Goal: Communication & Community: Participate in discussion

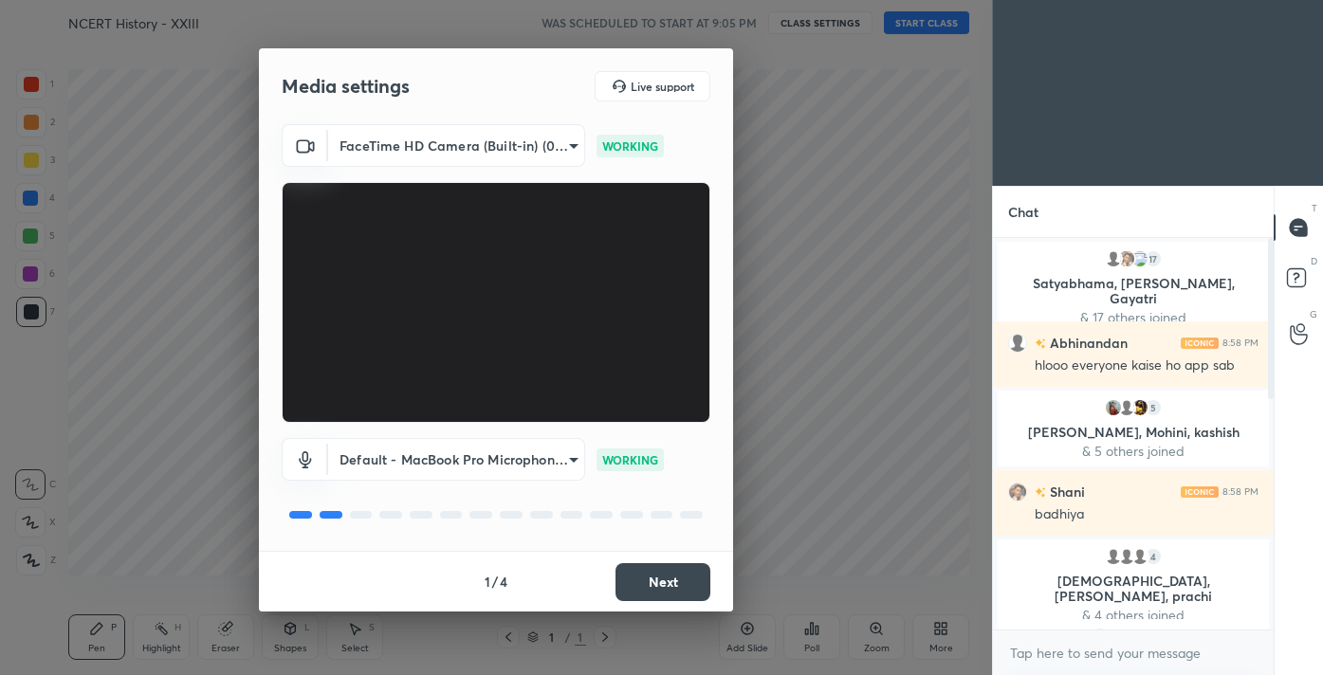
scroll to position [7, 7]
click at [657, 590] on button "Next" at bounding box center [663, 582] width 95 height 38
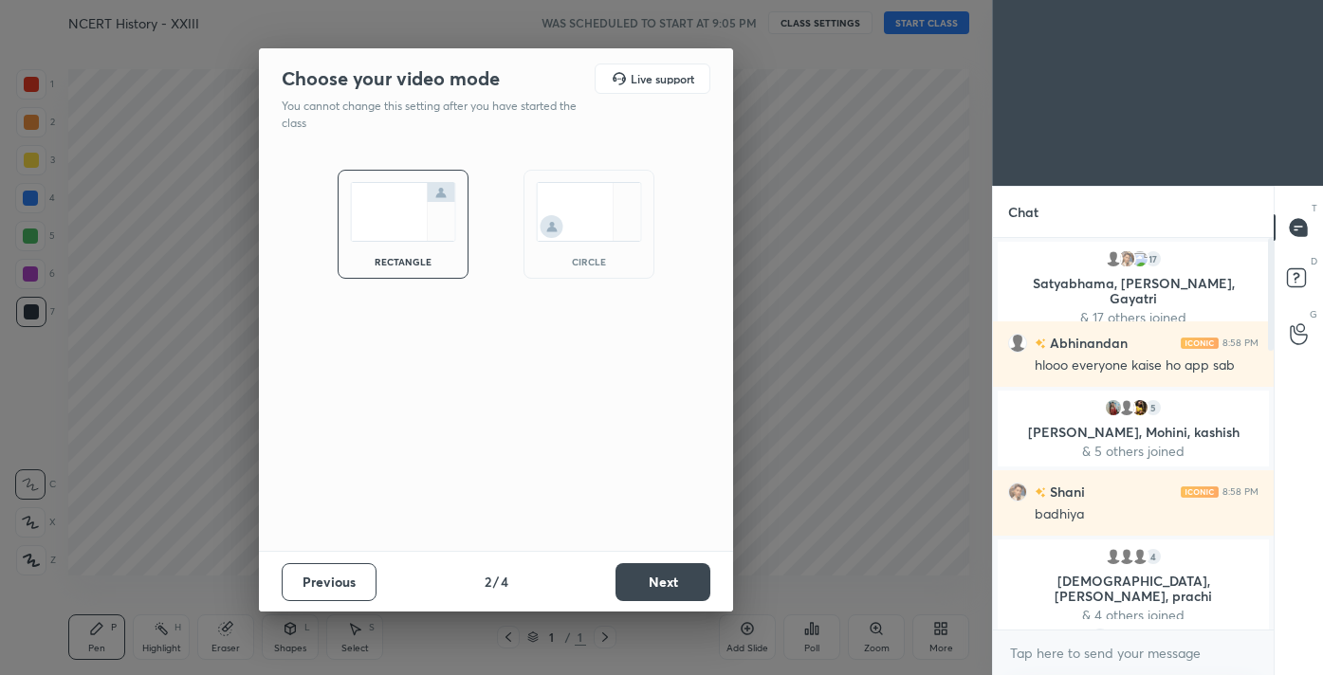
click at [657, 590] on button "Next" at bounding box center [663, 582] width 95 height 38
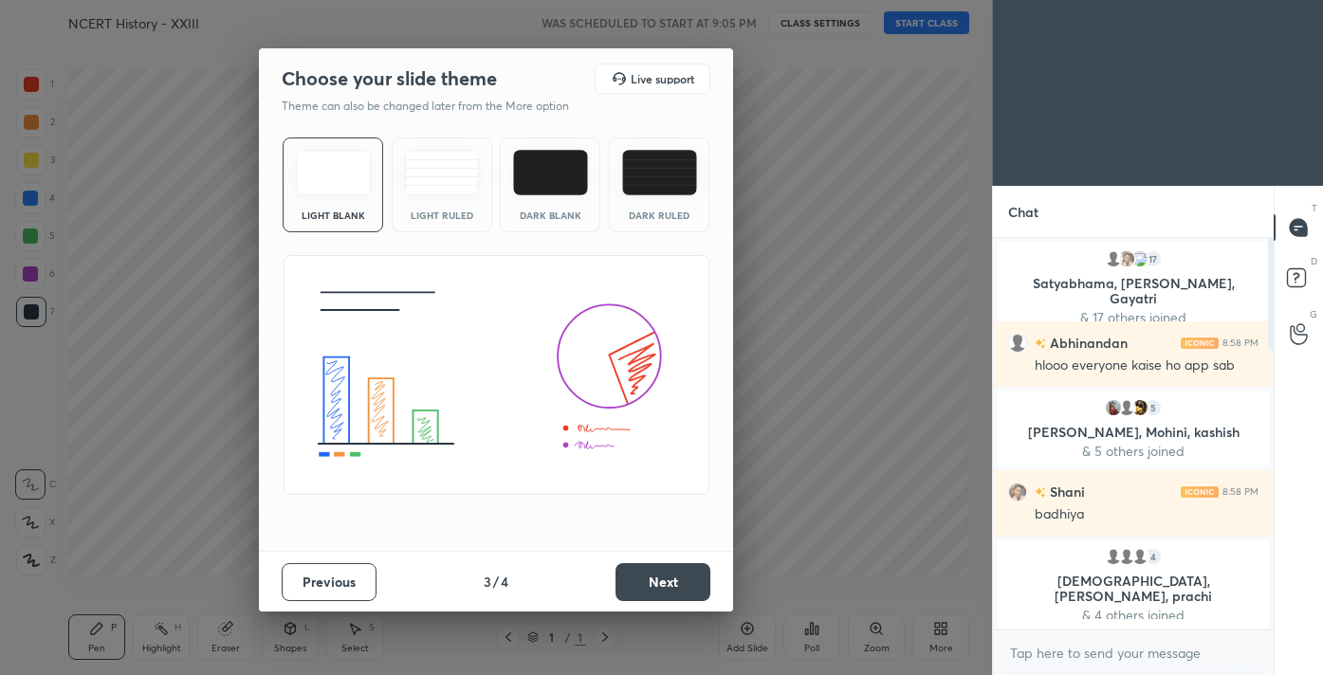
click at [648, 593] on button "Next" at bounding box center [663, 582] width 95 height 38
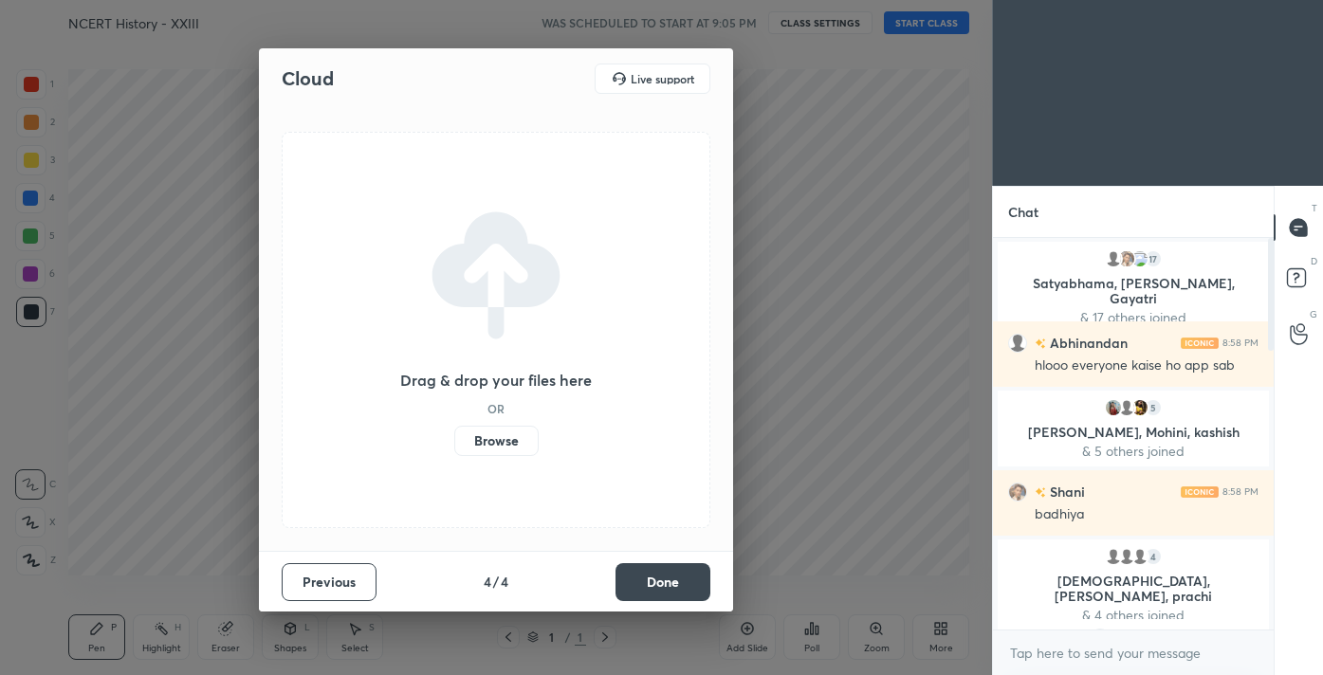
click at [650, 586] on button "Done" at bounding box center [663, 582] width 95 height 38
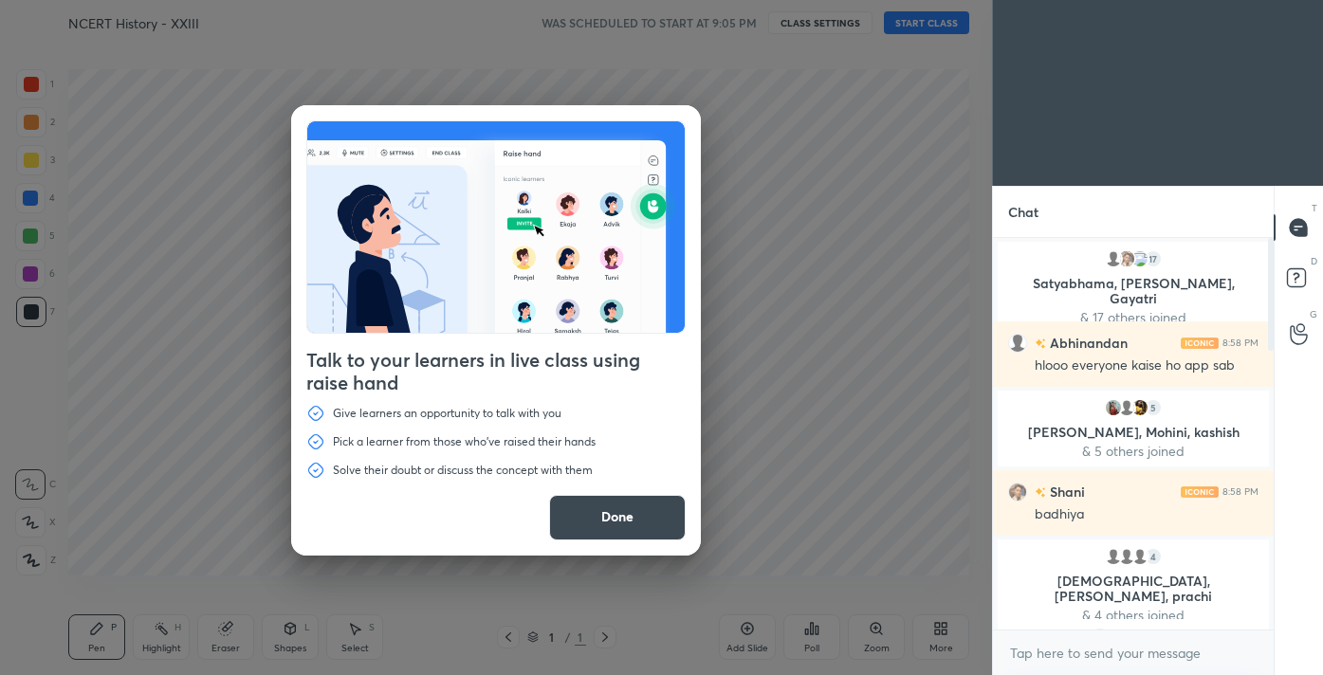
click at [596, 526] on button "Done" at bounding box center [617, 518] width 137 height 46
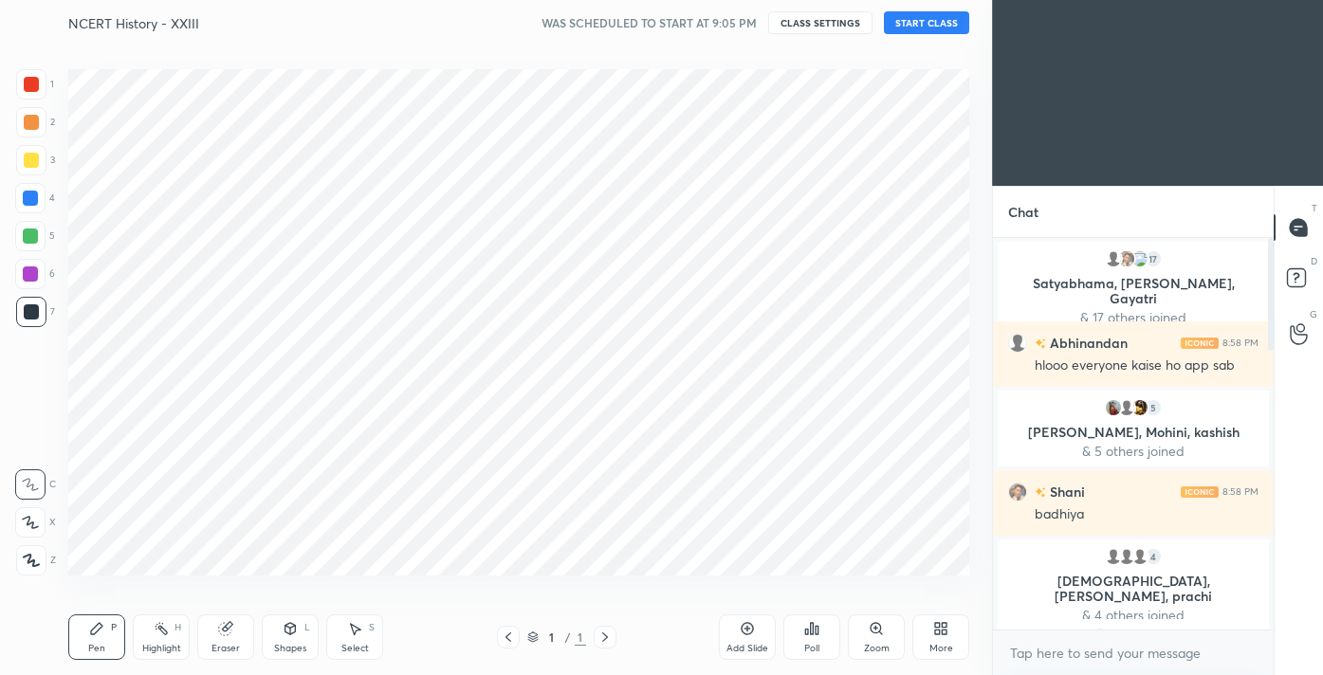
click at [34, 563] on icon at bounding box center [31, 560] width 15 height 11
click at [34, 88] on div at bounding box center [31, 84] width 15 height 15
click at [923, 28] on button "START CLASS" at bounding box center [926, 22] width 85 height 23
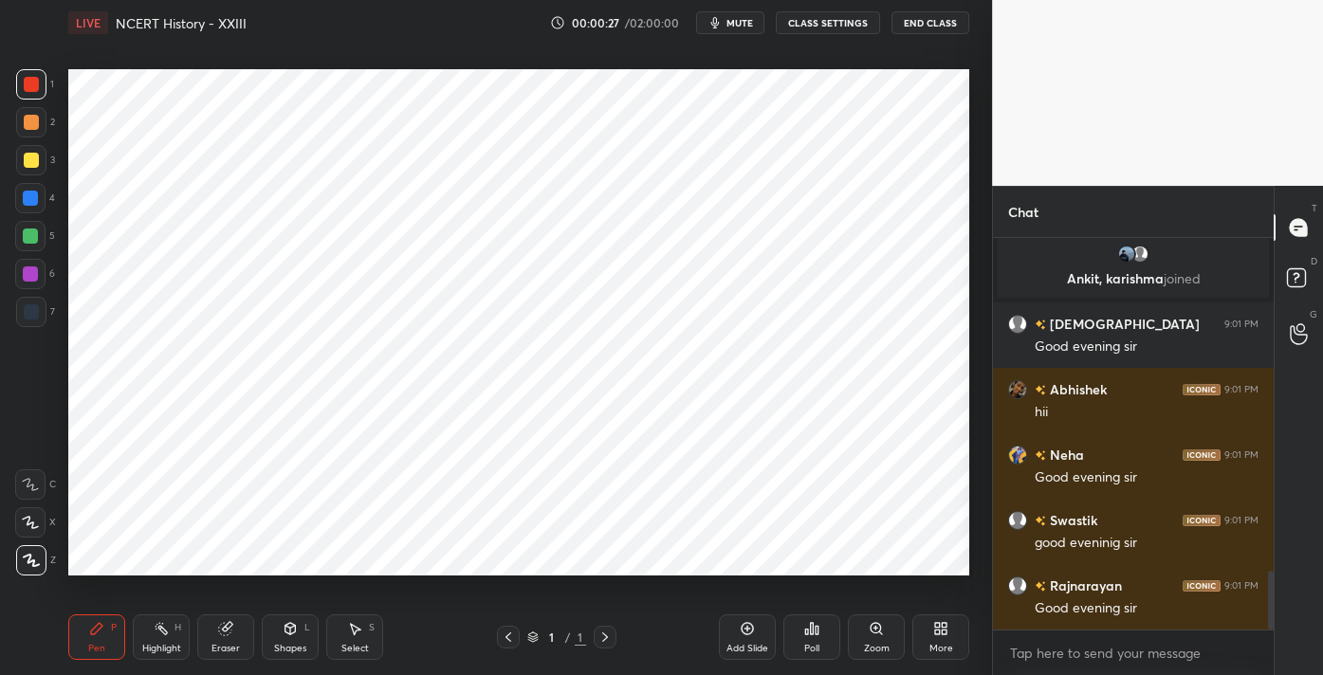
scroll to position [2199, 0]
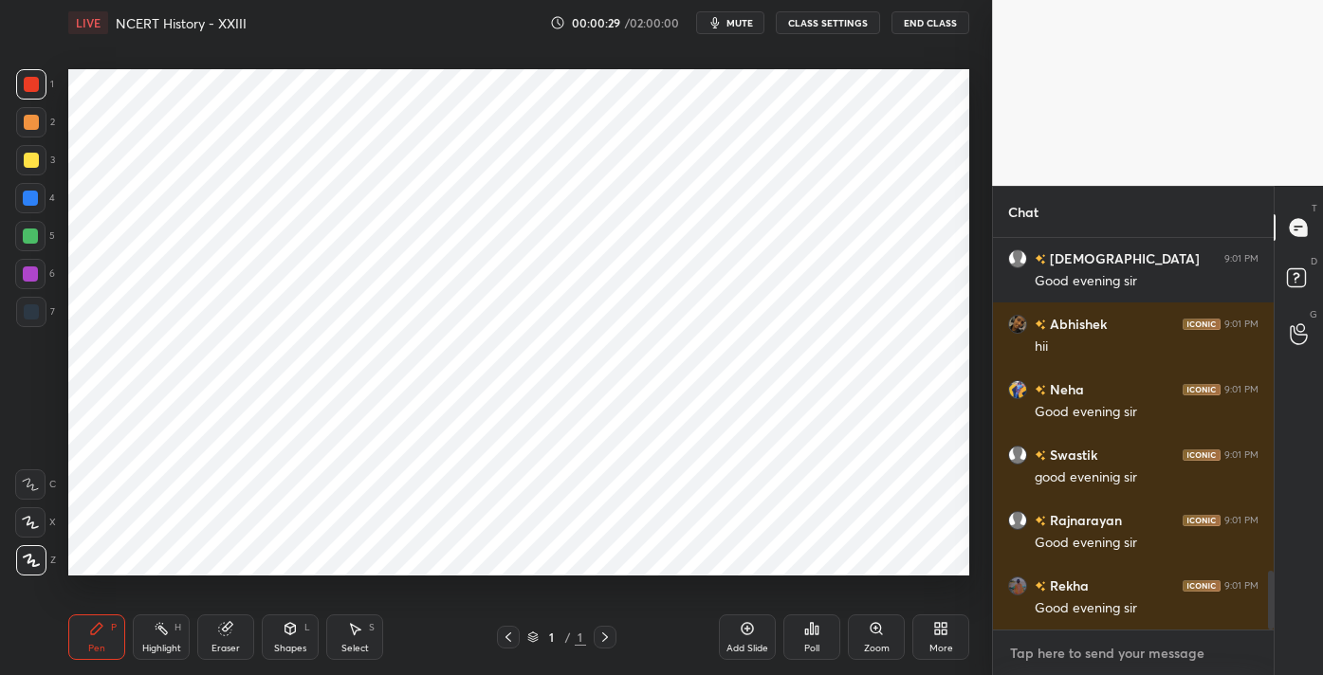
click at [1080, 658] on textarea at bounding box center [1133, 653] width 250 height 30
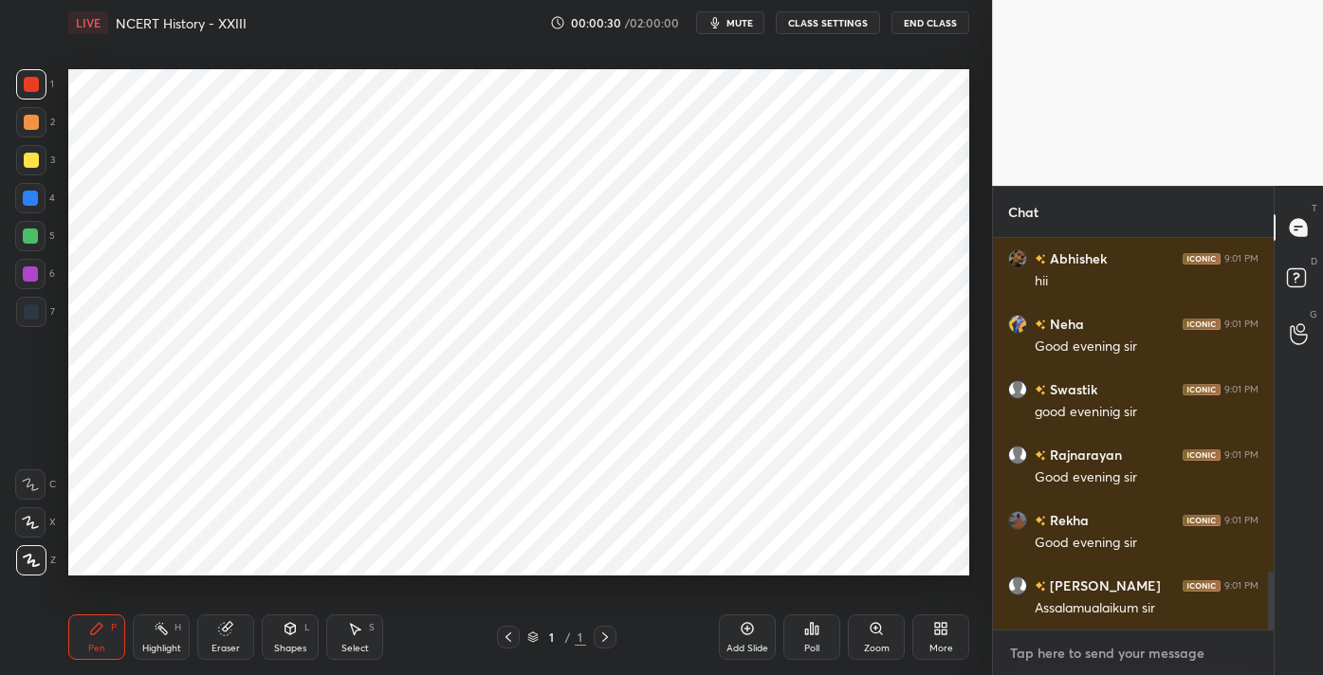
paste textarea "Channel Link - [URL][DOMAIN_NAME]"
type textarea "Channel Link - [URL][DOMAIN_NAME]"
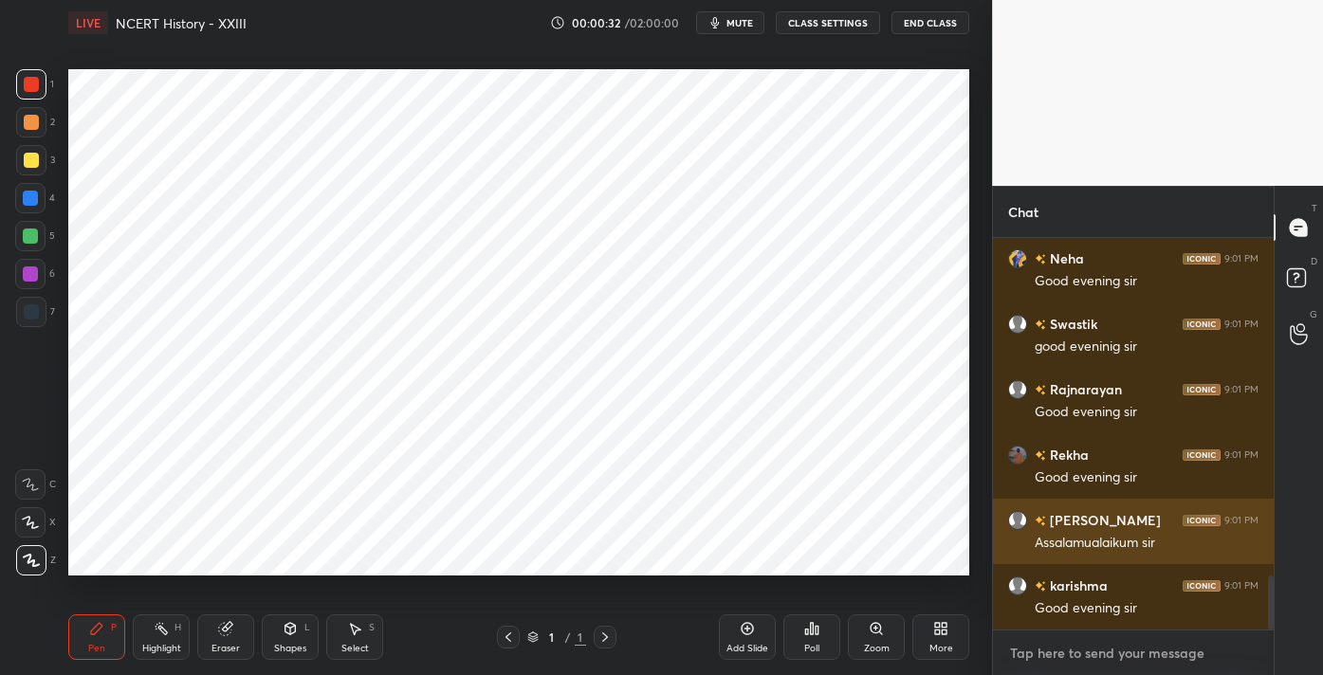
scroll to position [2453, 0]
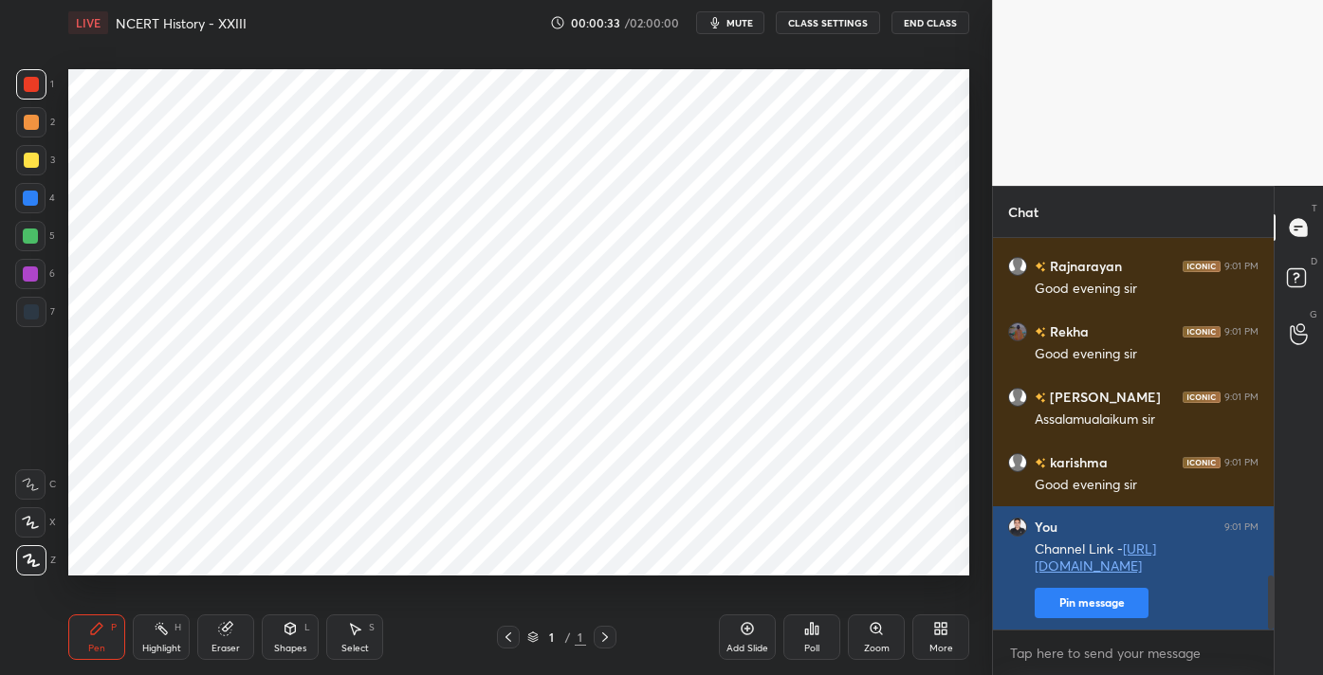
click at [1077, 597] on button "Pin message" at bounding box center [1092, 603] width 114 height 30
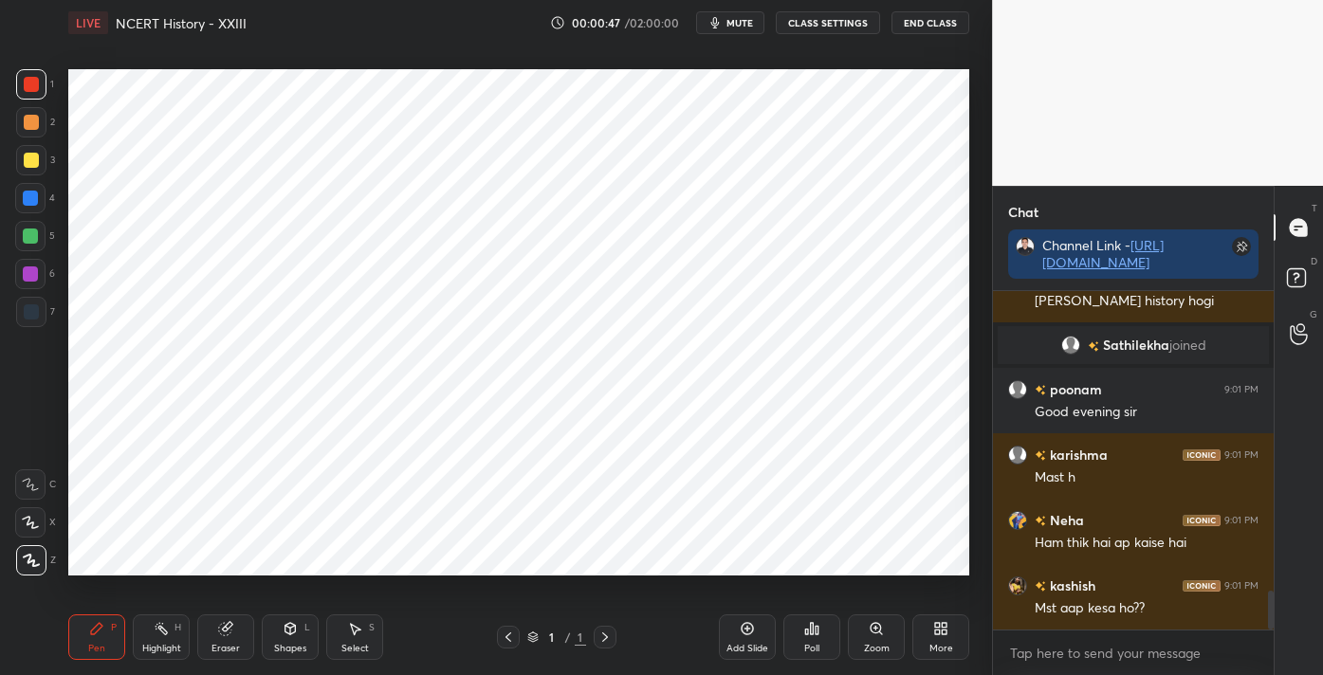
scroll to position [2609, 0]
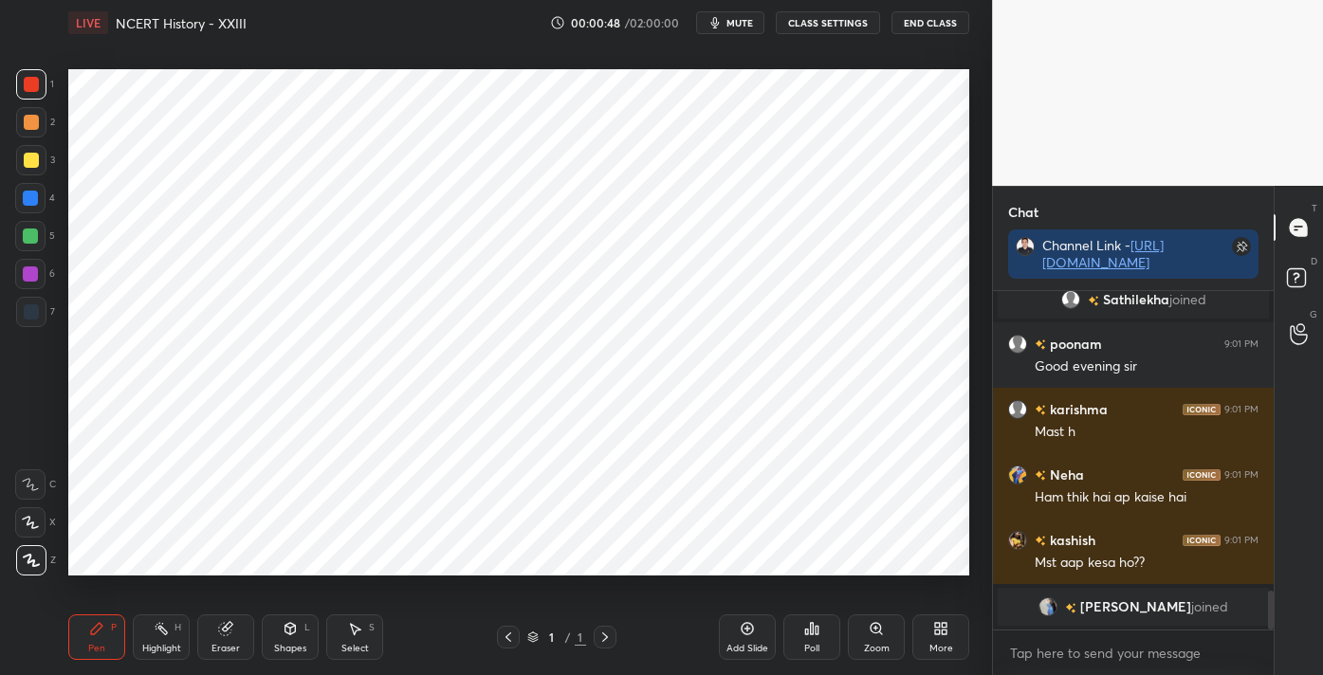
click at [928, 633] on div "More" at bounding box center [941, 638] width 57 height 46
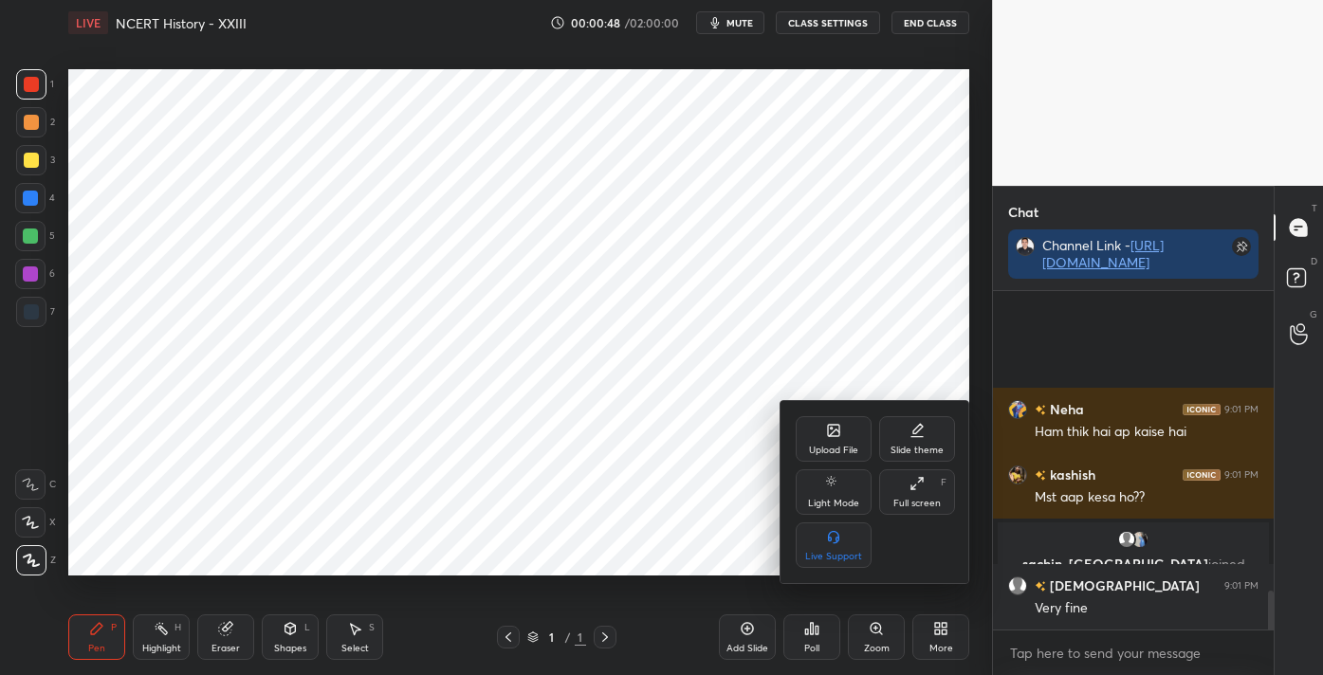
scroll to position [2638, 0]
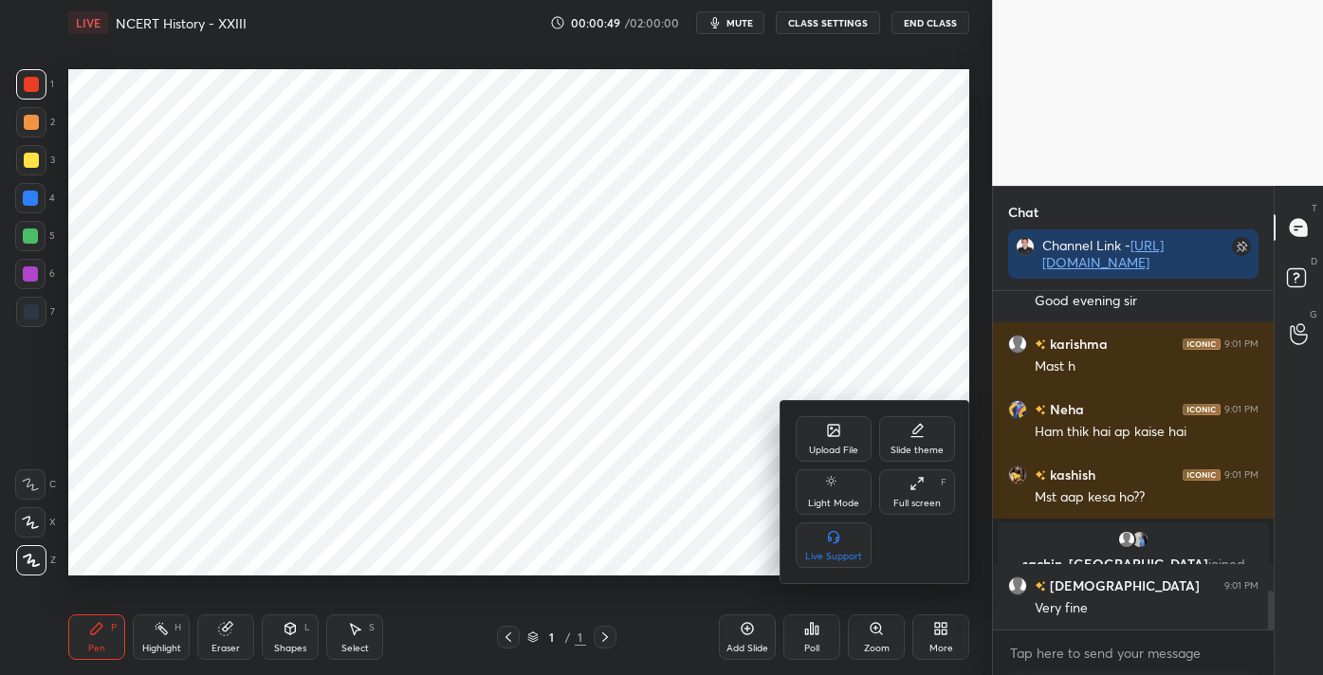
click at [826, 446] on div "Upload File" at bounding box center [833, 450] width 49 height 9
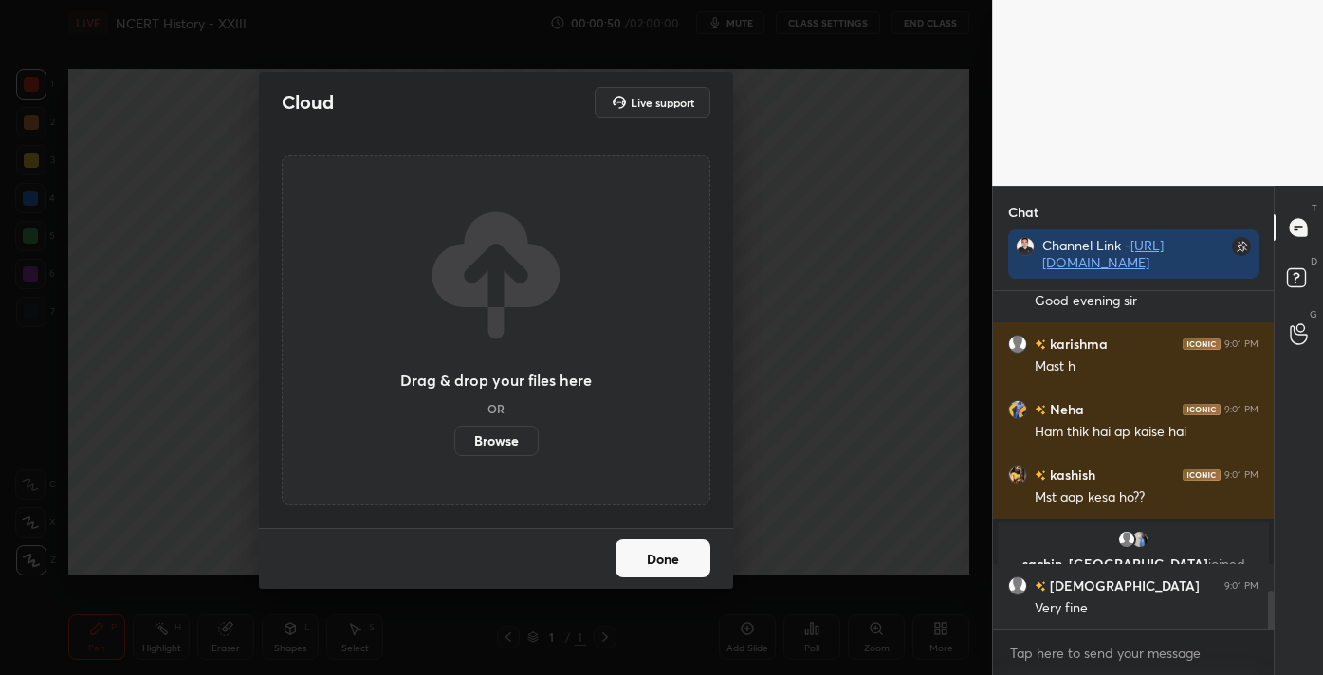
click at [487, 449] on label "Browse" at bounding box center [496, 441] width 84 height 30
click at [454, 449] on input "Browse" at bounding box center [454, 441] width 0 height 30
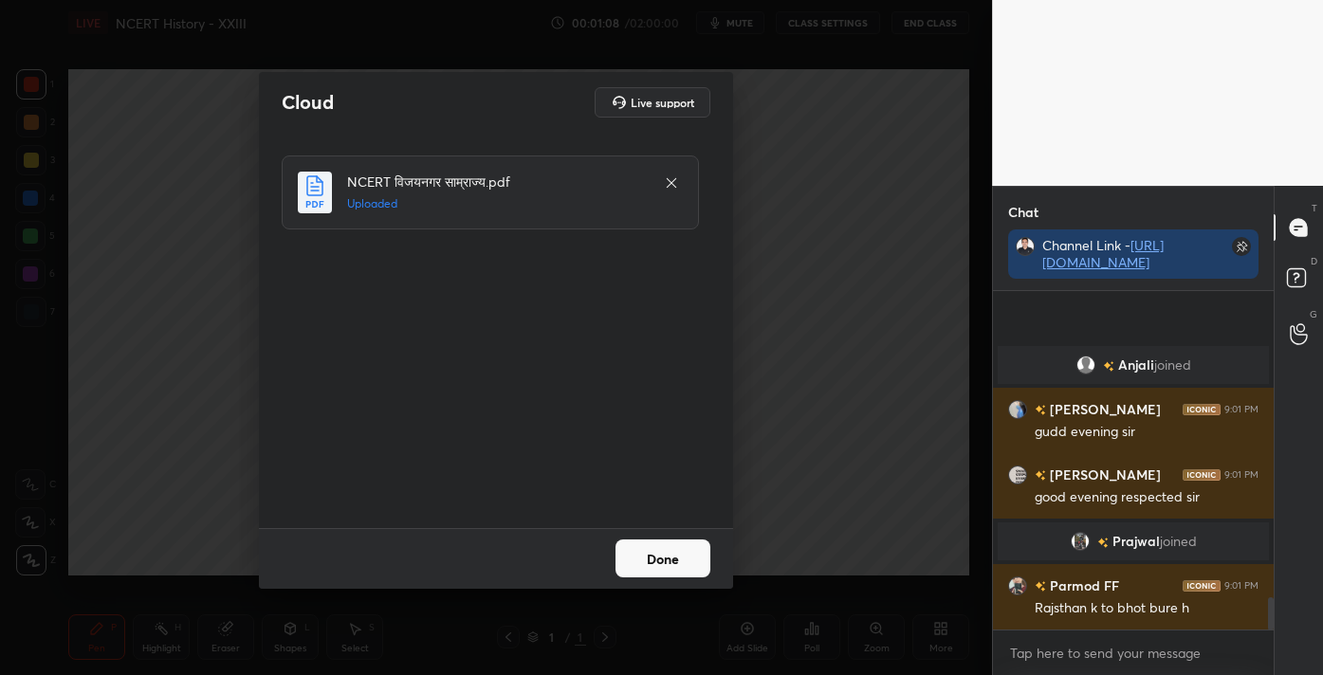
scroll to position [3275, 0]
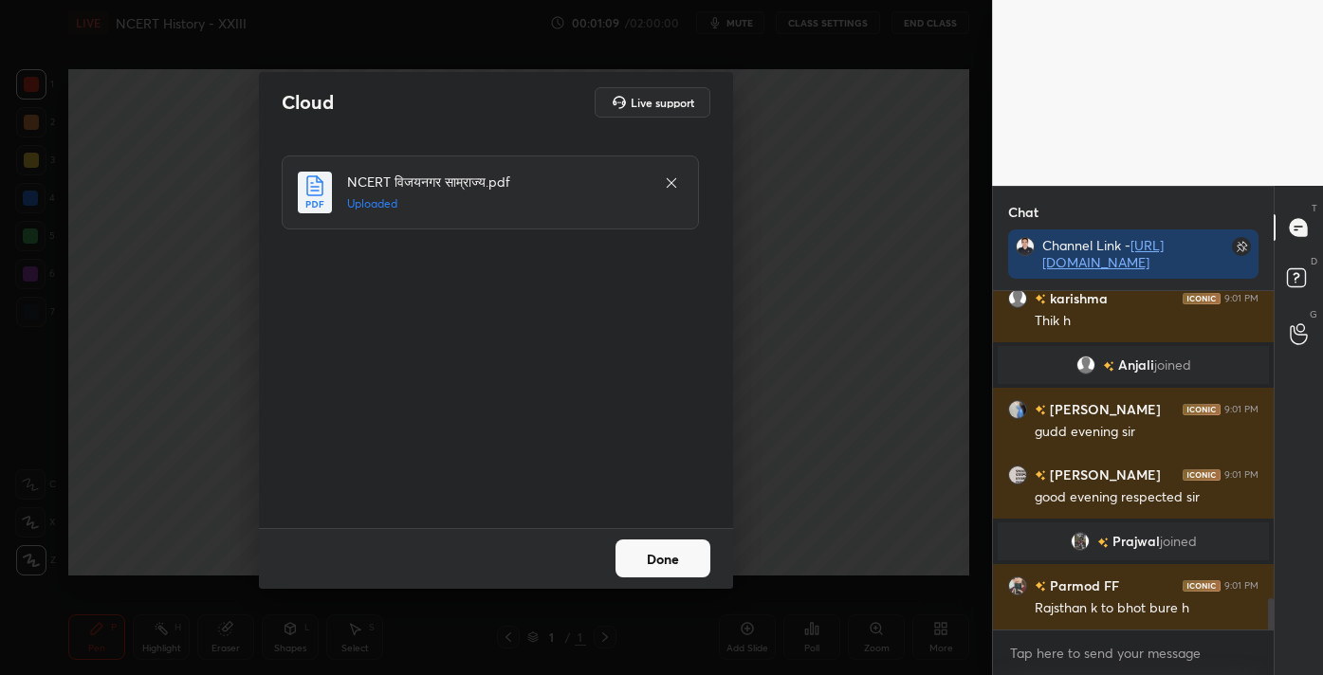
click at [661, 557] on button "Done" at bounding box center [663, 559] width 95 height 38
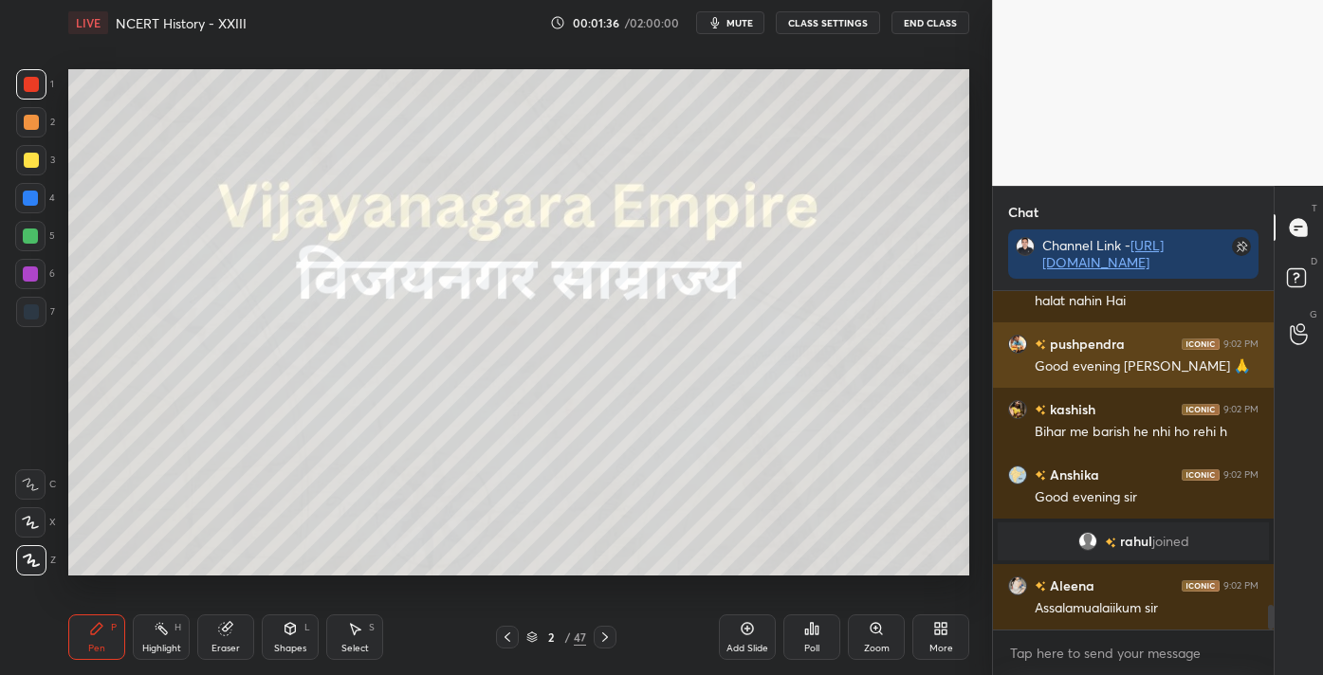
scroll to position [4298, 0]
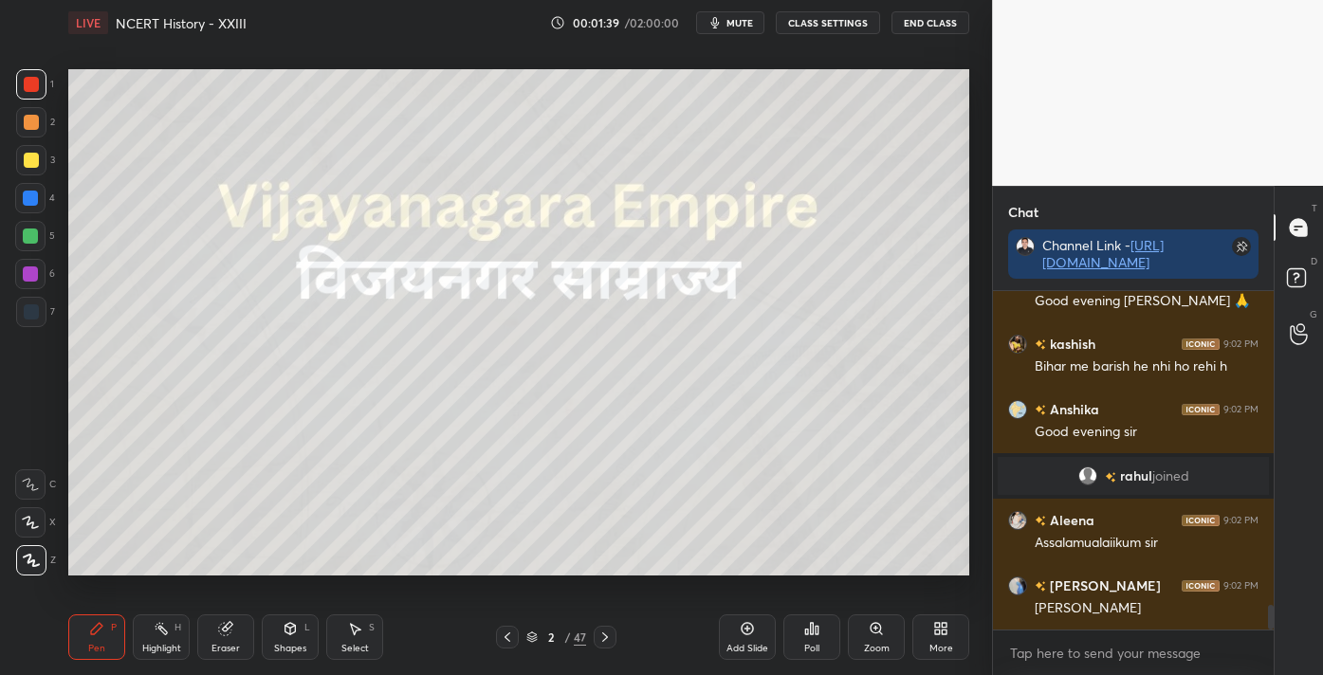
click at [941, 632] on icon at bounding box center [940, 628] width 15 height 15
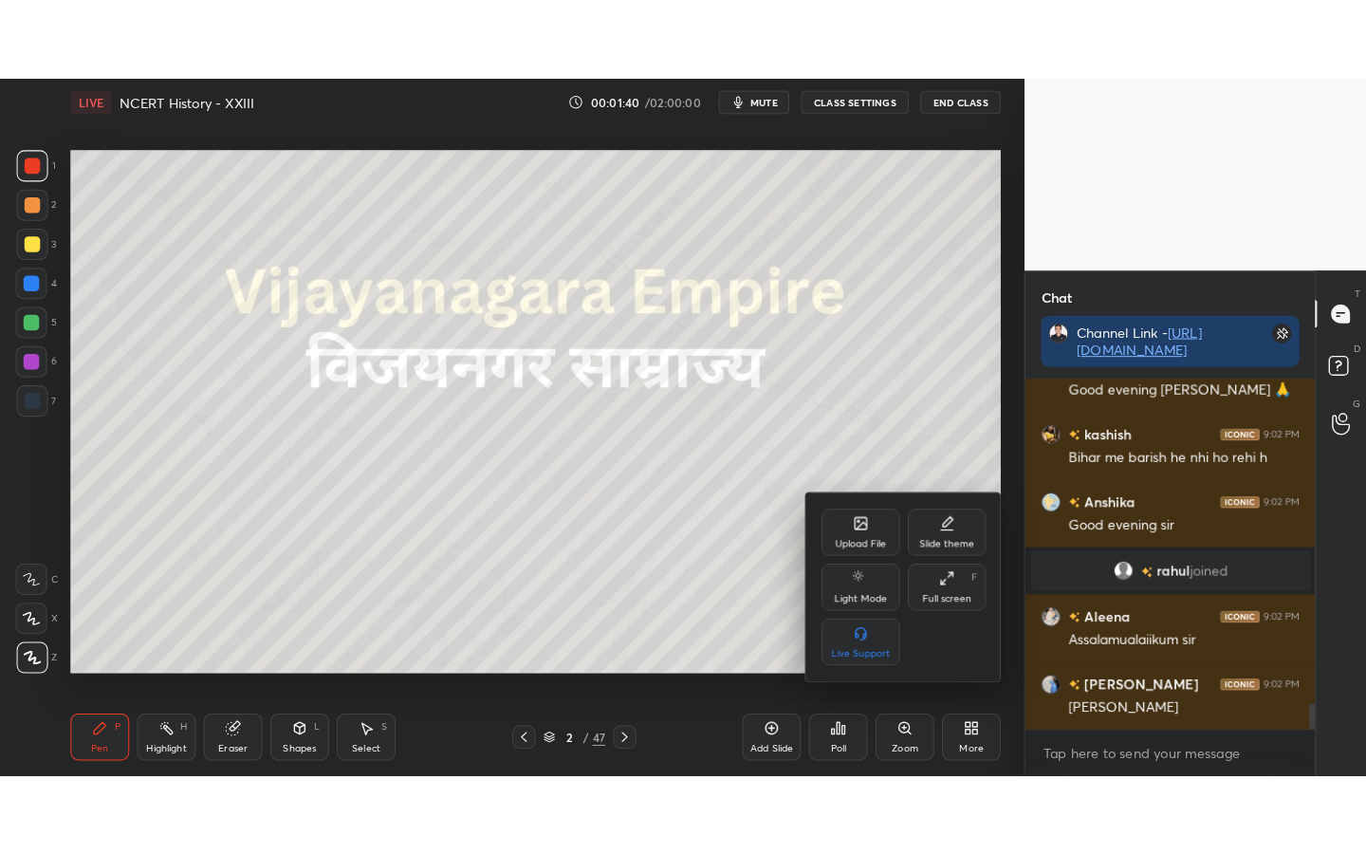
scroll to position [4363, 0]
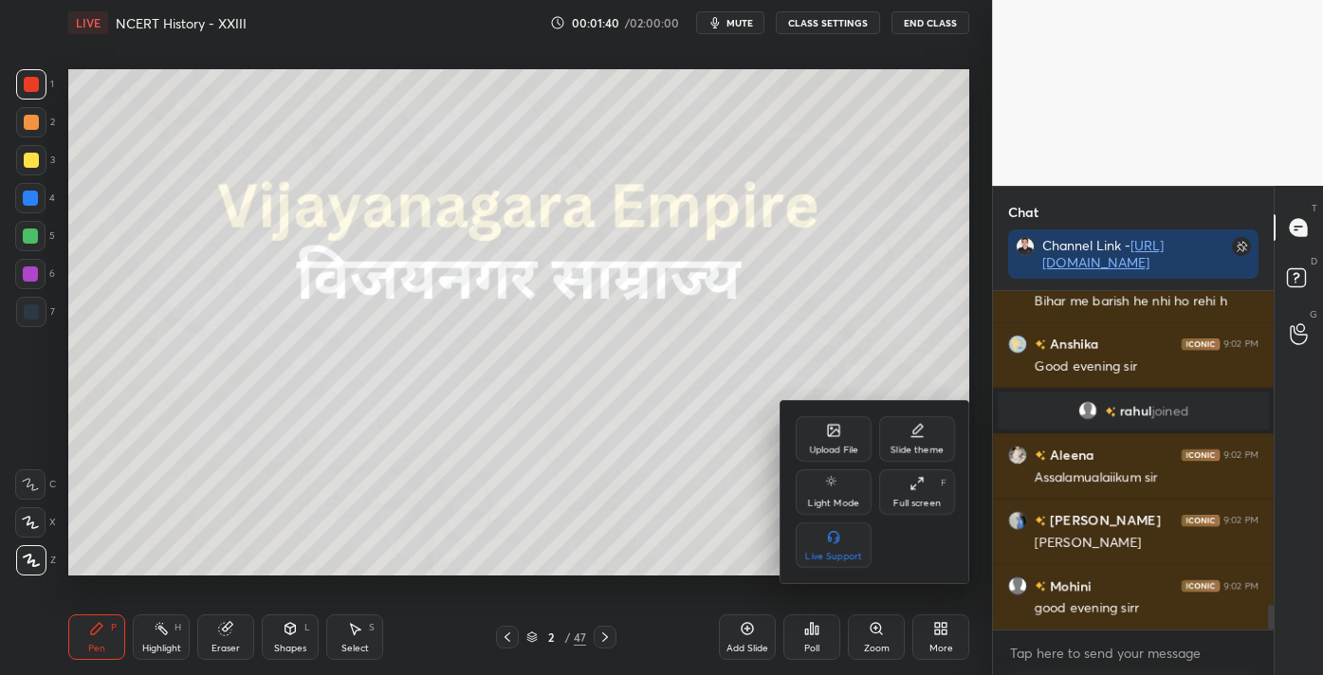
click at [918, 480] on icon at bounding box center [917, 483] width 15 height 15
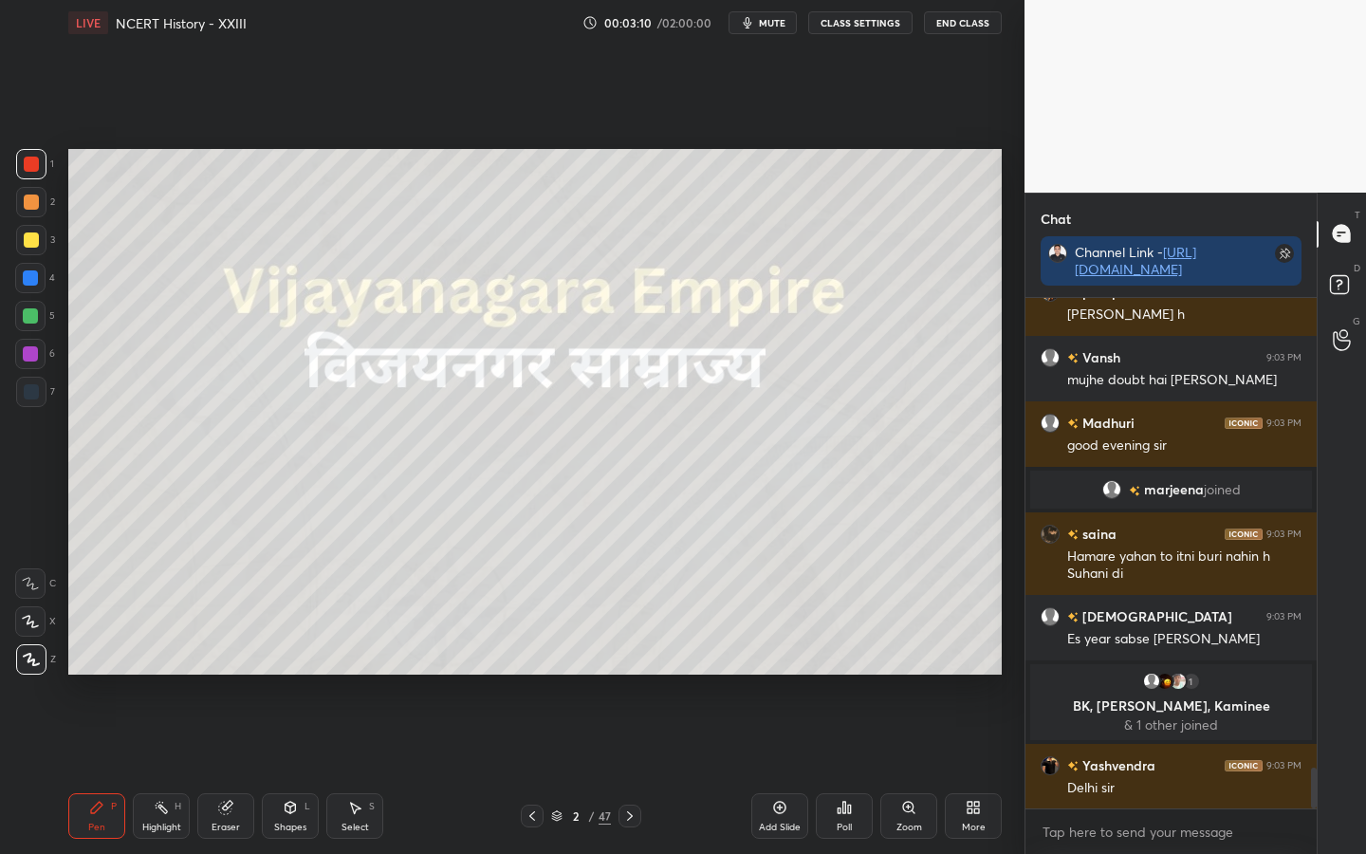
scroll to position [5961, 0]
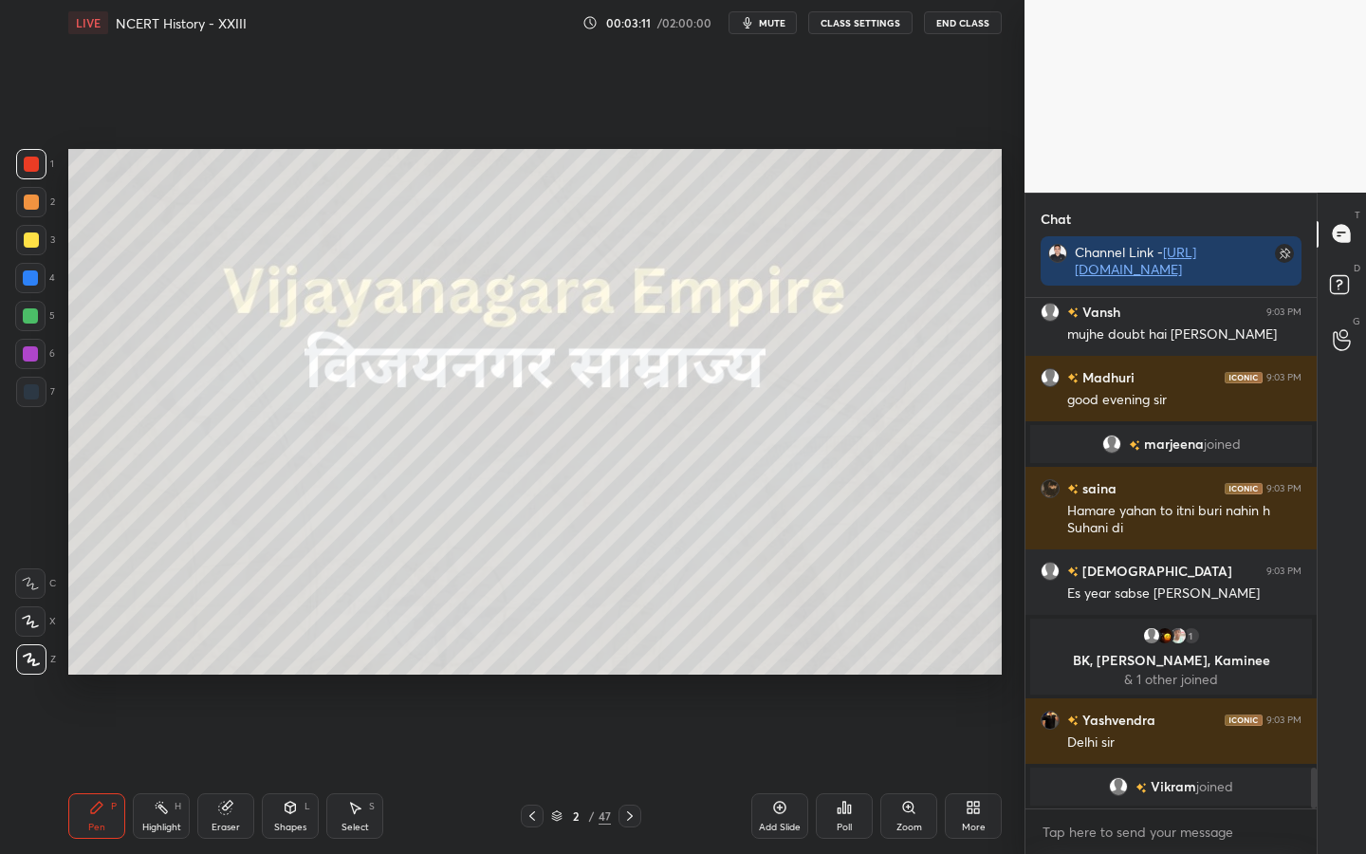
click at [37, 239] on div at bounding box center [31, 239] width 15 height 15
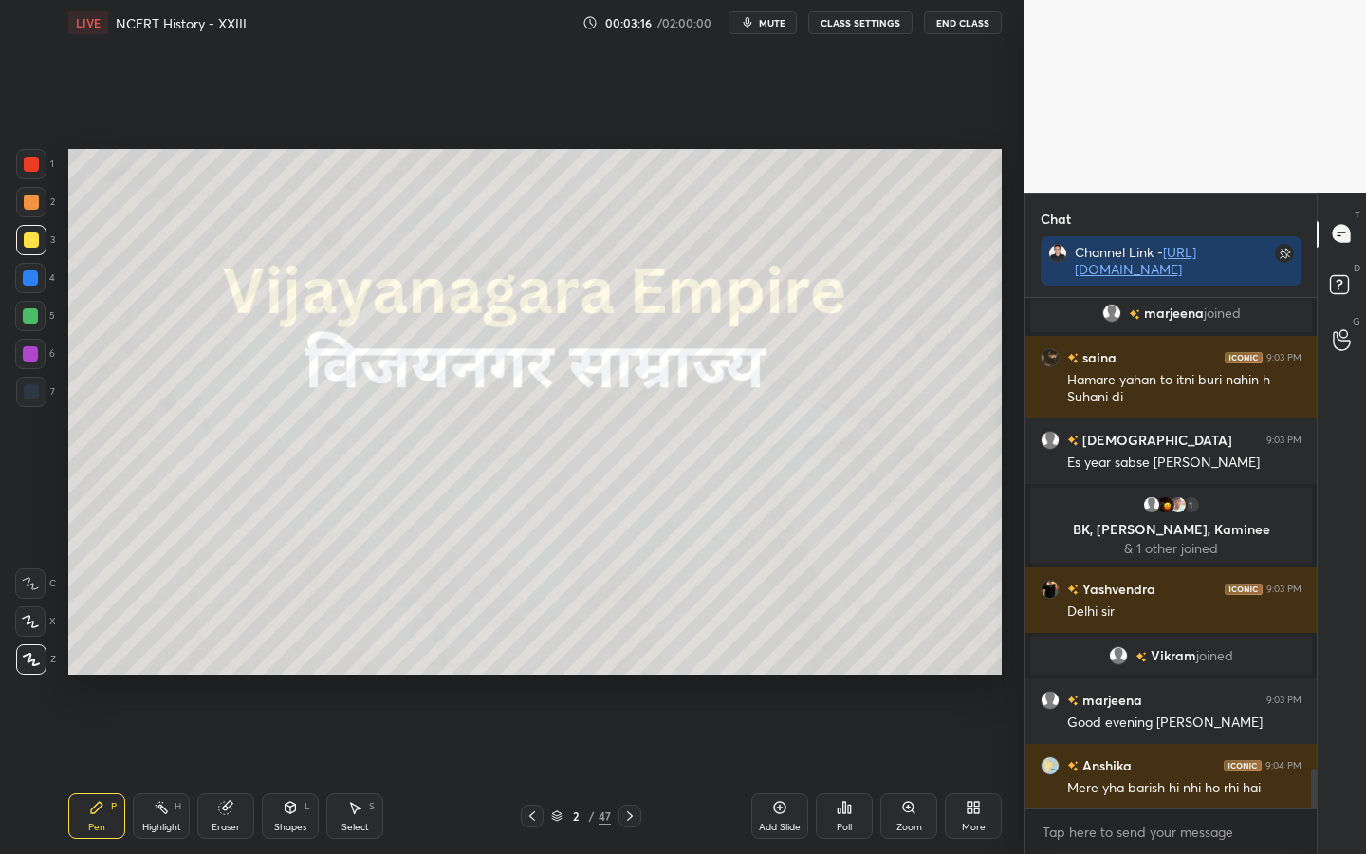
scroll to position [6141, 0]
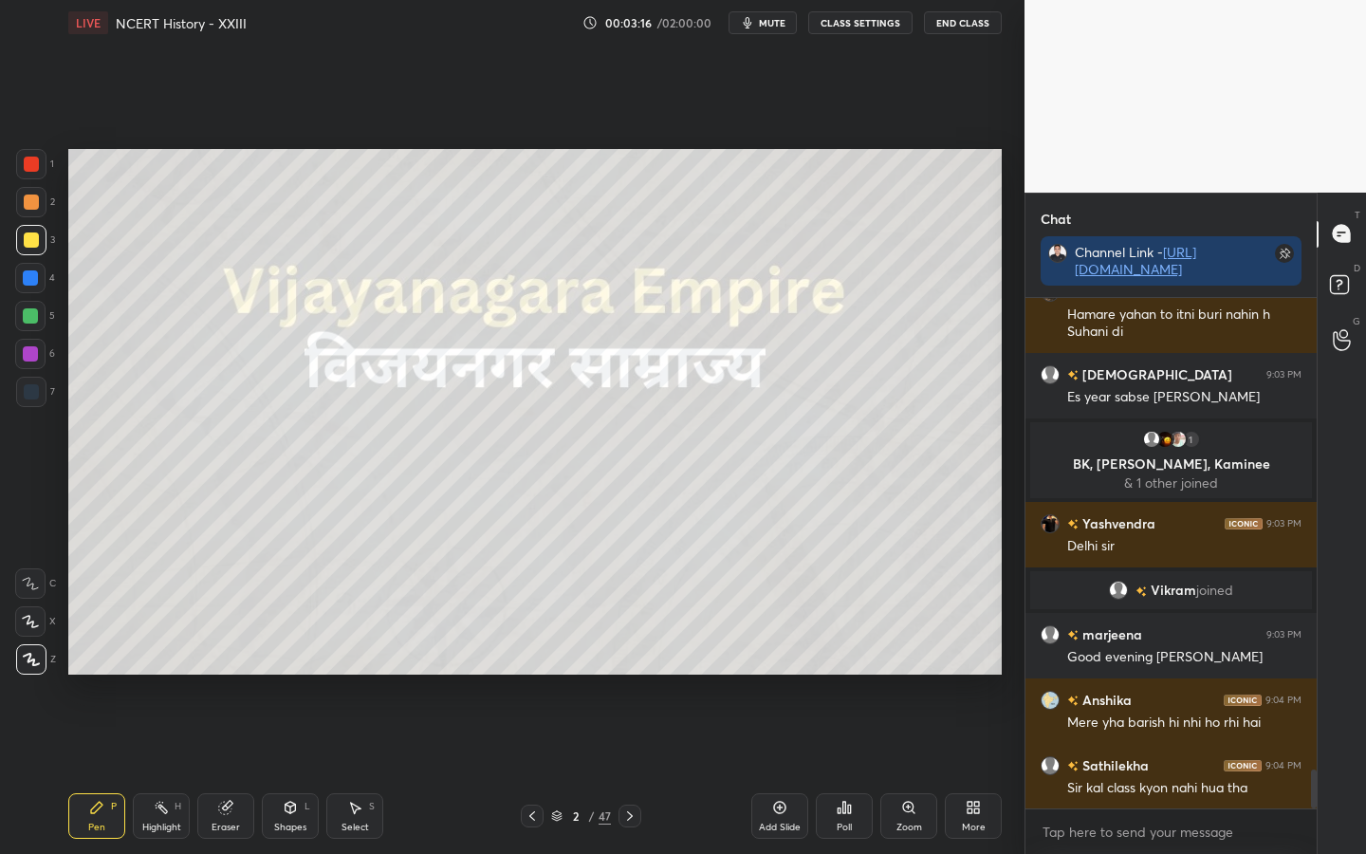
click at [221, 674] on div "Eraser" at bounding box center [225, 816] width 57 height 46
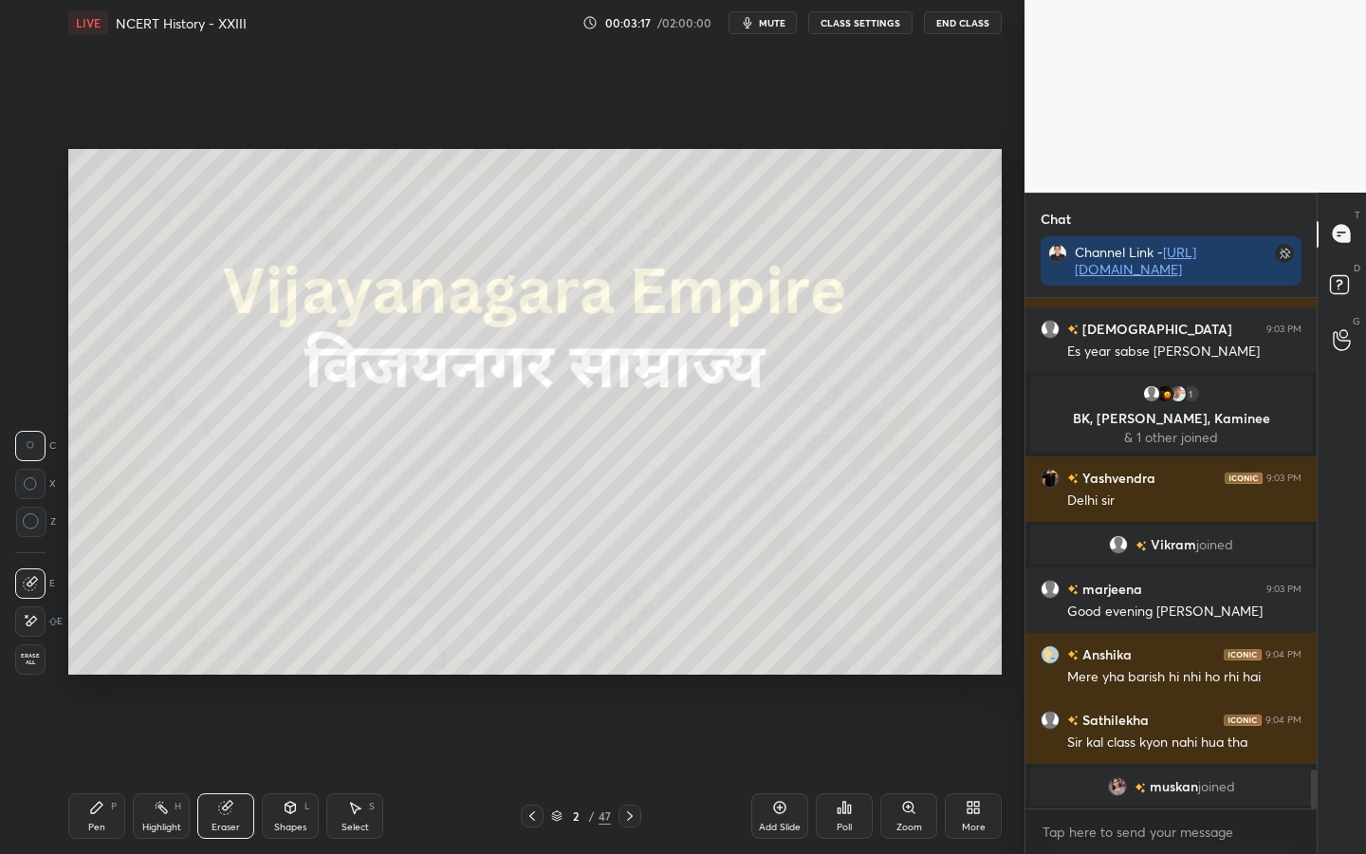
click at [43, 662] on span "Erase all" at bounding box center [30, 659] width 28 height 13
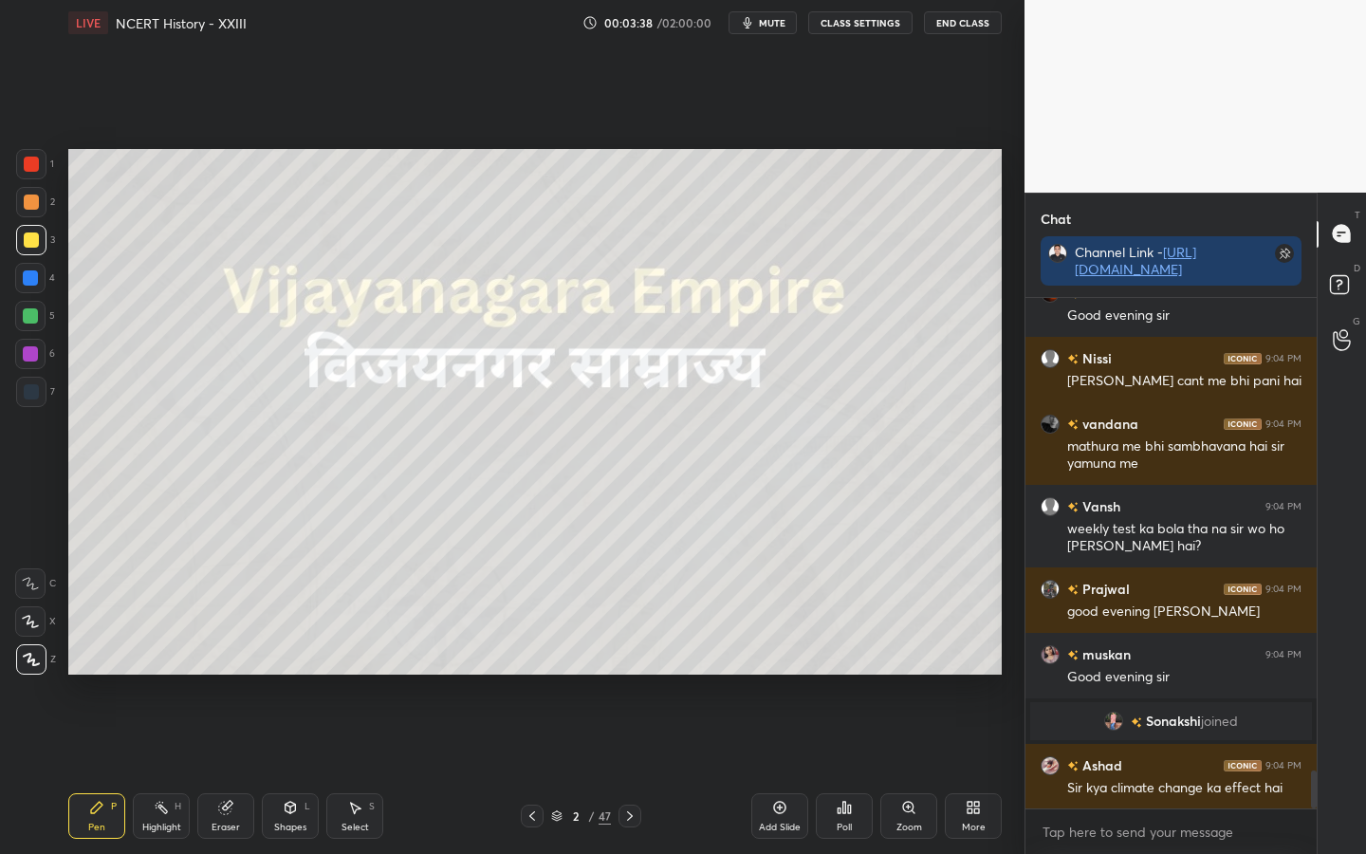
scroll to position [6620, 0]
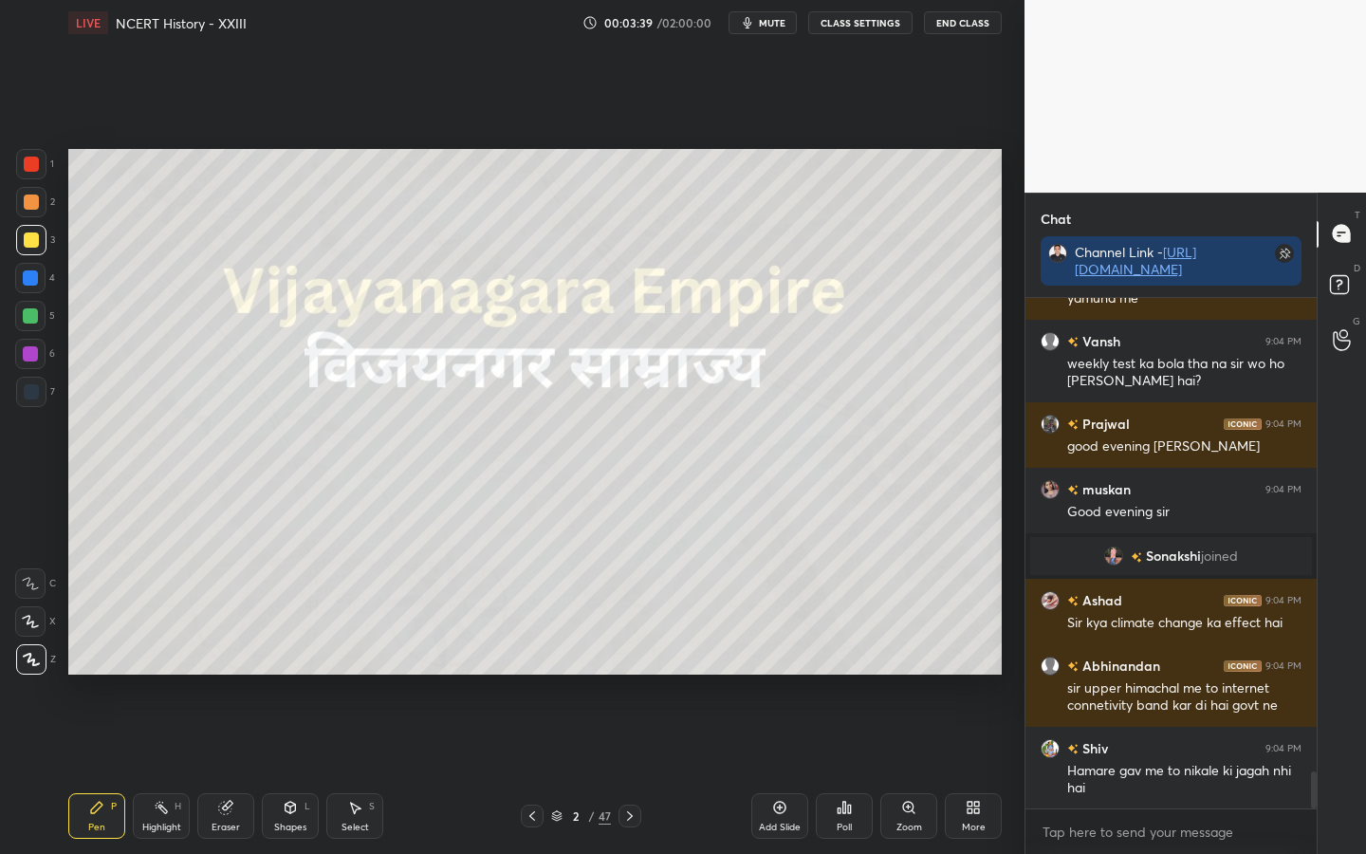
drag, startPoint x: 228, startPoint y: 815, endPoint x: 216, endPoint y: 789, distance: 28.0
click at [227, 674] on div "Eraser" at bounding box center [225, 816] width 57 height 46
drag, startPoint x: 28, startPoint y: 663, endPoint x: 54, endPoint y: 646, distance: 30.8
click at [29, 665] on span "Erase all" at bounding box center [30, 659] width 28 height 13
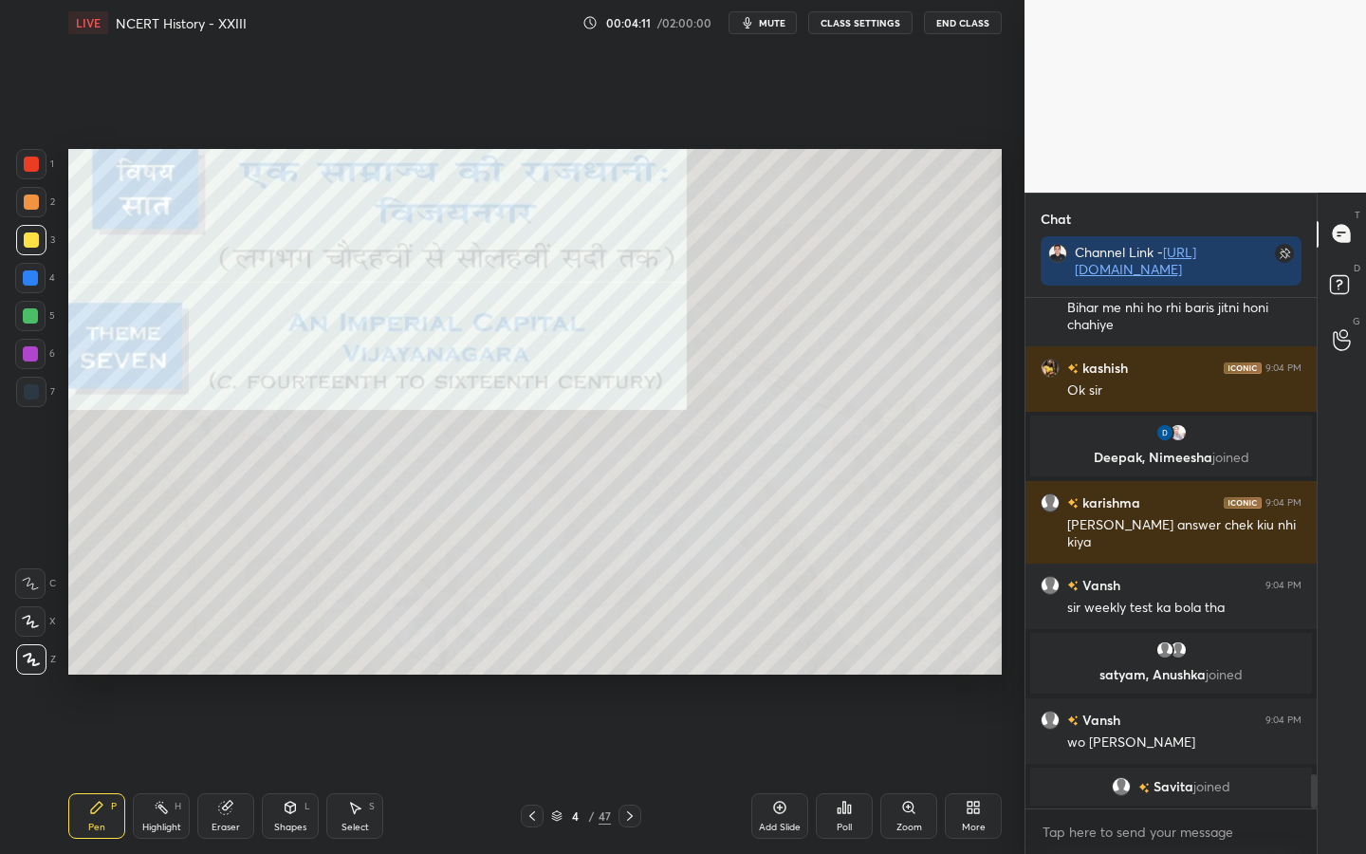
scroll to position [7194, 0]
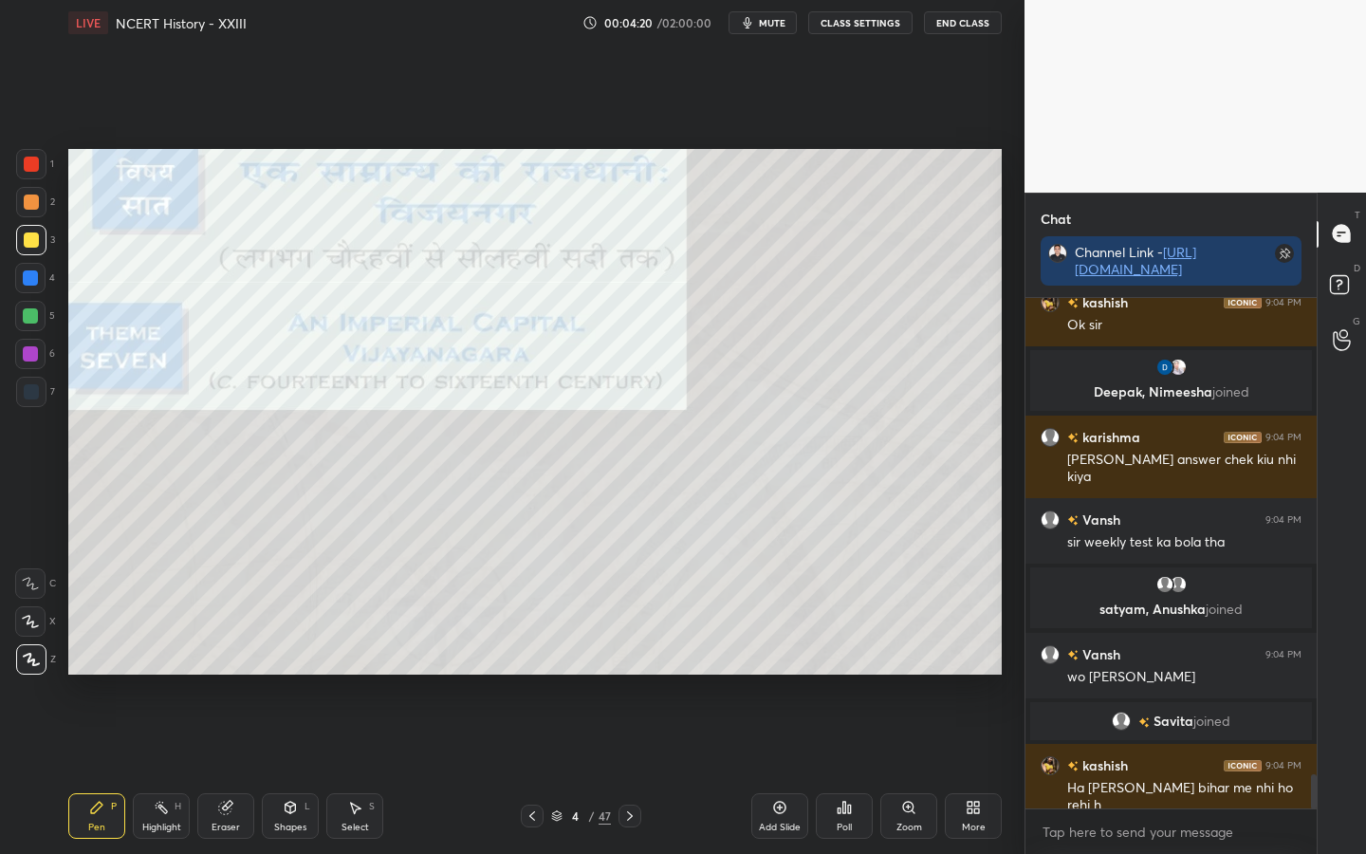
drag, startPoint x: 224, startPoint y: 831, endPoint x: 208, endPoint y: 820, distance: 19.7
click at [224, 674] on div "Eraser" at bounding box center [226, 826] width 28 height 9
click at [31, 663] on span "Erase all" at bounding box center [30, 659] width 28 height 13
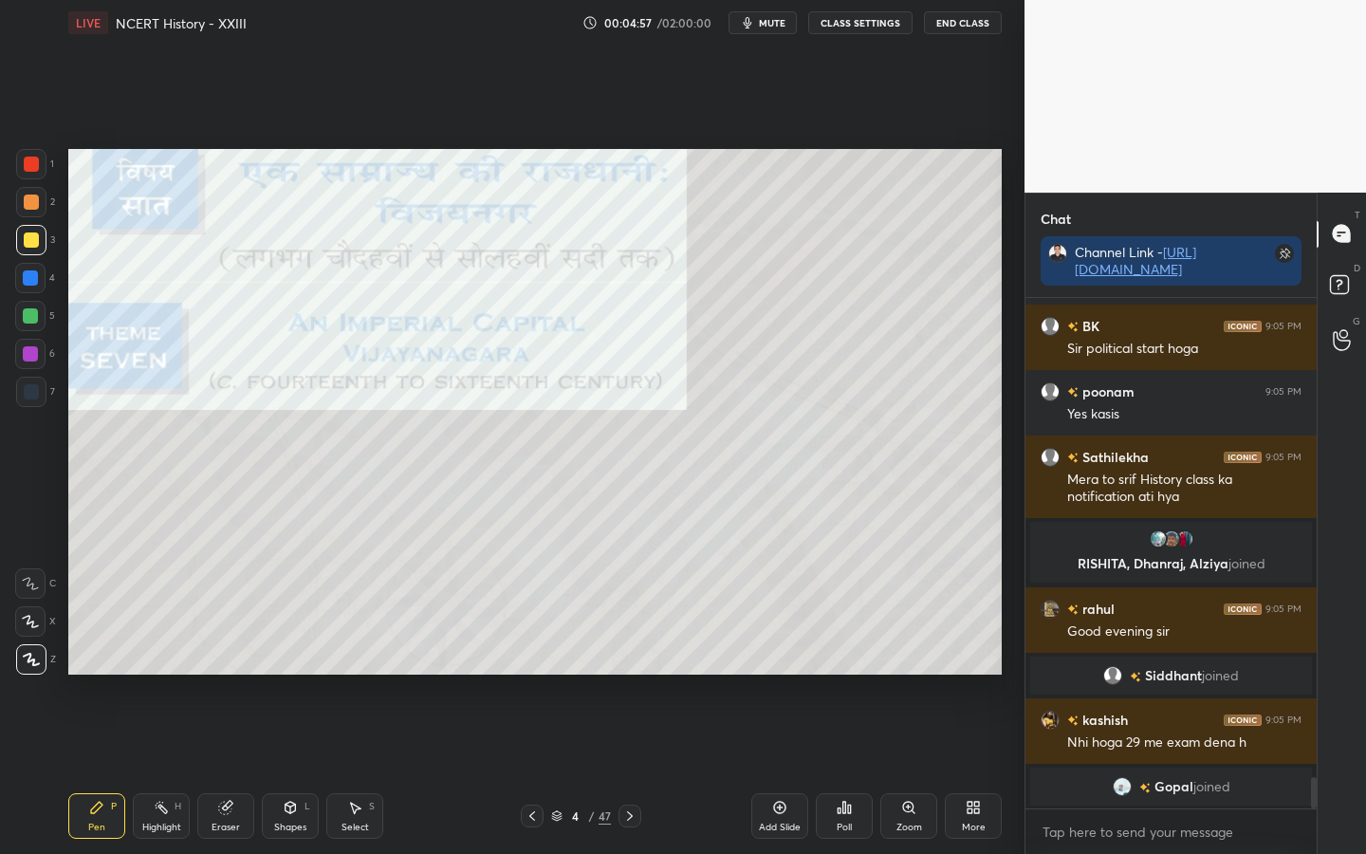
scroll to position [7776, 0]
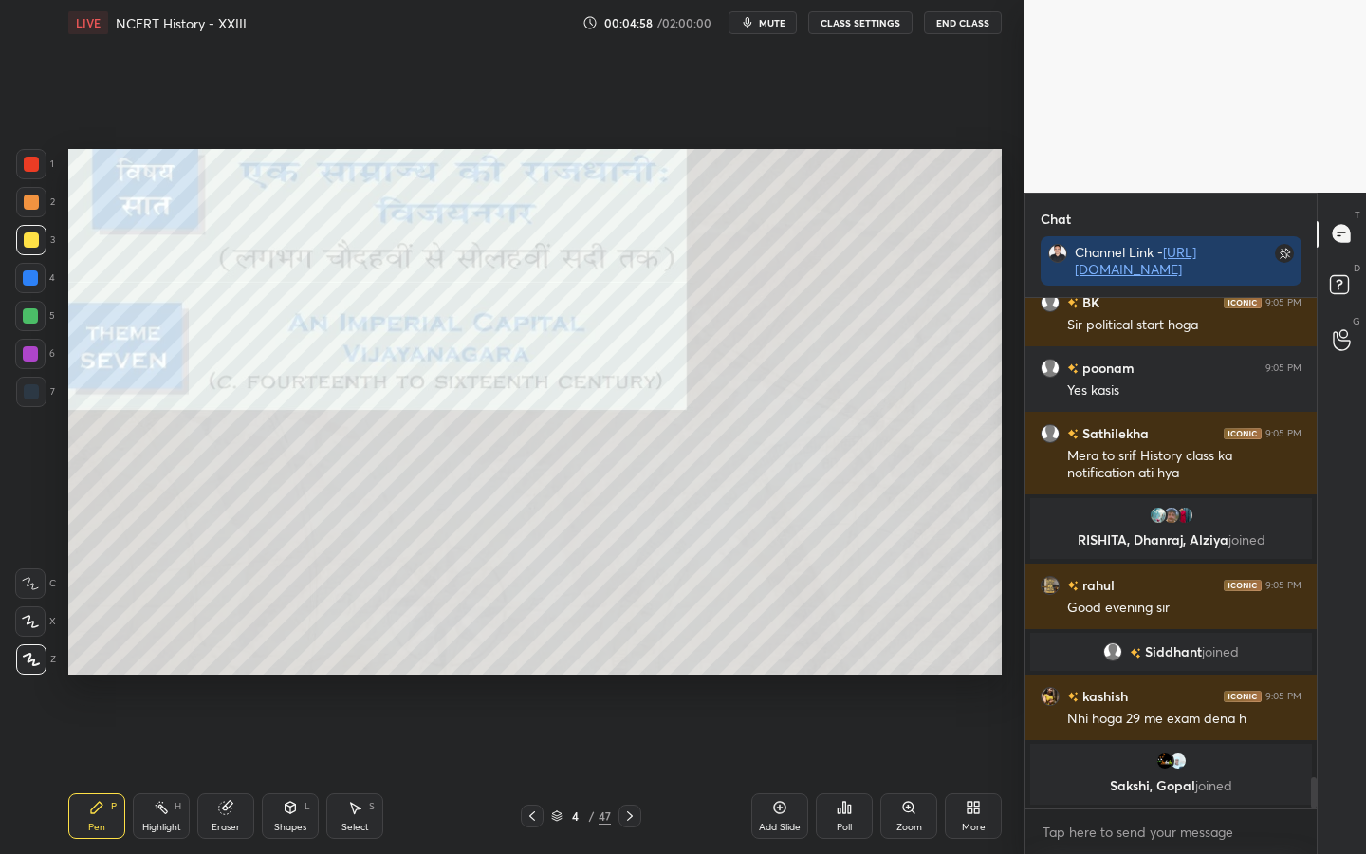
click at [831, 674] on div "Poll" at bounding box center [844, 816] width 57 height 46
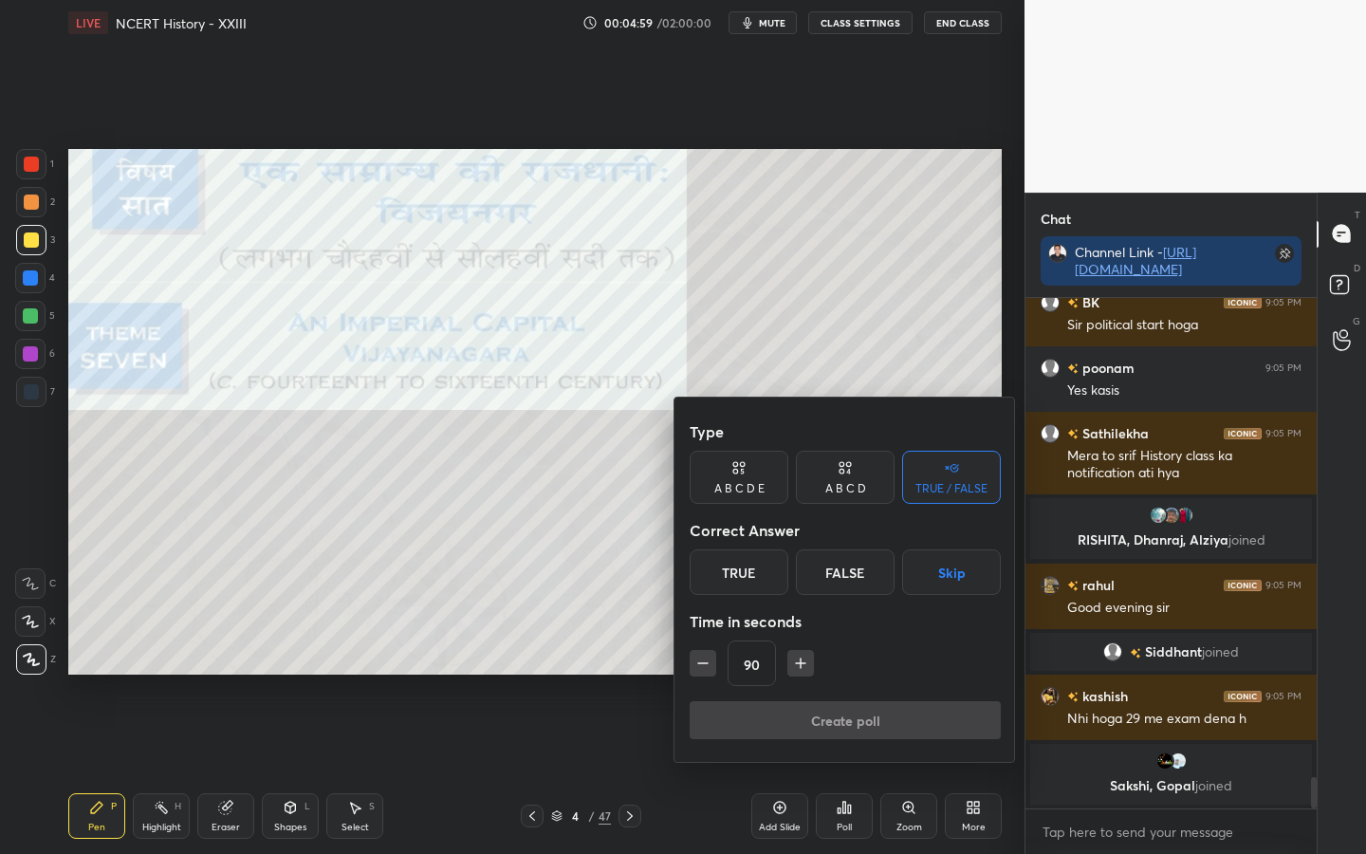
click at [737, 587] on div "True" at bounding box center [739, 572] width 99 height 46
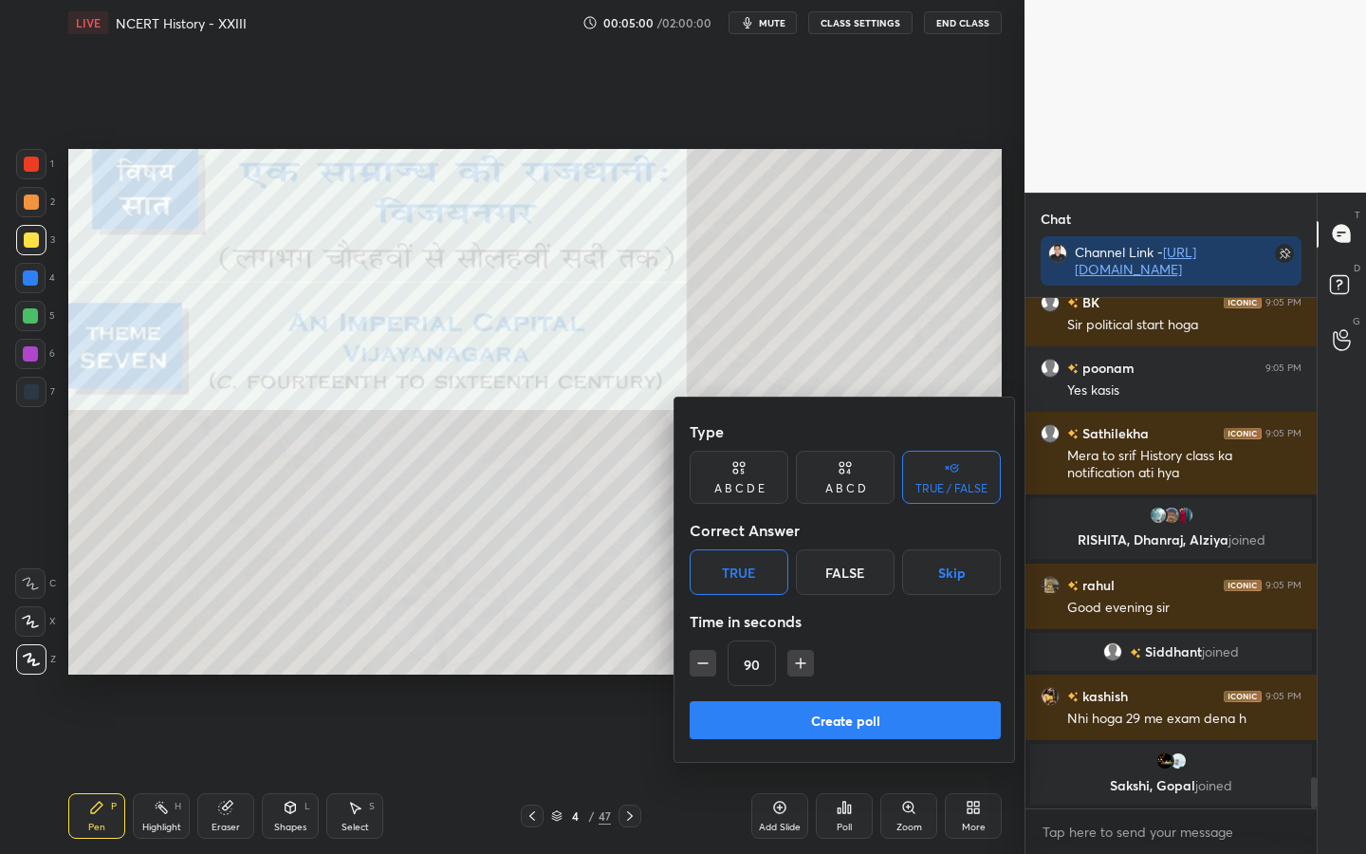
scroll to position [7788, 0]
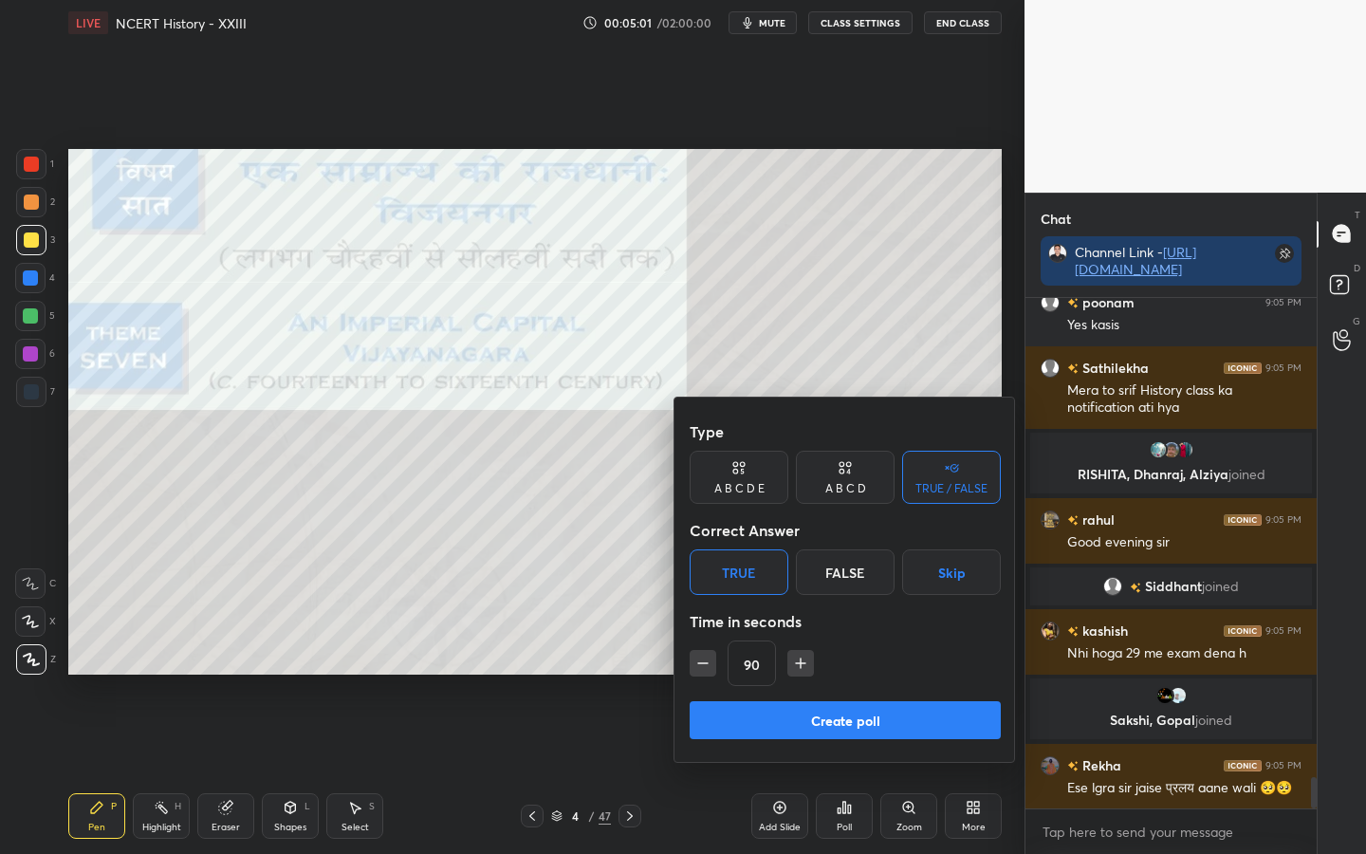
click at [849, 674] on button "Create poll" at bounding box center [845, 720] width 311 height 38
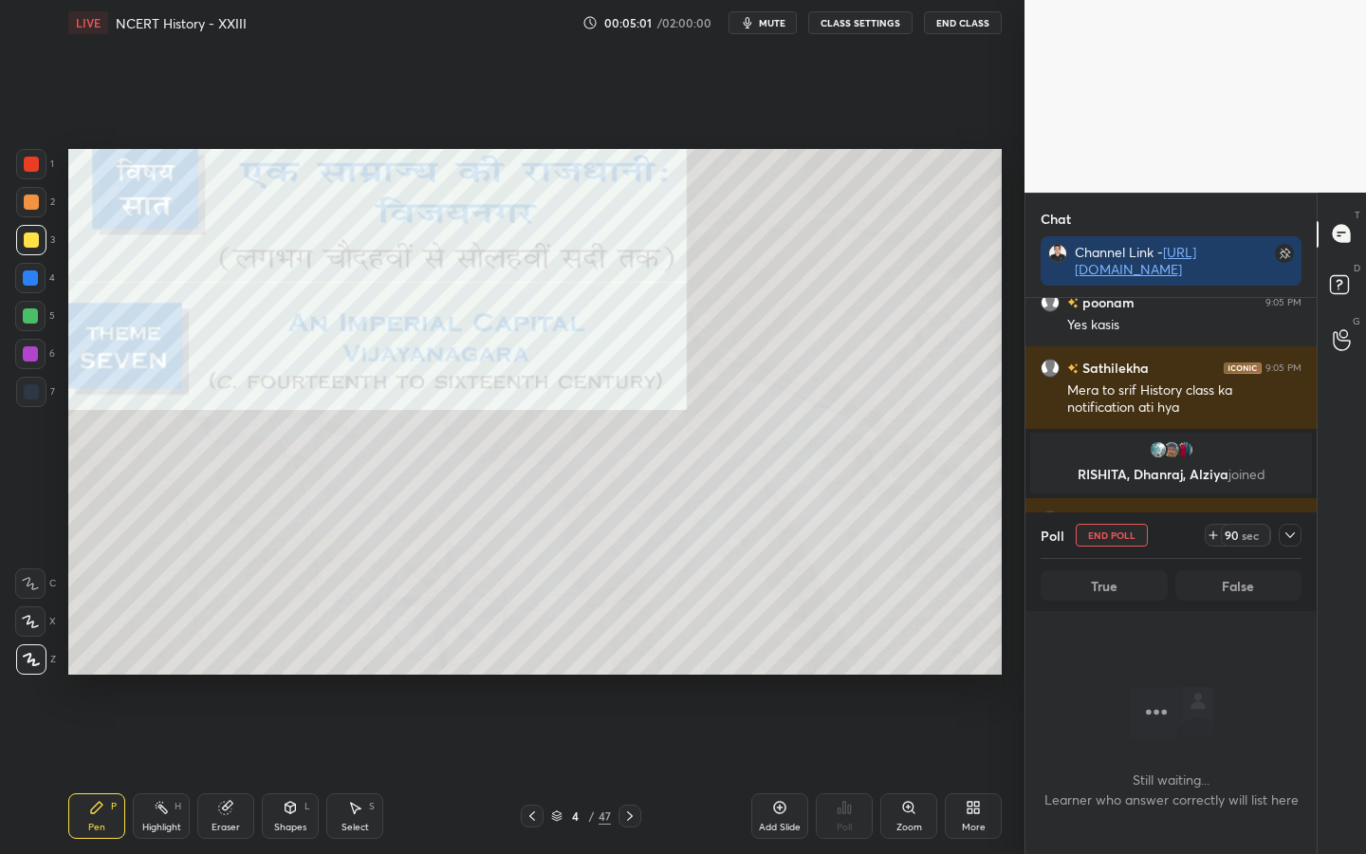
scroll to position [7, 7]
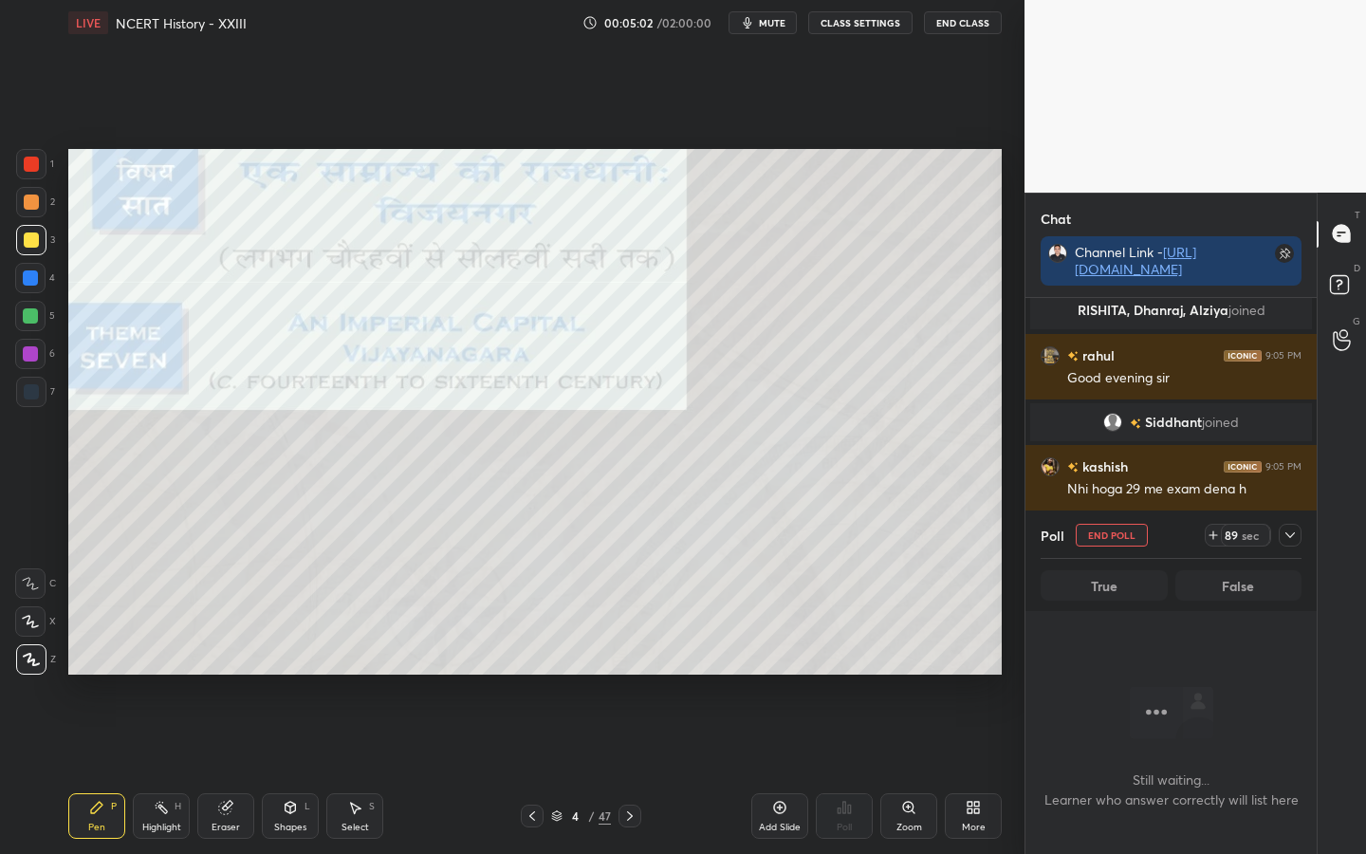
click at [1299, 536] on div at bounding box center [1290, 535] width 23 height 23
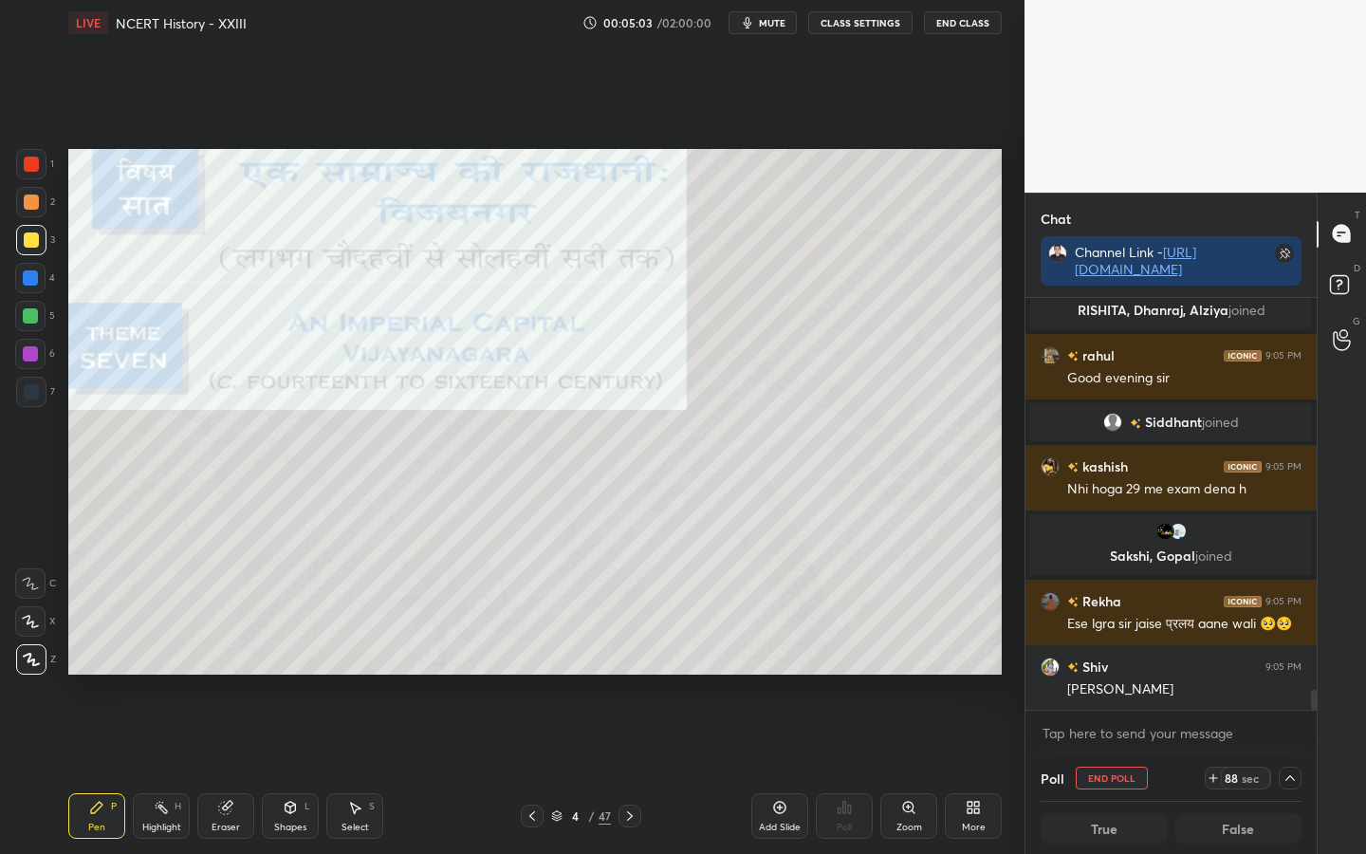
scroll to position [7998, 0]
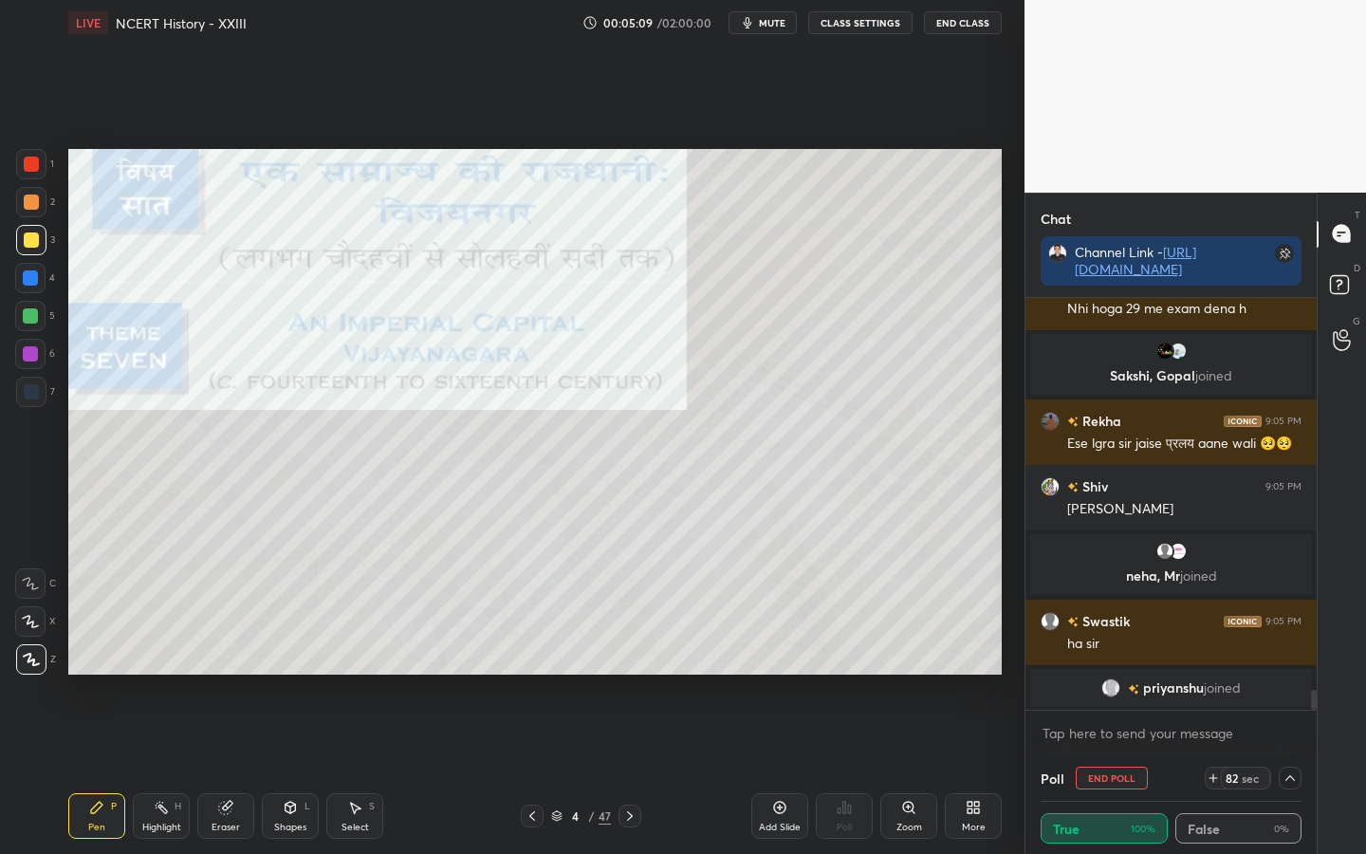
click at [1282, 674] on icon at bounding box center [1289, 777] width 15 height 15
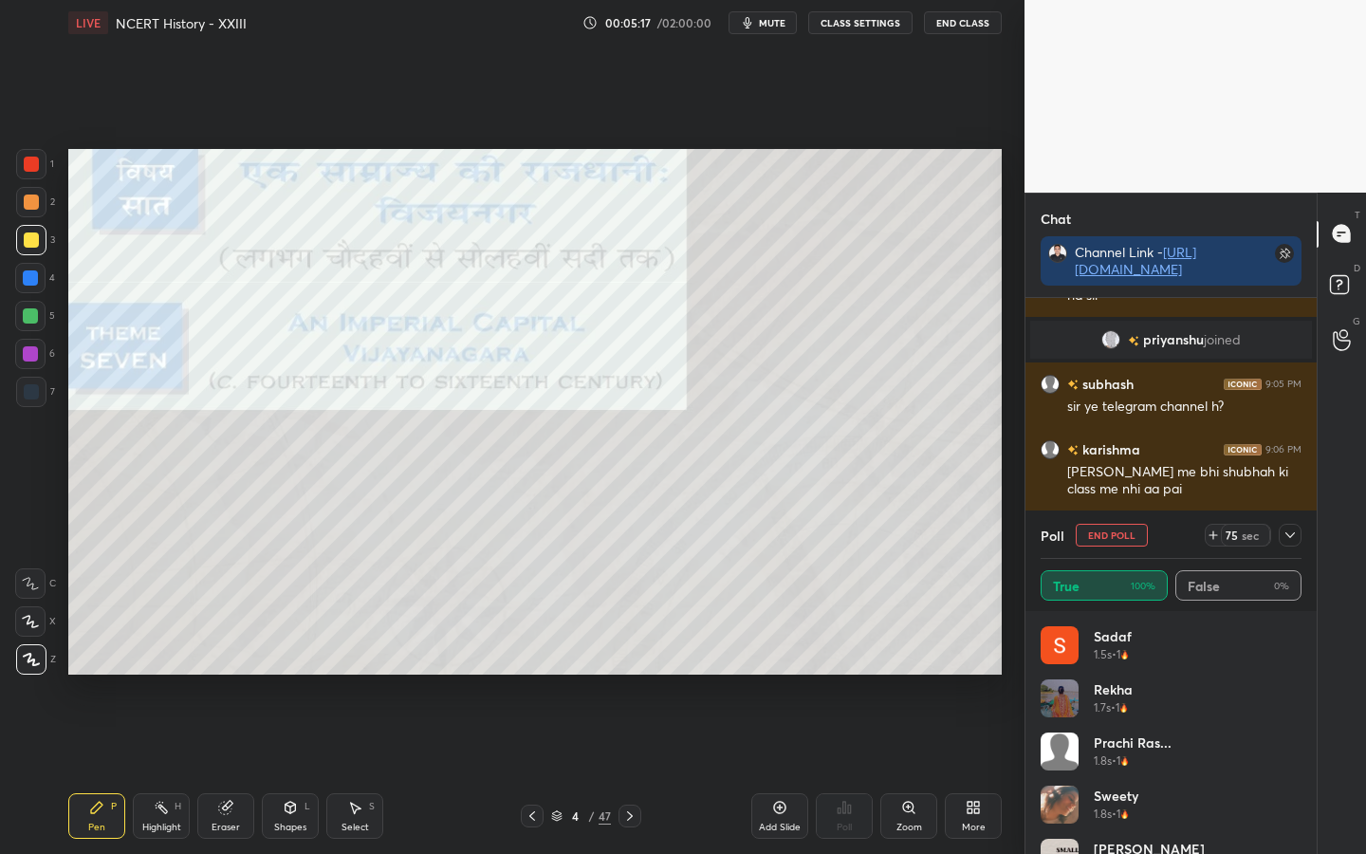
click at [1282, 533] on div at bounding box center [1290, 535] width 23 height 23
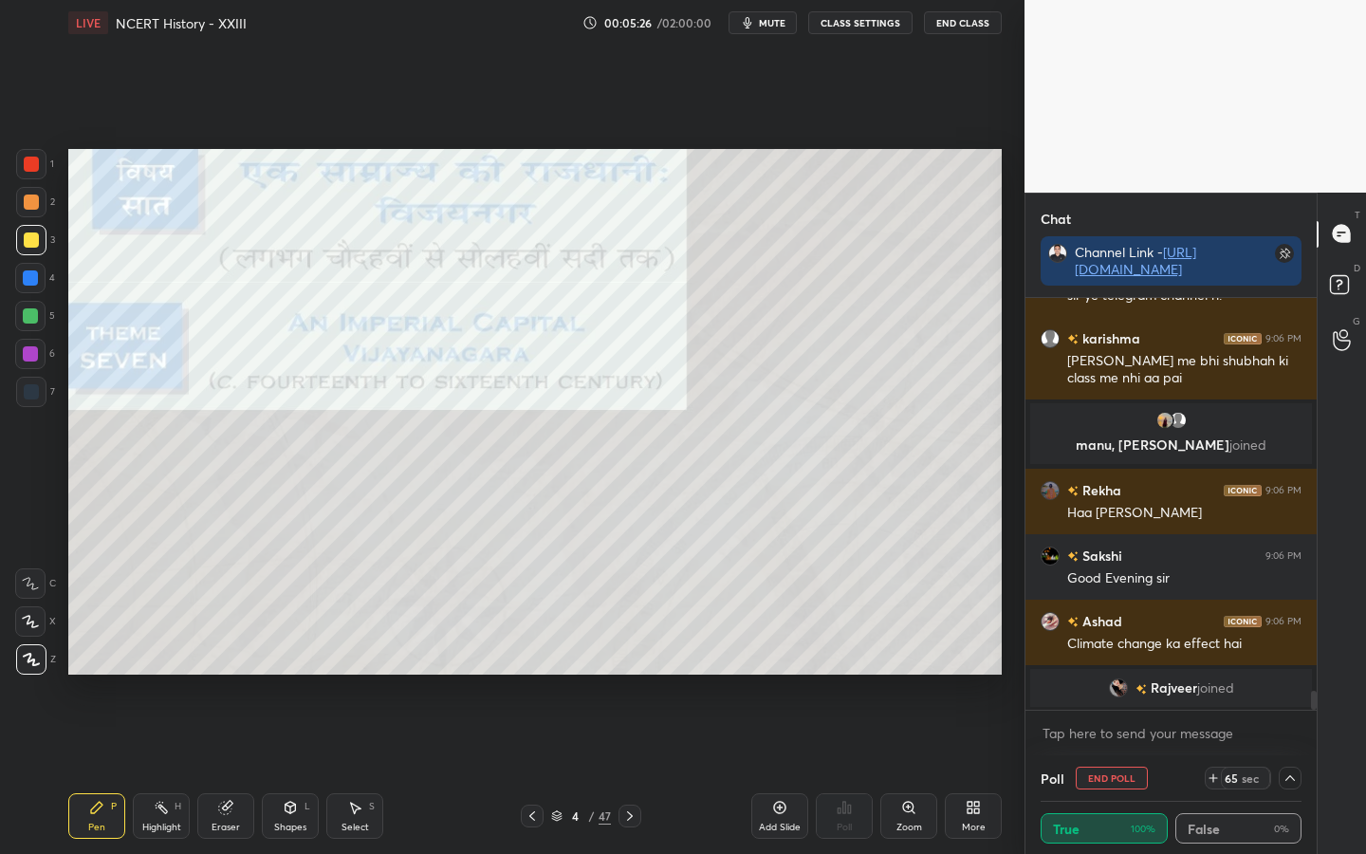
click at [1296, 674] on icon at bounding box center [1289, 777] width 15 height 15
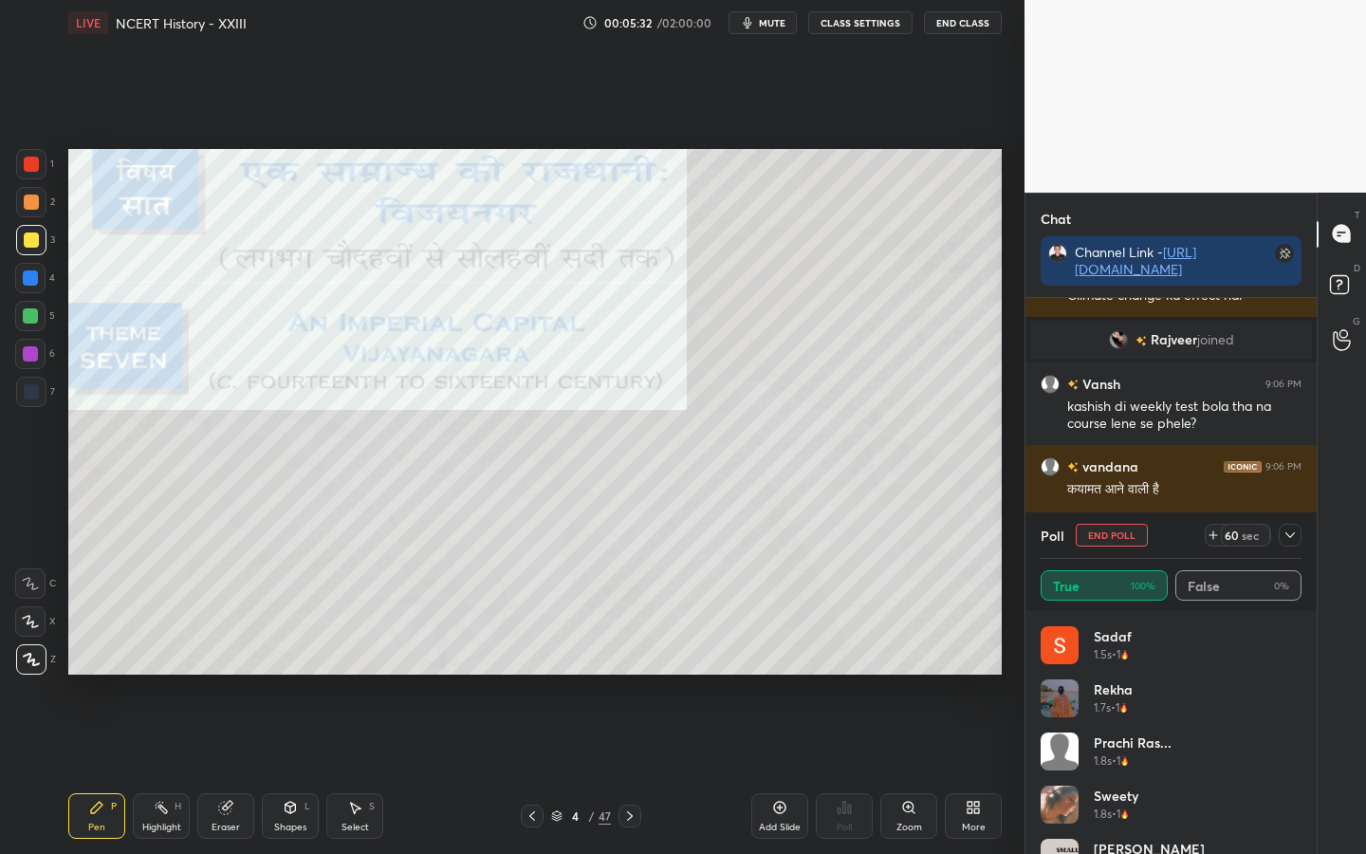
click at [1290, 535] on icon at bounding box center [1289, 534] width 15 height 15
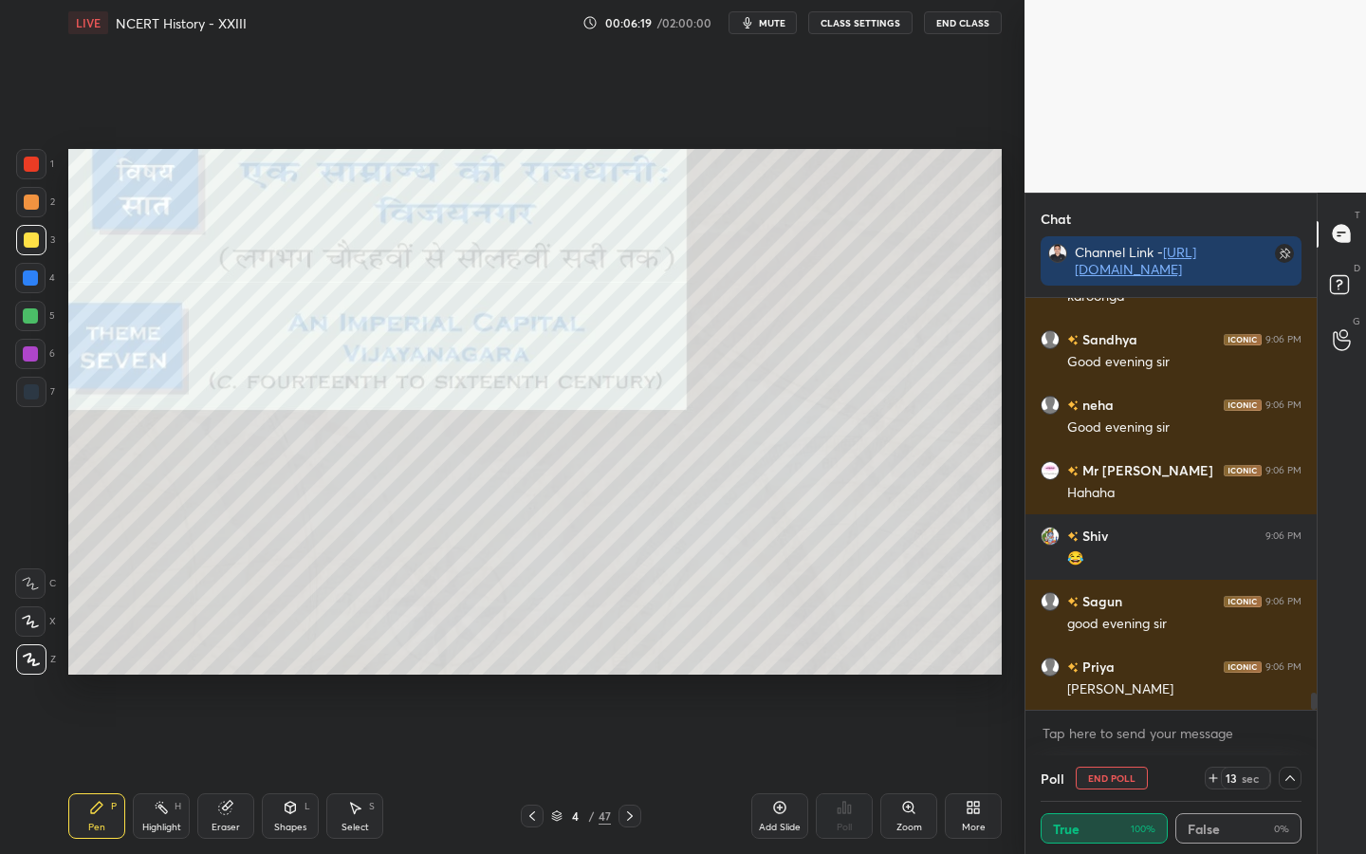
click at [1295, 674] on icon at bounding box center [1289, 777] width 15 height 15
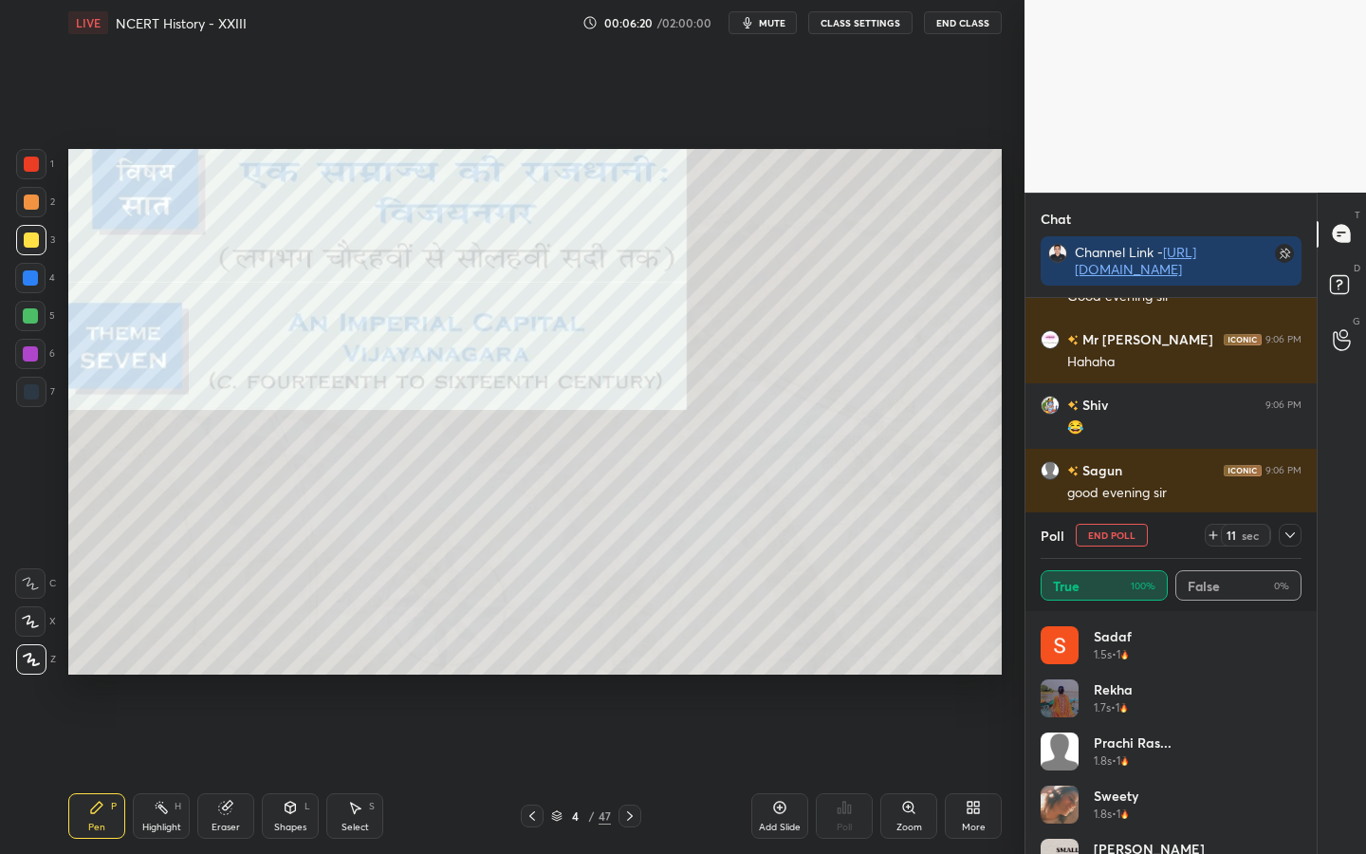
click at [1291, 535] on icon at bounding box center [1289, 535] width 9 height 6
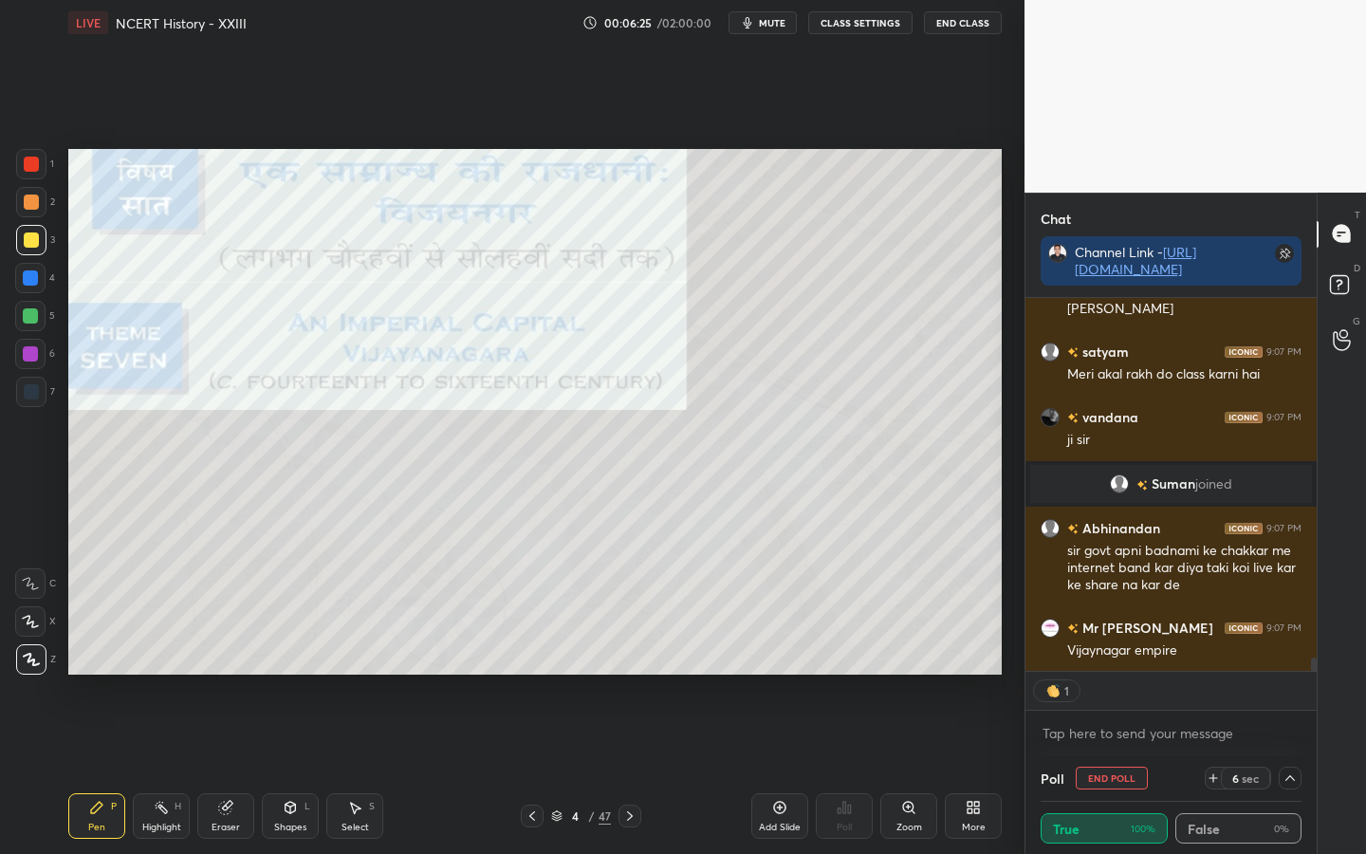
click at [212, 674] on div "Eraser" at bounding box center [225, 816] width 57 height 46
click at [42, 668] on div "Erase all" at bounding box center [30, 659] width 30 height 30
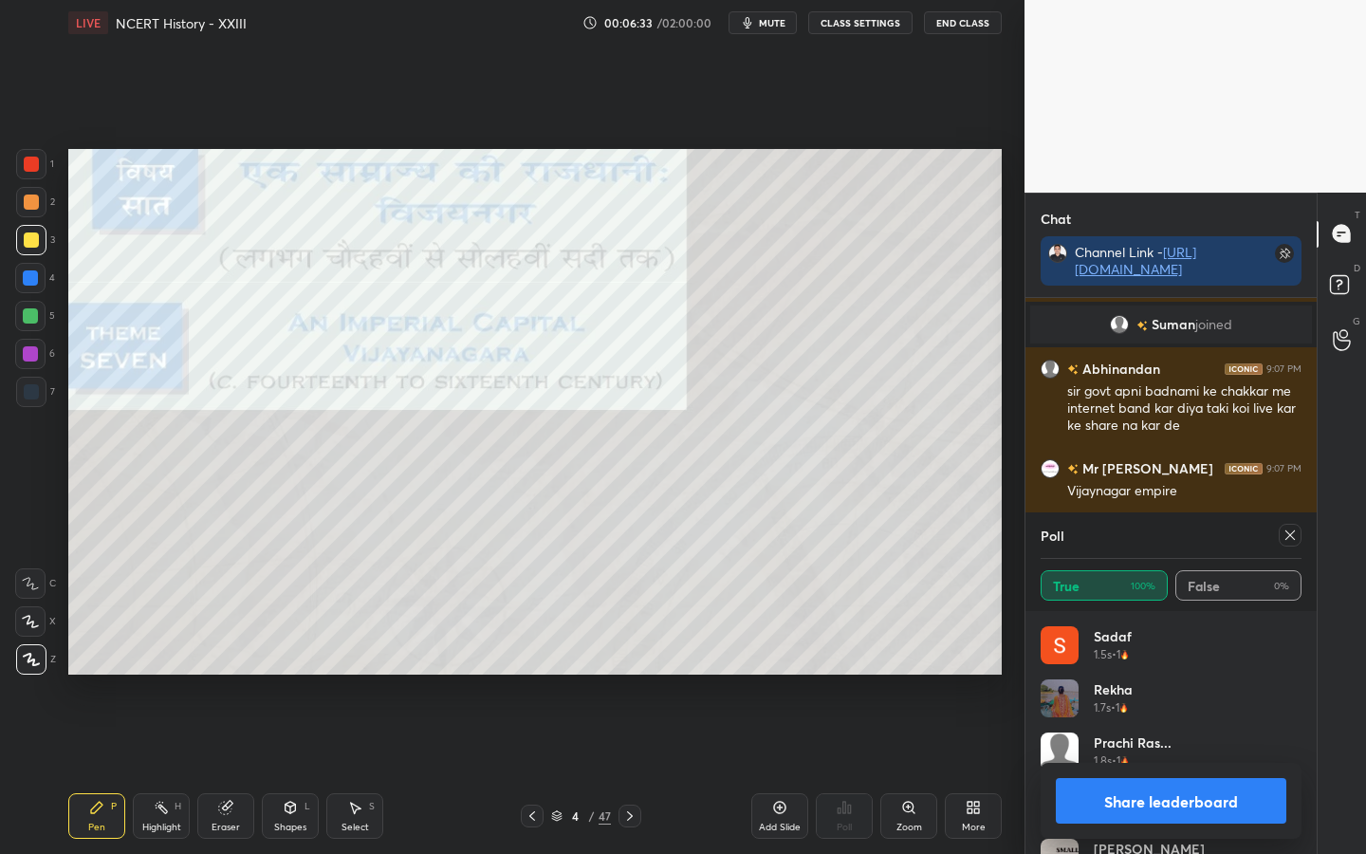
click at [1296, 539] on icon at bounding box center [1289, 534] width 15 height 15
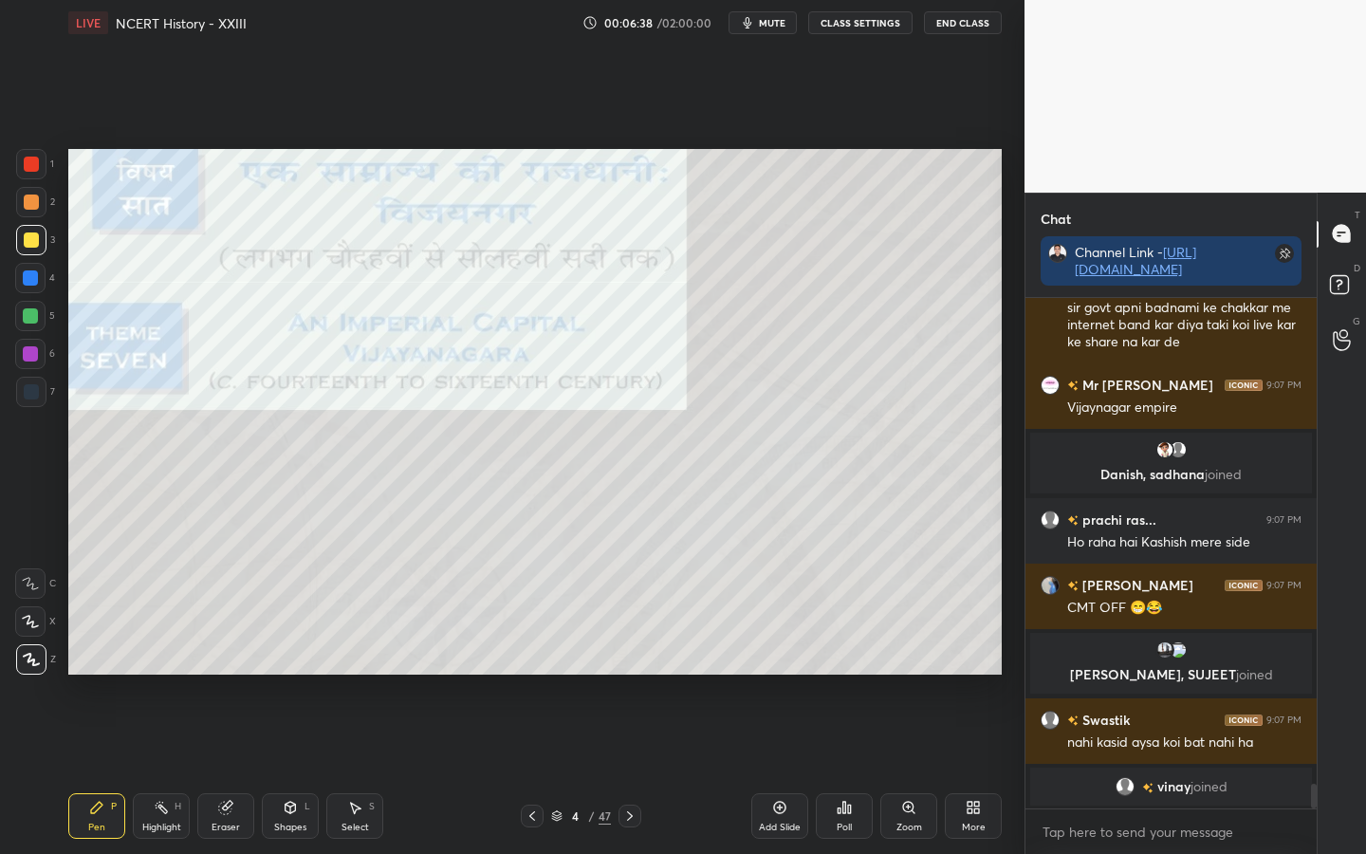
click at [859, 22] on button "CLASS SETTINGS" at bounding box center [860, 22] width 104 height 23
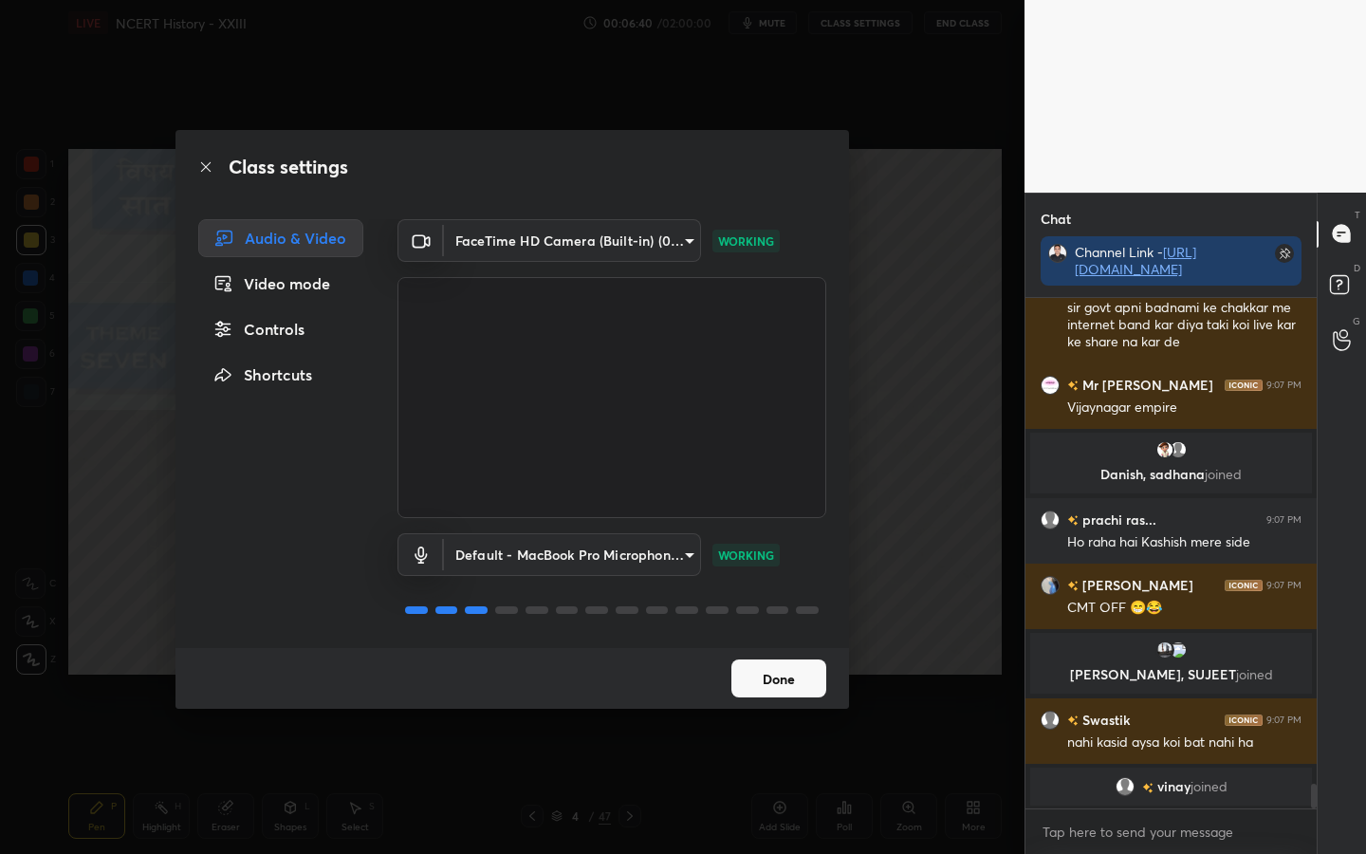
click at [268, 339] on div "Controls" at bounding box center [280, 329] width 165 height 38
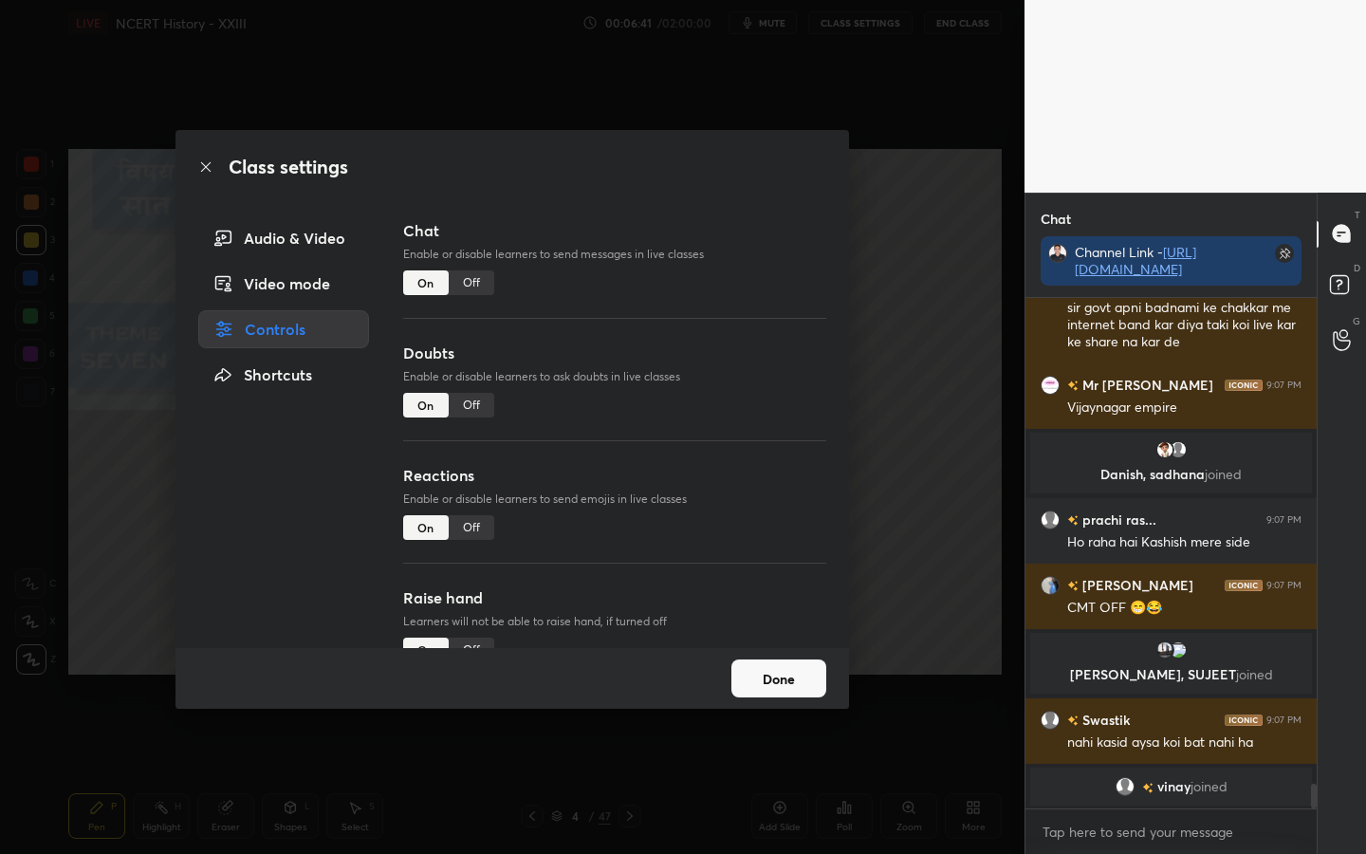
click at [479, 279] on div "Off" at bounding box center [472, 282] width 46 height 25
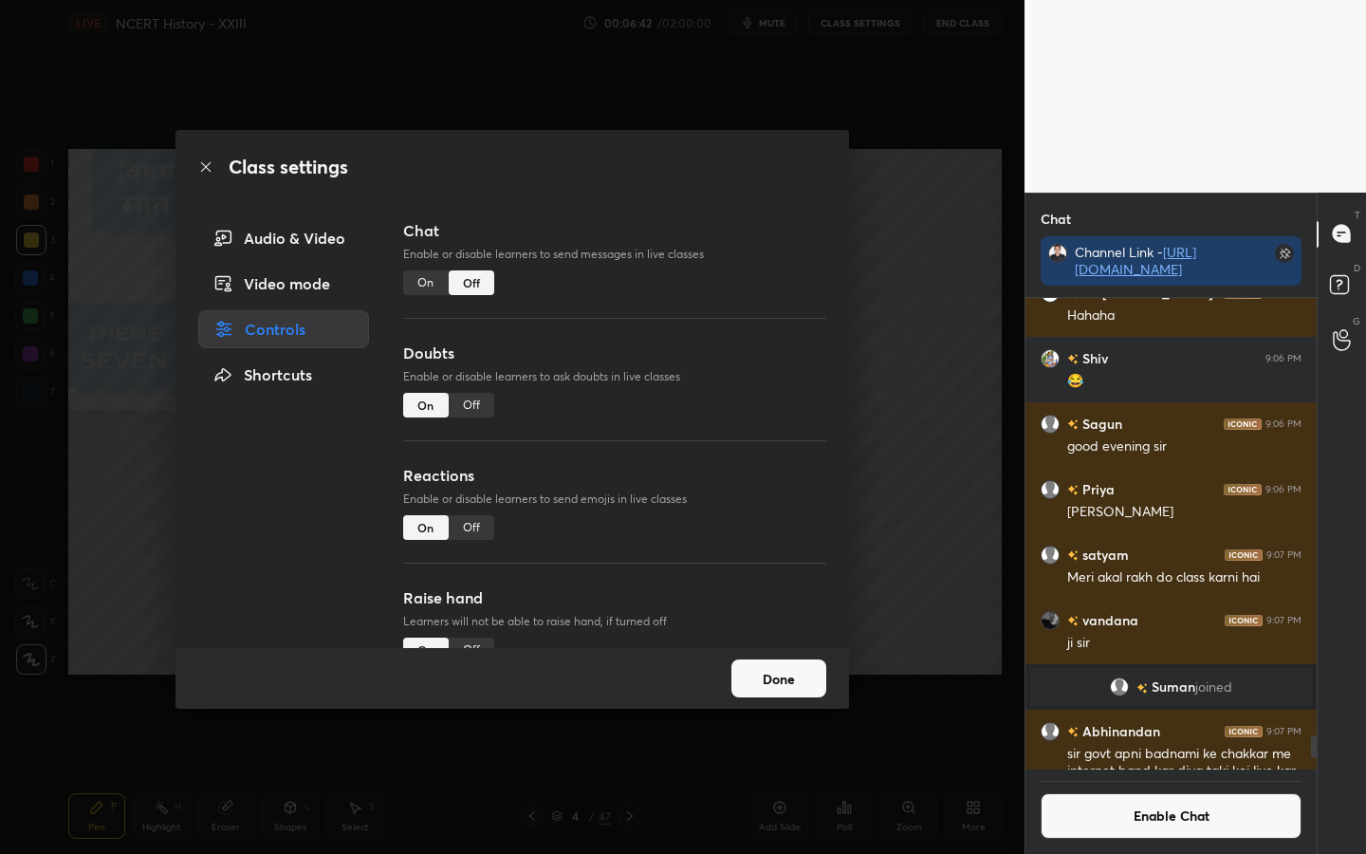
click at [766, 673] on button "Done" at bounding box center [778, 678] width 95 height 38
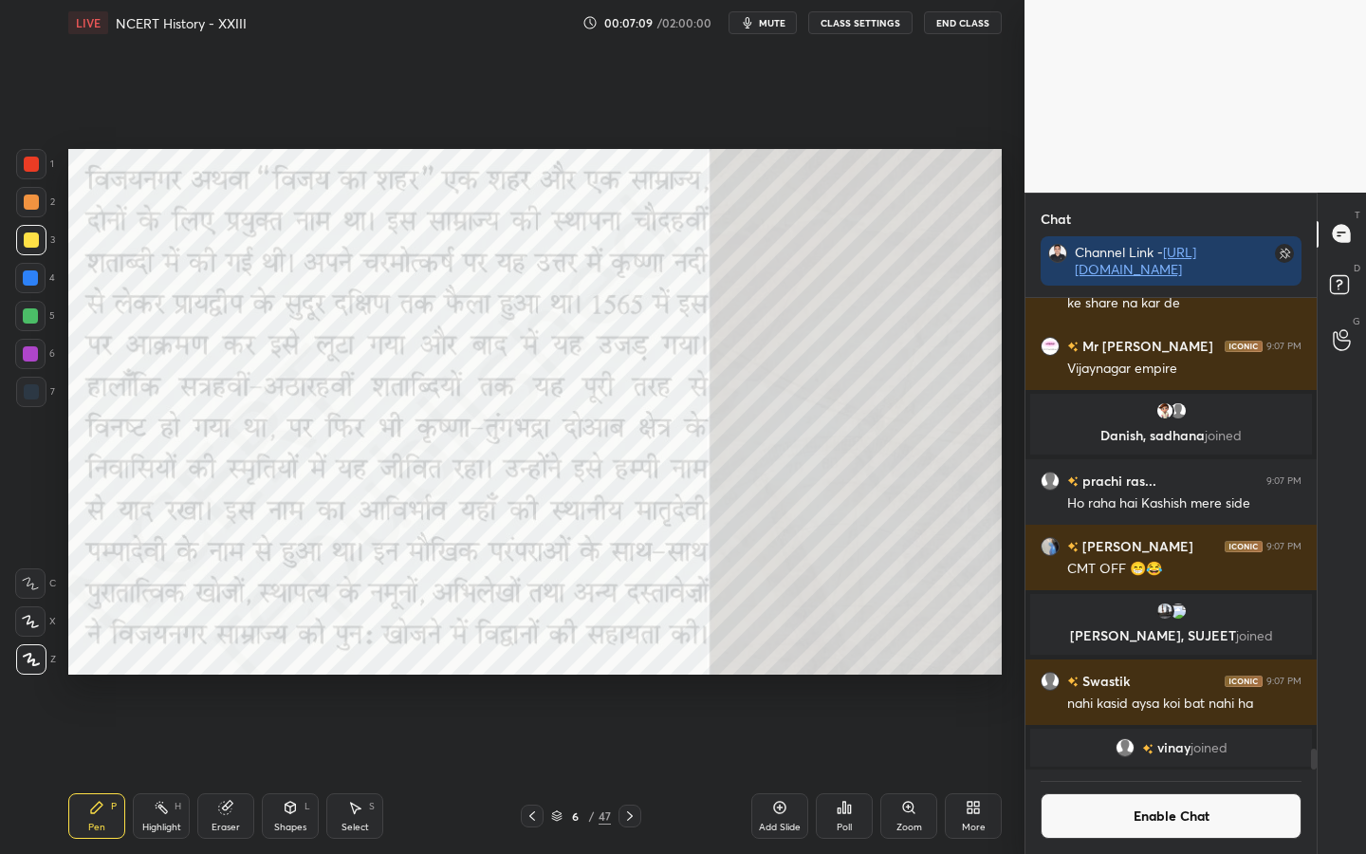
drag, startPoint x: 33, startPoint y: 164, endPoint x: 52, endPoint y: 194, distance: 35.0
click at [33, 165] on div at bounding box center [31, 164] width 15 height 15
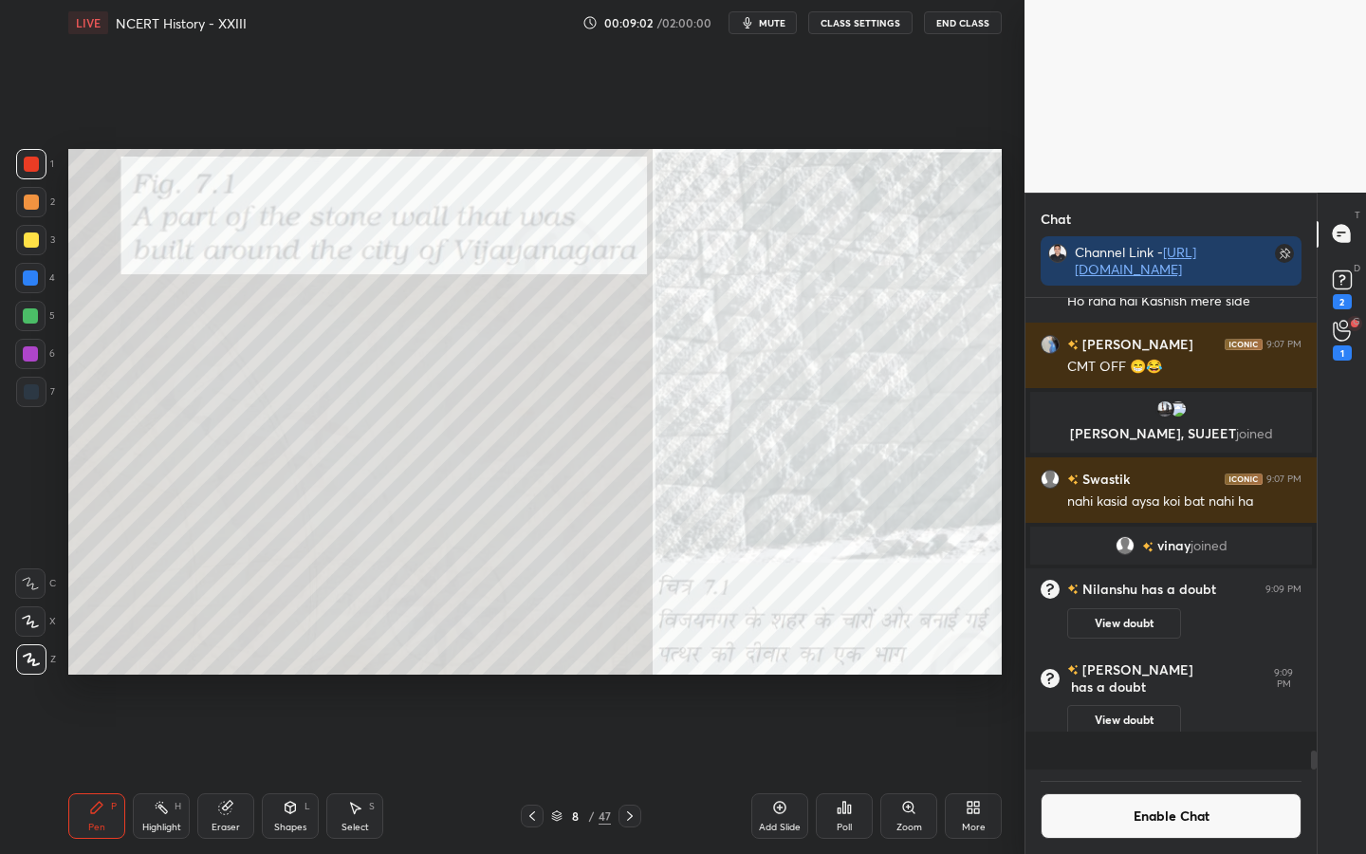
scroll to position [10089, 0]
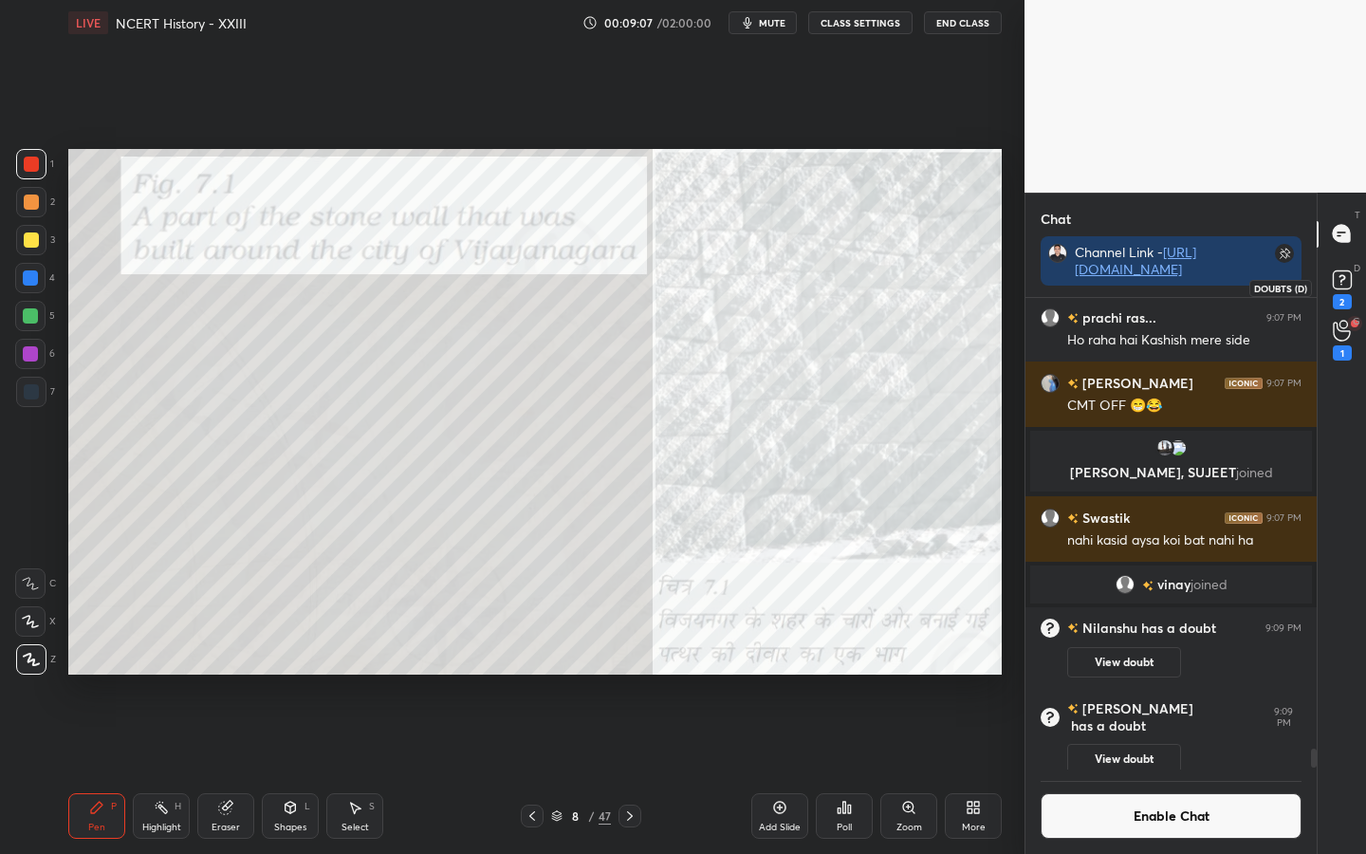
click at [1322, 286] on rect at bounding box center [1342, 279] width 18 height 18
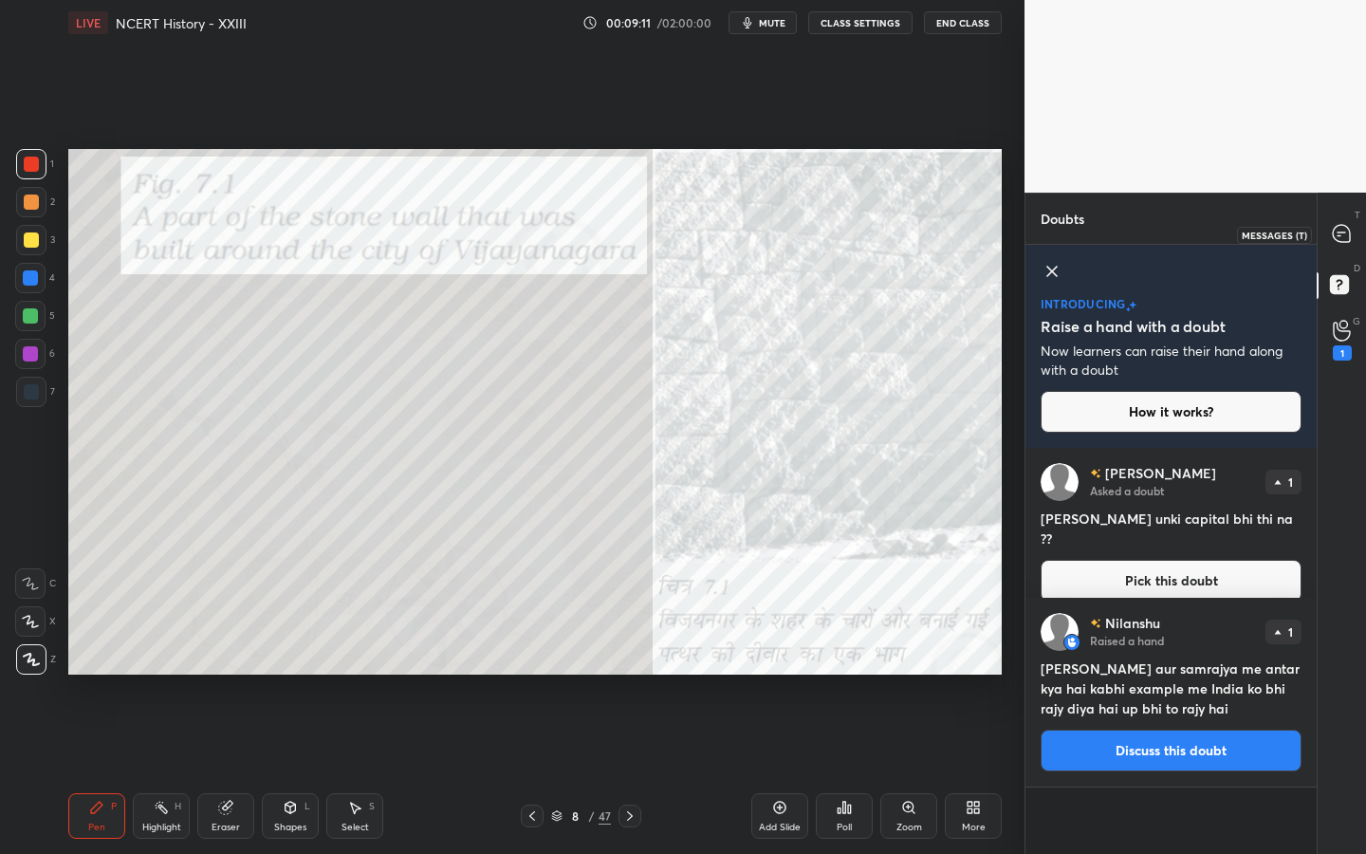
click at [1322, 241] on icon at bounding box center [1341, 233] width 17 height 17
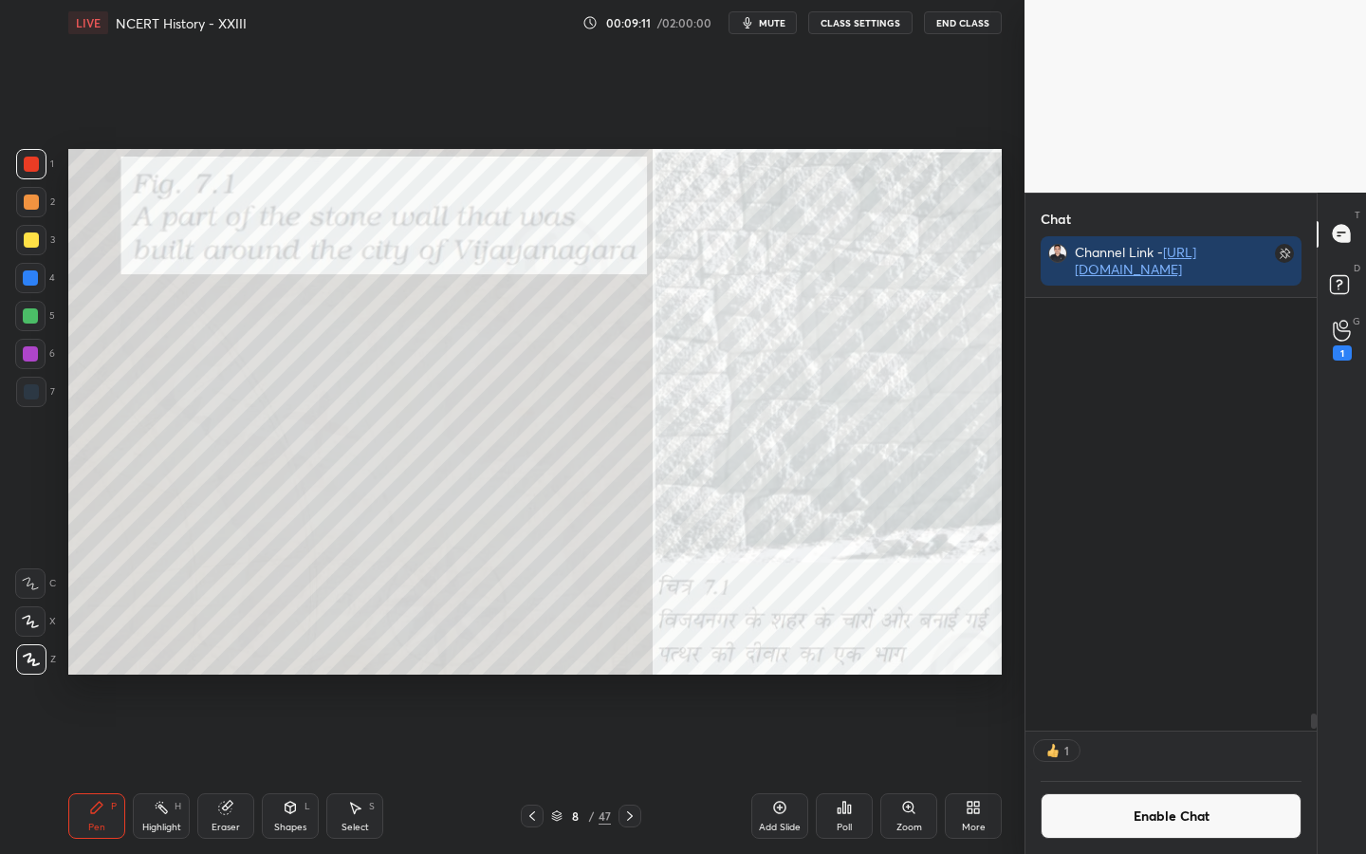
scroll to position [427, 286]
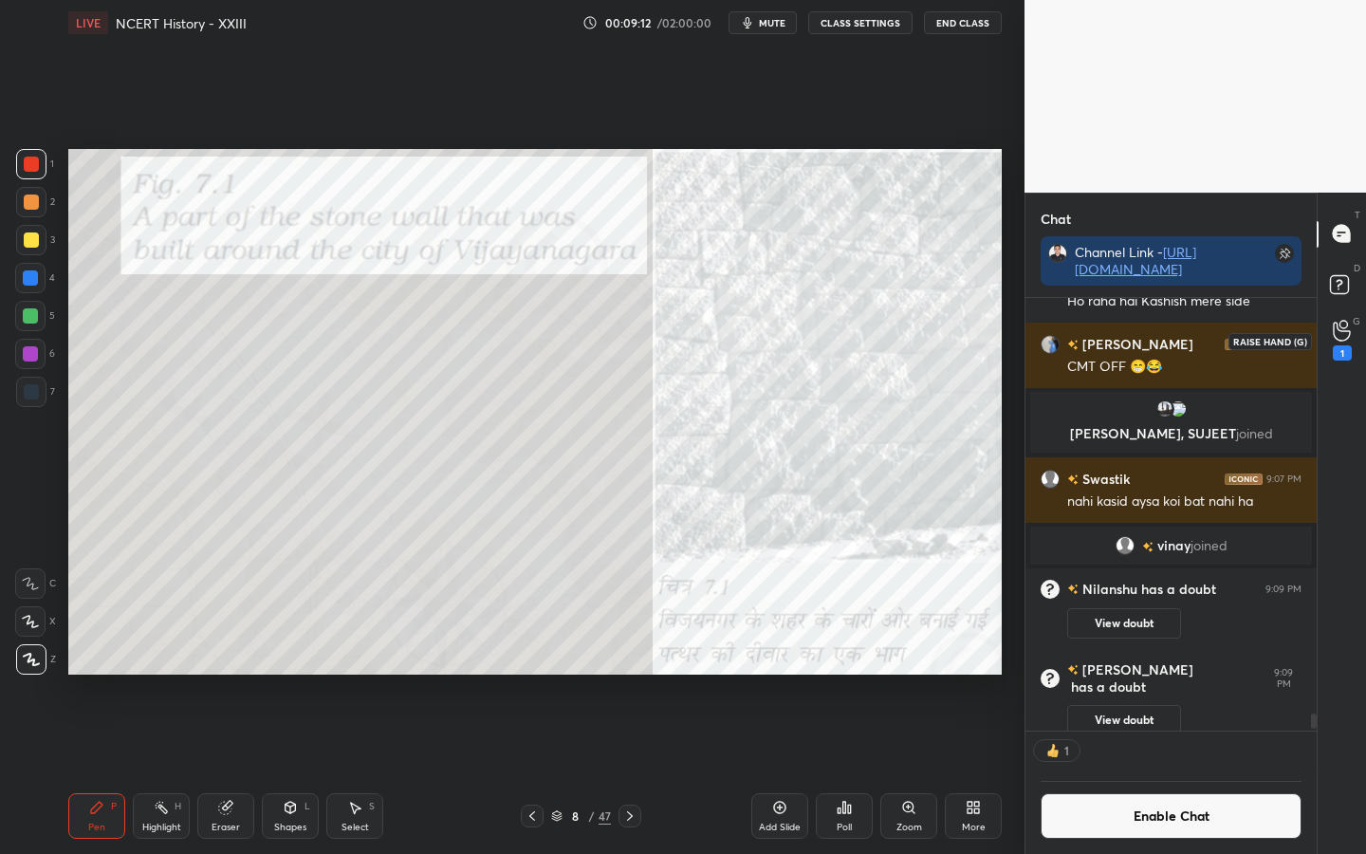
click at [1322, 325] on icon at bounding box center [1342, 331] width 18 height 22
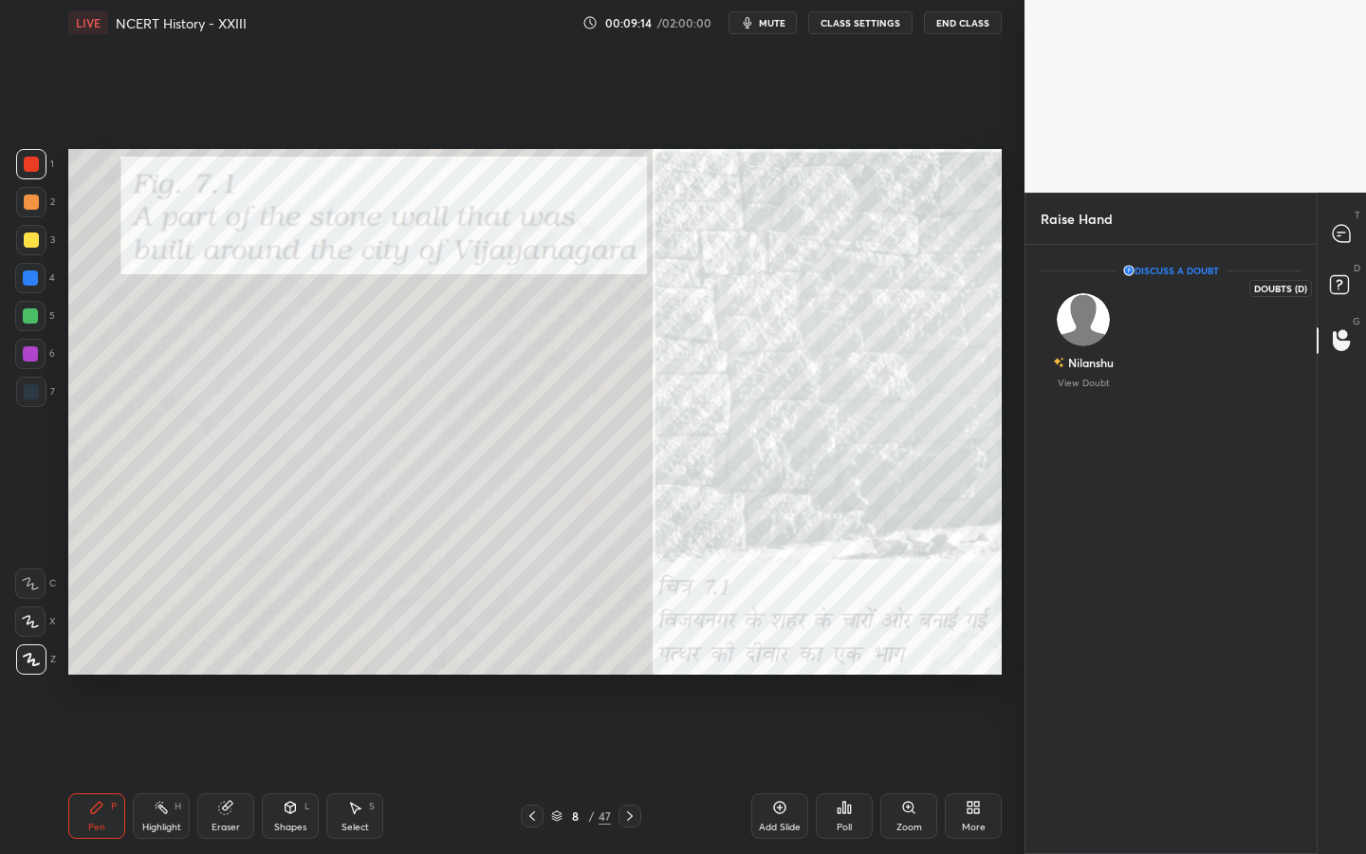
click at [1322, 288] on icon at bounding box center [1339, 288] width 2 height 2
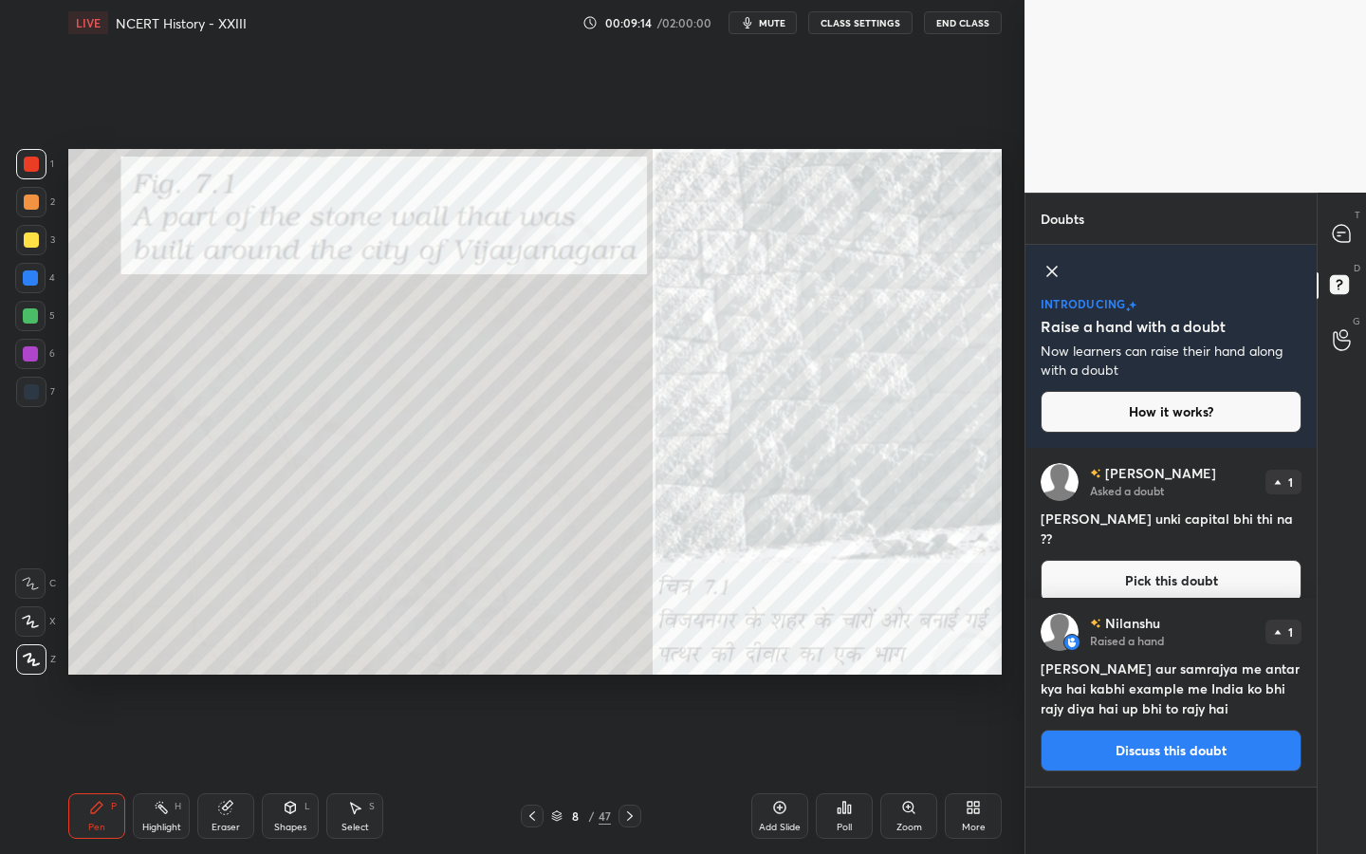
scroll to position [399, 286]
click at [1322, 240] on icon at bounding box center [1341, 233] width 17 height 17
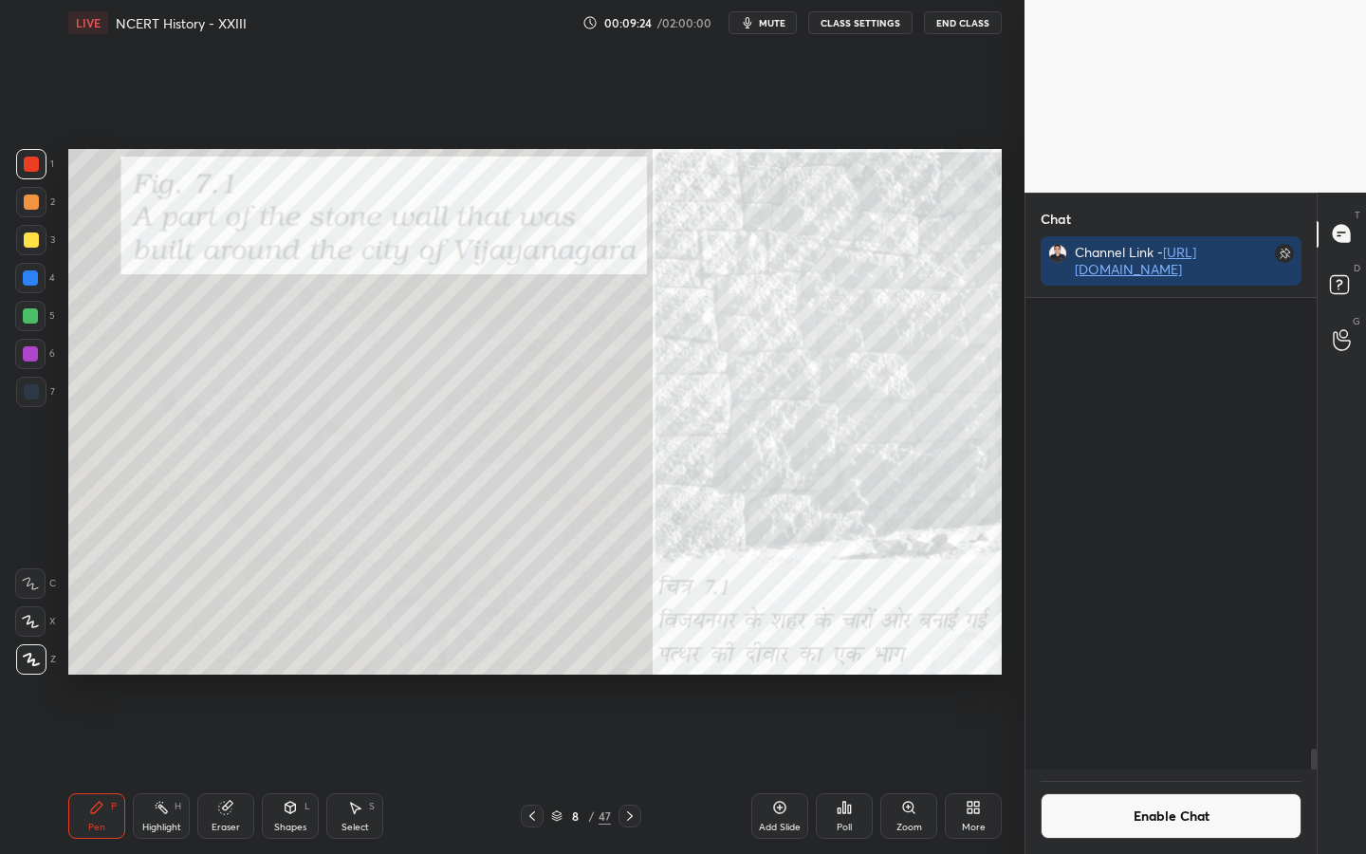
scroll to position [466, 286]
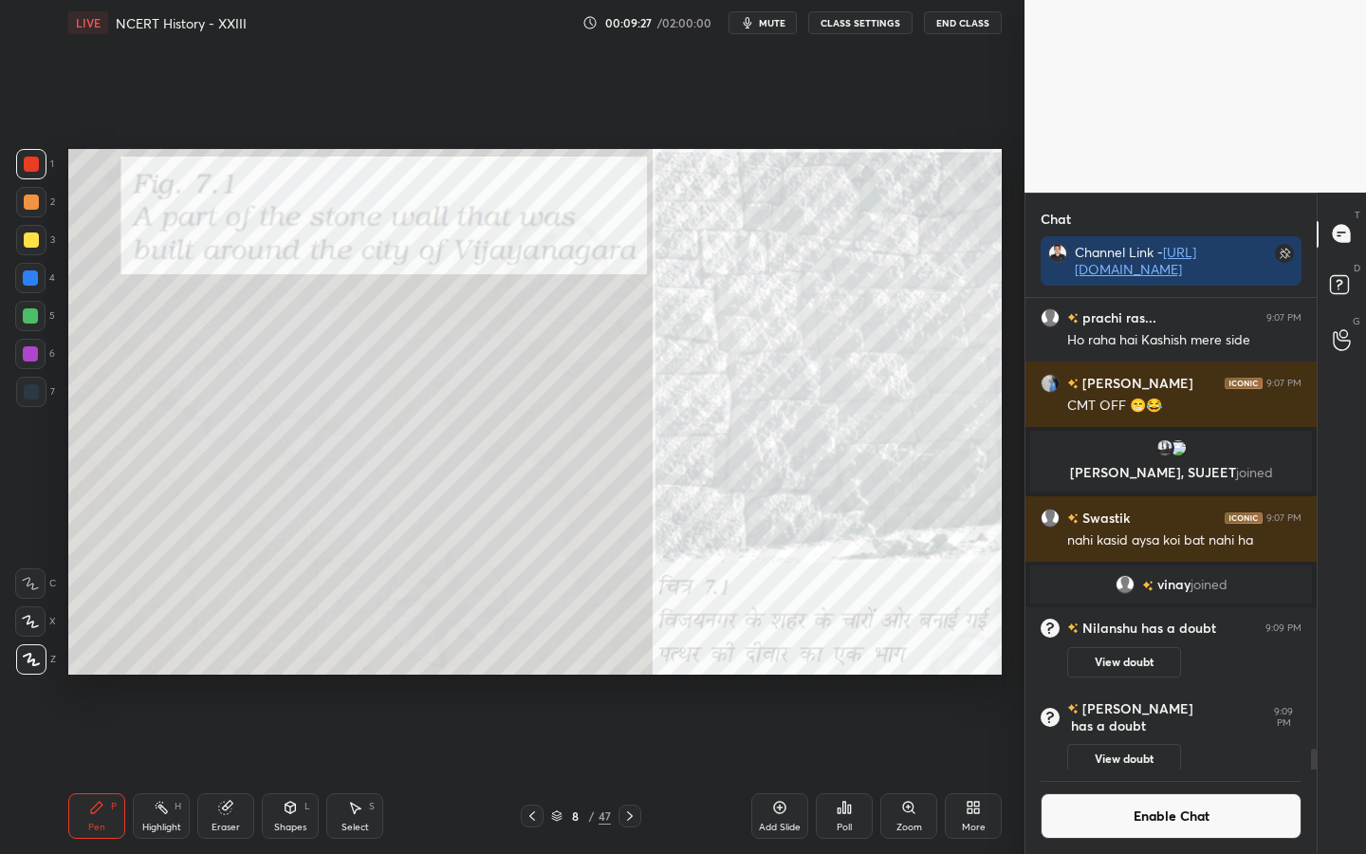
click at [1135, 674] on button "Enable Chat" at bounding box center [1171, 816] width 261 height 46
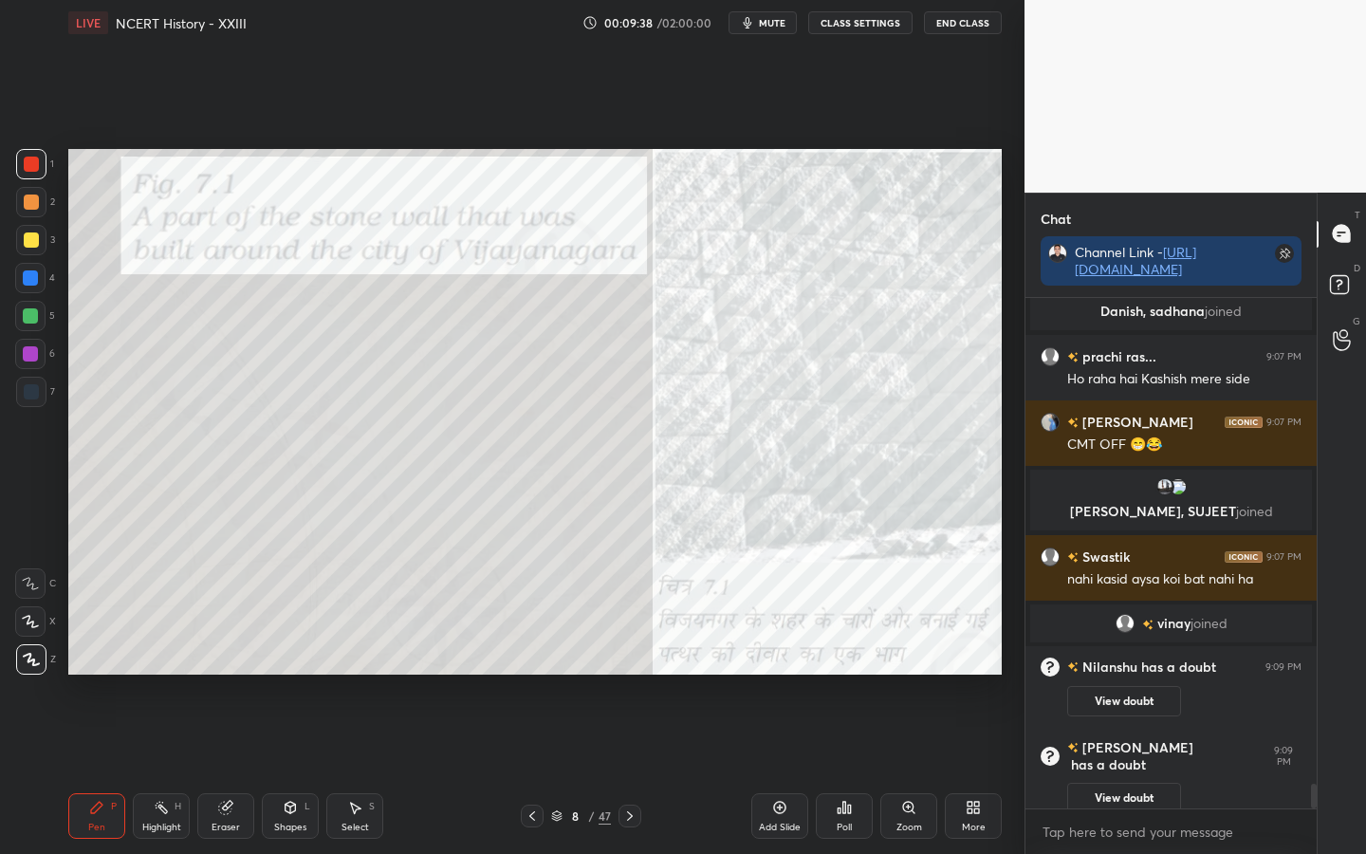
scroll to position [7, 7]
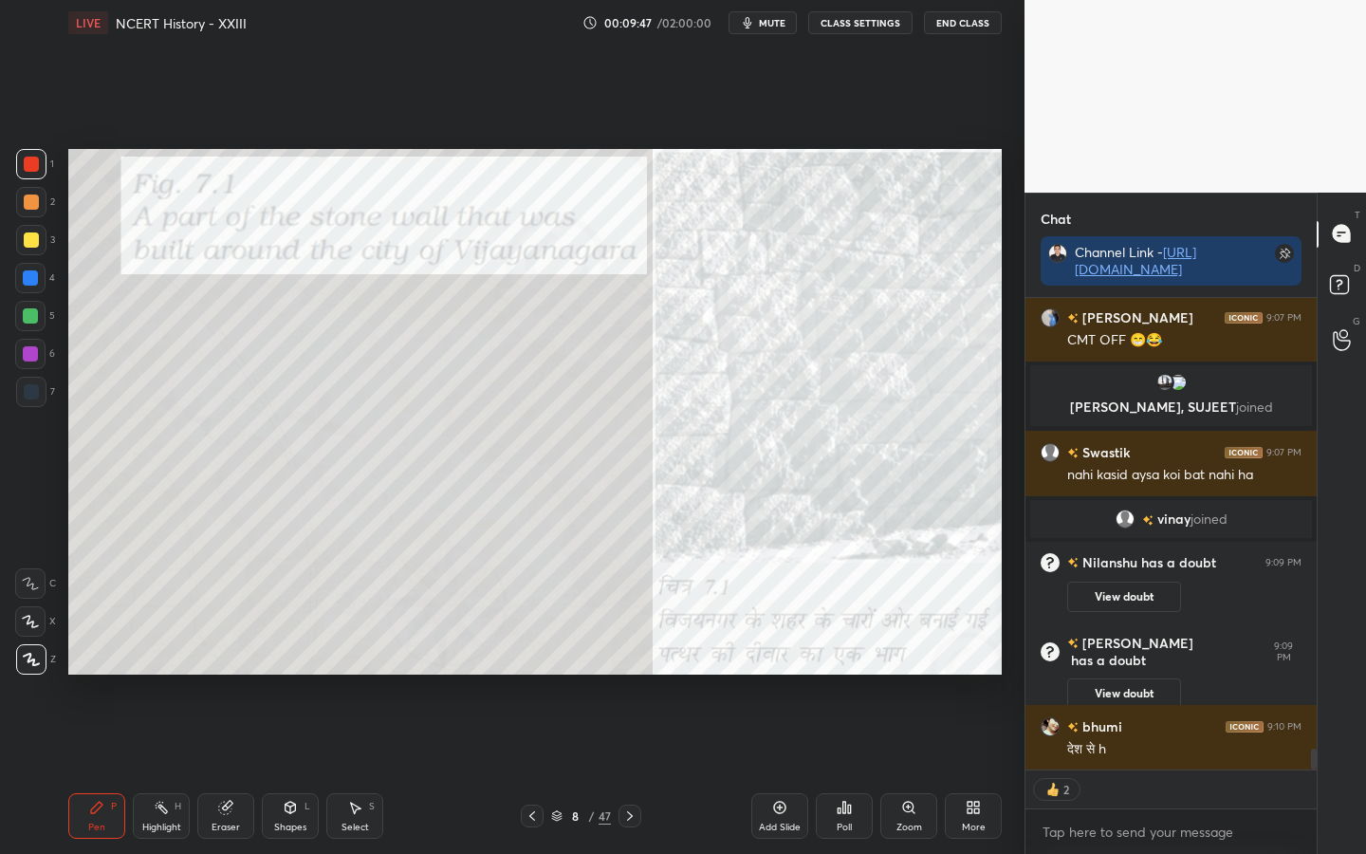
drag, startPoint x: 221, startPoint y: 818, endPoint x: 204, endPoint y: 803, distance: 22.8
click at [222, 674] on div "Eraser" at bounding box center [225, 816] width 57 height 46
click at [34, 670] on div "Erase all" at bounding box center [30, 659] width 30 height 30
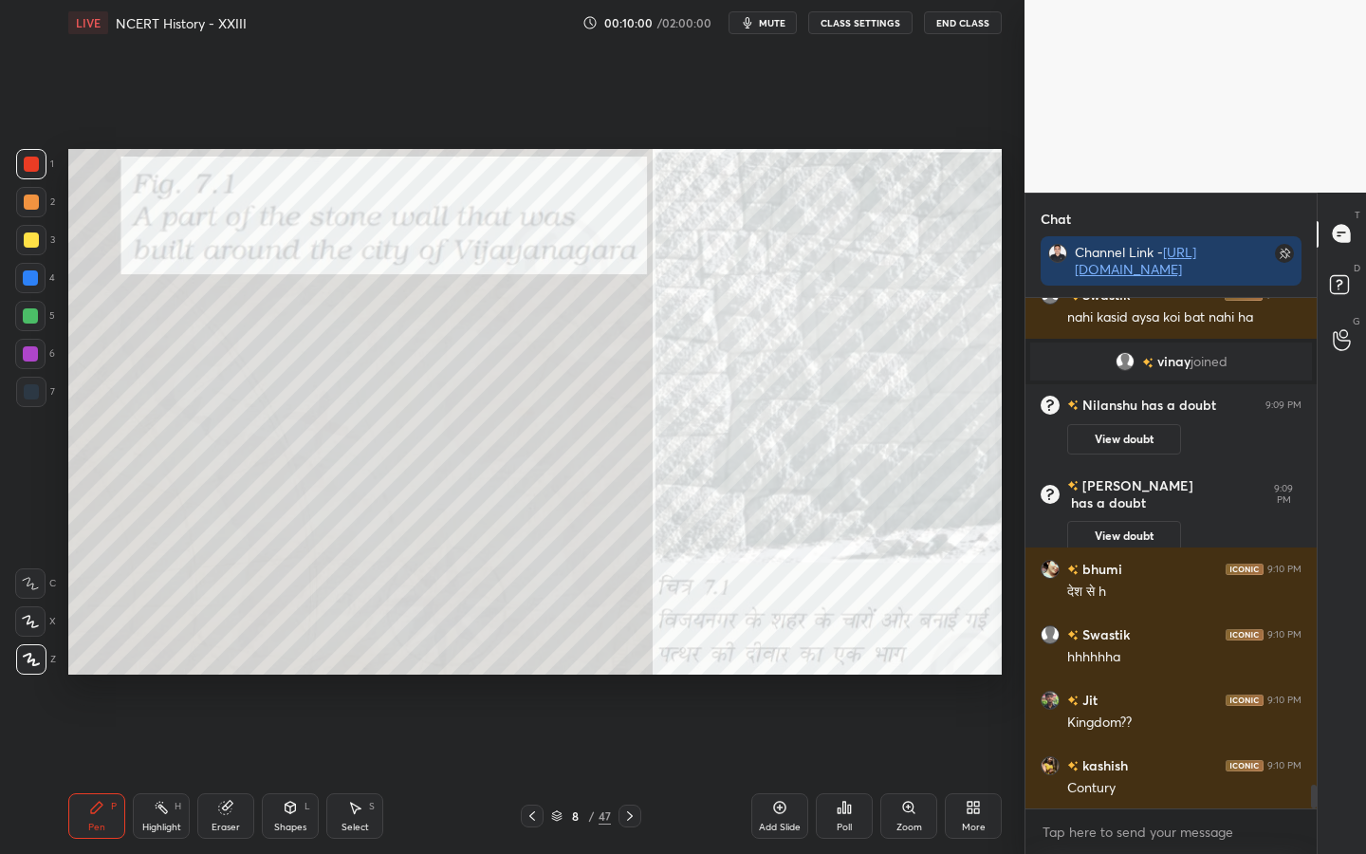
click at [530, 674] on icon at bounding box center [532, 815] width 15 height 15
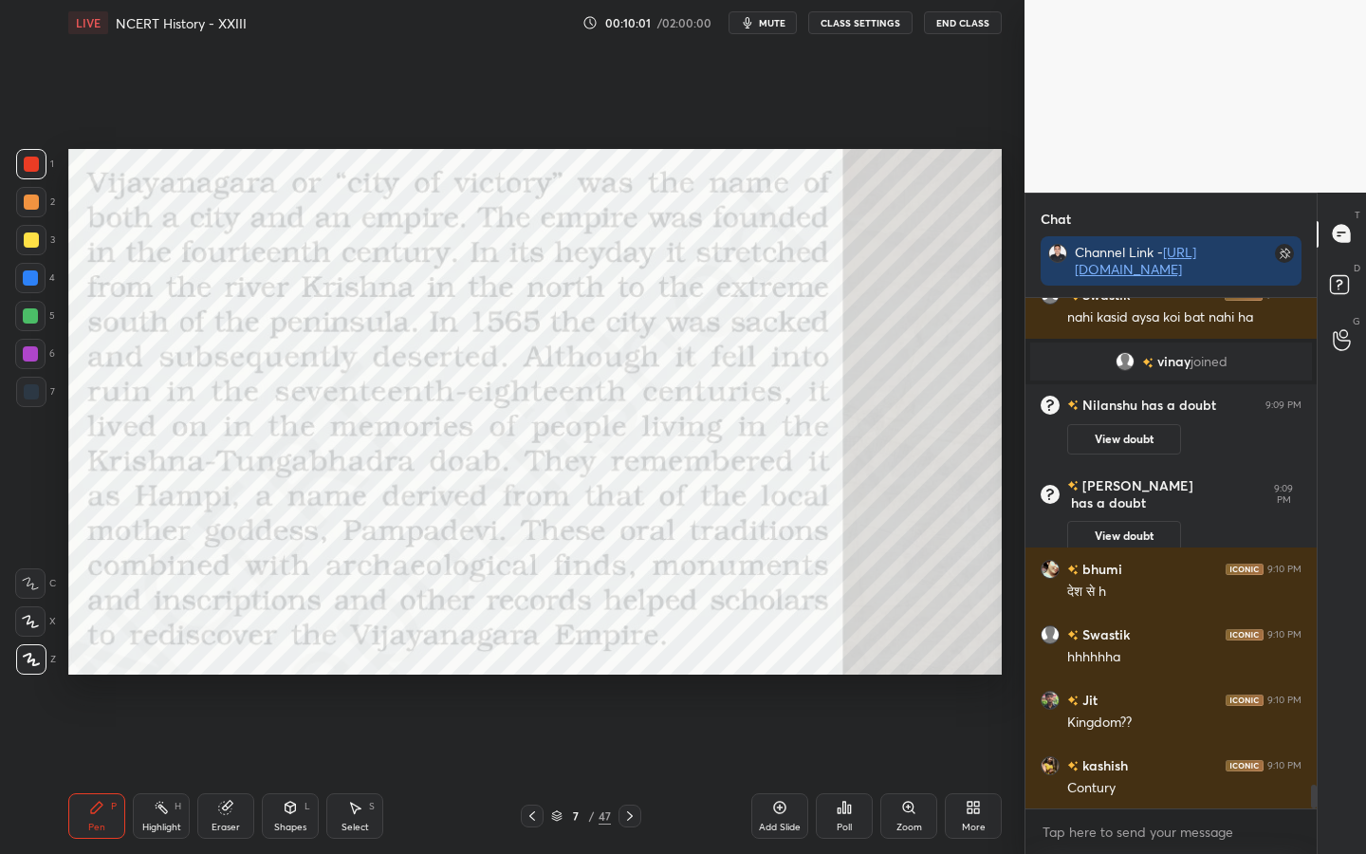
click at [530, 674] on icon at bounding box center [532, 815] width 6 height 9
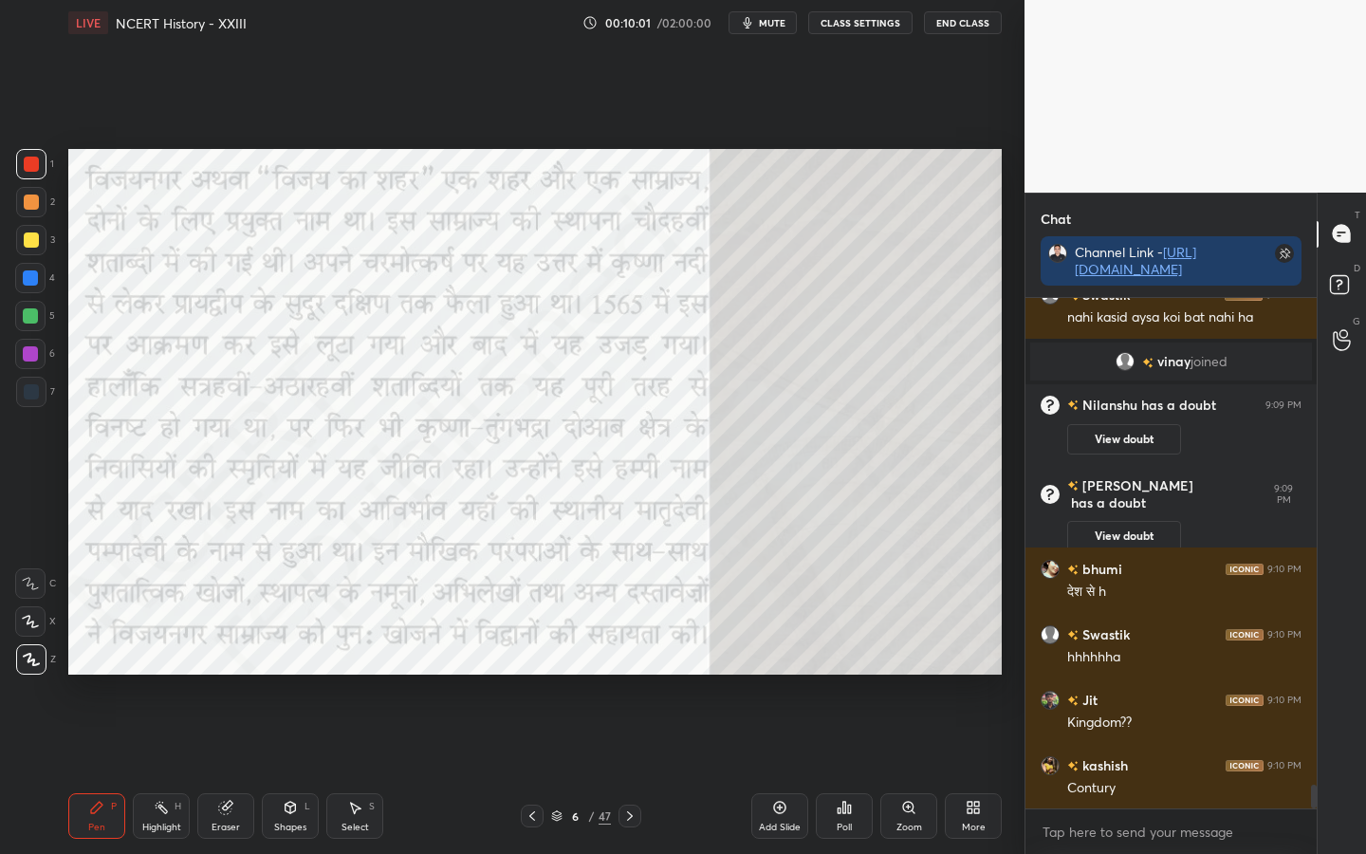
click at [536, 674] on icon at bounding box center [532, 815] width 15 height 15
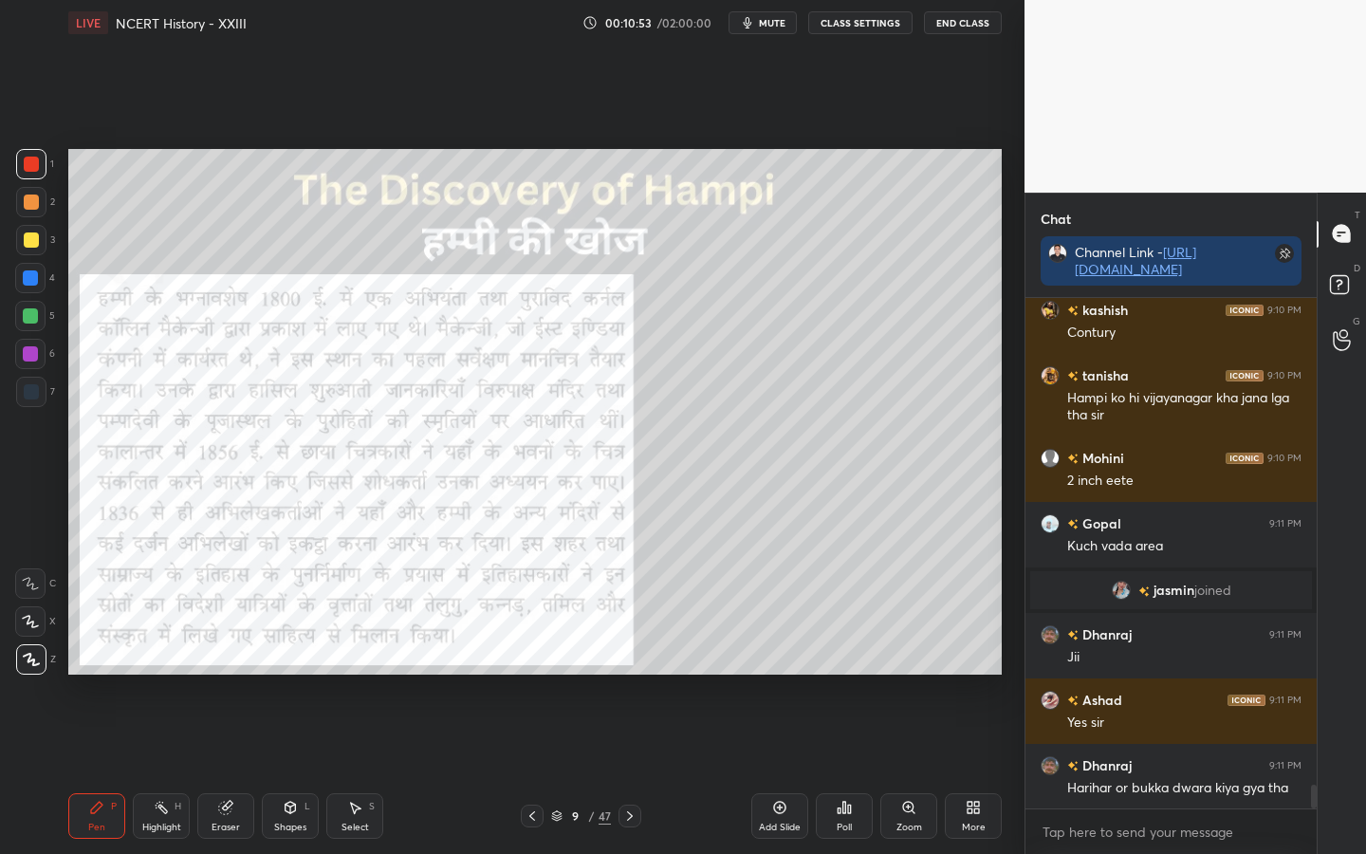
scroll to position [10652, 0]
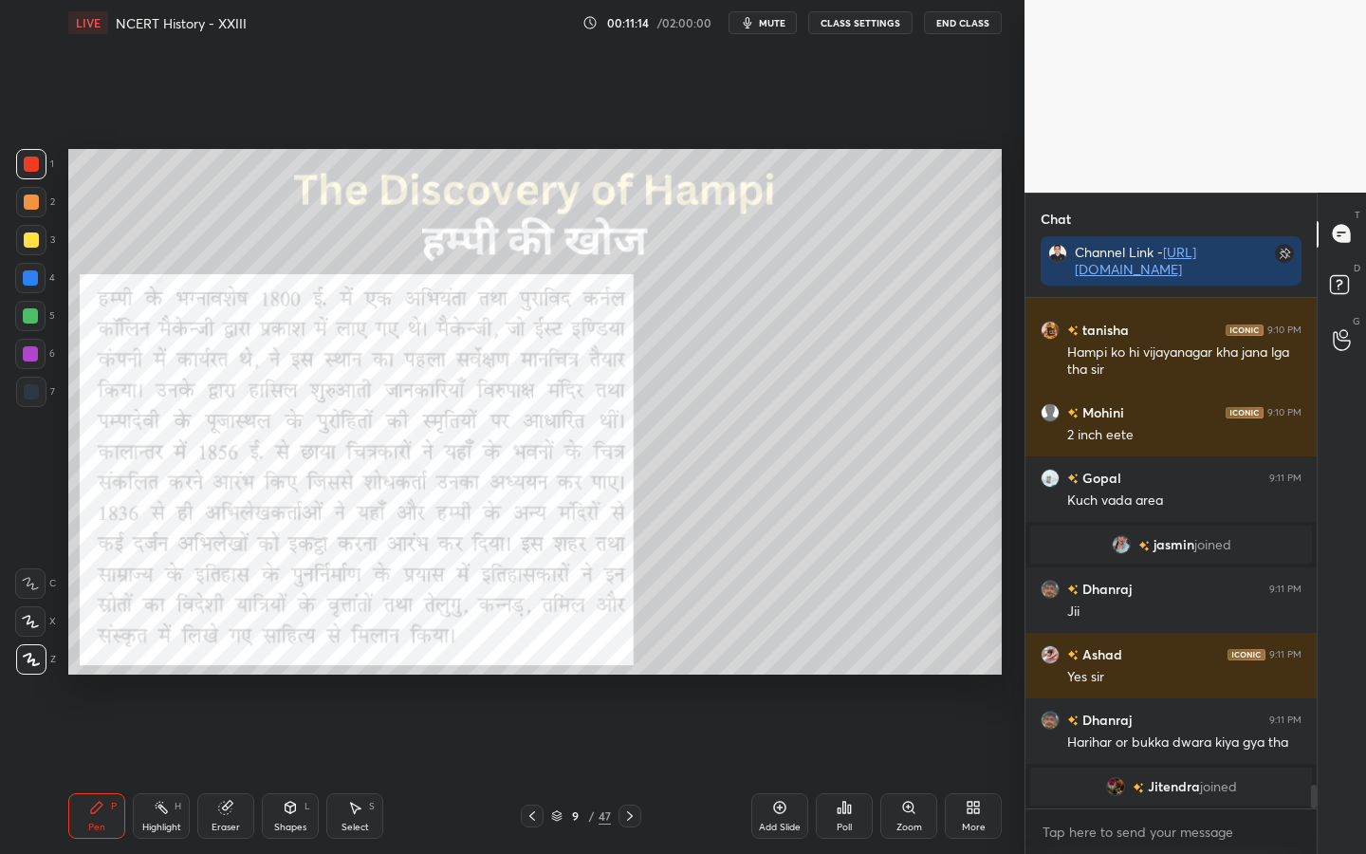
click at [777, 25] on span "mute" at bounding box center [772, 22] width 27 height 13
drag, startPoint x: 781, startPoint y: 25, endPoint x: 780, endPoint y: 39, distance: 14.3
click at [780, 29] on button "unmute" at bounding box center [763, 22] width 68 height 23
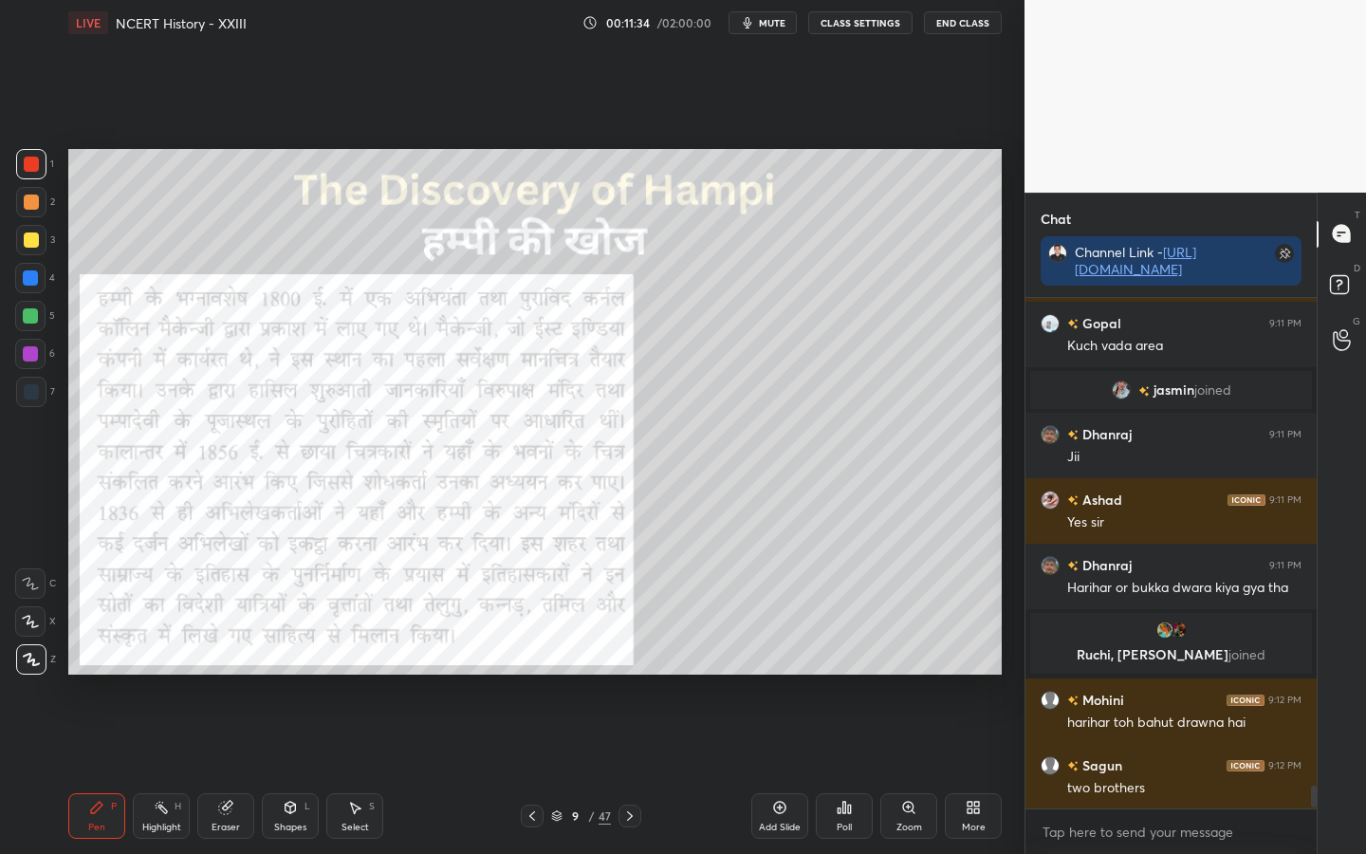
scroll to position [7, 7]
click at [772, 24] on span "mute" at bounding box center [772, 22] width 27 height 13
click at [775, 19] on span "unmute" at bounding box center [770, 22] width 41 height 13
click at [782, 19] on span "mute" at bounding box center [772, 22] width 27 height 13
click at [776, 34] on div "LIVE NCERT History - XXIII 00:11:57 / 02:00:00 unmute CLASS SETTINGS End Class" at bounding box center [534, 23] width 933 height 46
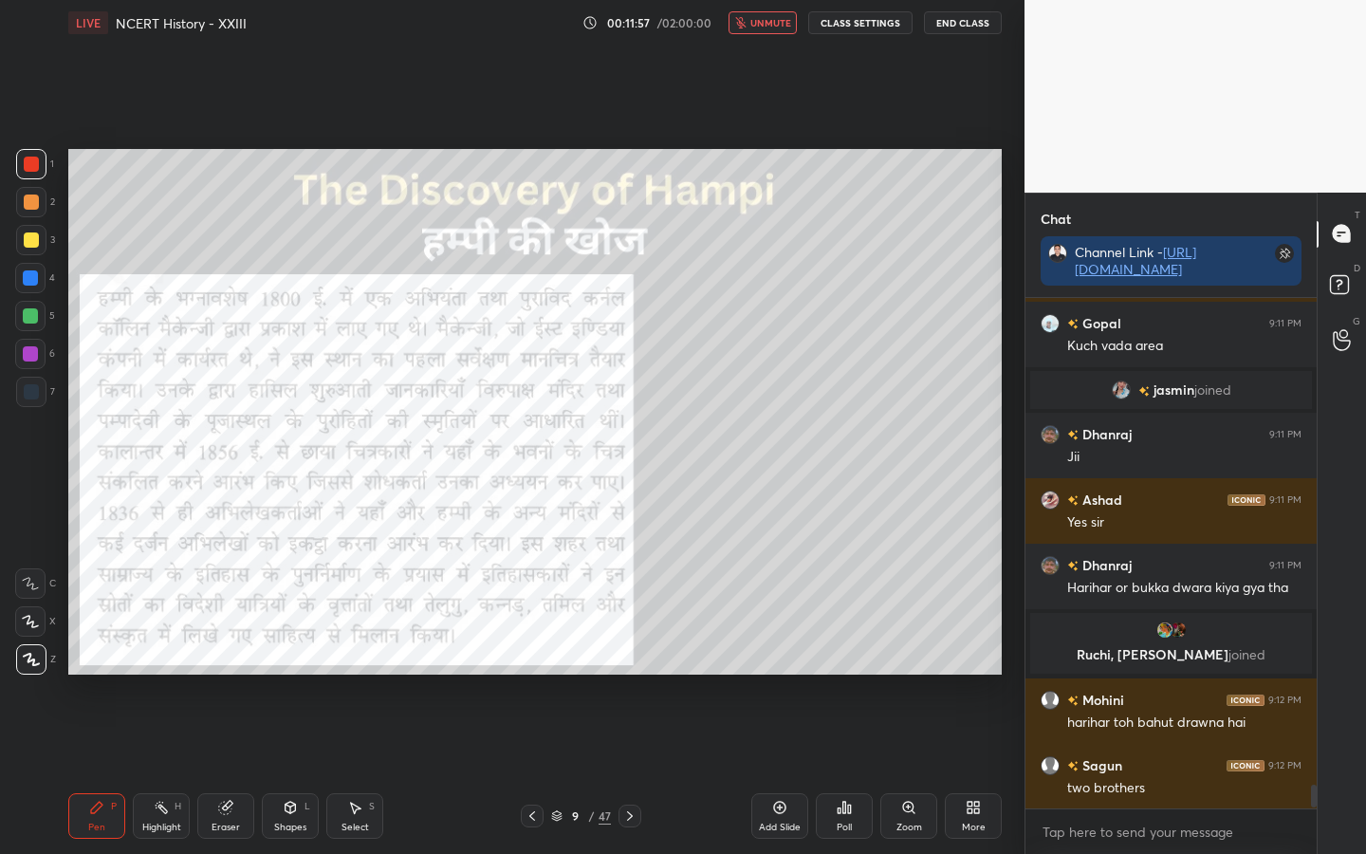
scroll to position [10765, 0]
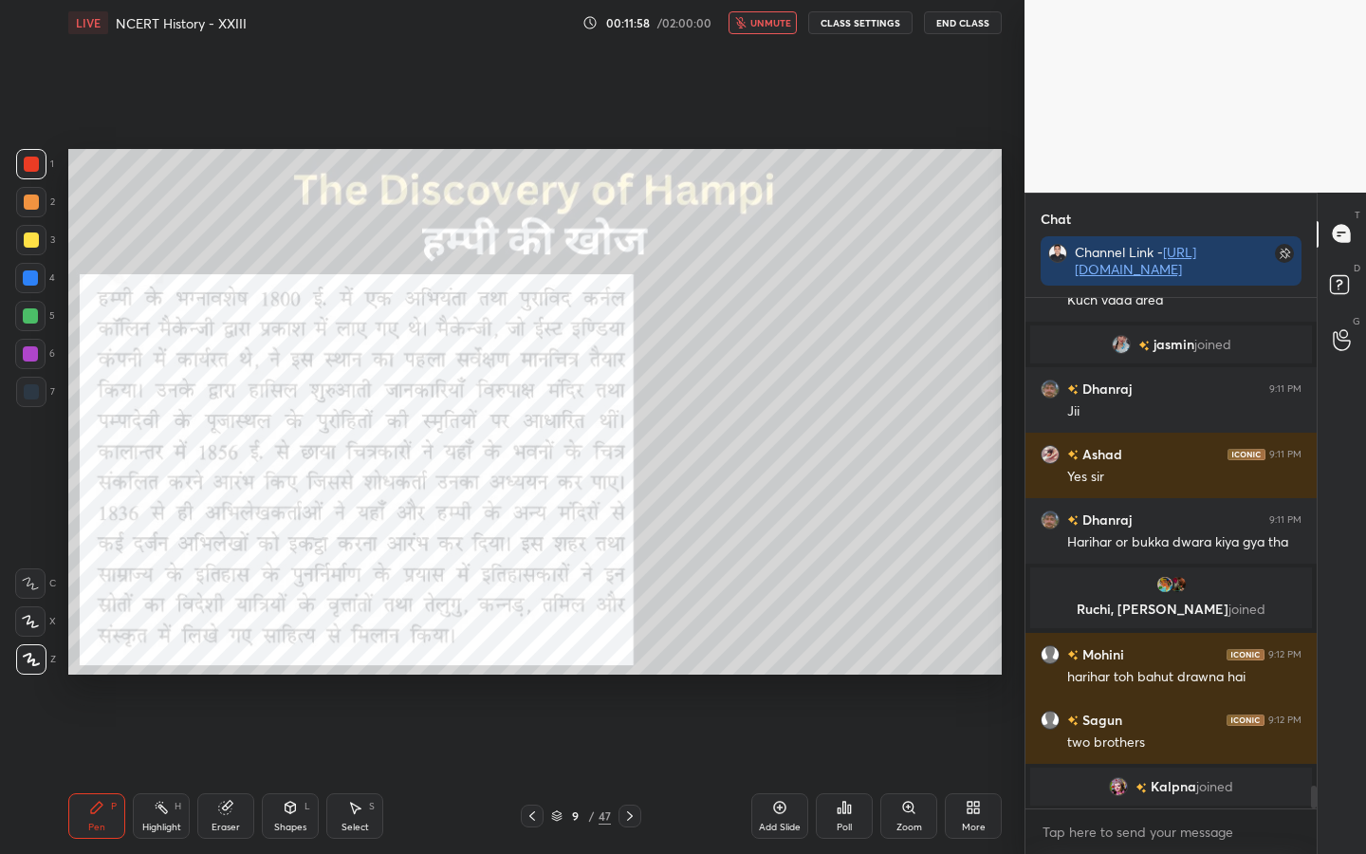
drag, startPoint x: 772, startPoint y: 25, endPoint x: 774, endPoint y: 47, distance: 22.8
click at [771, 27] on span "unmute" at bounding box center [770, 22] width 41 height 13
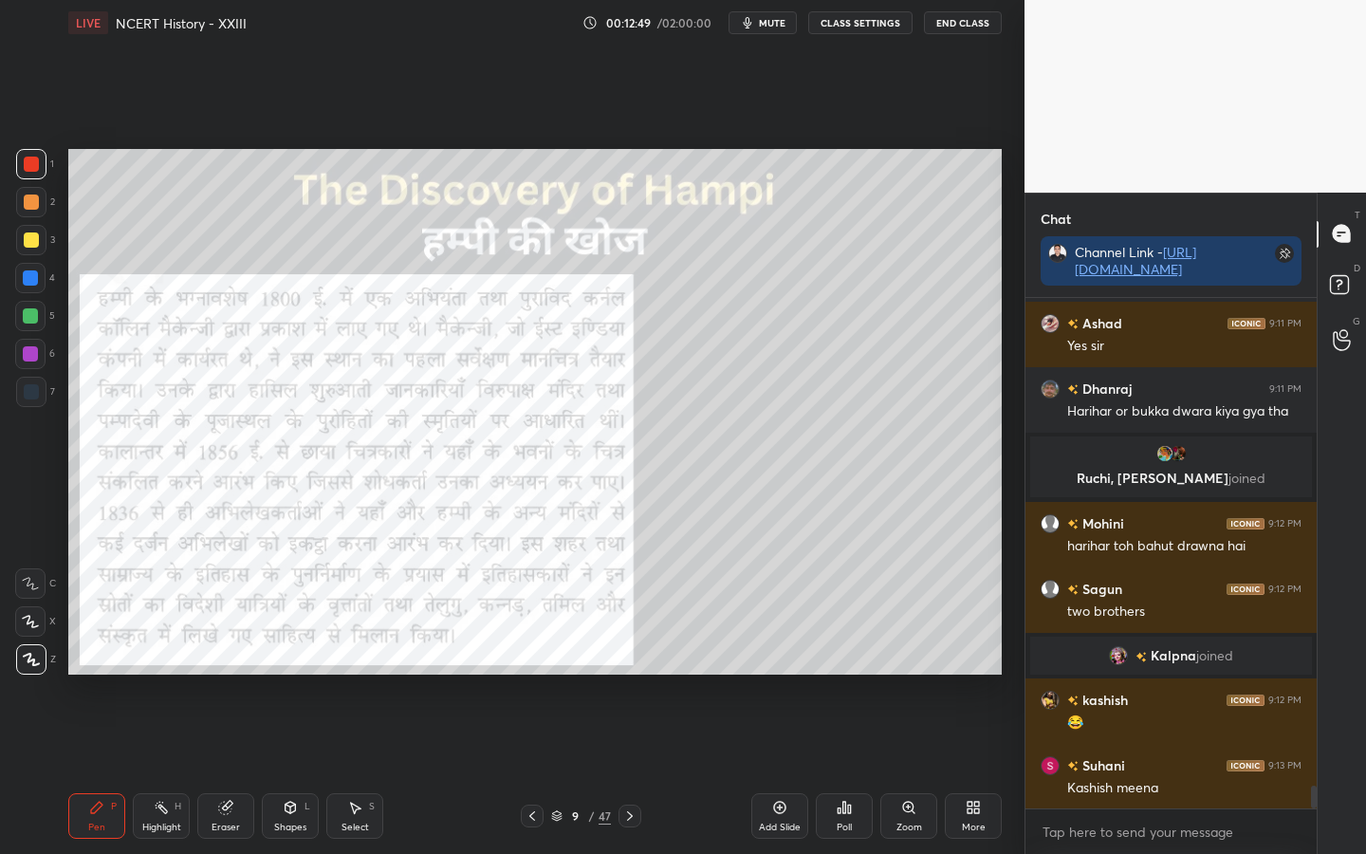
scroll to position [10904, 0]
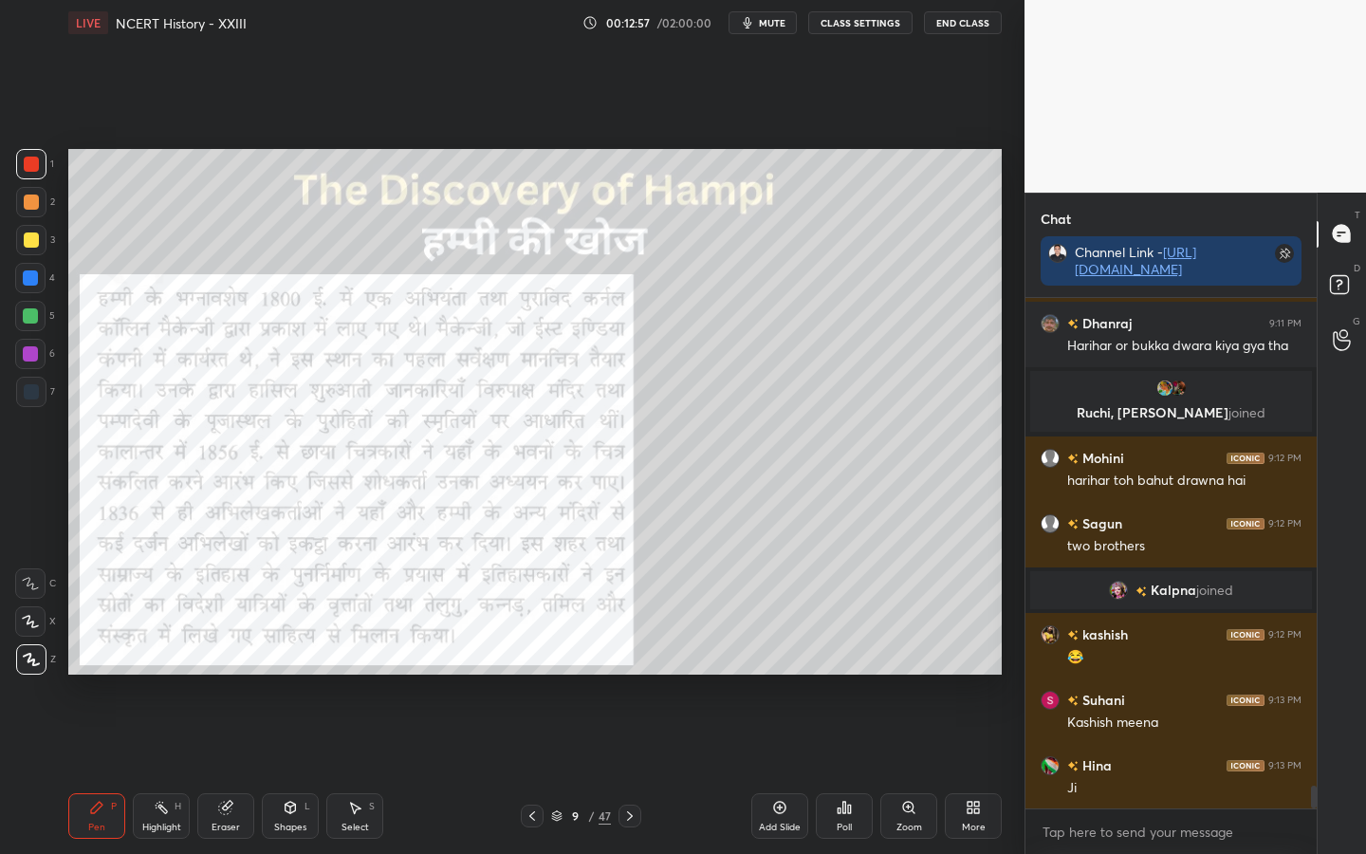
drag, startPoint x: 229, startPoint y: 833, endPoint x: 215, endPoint y: 809, distance: 27.2
click at [228, 674] on div "Eraser" at bounding box center [225, 816] width 57 height 46
drag, startPoint x: 20, startPoint y: 680, endPoint x: 66, endPoint y: 664, distance: 49.2
click at [23, 674] on div "1 2 3 4 5 6 7 C X Z C X Z E E Erase all H H LIVE NCERT History - XXIII 00:12:58…" at bounding box center [504, 427] width 1009 height 854
click at [29, 660] on span "Erase all" at bounding box center [30, 659] width 28 height 13
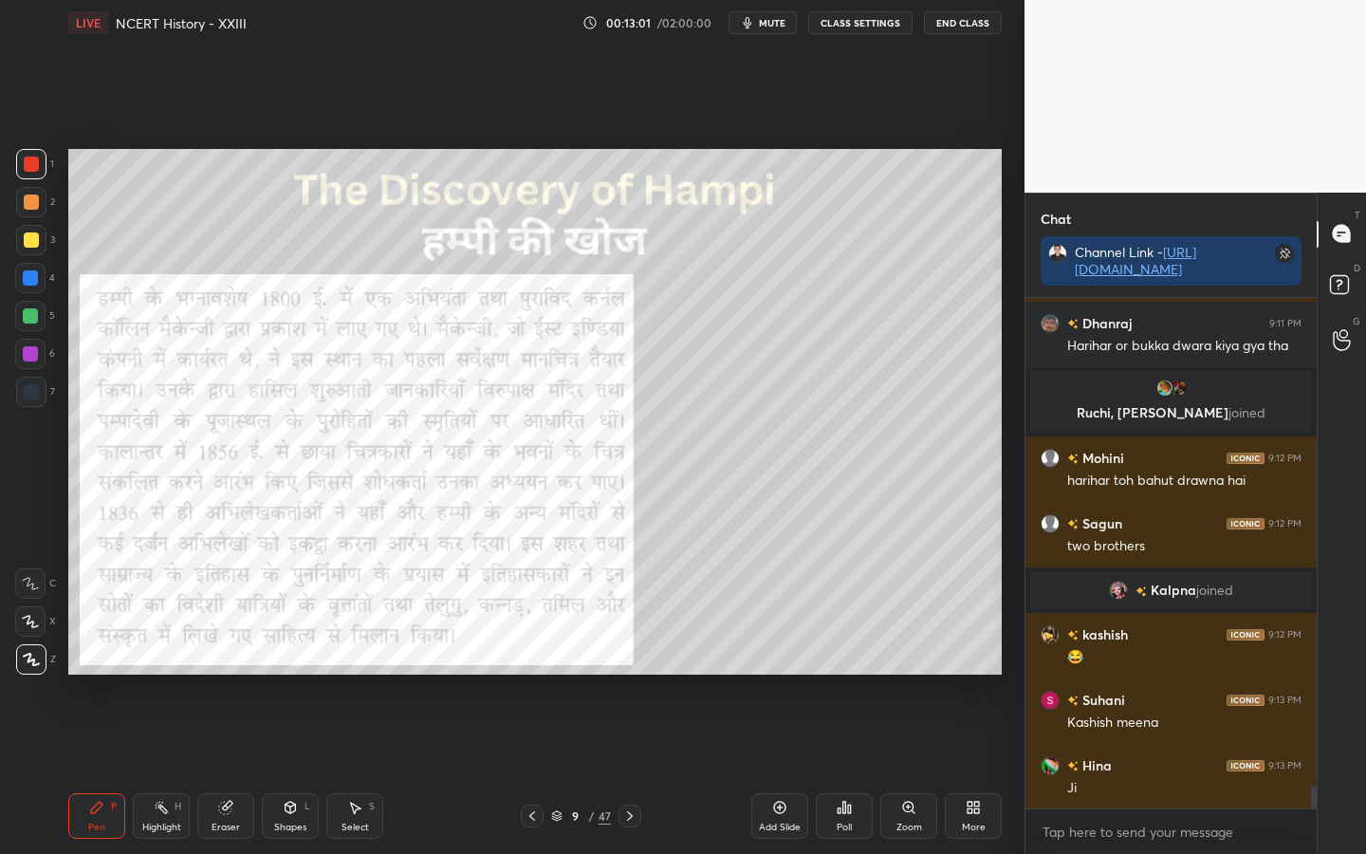
drag, startPoint x: 28, startPoint y: 248, endPoint x: 57, endPoint y: 249, distance: 28.5
click at [31, 246] on div at bounding box center [31, 240] width 30 height 30
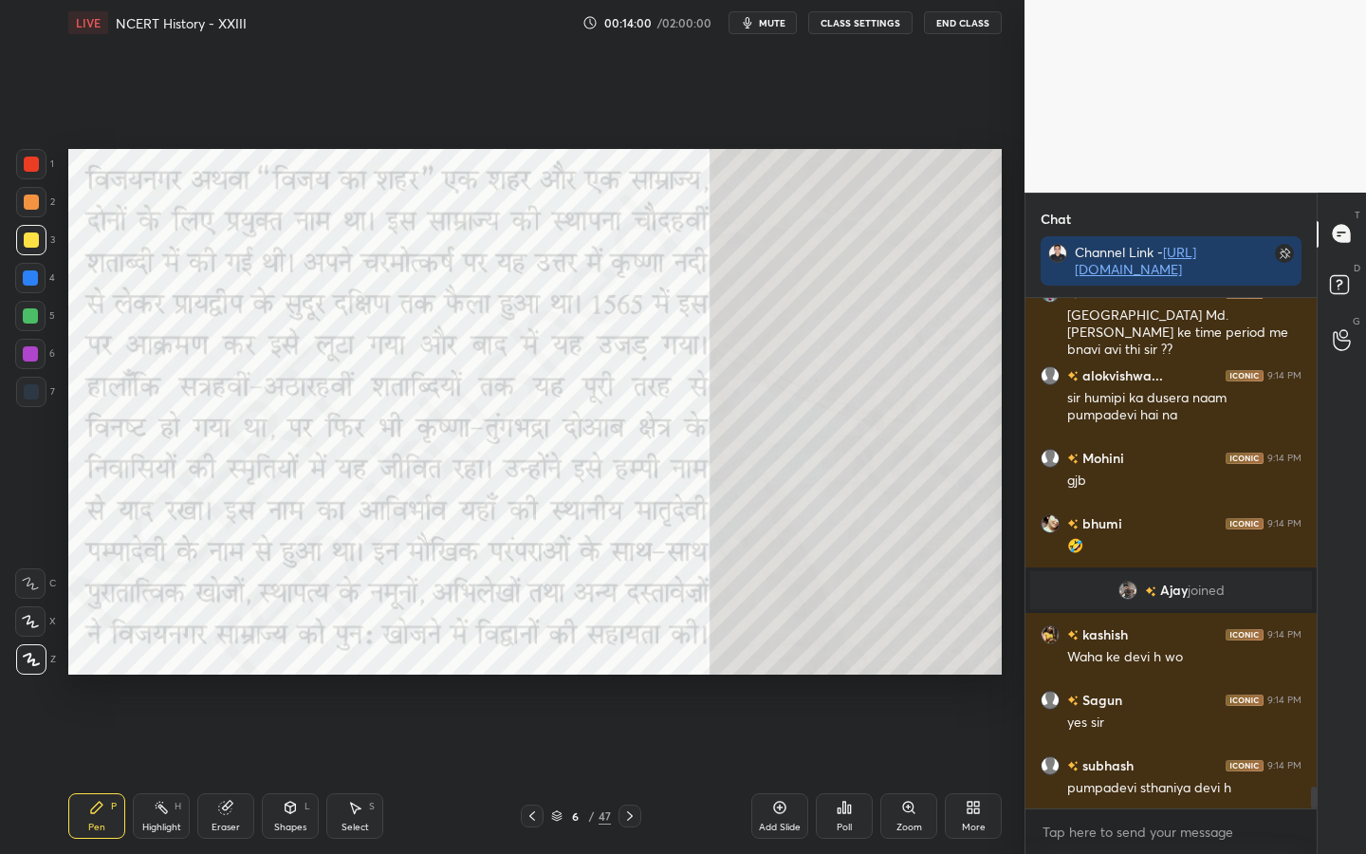
scroll to position [11454, 0]
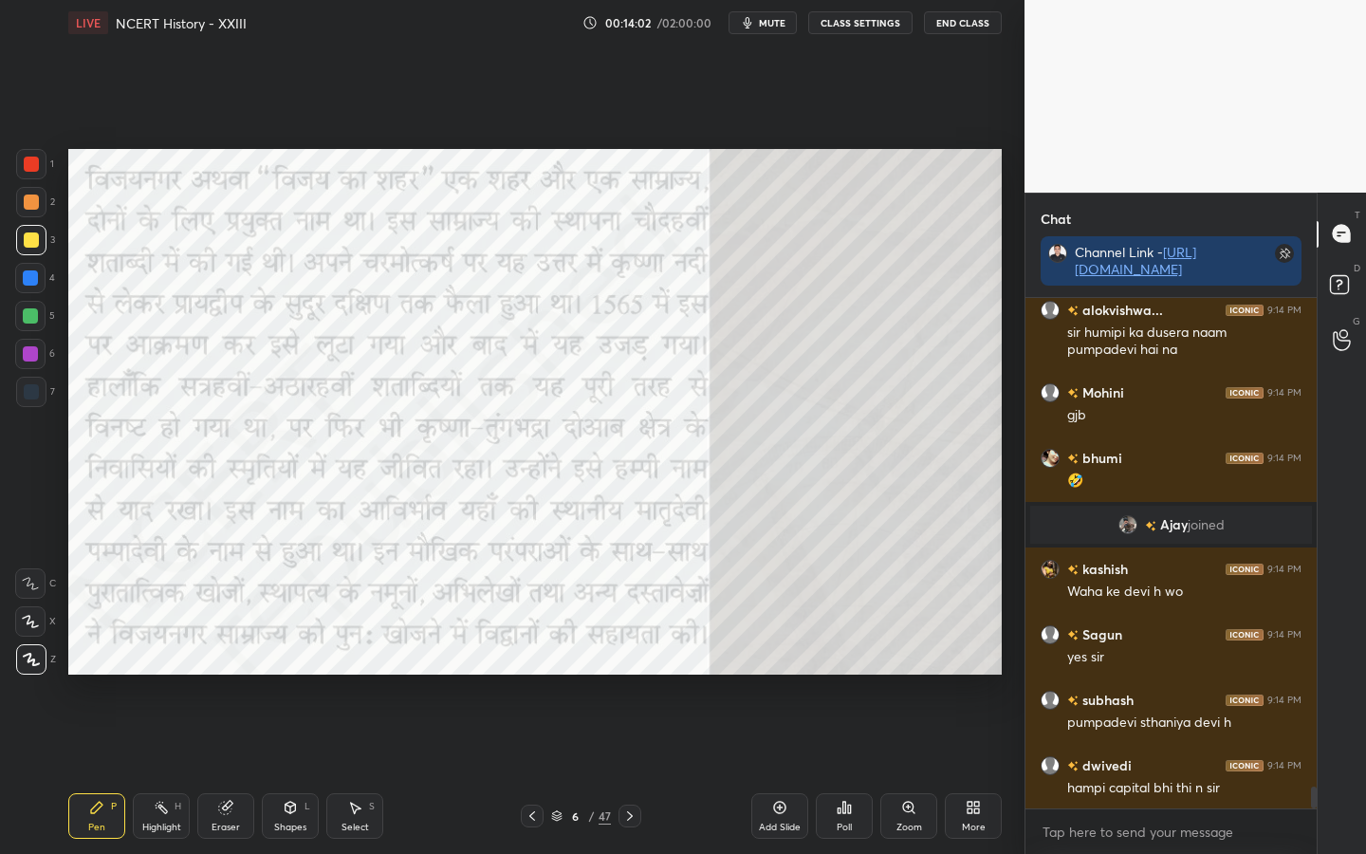
click at [235, 674] on div "Eraser" at bounding box center [226, 826] width 28 height 9
click at [30, 666] on div "Erase all" at bounding box center [30, 659] width 30 height 30
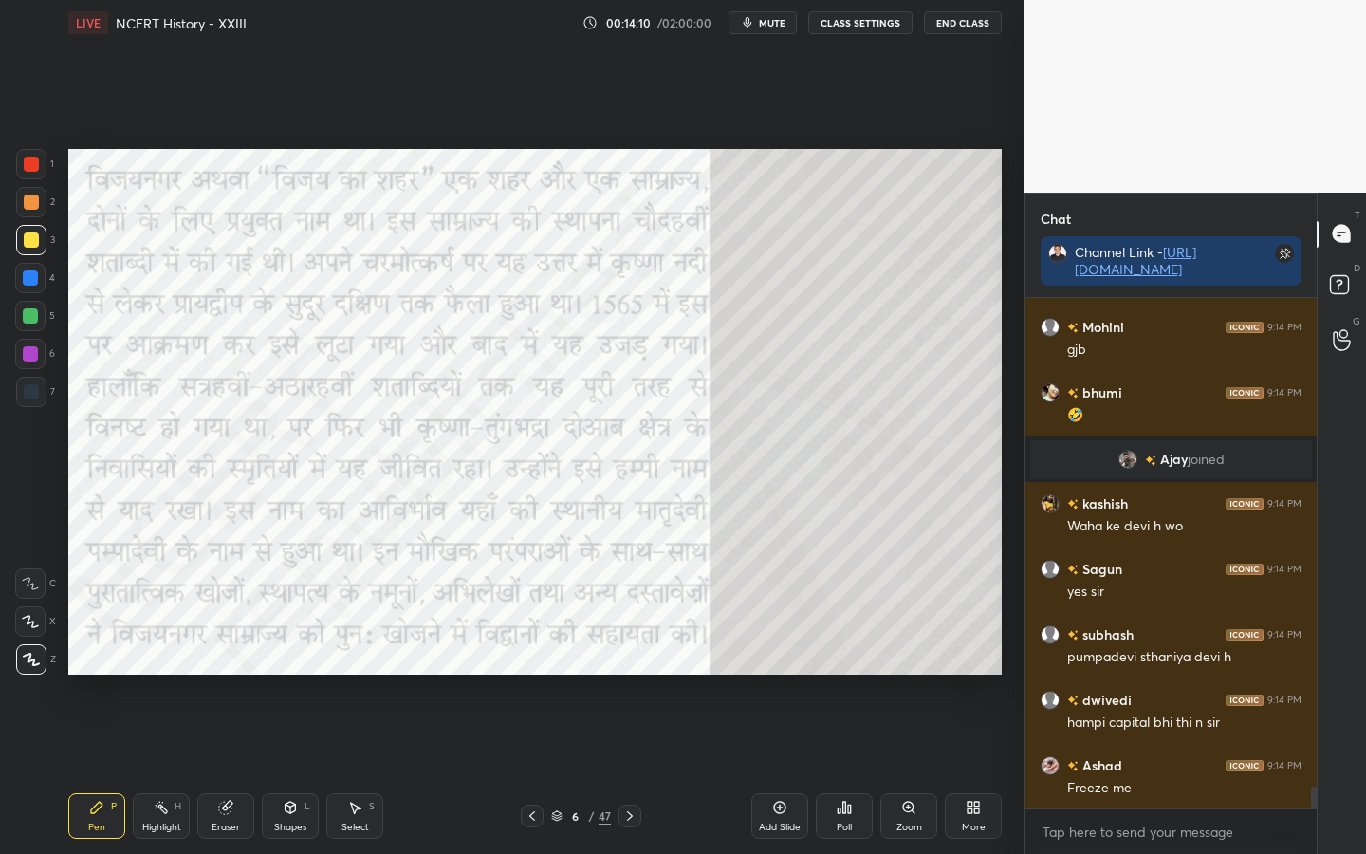
click at [27, 165] on div at bounding box center [31, 164] width 15 height 15
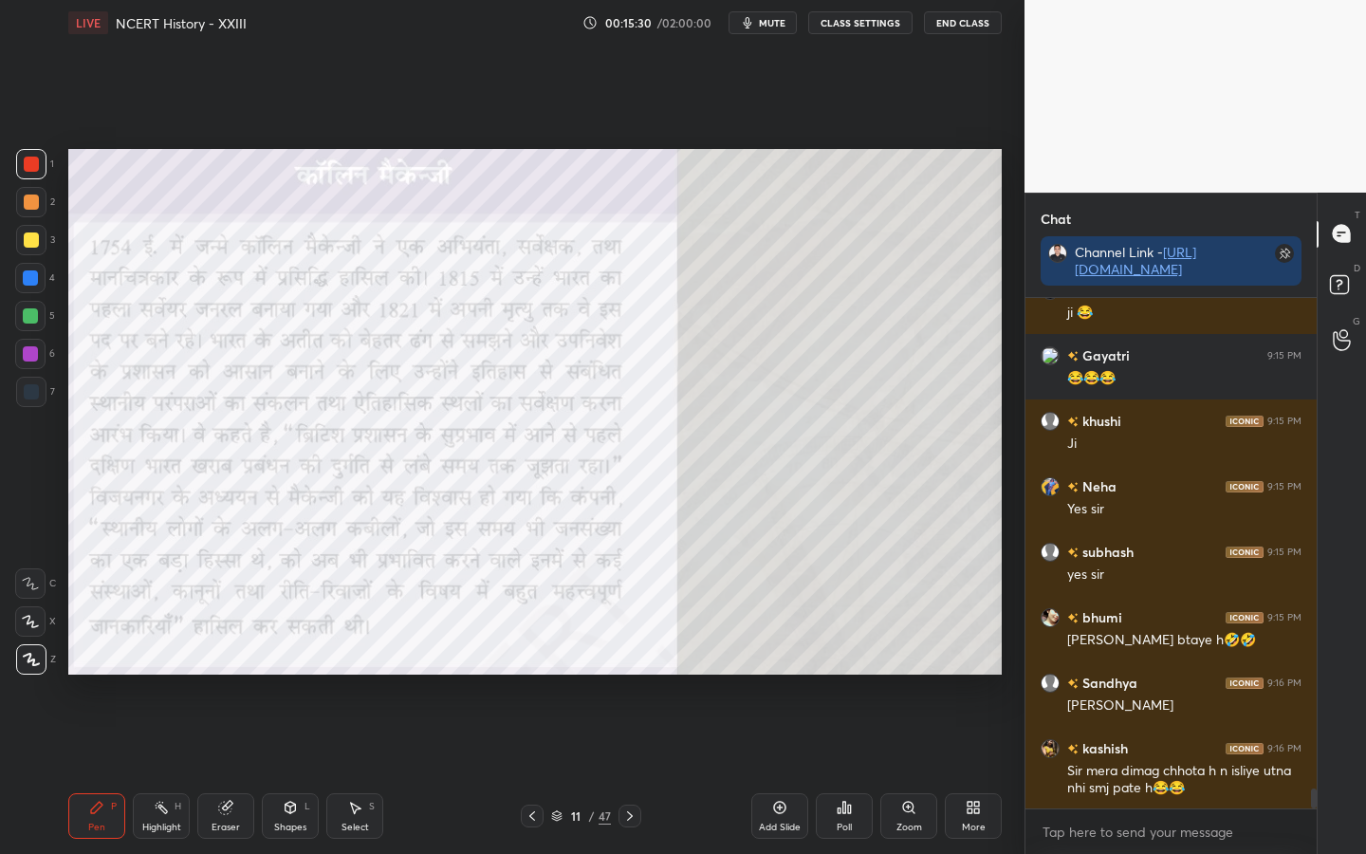
scroll to position [12385, 0]
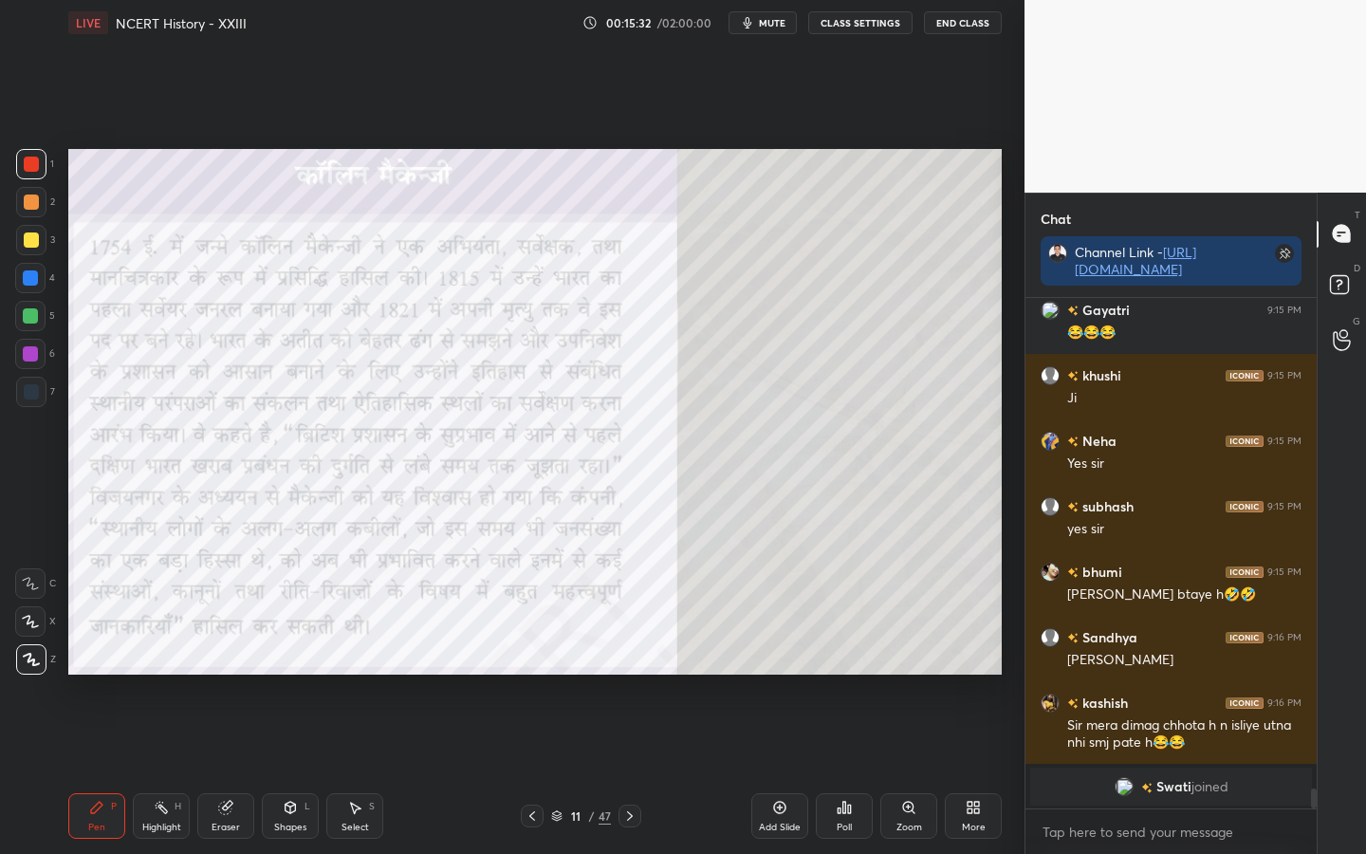
drag, startPoint x: 218, startPoint y: 825, endPoint x: 202, endPoint y: 810, distance: 22.1
click at [218, 674] on div "Eraser" at bounding box center [226, 826] width 28 height 9
drag, startPoint x: 26, startPoint y: 665, endPoint x: 36, endPoint y: 669, distance: 11.1
click at [28, 667] on div "Erase all" at bounding box center [30, 659] width 30 height 30
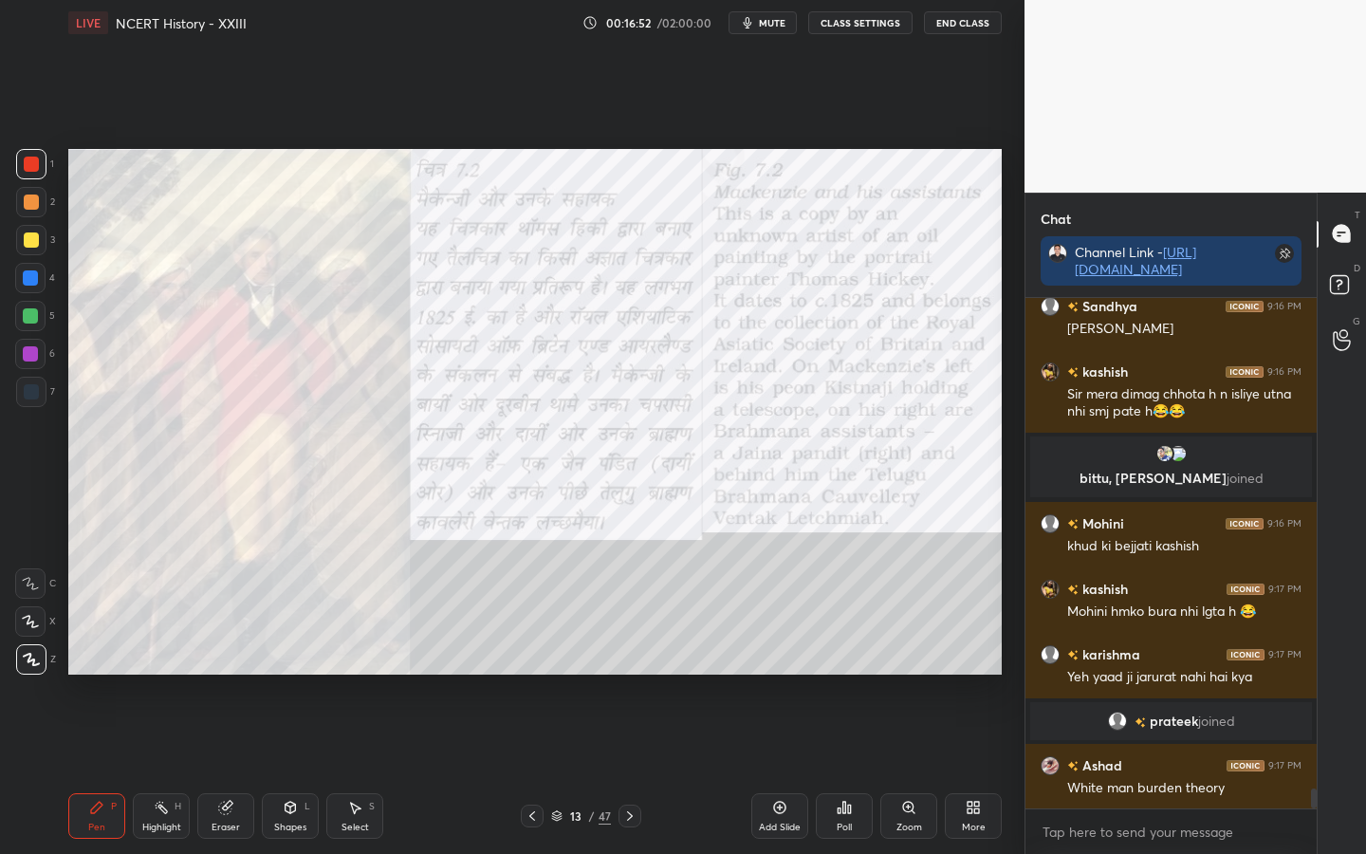
scroll to position [12425, 0]
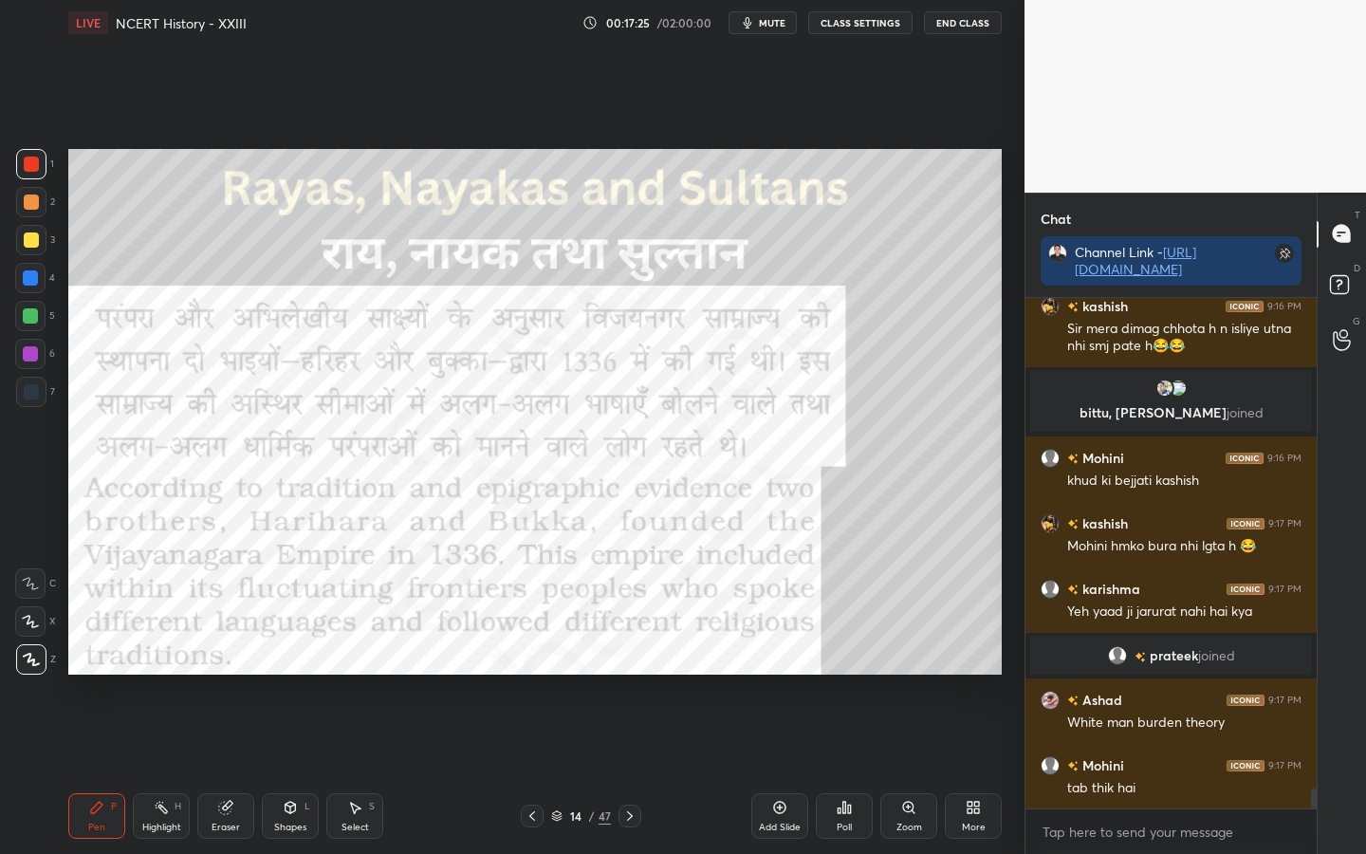
click at [20, 249] on div at bounding box center [31, 240] width 30 height 30
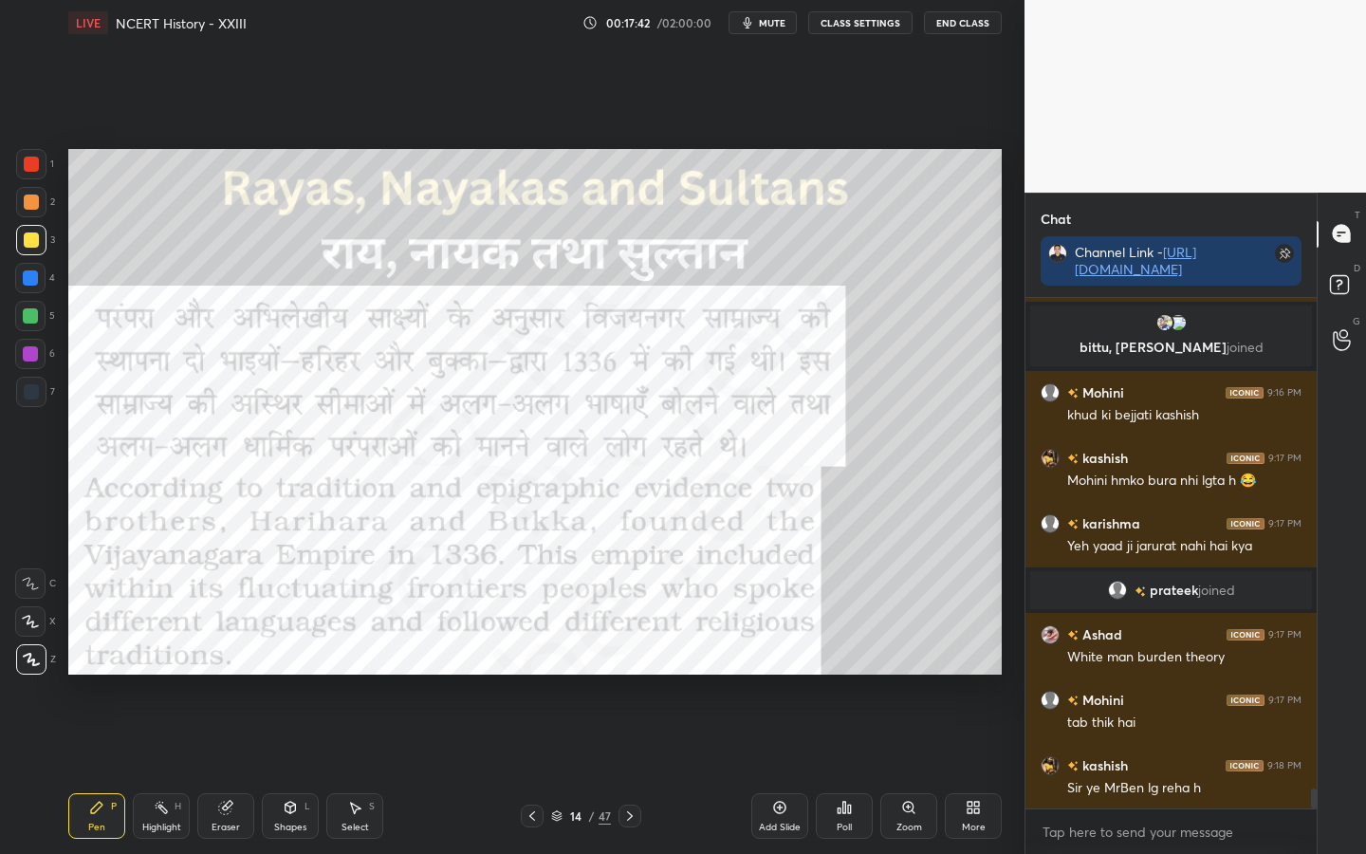
drag, startPoint x: 25, startPoint y: 158, endPoint x: 51, endPoint y: 166, distance: 27.6
click at [29, 159] on div at bounding box center [31, 164] width 15 height 15
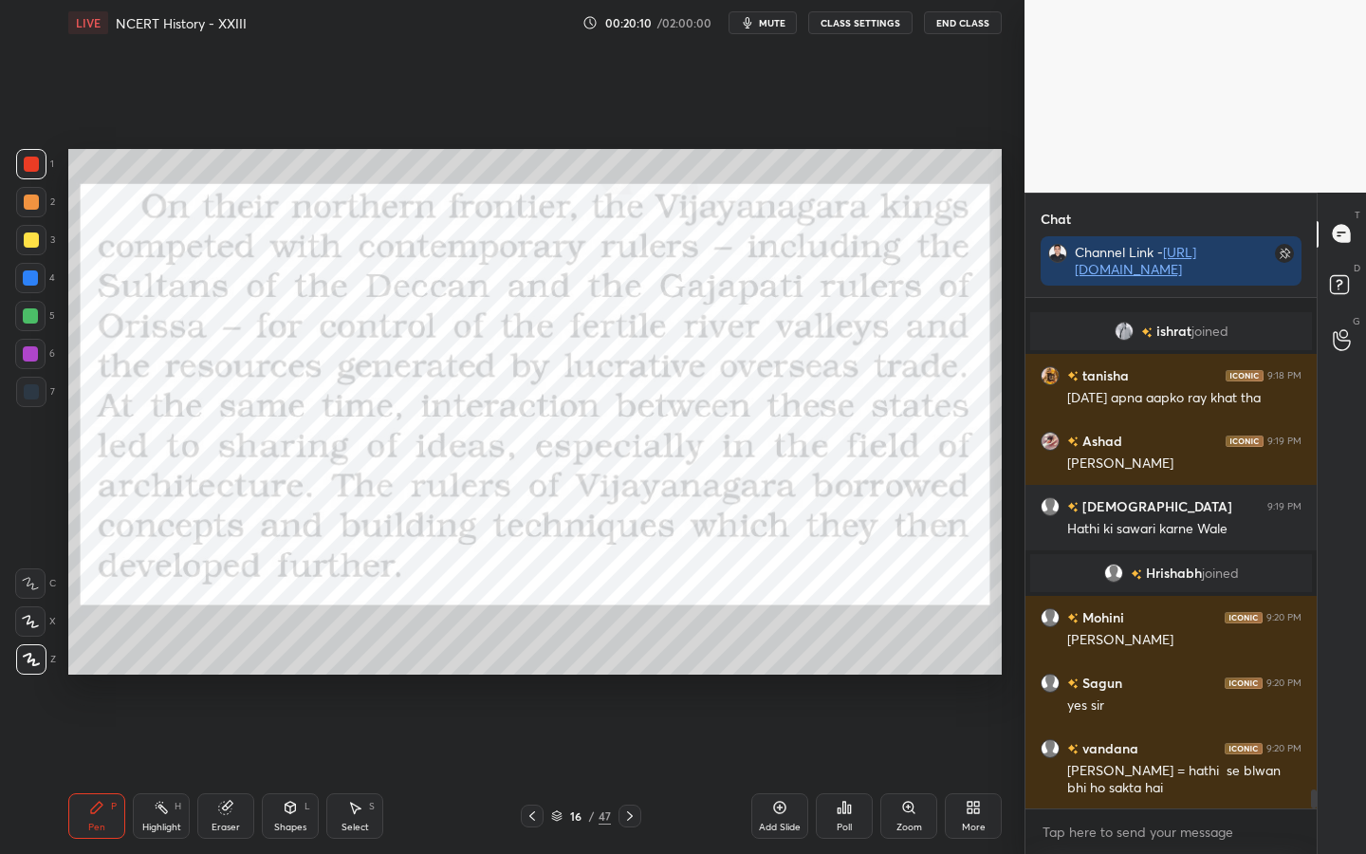
scroll to position [12978, 0]
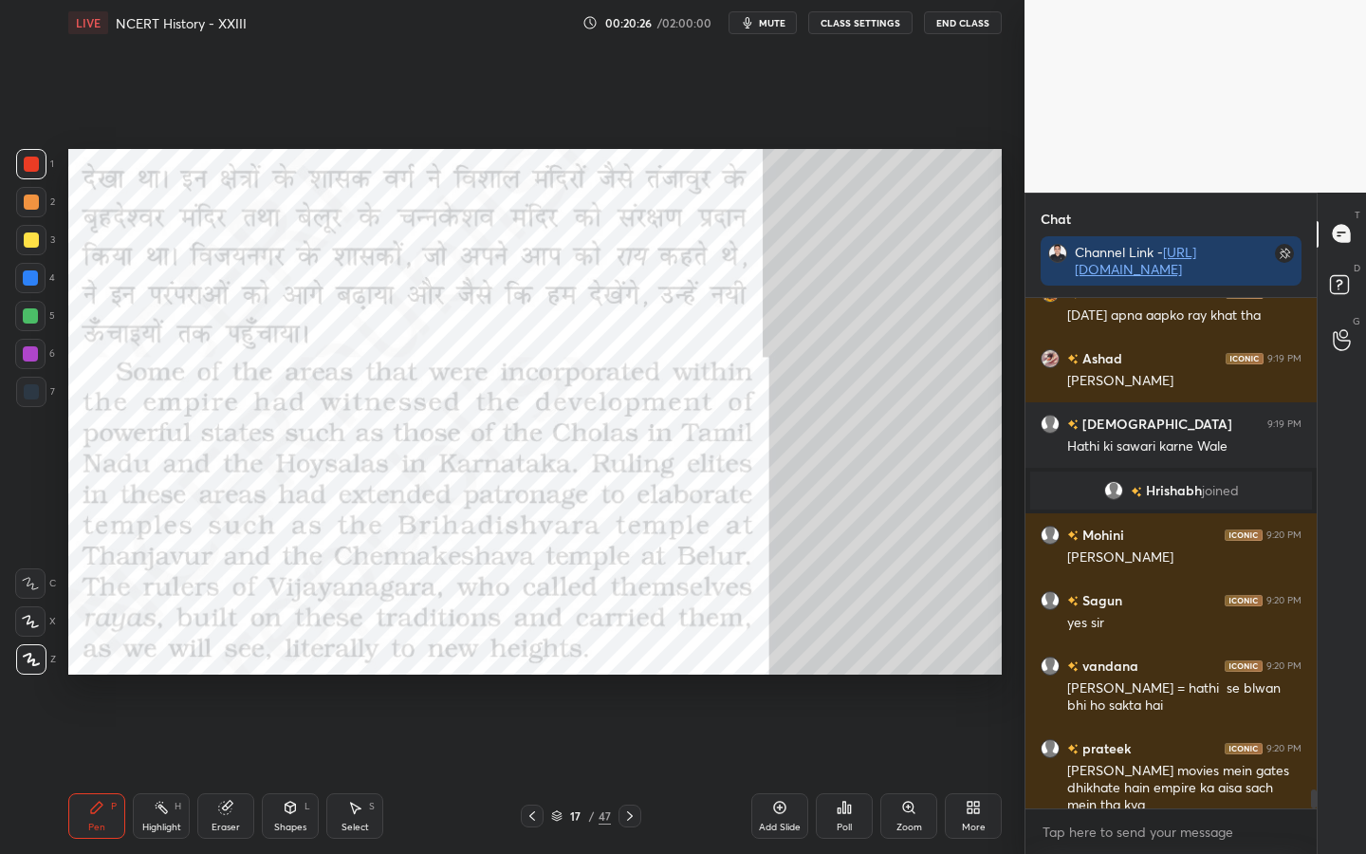
drag, startPoint x: 230, startPoint y: 824, endPoint x: 224, endPoint y: 816, distance: 10.3
click at [231, 674] on div "Eraser" at bounding box center [226, 826] width 28 height 9
click at [91, 674] on div "Pen" at bounding box center [96, 826] width 17 height 9
drag, startPoint x: 226, startPoint y: 812, endPoint x: 208, endPoint y: 800, distance: 21.8
click at [223, 674] on icon at bounding box center [225, 808] width 12 height 12
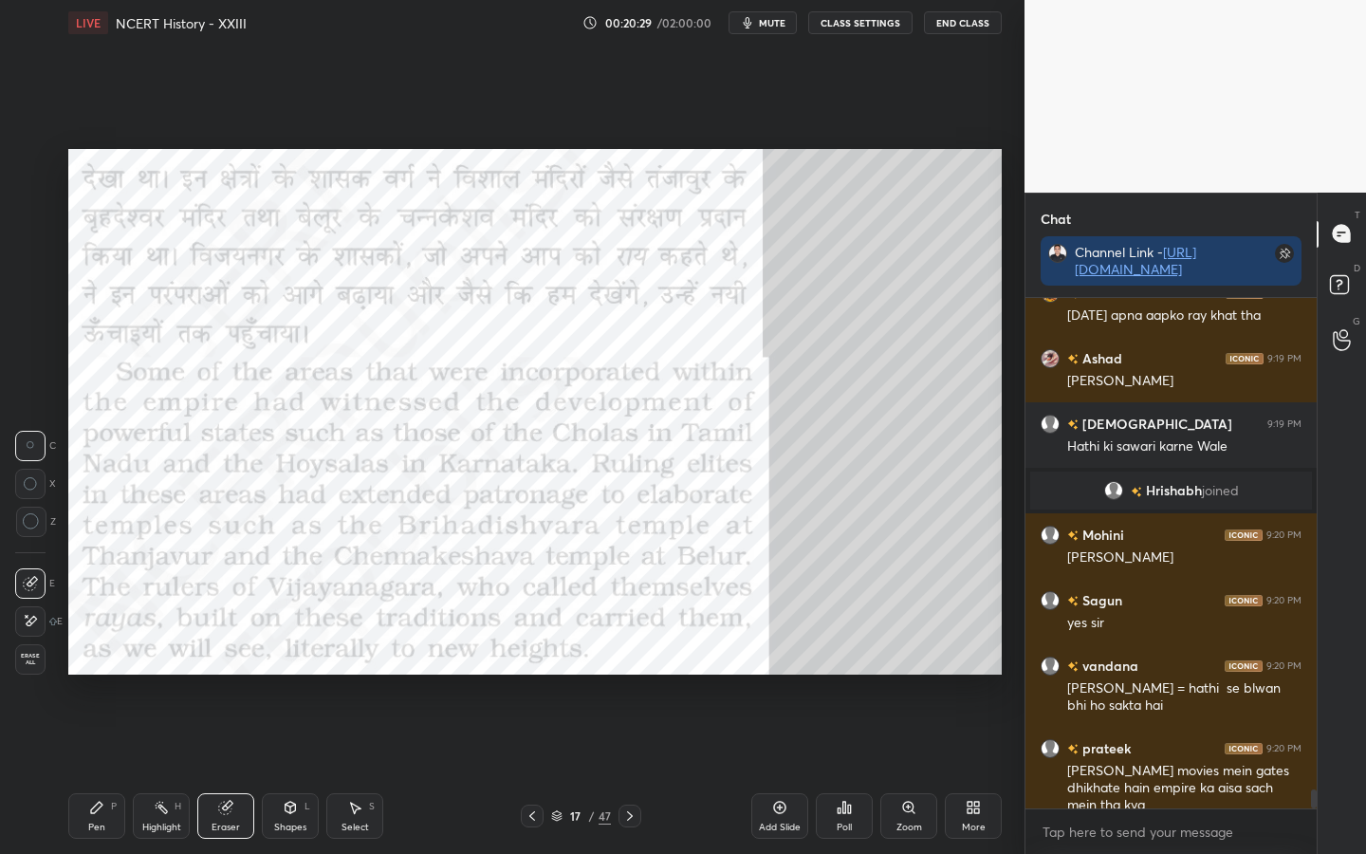
click at [32, 655] on span "Erase all" at bounding box center [30, 659] width 28 height 13
click at [35, 229] on div at bounding box center [31, 240] width 30 height 30
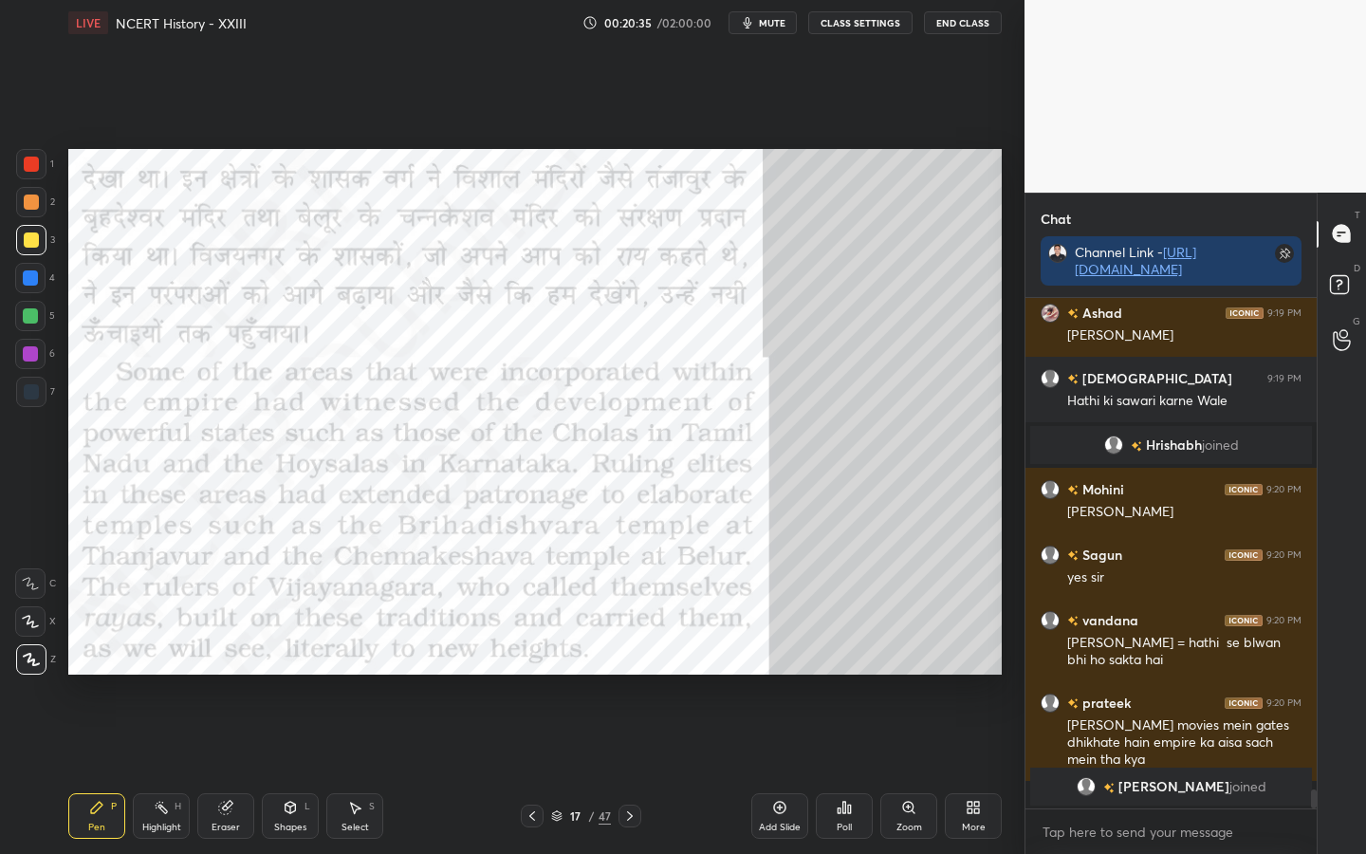
scroll to position [12980, 0]
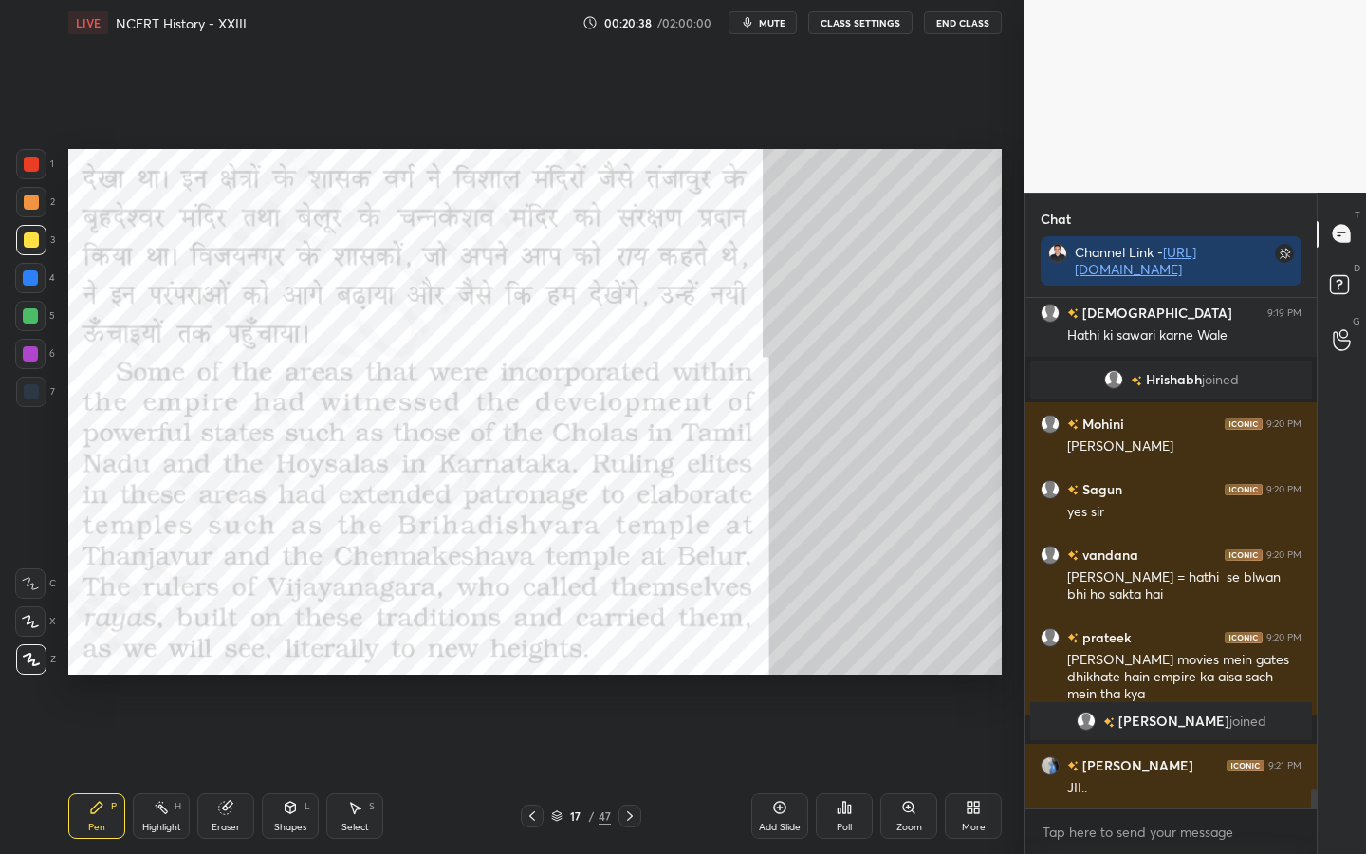
click at [28, 166] on div at bounding box center [31, 164] width 15 height 15
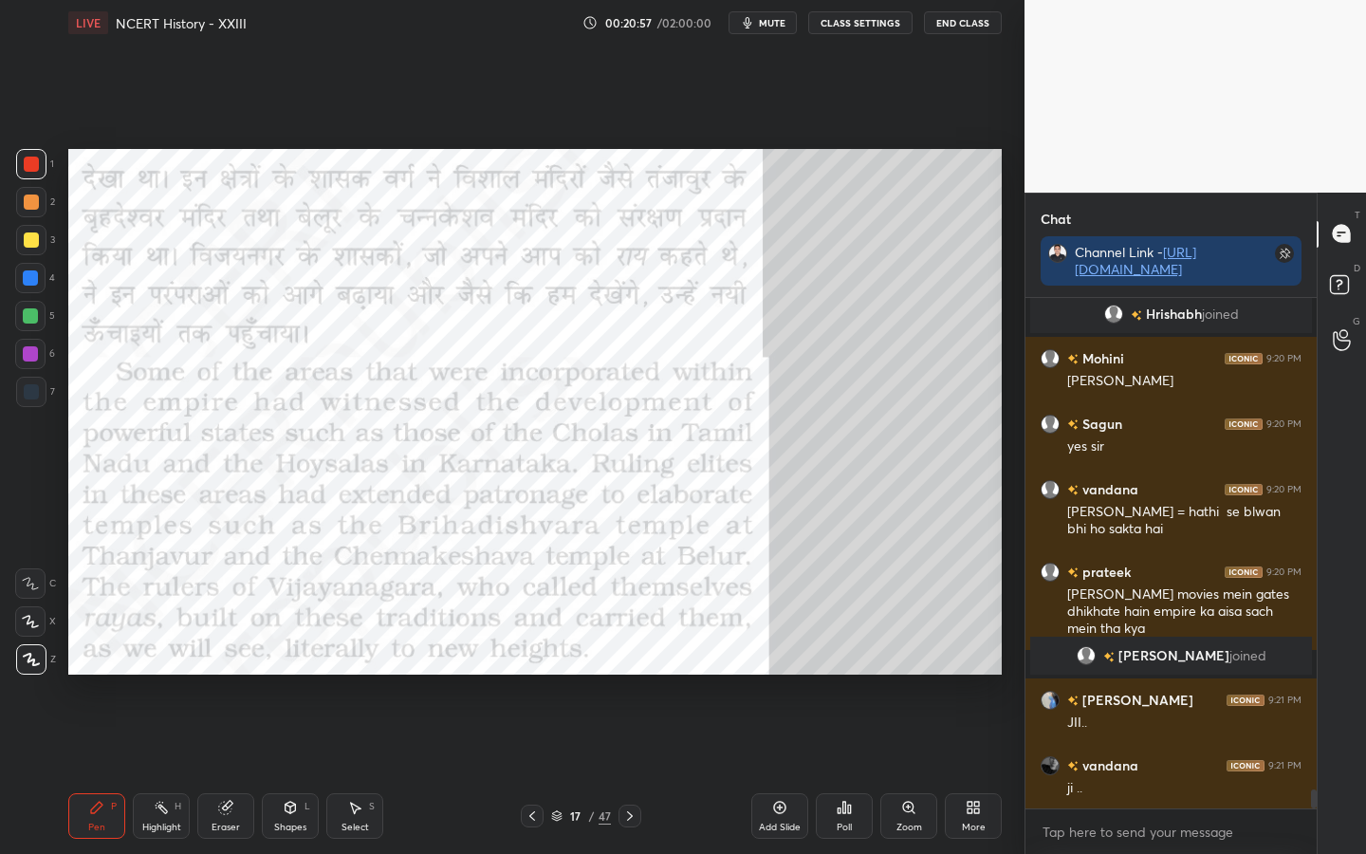
scroll to position [13111, 0]
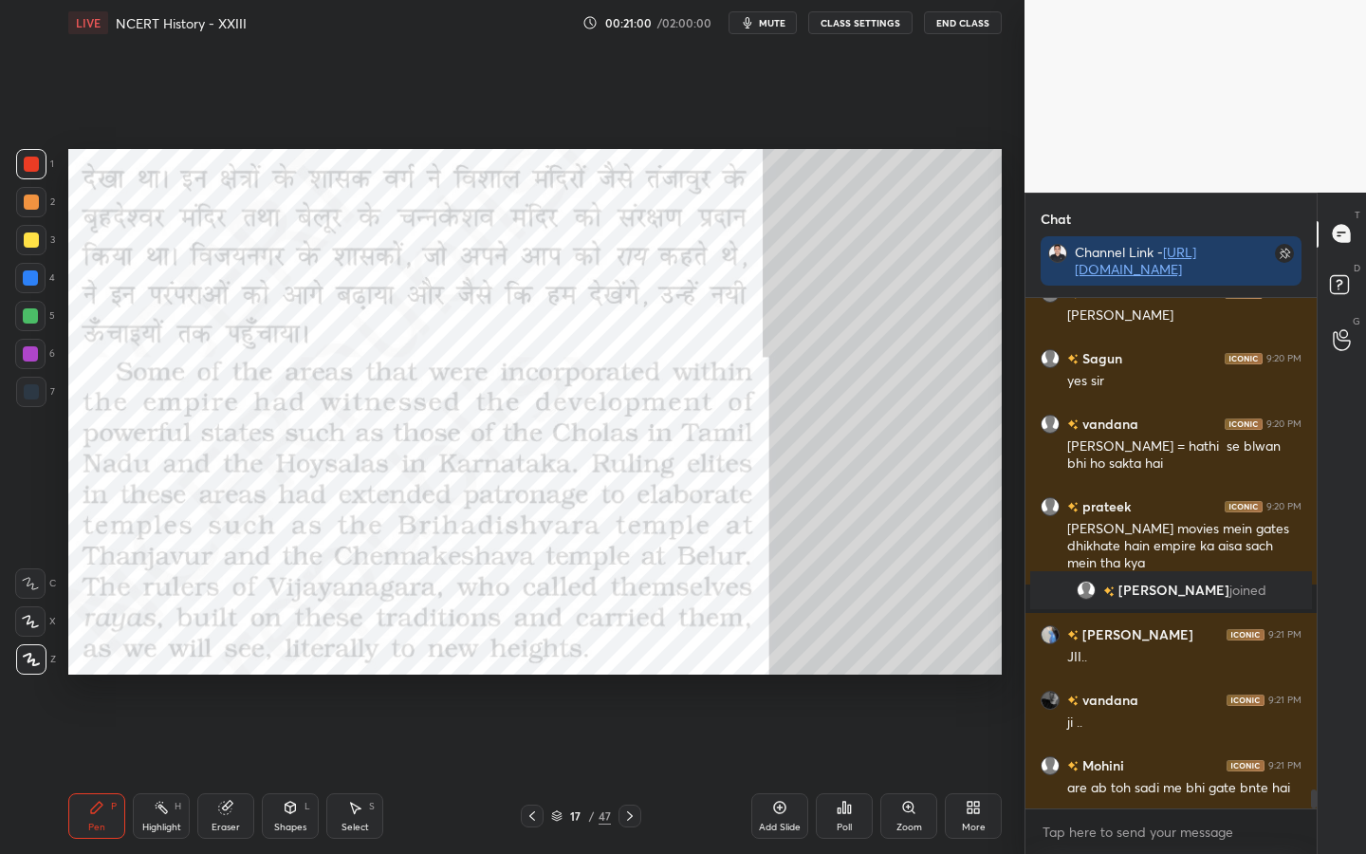
drag, startPoint x: 233, startPoint y: 818, endPoint x: 214, endPoint y: 797, distance: 28.2
click at [232, 674] on div "Eraser" at bounding box center [225, 816] width 57 height 46
click at [37, 666] on div "Erase all" at bounding box center [30, 659] width 30 height 30
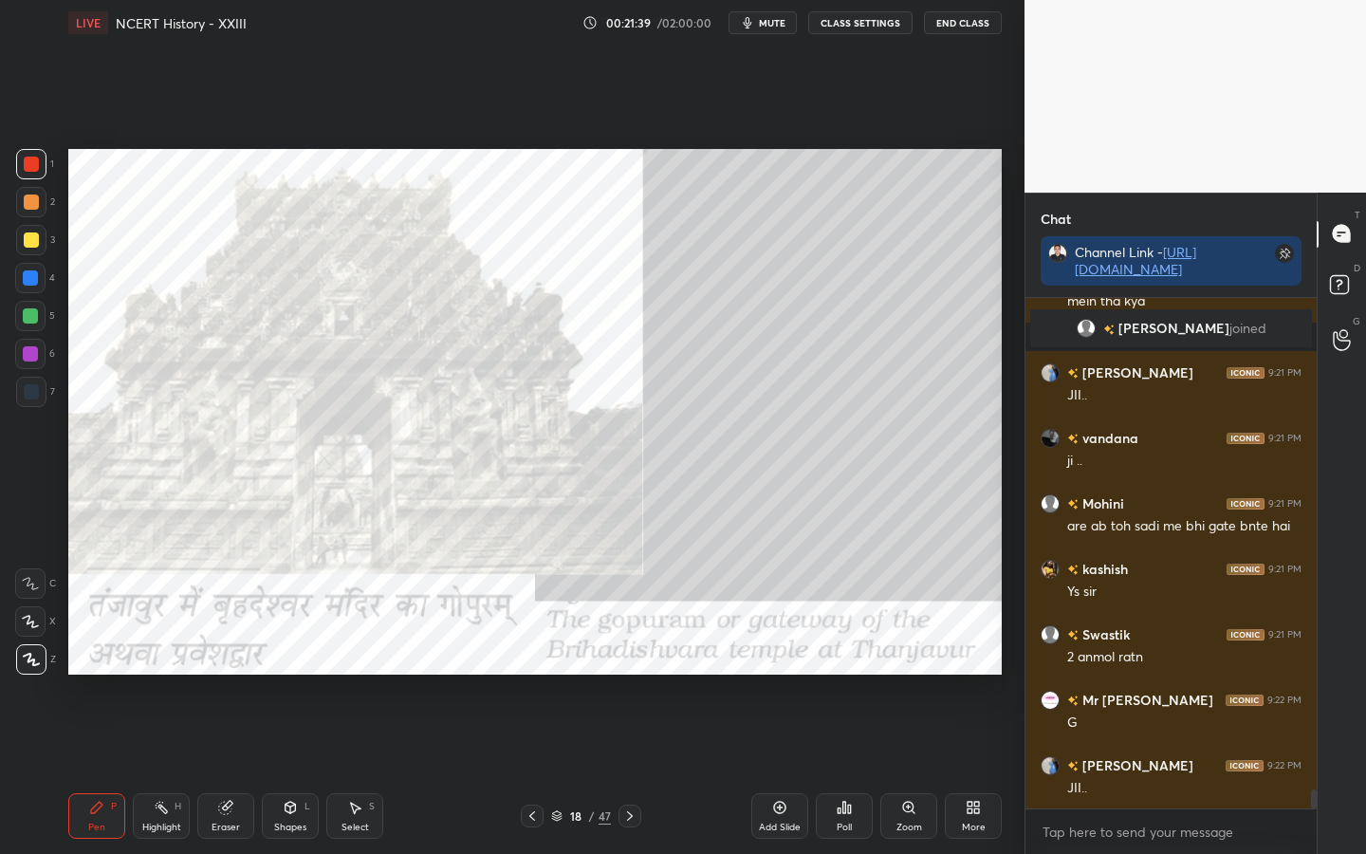
scroll to position [13439, 0]
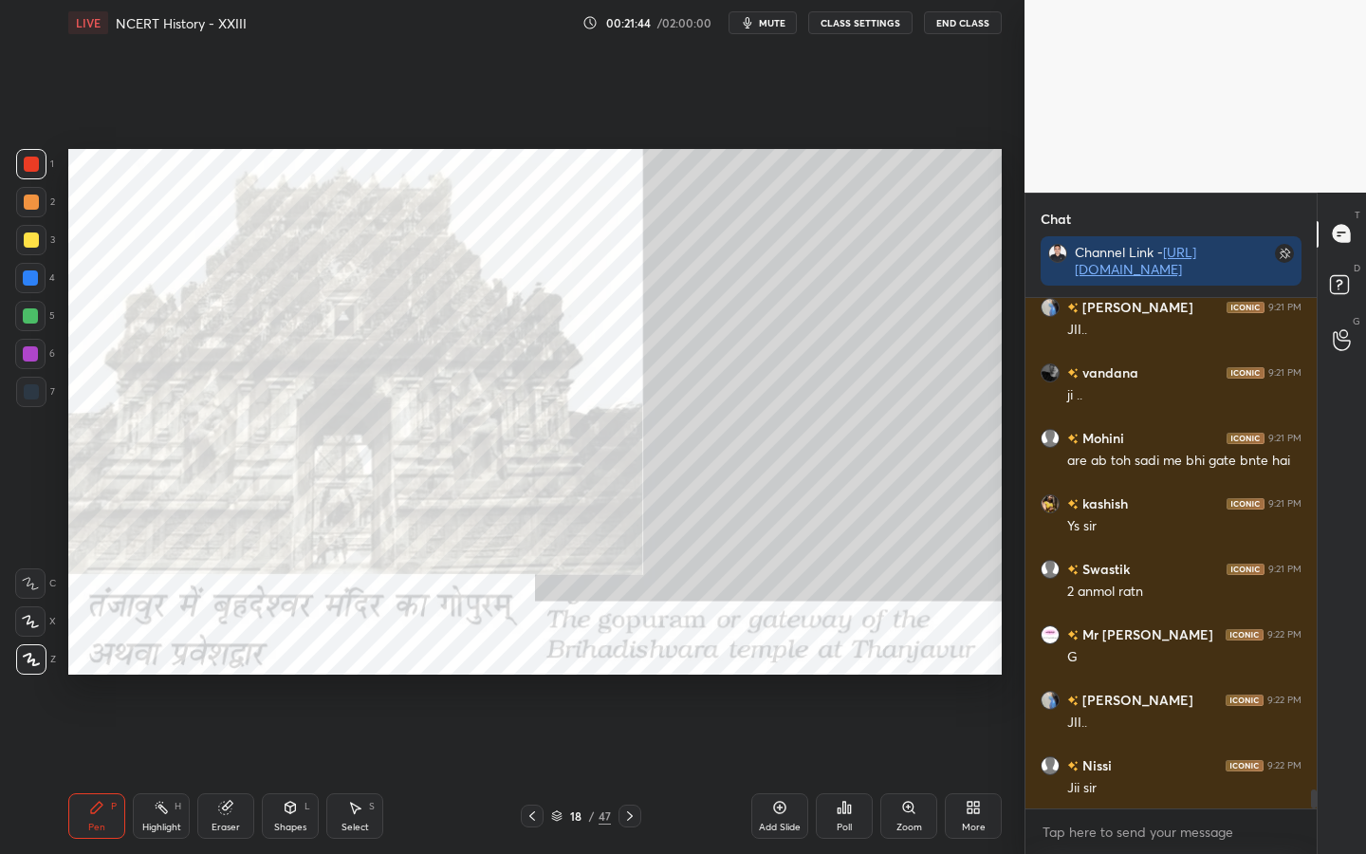
click at [216, 674] on div "Eraser" at bounding box center [226, 826] width 28 height 9
click at [29, 660] on span "Erase all" at bounding box center [30, 659] width 28 height 13
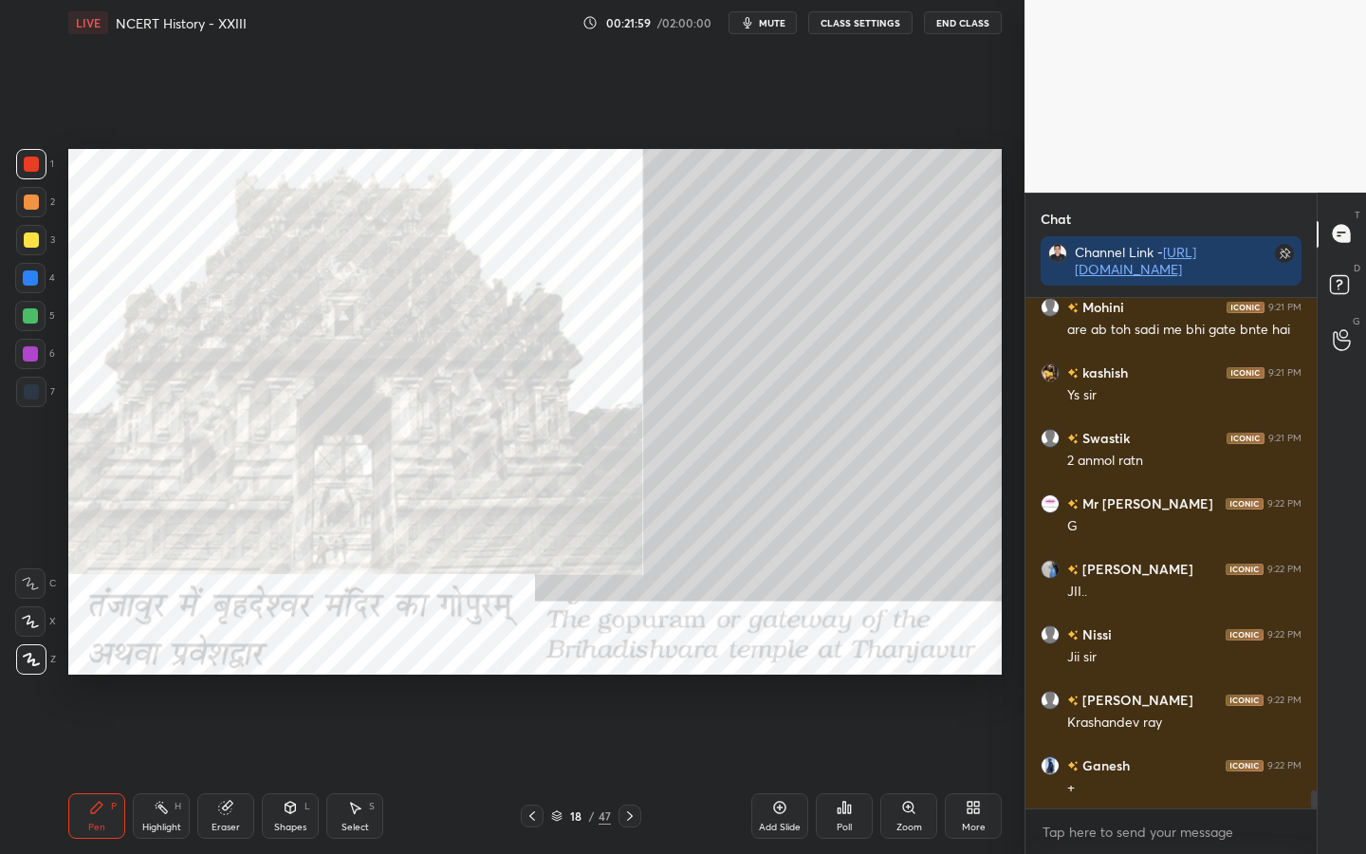
scroll to position [13635, 0]
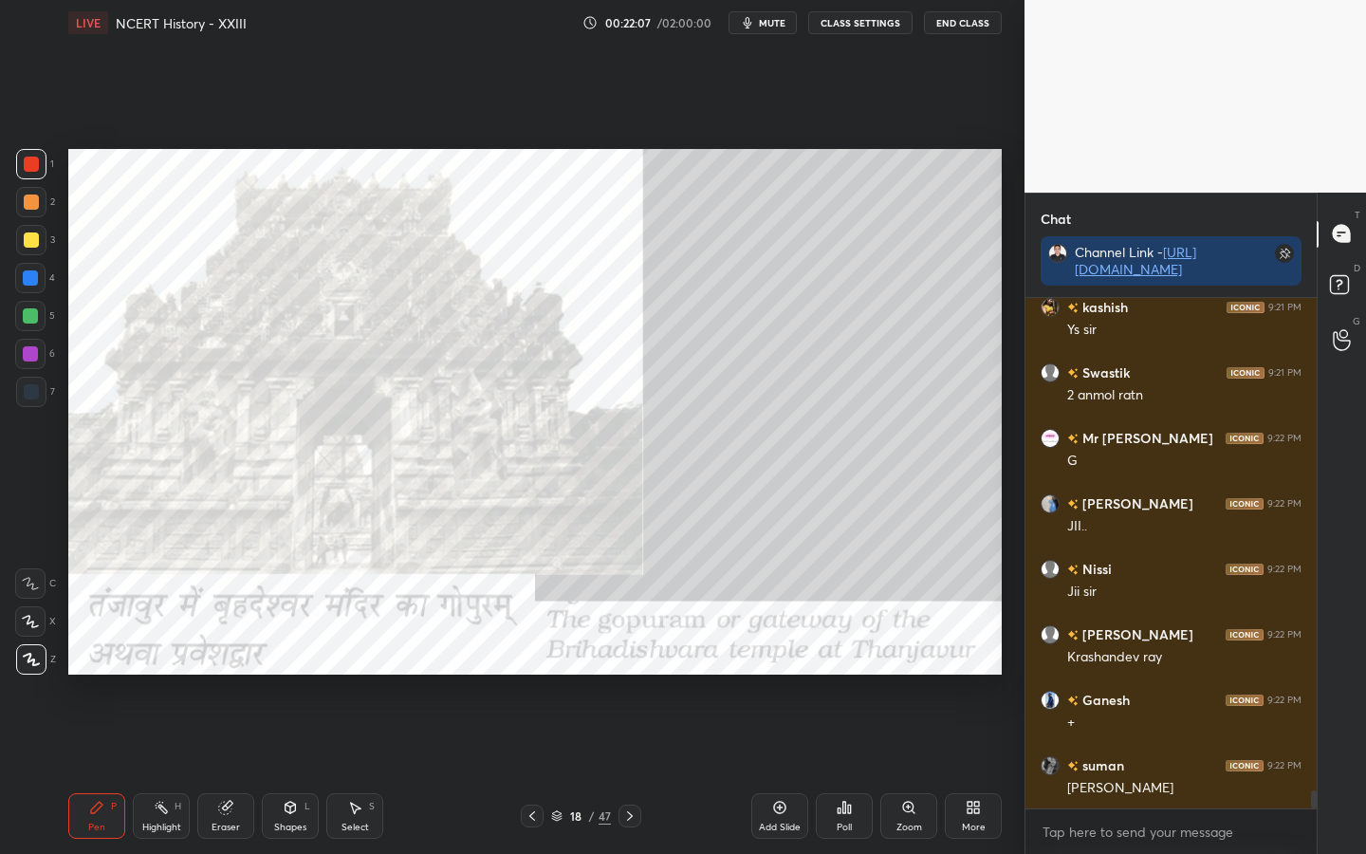
click at [221, 674] on div "Pen P Highlight H Eraser Shapes L Select S 18 / 47 Add Slide Poll Zoom More" at bounding box center [534, 816] width 933 height 76
drag, startPoint x: 220, startPoint y: 826, endPoint x: 202, endPoint y: 811, distance: 23.6
click at [220, 674] on div "Eraser" at bounding box center [226, 826] width 28 height 9
click at [35, 667] on div "Erase all" at bounding box center [30, 659] width 30 height 30
drag, startPoint x: 241, startPoint y: 818, endPoint x: 175, endPoint y: 751, distance: 93.2
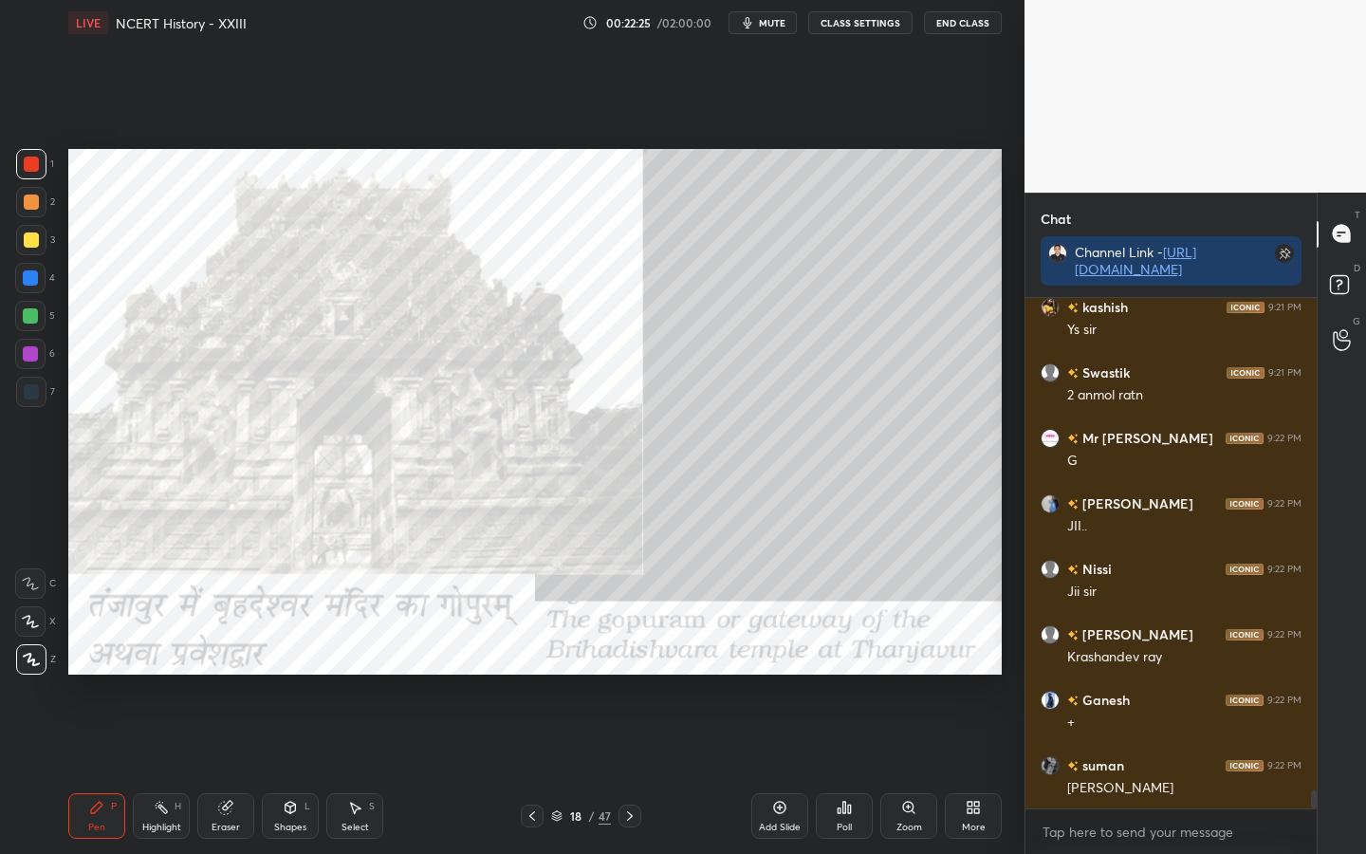
click at [239, 674] on div "Eraser" at bounding box center [225, 816] width 57 height 46
click at [31, 658] on span "Erase all" at bounding box center [30, 659] width 28 height 13
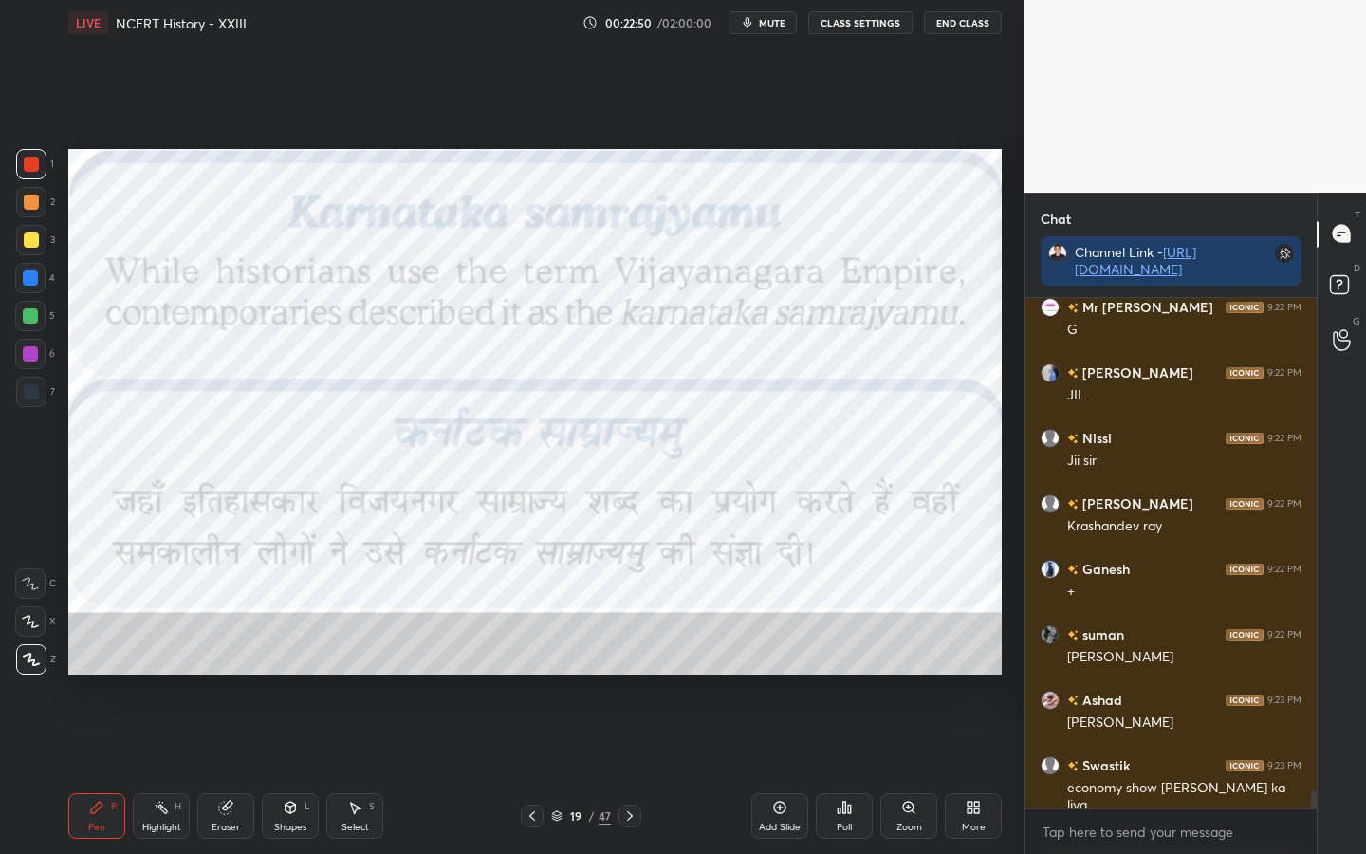
scroll to position [13831, 0]
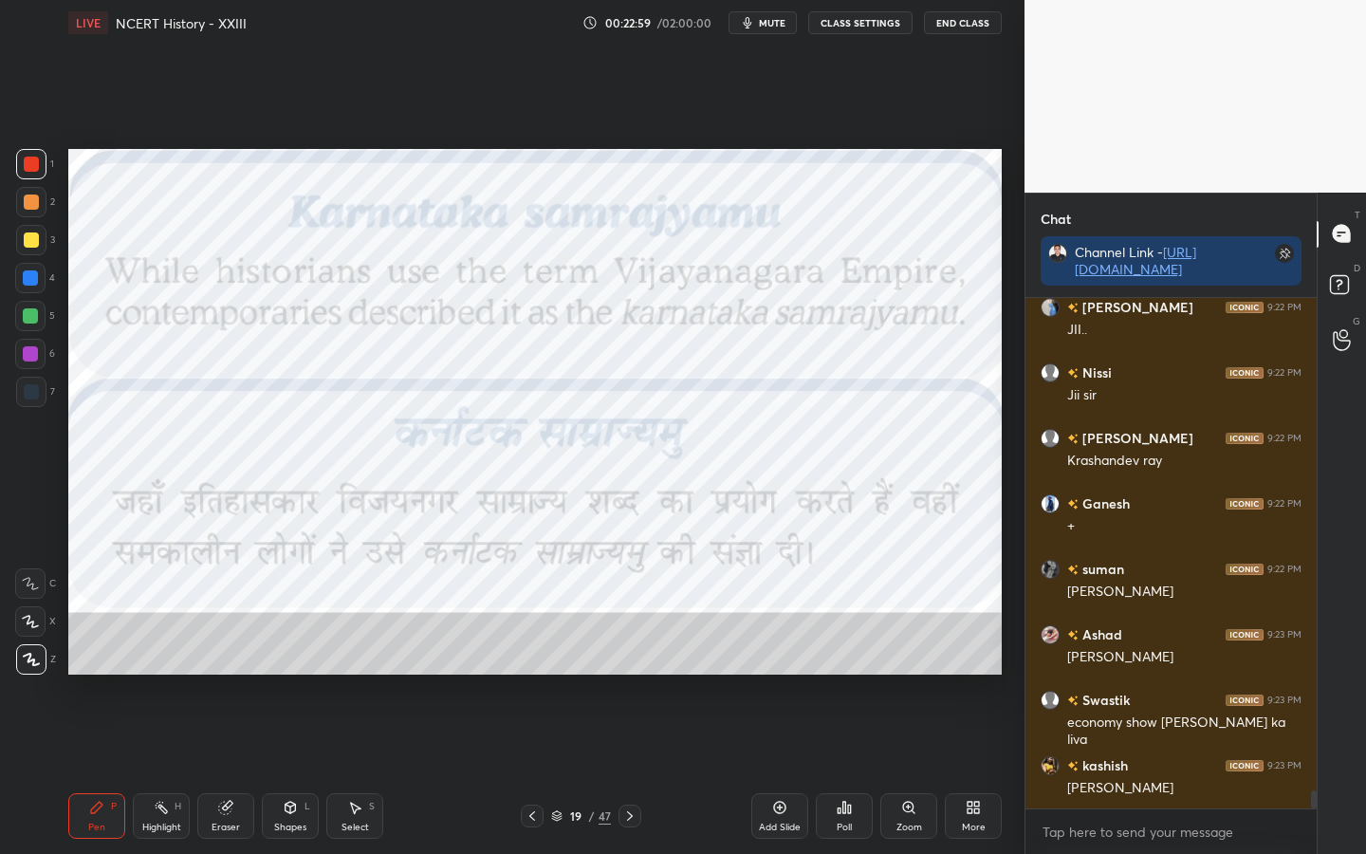
drag, startPoint x: 530, startPoint y: 811, endPoint x: 540, endPoint y: 808, distance: 9.9
click at [528, 674] on icon at bounding box center [532, 815] width 15 height 15
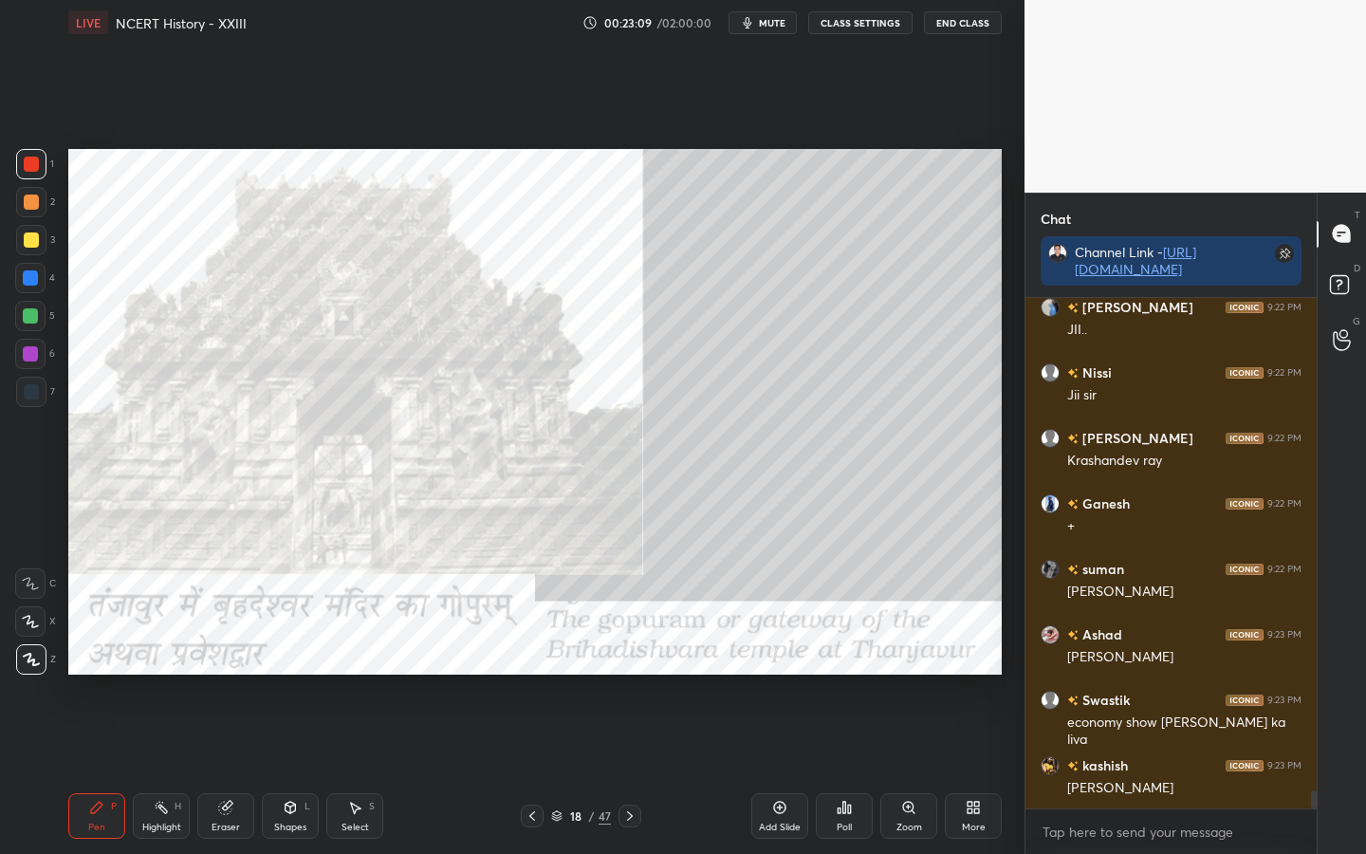
scroll to position [13914, 0]
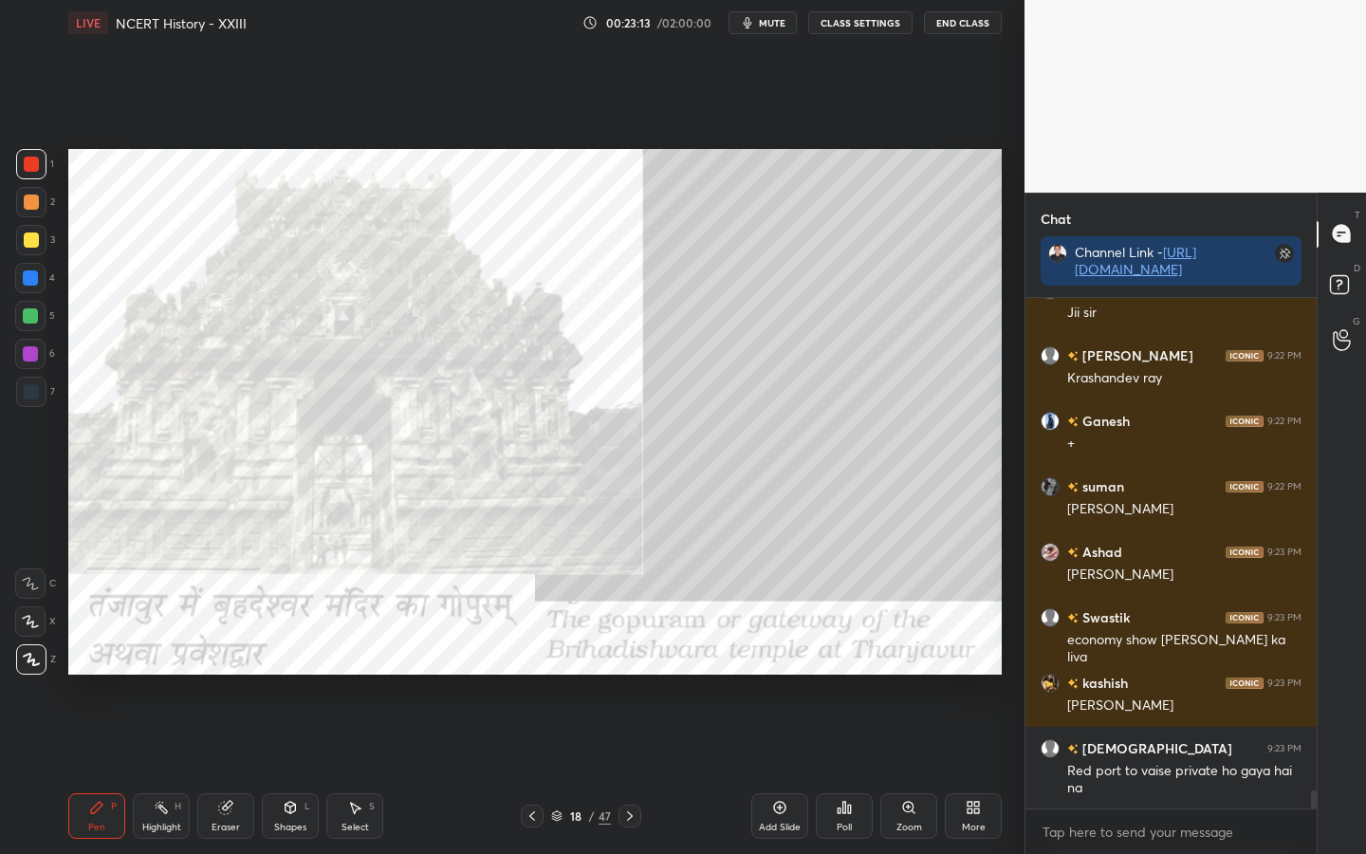
click at [231, 674] on div "Eraser" at bounding box center [226, 826] width 28 height 9
click at [30, 663] on span "Erase all" at bounding box center [30, 659] width 28 height 13
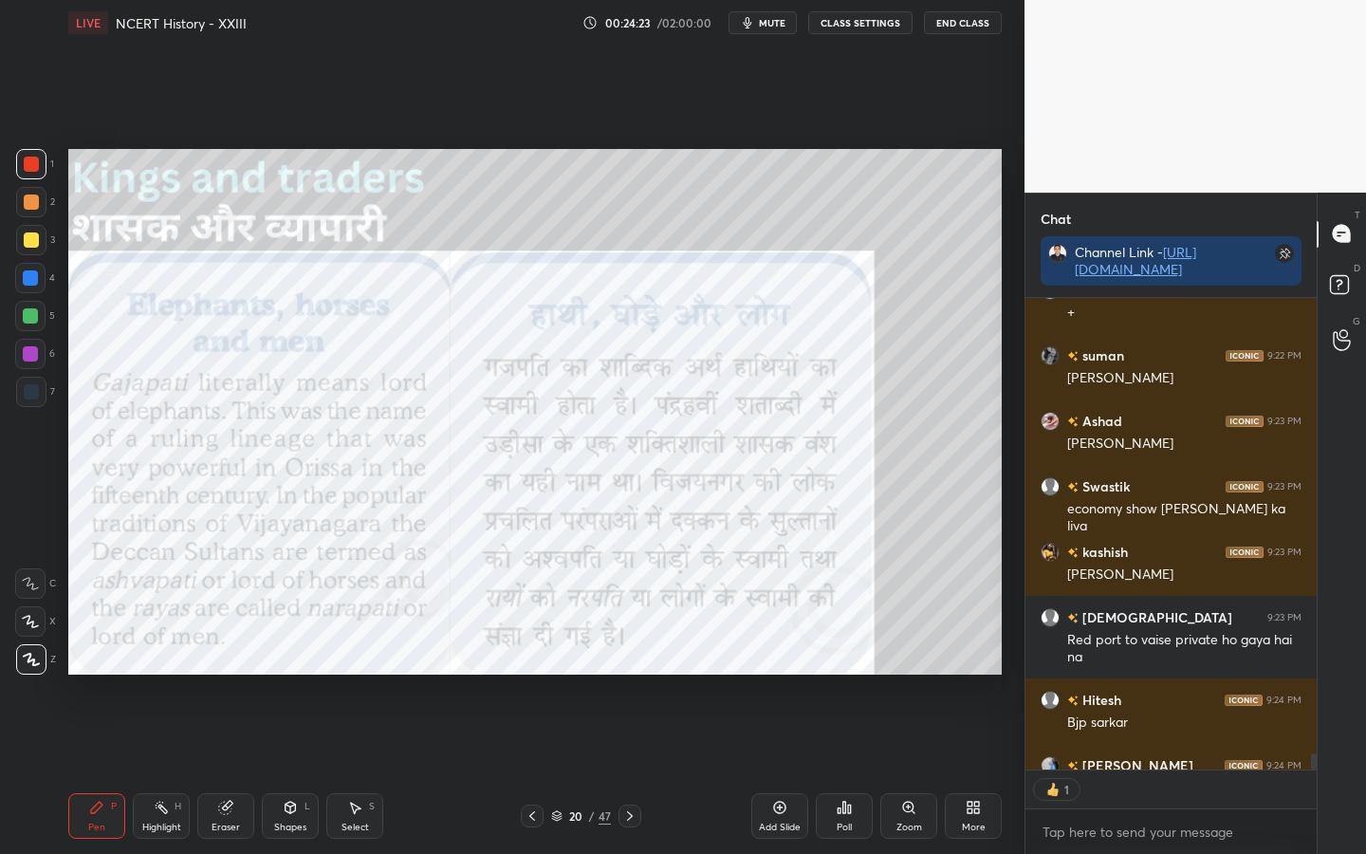
scroll to position [7, 7]
click at [214, 674] on div "Eraser" at bounding box center [226, 826] width 28 height 9
click at [30, 666] on div "Erase all" at bounding box center [30, 659] width 30 height 30
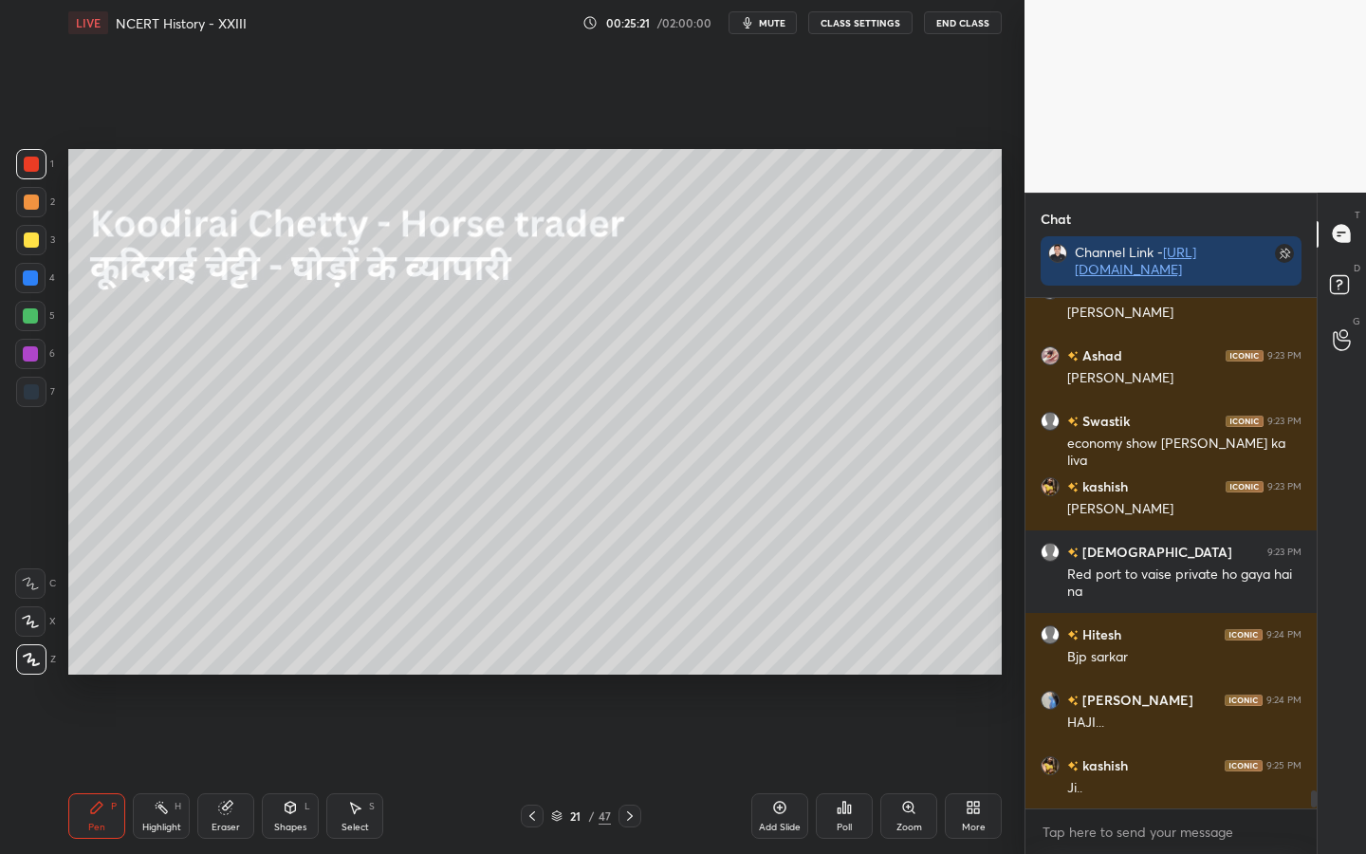
scroll to position [14176, 0]
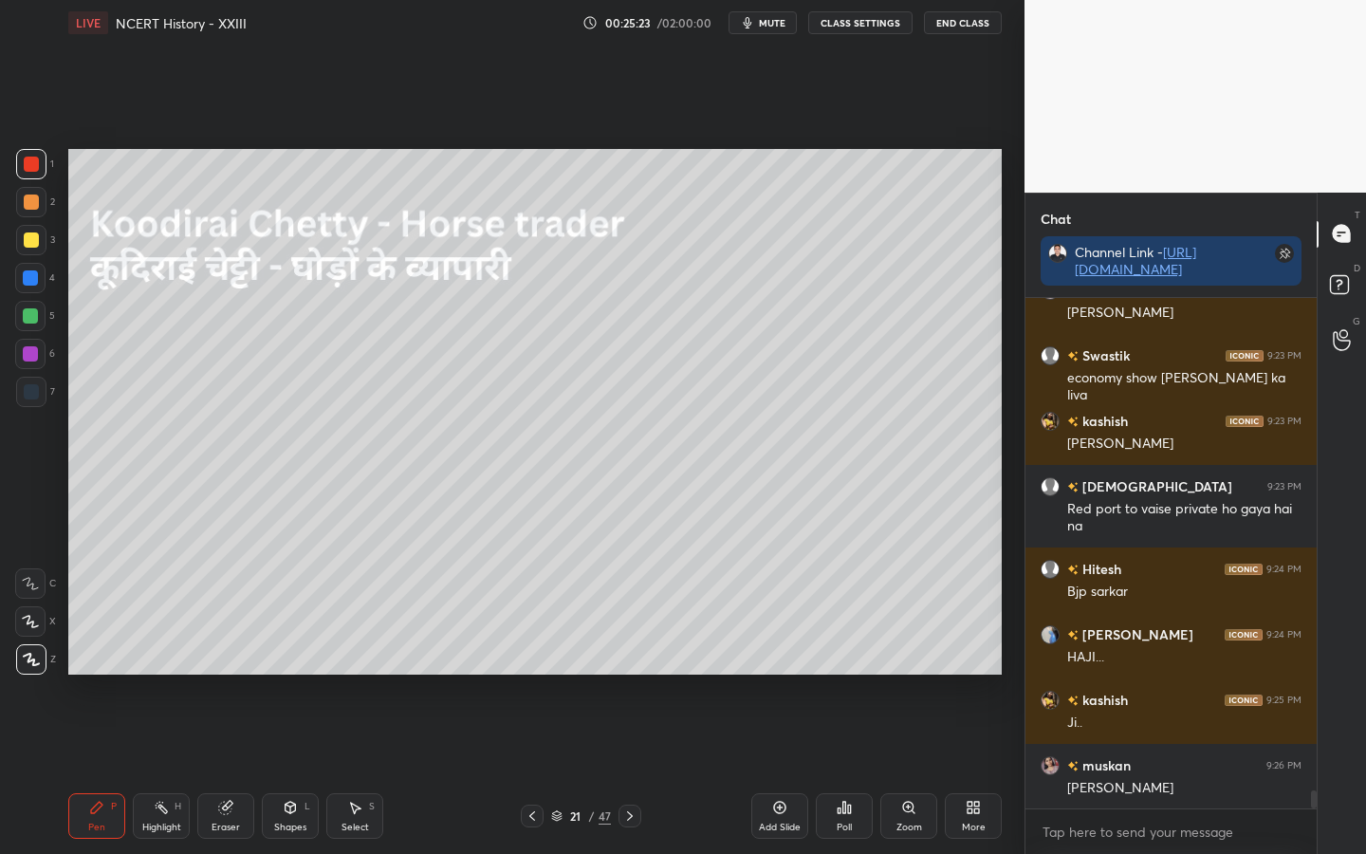
drag, startPoint x: 29, startPoint y: 239, endPoint x: 51, endPoint y: 233, distance: 22.5
click at [33, 240] on div at bounding box center [31, 239] width 15 height 15
click at [243, 674] on div "Eraser" at bounding box center [225, 816] width 57 height 46
drag, startPoint x: 32, startPoint y: 664, endPoint x: 51, endPoint y: 649, distance: 24.3
click at [32, 664] on span "Erase all" at bounding box center [30, 659] width 28 height 13
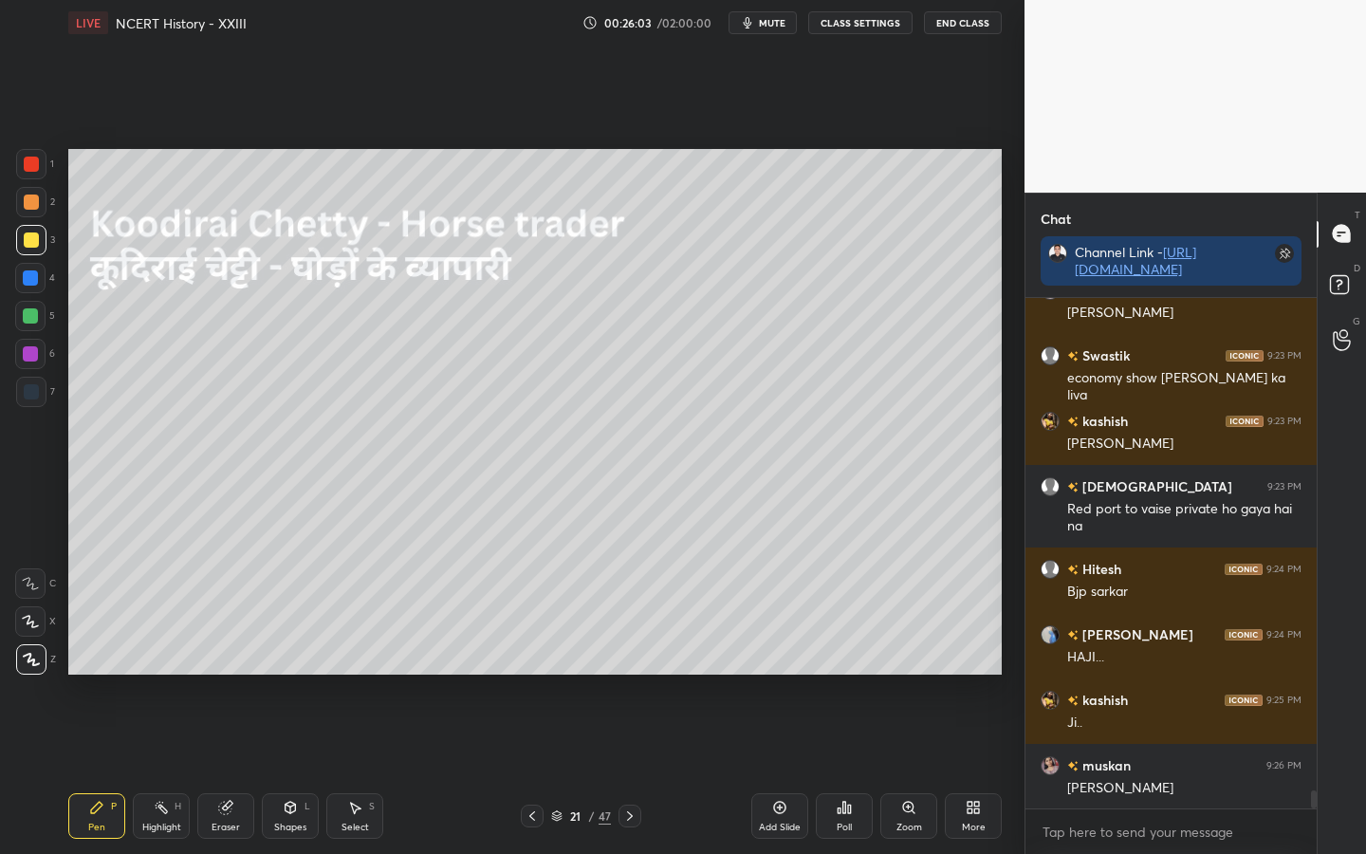
drag, startPoint x: 214, startPoint y: 835, endPoint x: 208, endPoint y: 821, distance: 14.8
click at [214, 674] on div "Eraser" at bounding box center [225, 816] width 57 height 46
drag, startPoint x: 21, startPoint y: 654, endPoint x: 46, endPoint y: 660, distance: 26.5
click at [21, 656] on span "Erase all" at bounding box center [30, 659] width 28 height 13
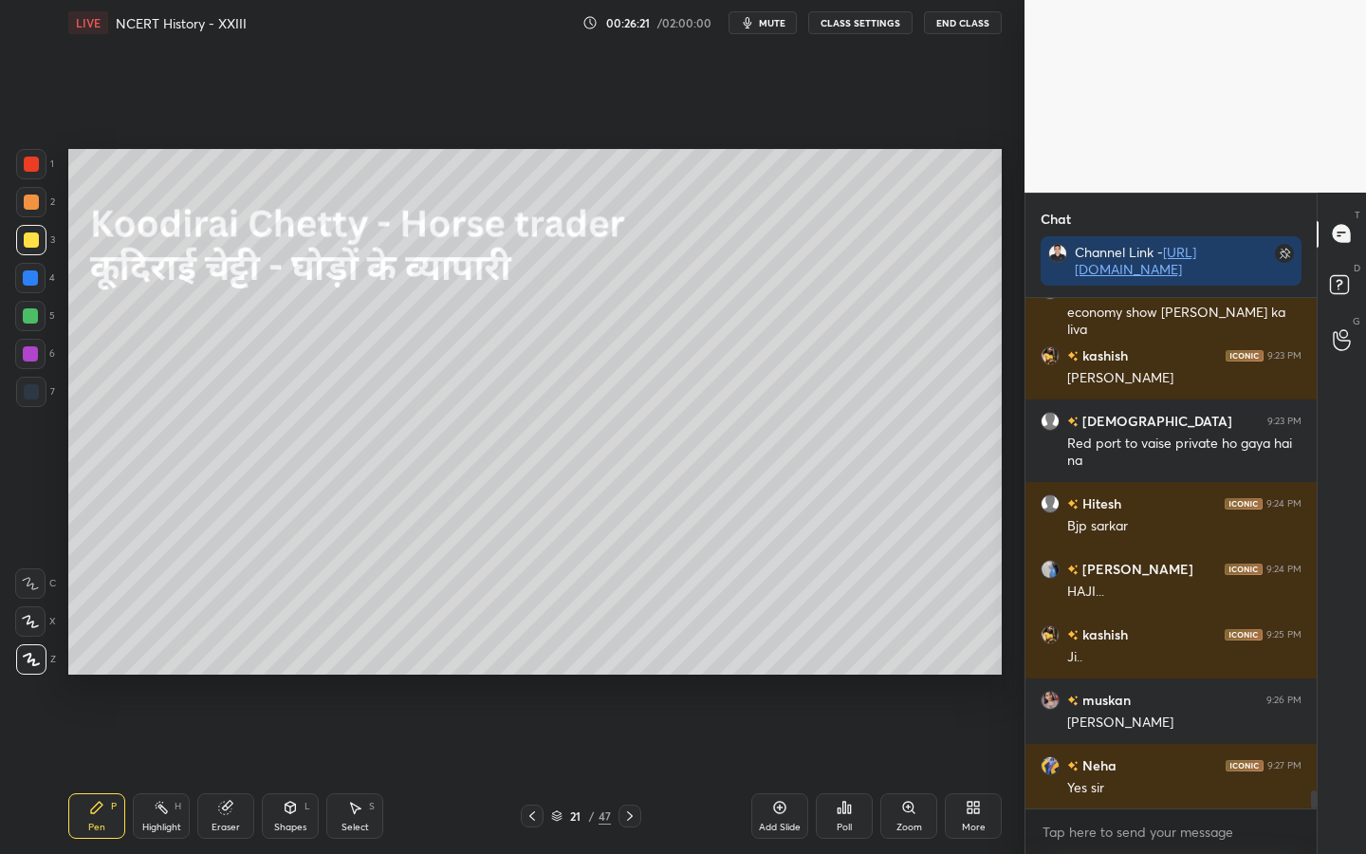
scroll to position [14307, 0]
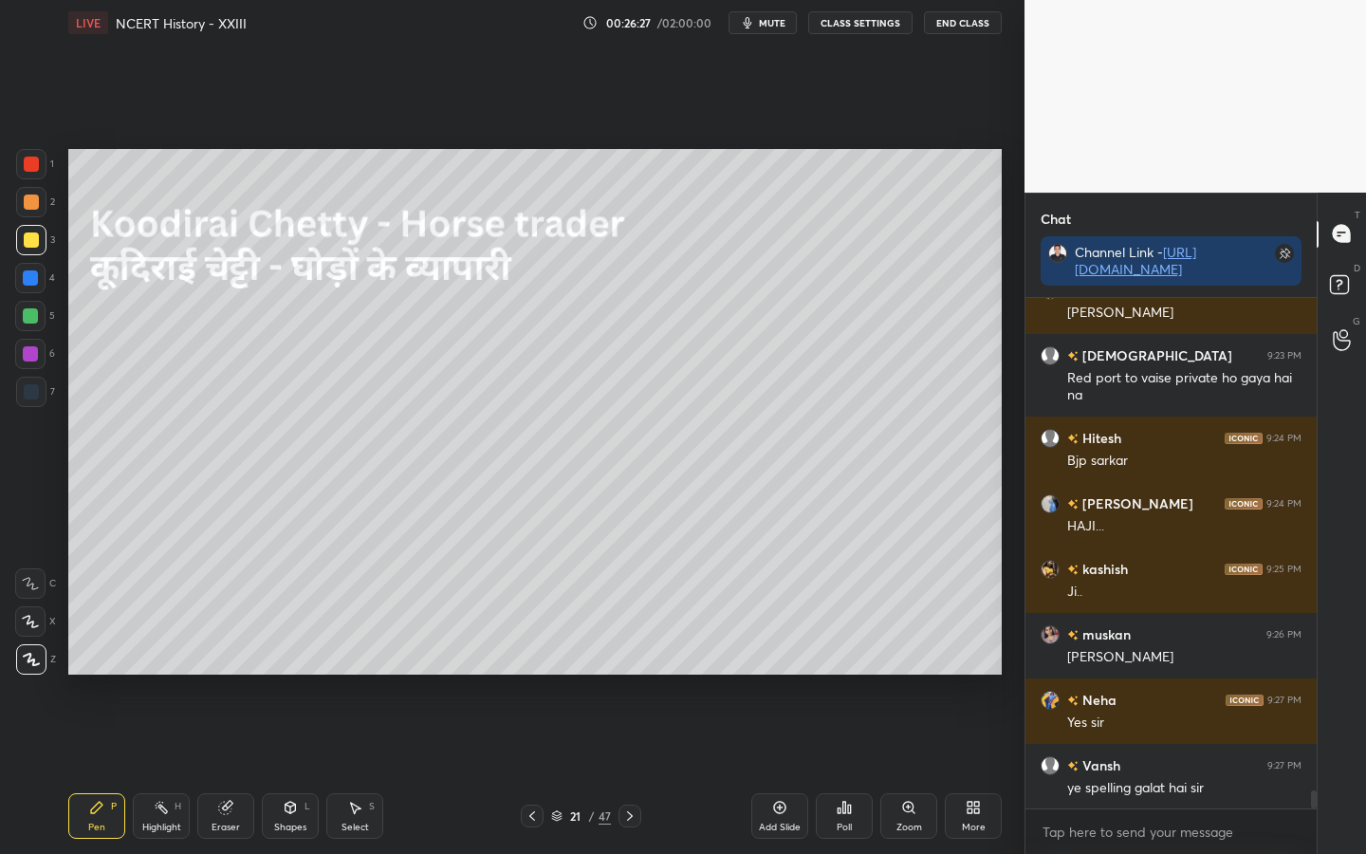
click at [220, 674] on div "Pen P Highlight H Eraser Shapes L Select S 21 / 47 Add Slide Poll Zoom More" at bounding box center [534, 816] width 933 height 76
click at [215, 674] on div "Eraser" at bounding box center [225, 816] width 57 height 46
click at [28, 668] on div "Erase all" at bounding box center [30, 659] width 30 height 30
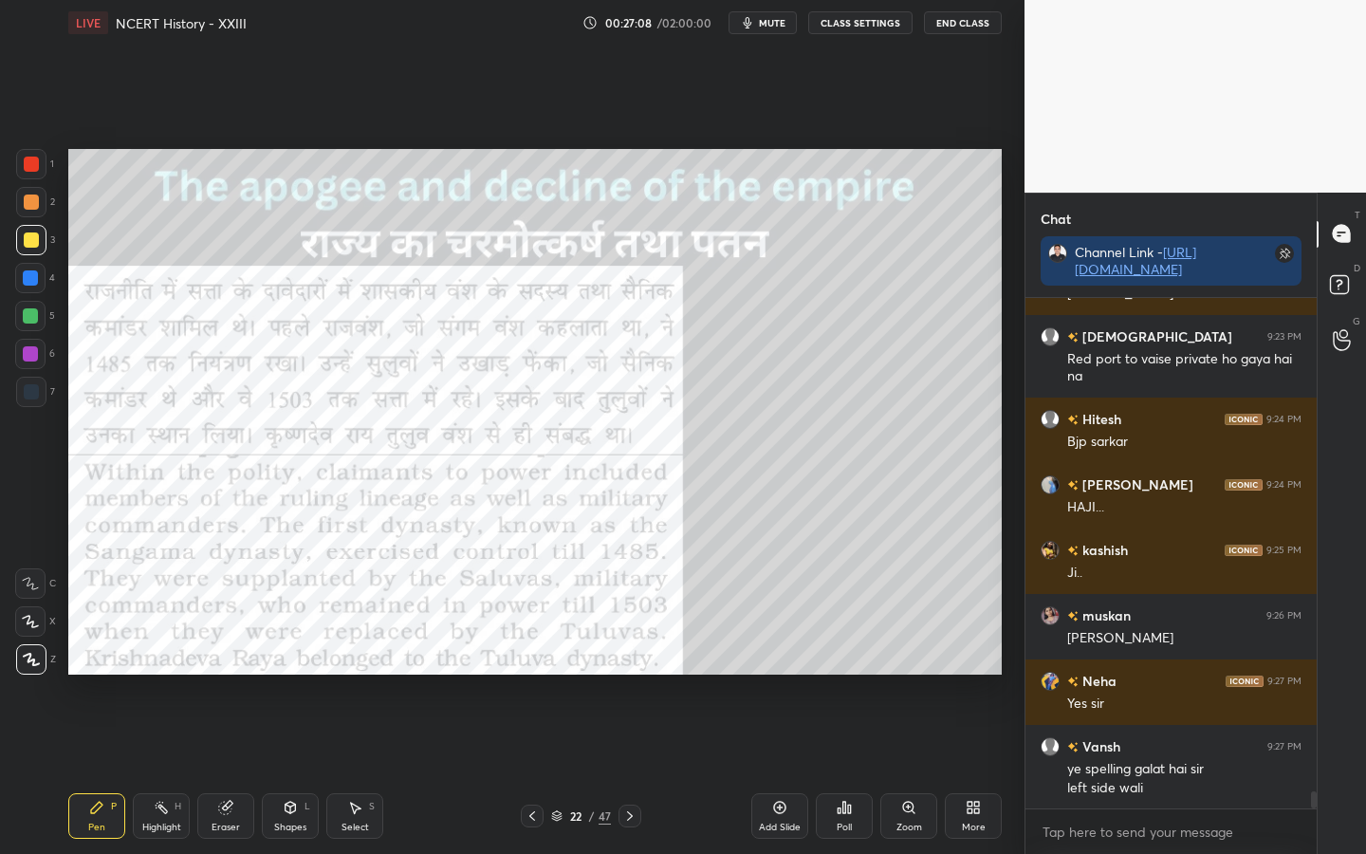
scroll to position [14391, 0]
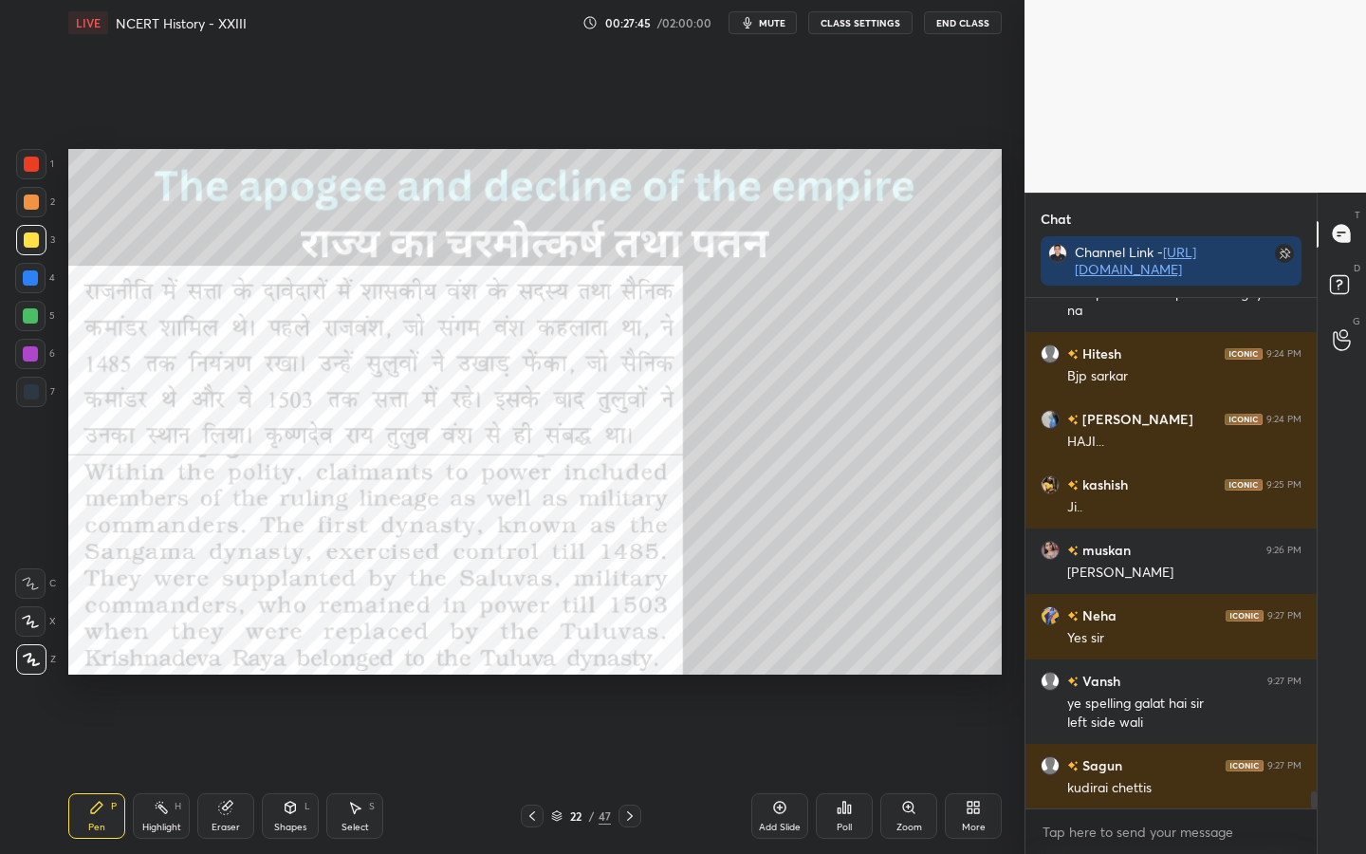
drag, startPoint x: 28, startPoint y: 170, endPoint x: 63, endPoint y: 183, distance: 37.5
click at [33, 173] on div at bounding box center [31, 164] width 30 height 30
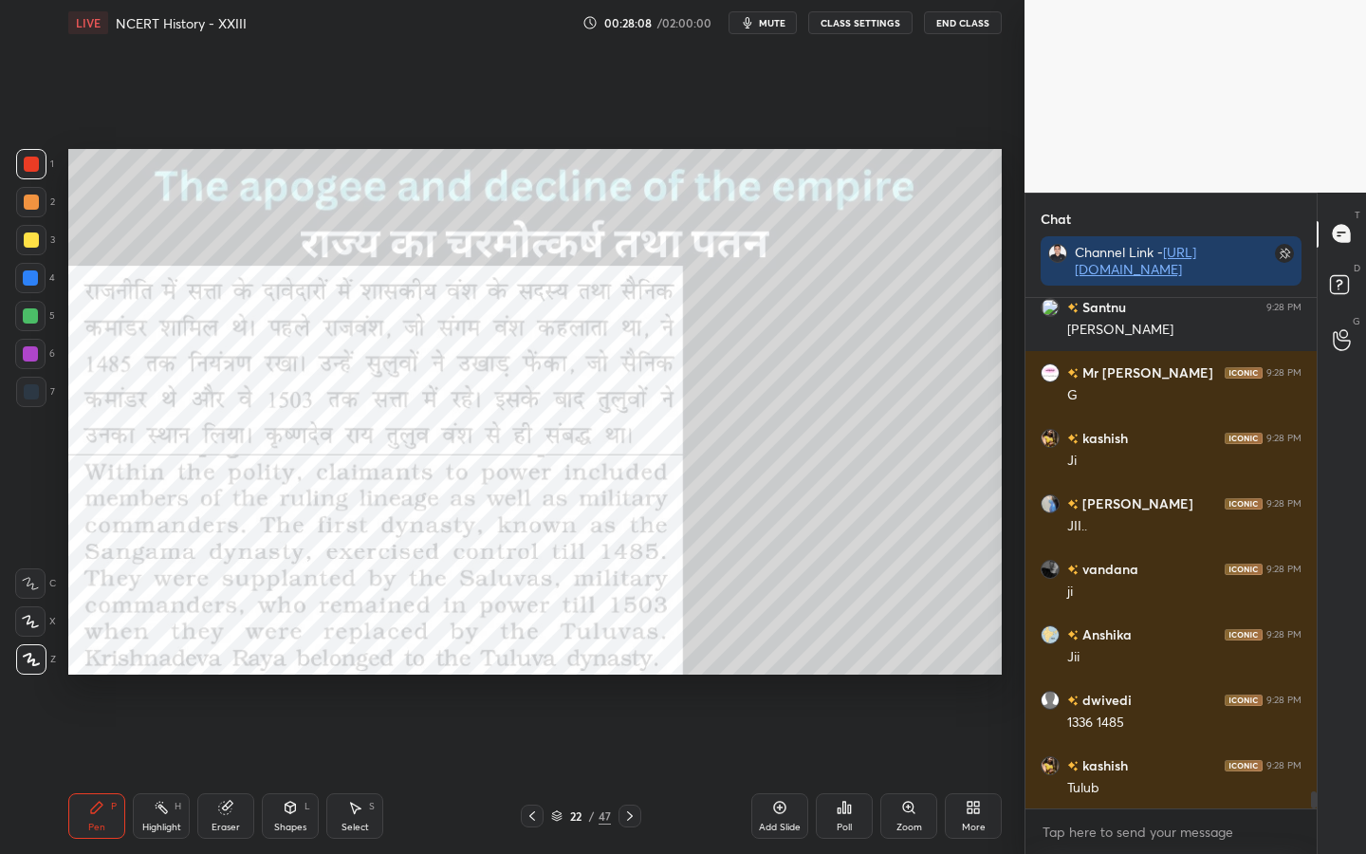
scroll to position [14980, 0]
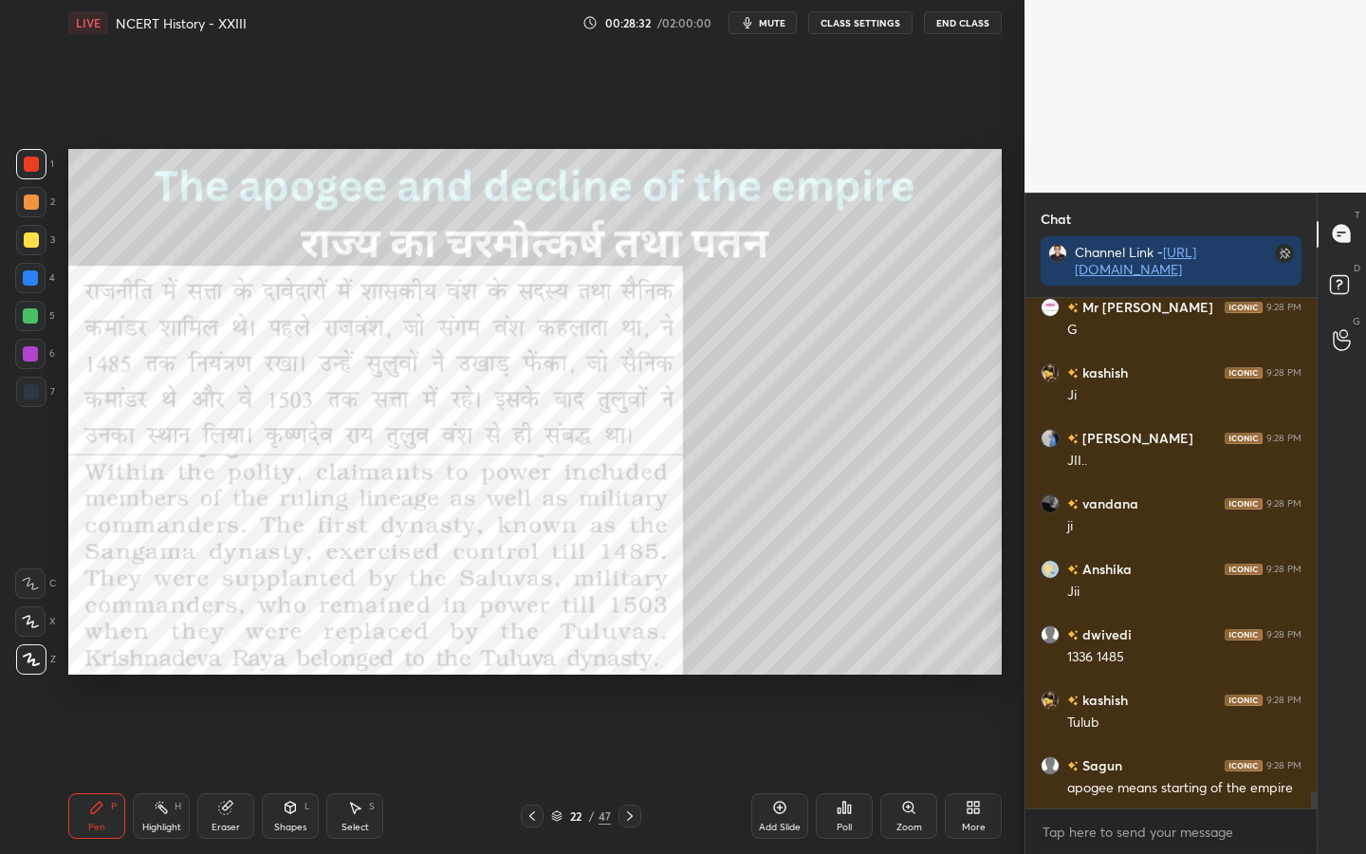
click at [223, 674] on div "Eraser" at bounding box center [226, 826] width 28 height 9
click at [29, 672] on div "Erase all" at bounding box center [30, 659] width 30 height 30
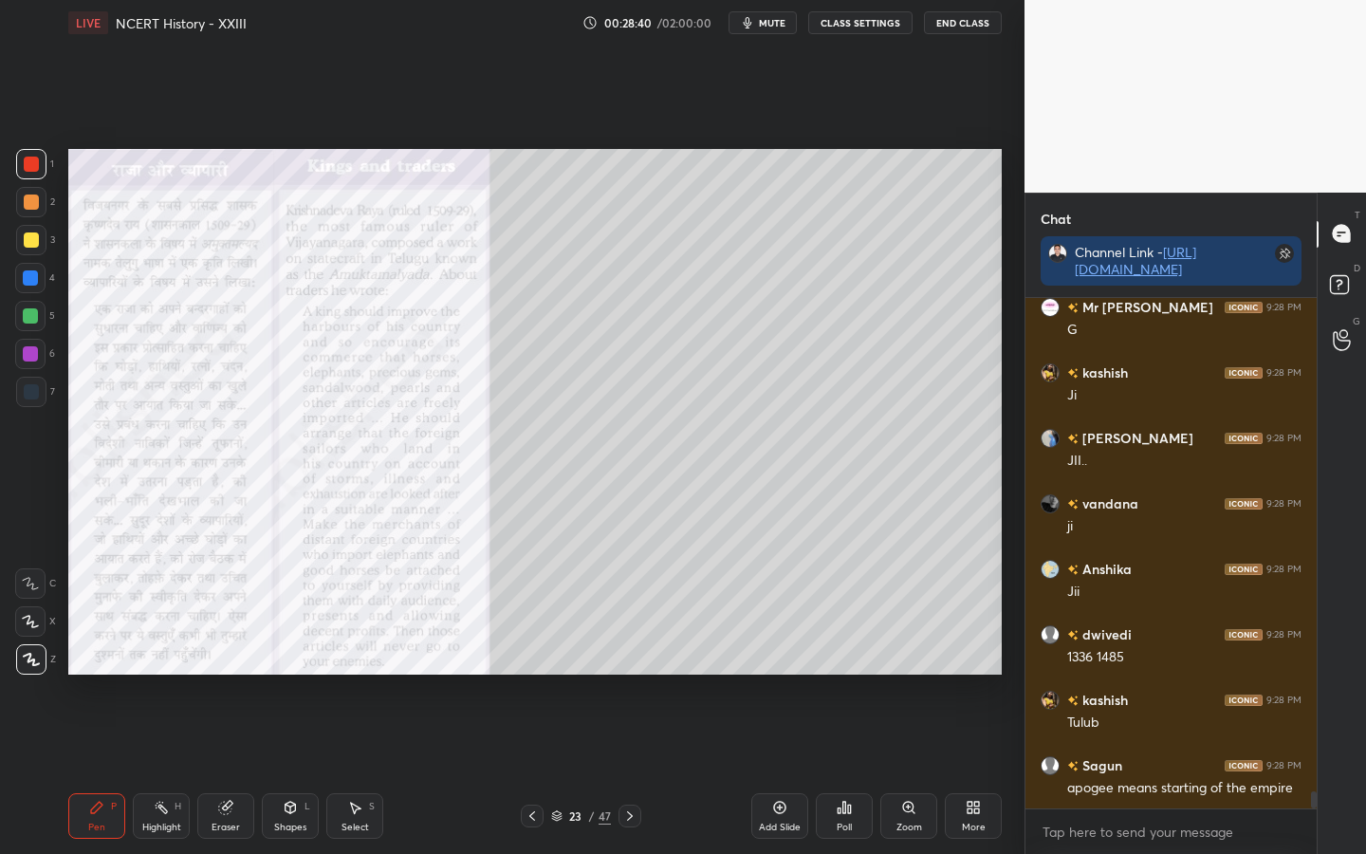
click at [911, 674] on icon at bounding box center [908, 807] width 10 height 10
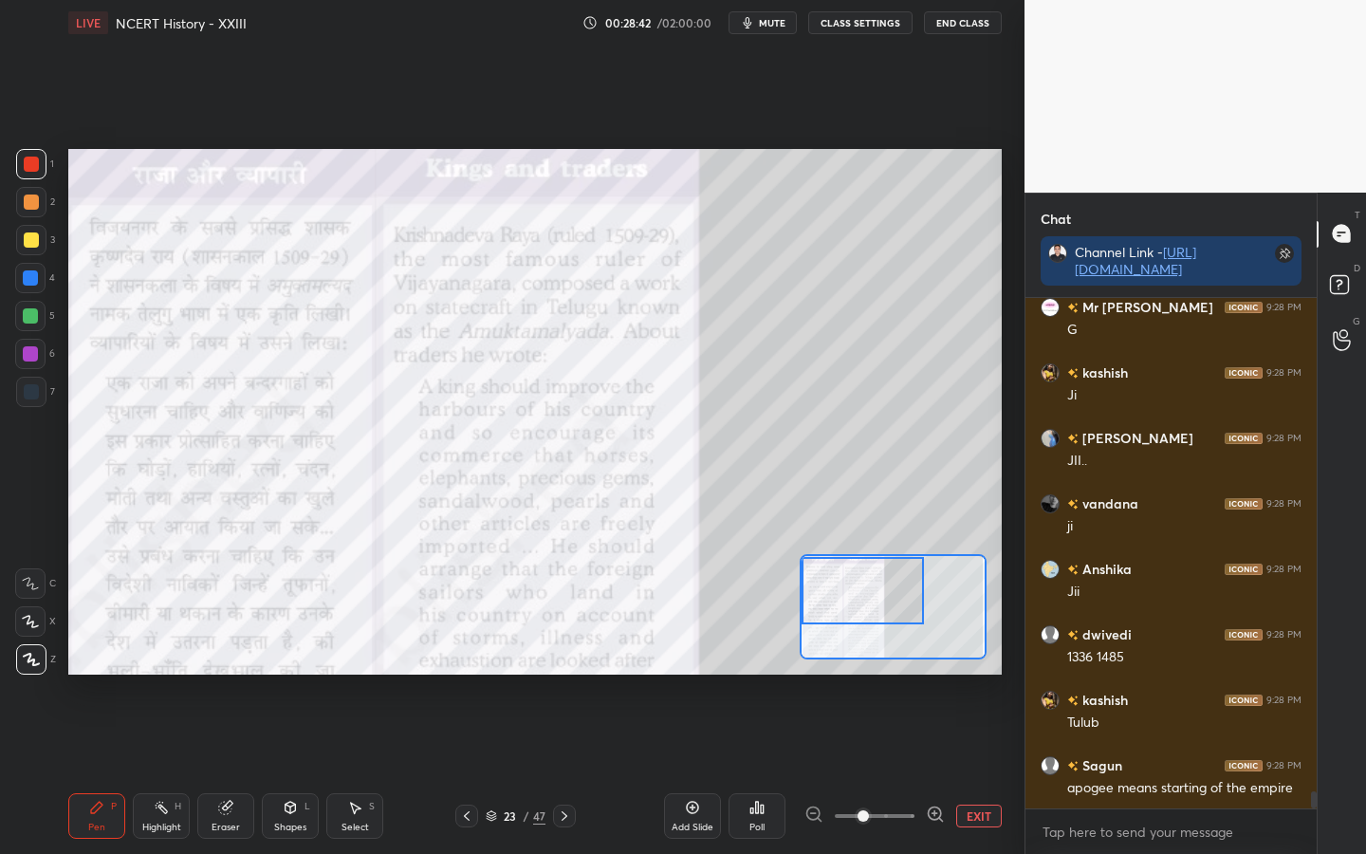
drag, startPoint x: 870, startPoint y: 614, endPoint x: 845, endPoint y: 606, distance: 25.8
click at [845, 606] on div at bounding box center [863, 590] width 122 height 67
click at [858, 600] on div at bounding box center [863, 589] width 122 height 67
drag, startPoint x: 871, startPoint y: 808, endPoint x: 894, endPoint y: 802, distance: 23.7
click at [869, 674] on span at bounding box center [863, 815] width 11 height 11
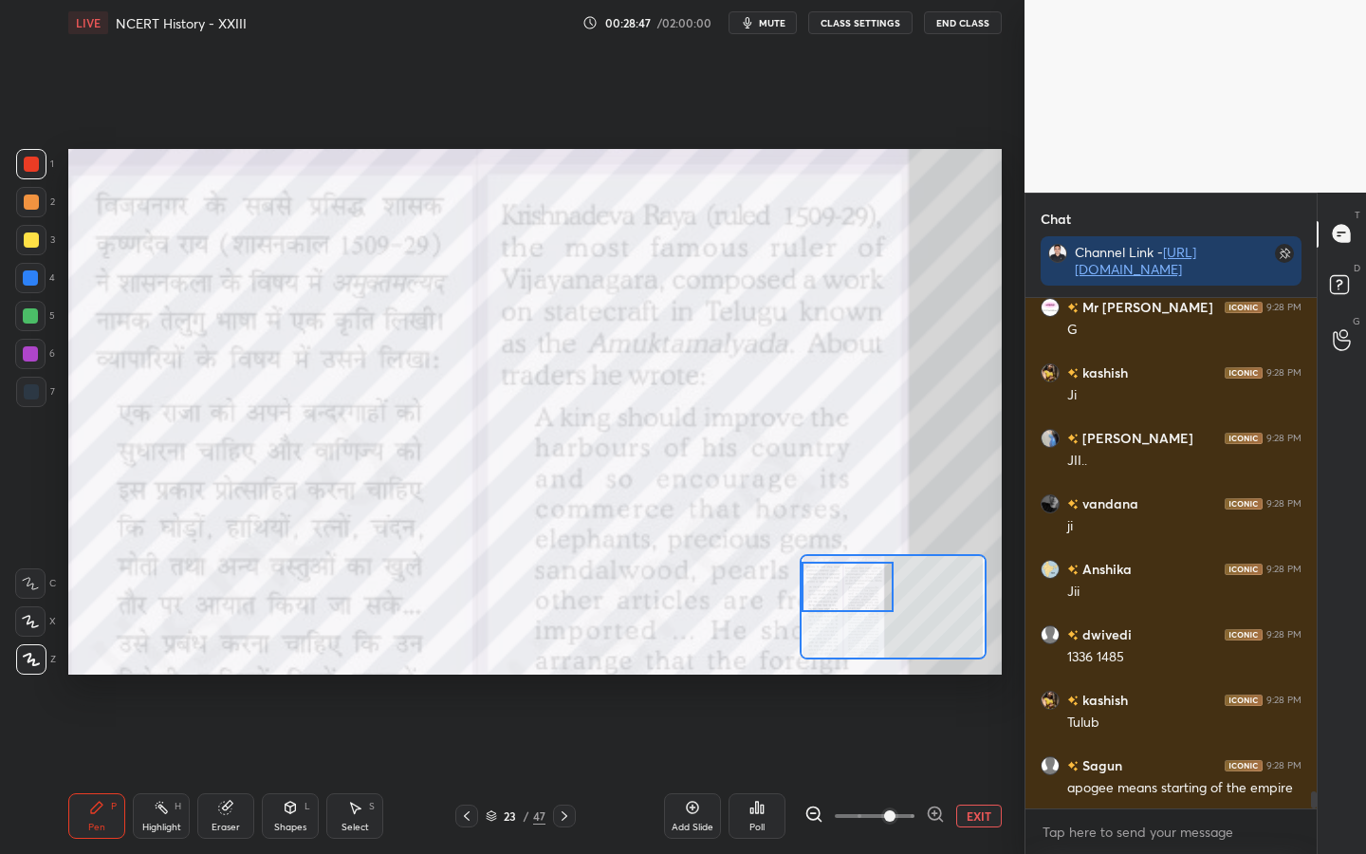
drag, startPoint x: 861, startPoint y: 596, endPoint x: 835, endPoint y: 587, distance: 27.9
click at [837, 590] on div at bounding box center [847, 587] width 91 height 50
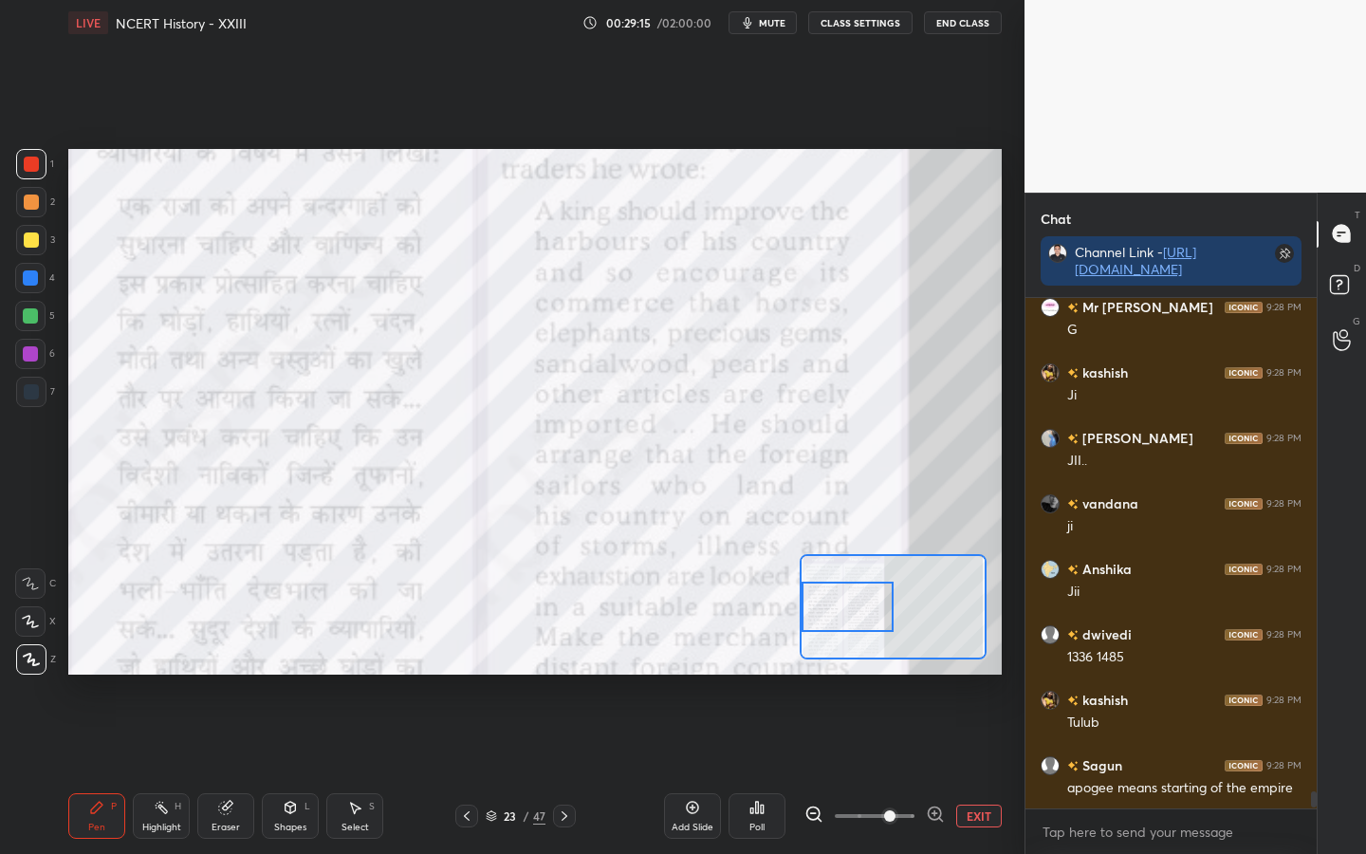
drag, startPoint x: 866, startPoint y: 581, endPoint x: 860, endPoint y: 601, distance: 21.6
click at [864, 603] on div at bounding box center [847, 606] width 91 height 50
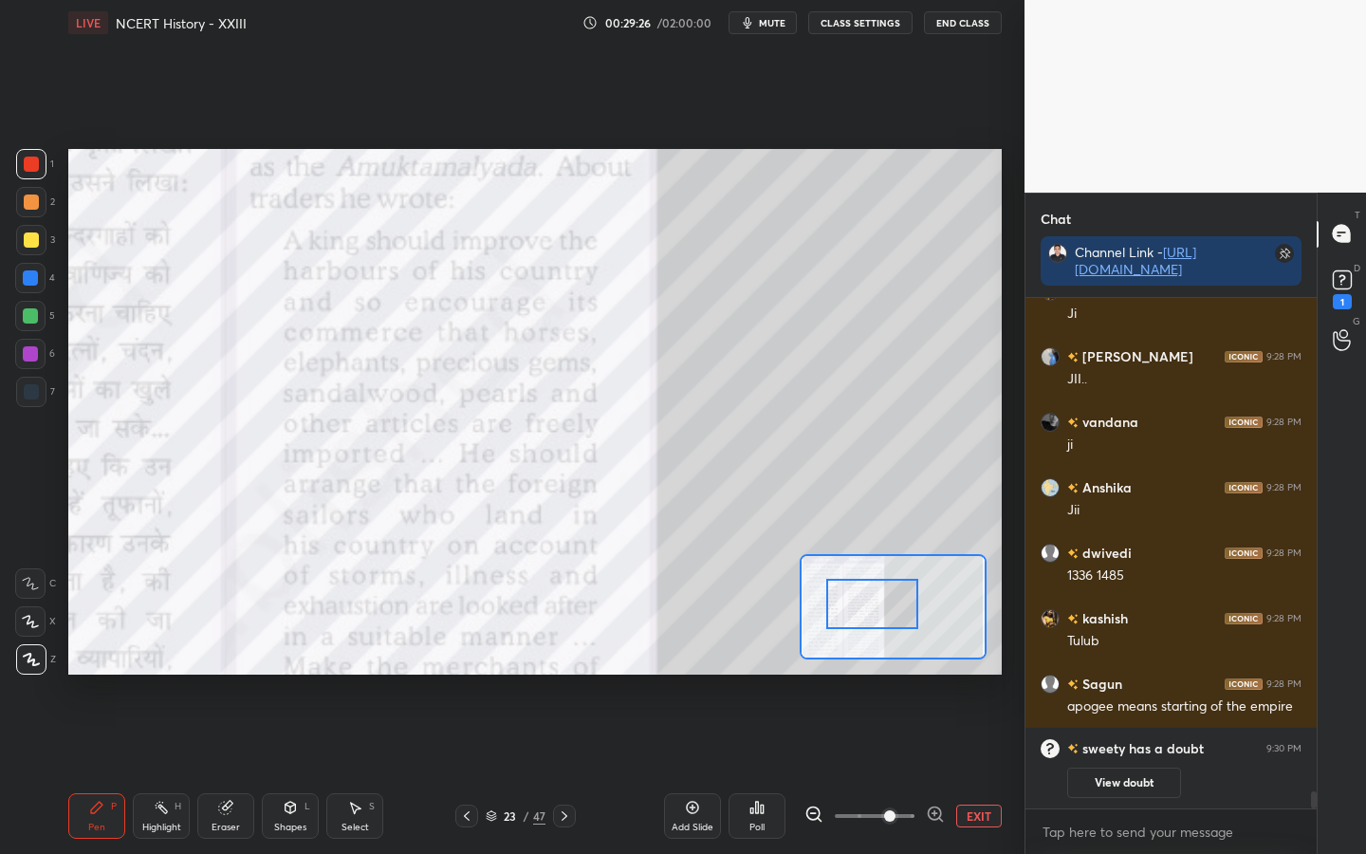
drag, startPoint x: 865, startPoint y: 594, endPoint x: 898, endPoint y: 581, distance: 35.8
click at [903, 590] on div at bounding box center [871, 604] width 91 height 50
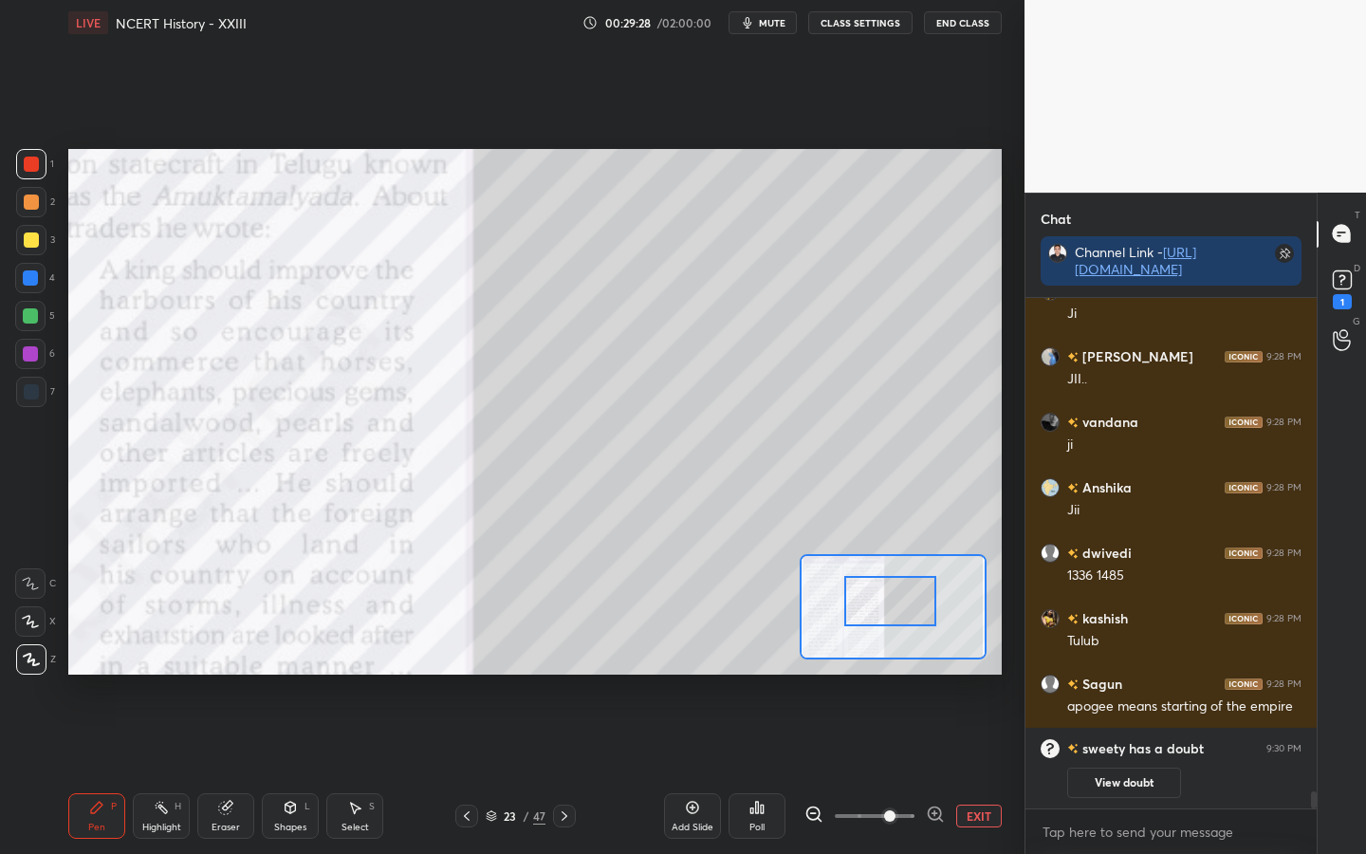
click at [32, 244] on div at bounding box center [31, 239] width 15 height 15
click at [232, 674] on div "Eraser" at bounding box center [225, 816] width 57 height 46
click at [100, 674] on div "Pen" at bounding box center [96, 826] width 17 height 9
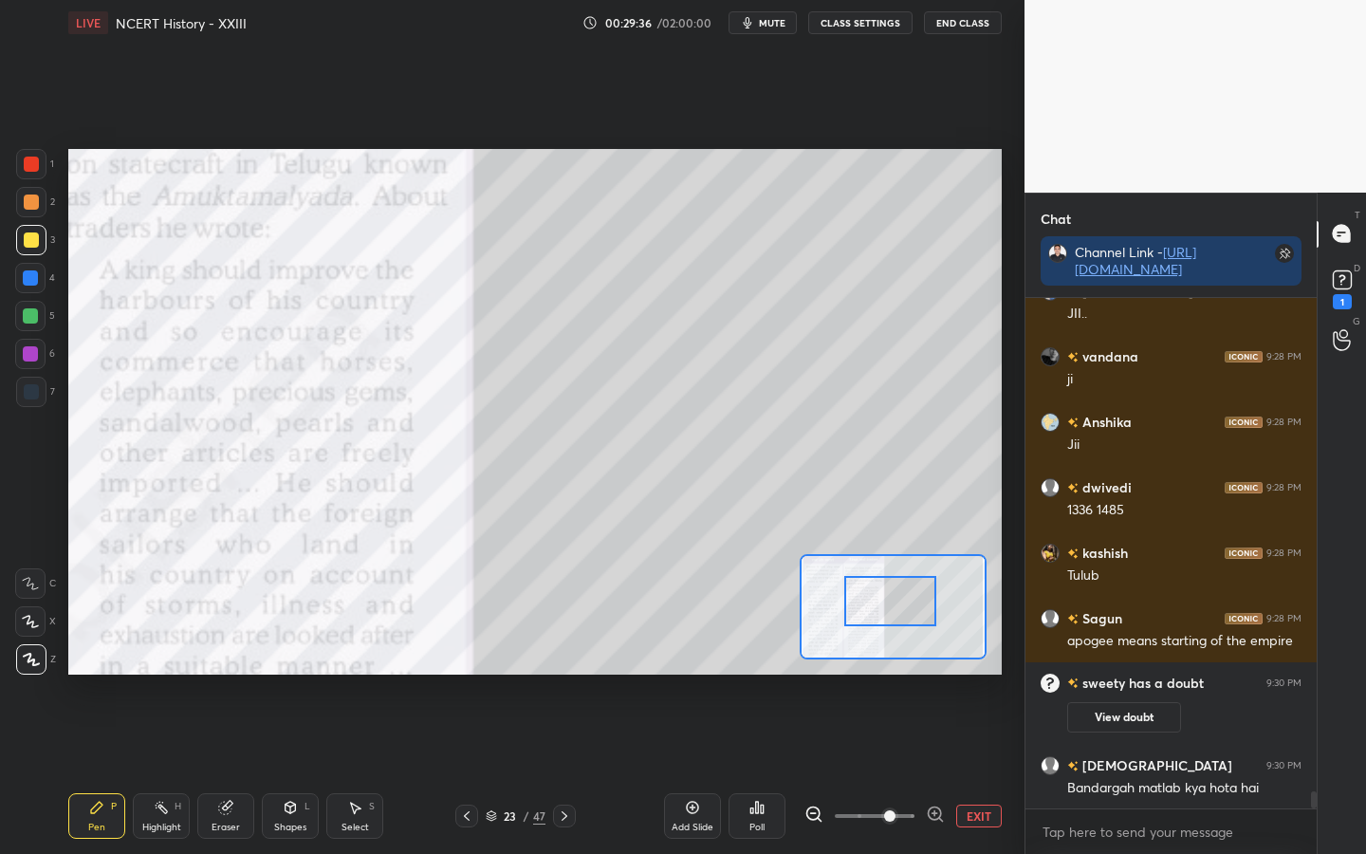
scroll to position [14622, 0]
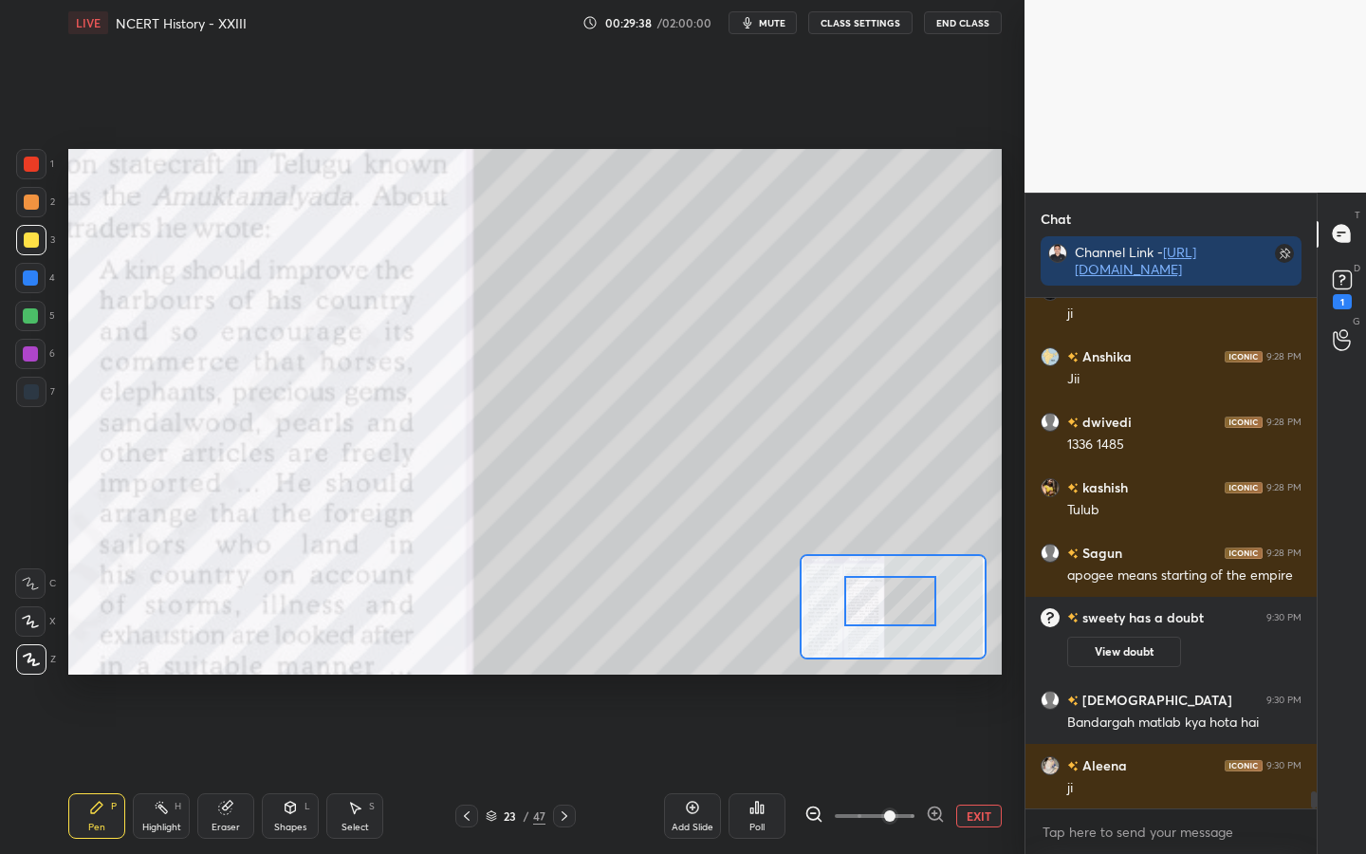
click at [223, 674] on div "Eraser" at bounding box center [226, 826] width 28 height 9
click at [29, 659] on span "Erase all" at bounding box center [30, 659] width 28 height 13
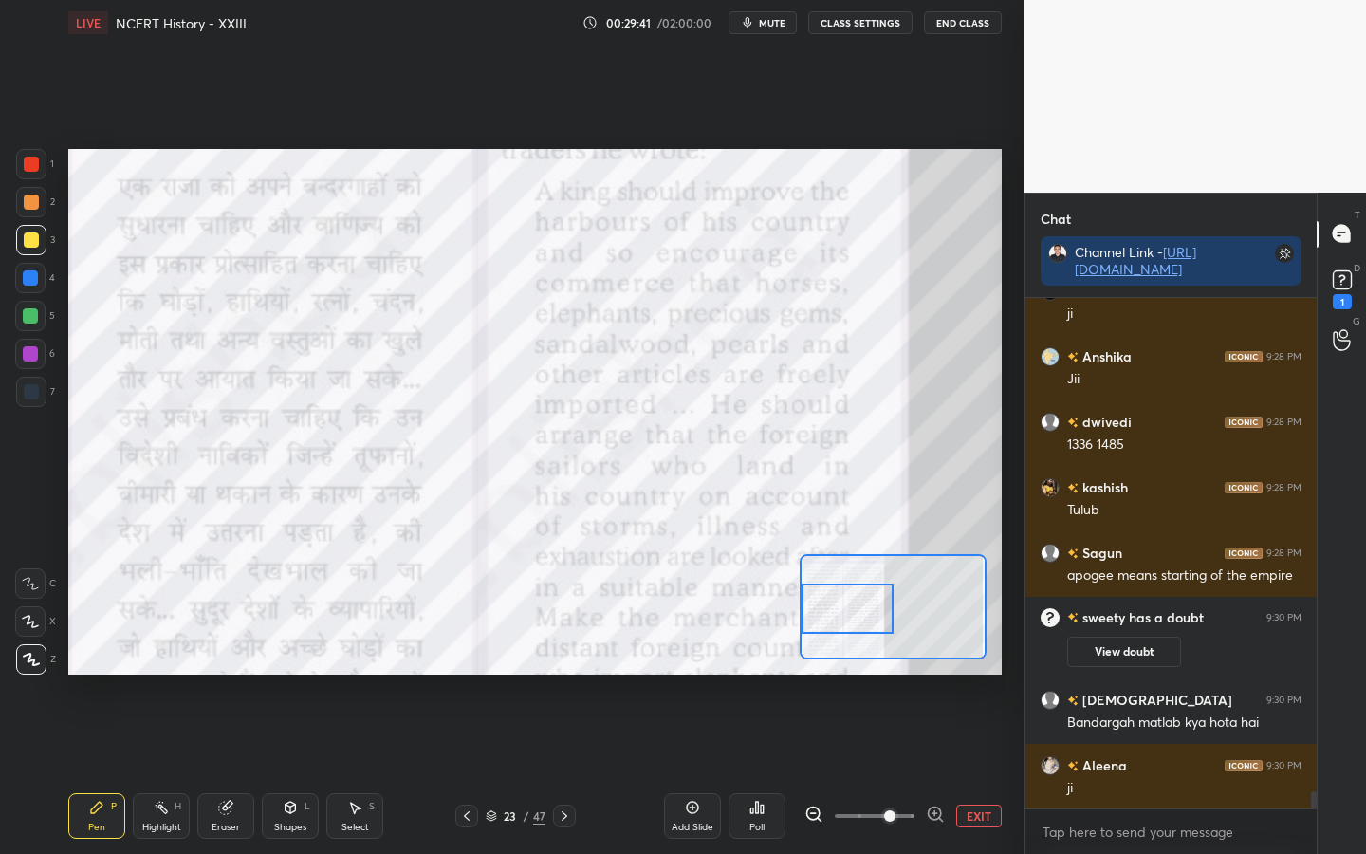
drag, startPoint x: 895, startPoint y: 596, endPoint x: 851, endPoint y: 602, distance: 44.1
click at [852, 603] on div at bounding box center [847, 608] width 91 height 50
click at [35, 167] on div at bounding box center [31, 164] width 15 height 15
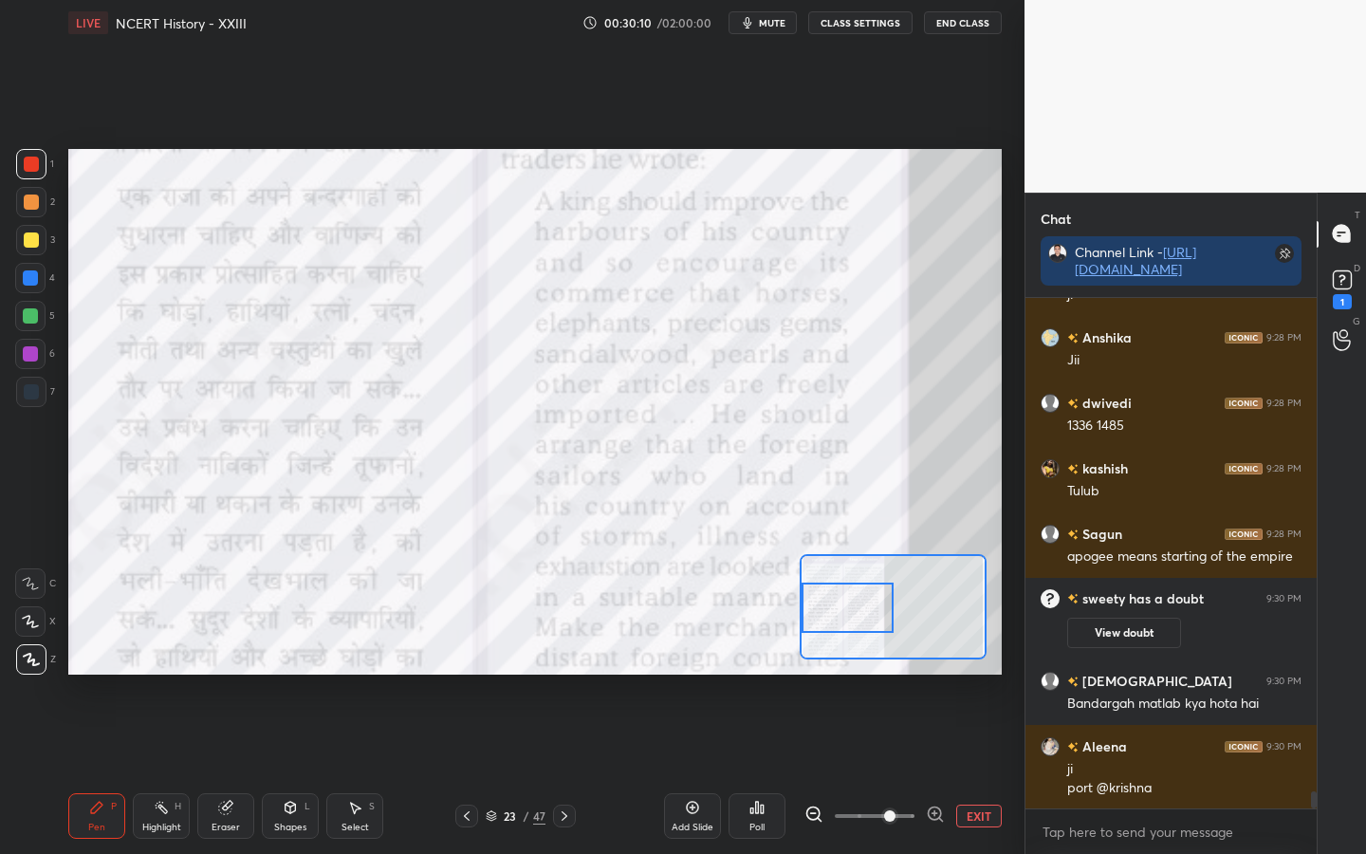
click at [858, 614] on div at bounding box center [847, 607] width 91 height 50
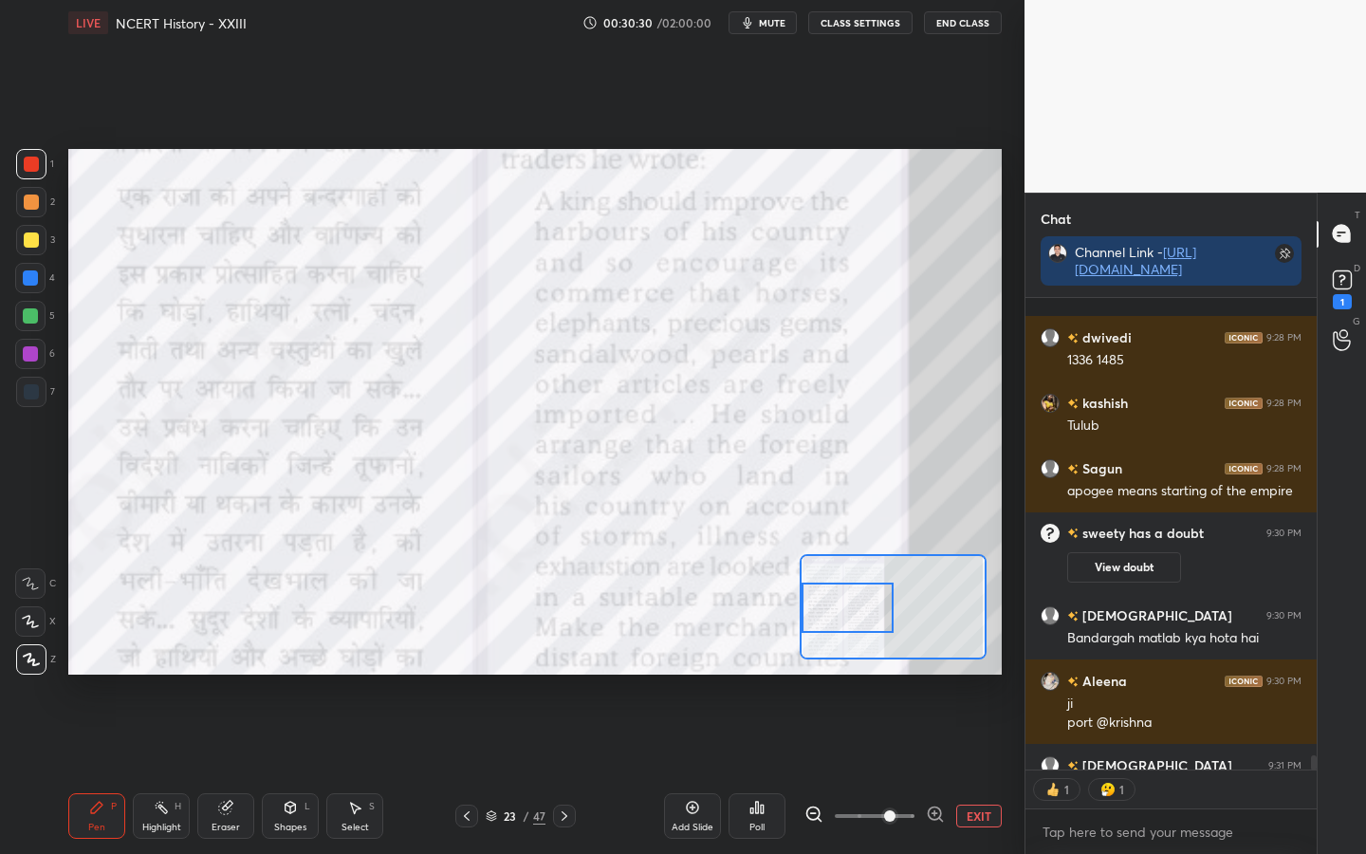
scroll to position [14811, 0]
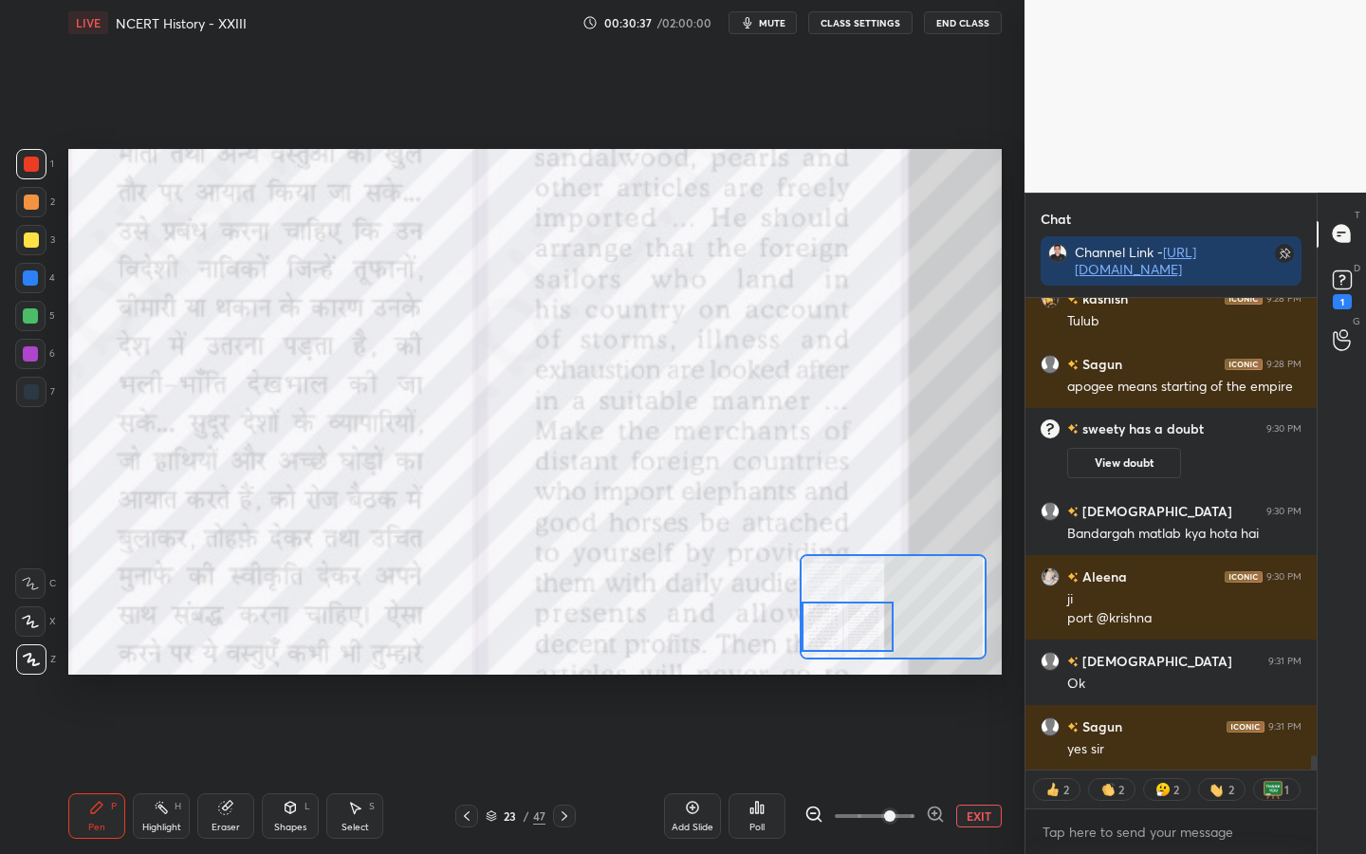
drag, startPoint x: 836, startPoint y: 600, endPoint x: 835, endPoint y: 618, distance: 19.0
click at [835, 618] on div at bounding box center [847, 626] width 91 height 50
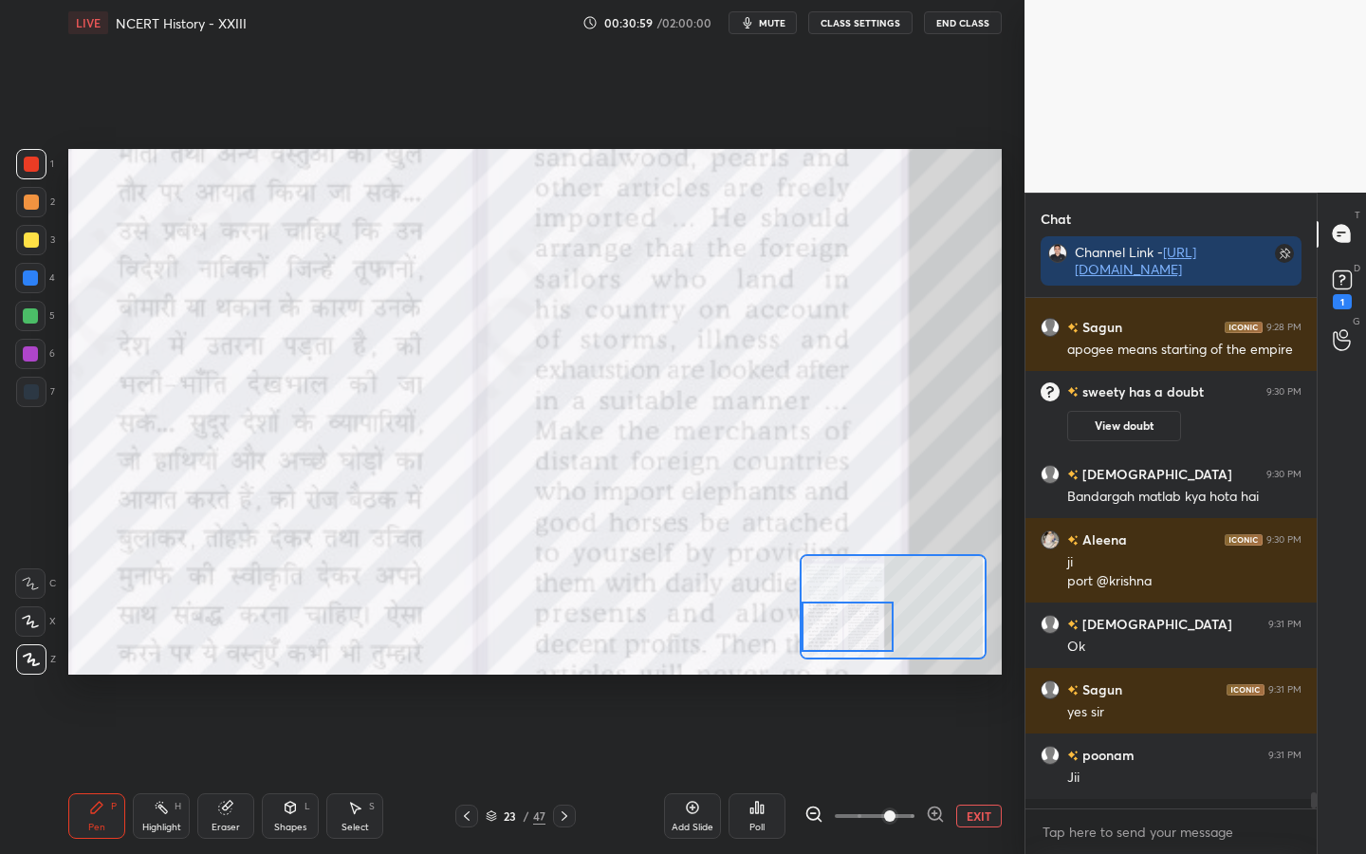
scroll to position [14838, 0]
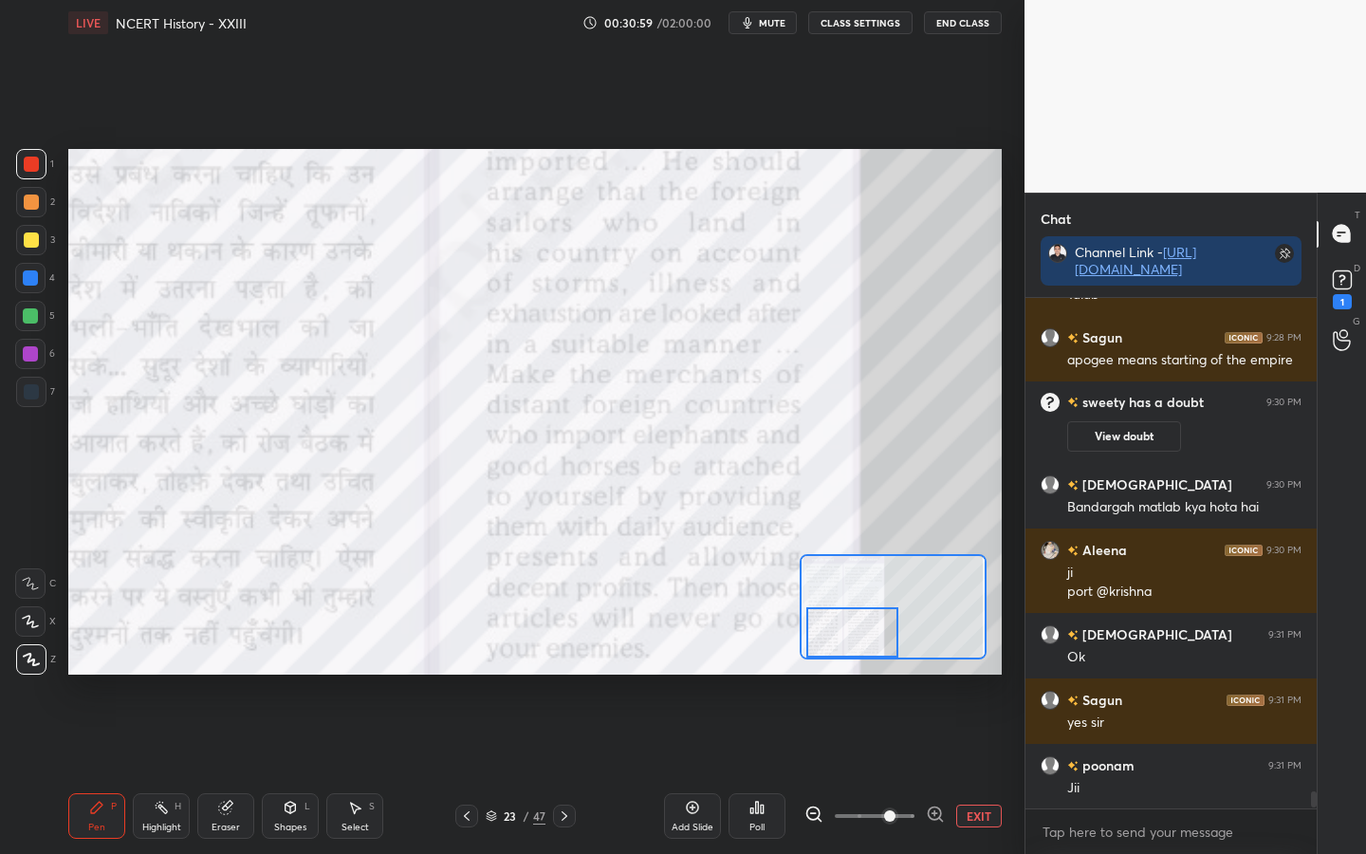
drag, startPoint x: 831, startPoint y: 626, endPoint x: 834, endPoint y: 646, distance: 20.1
click at [837, 649] on div at bounding box center [851, 632] width 91 height 50
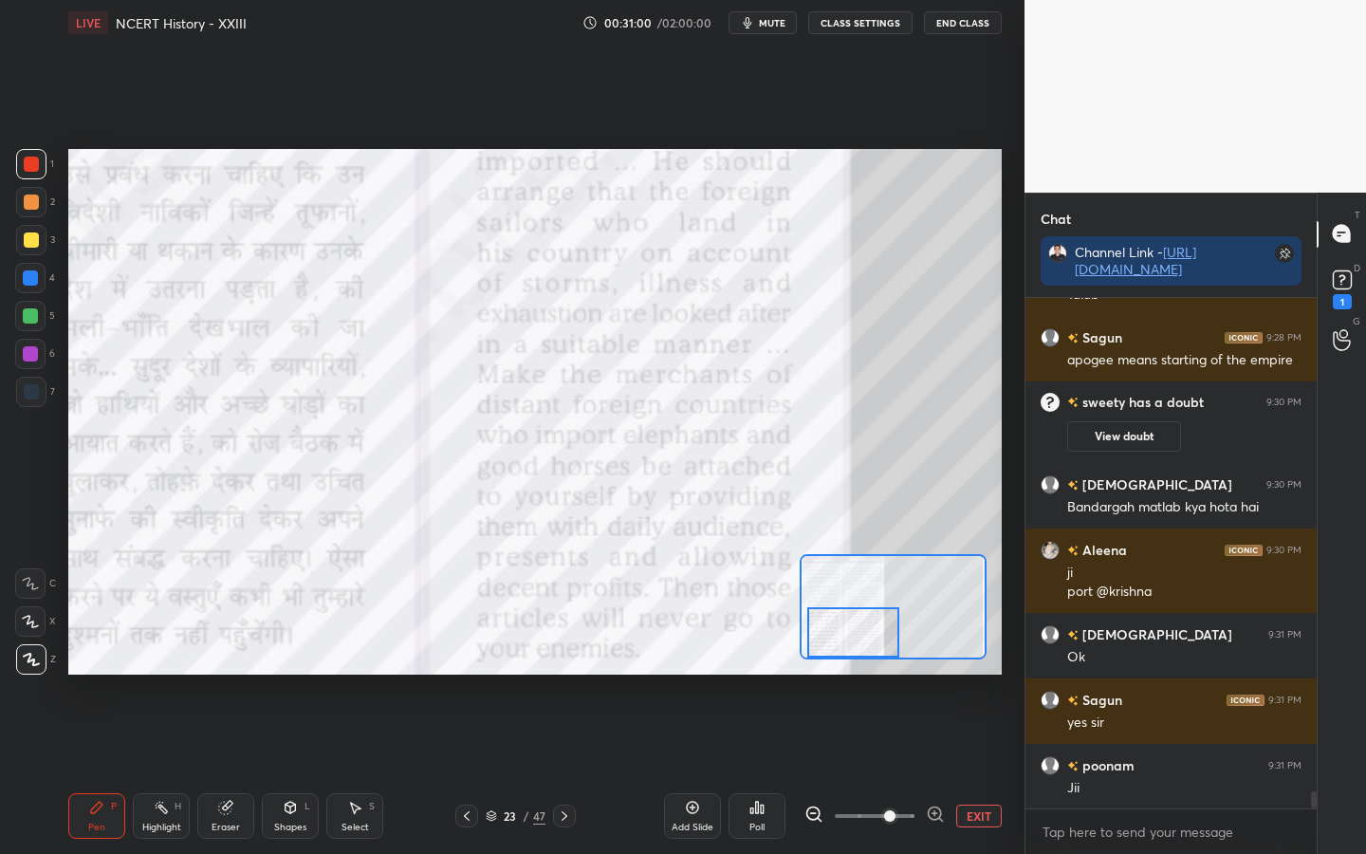
scroll to position [14903, 0]
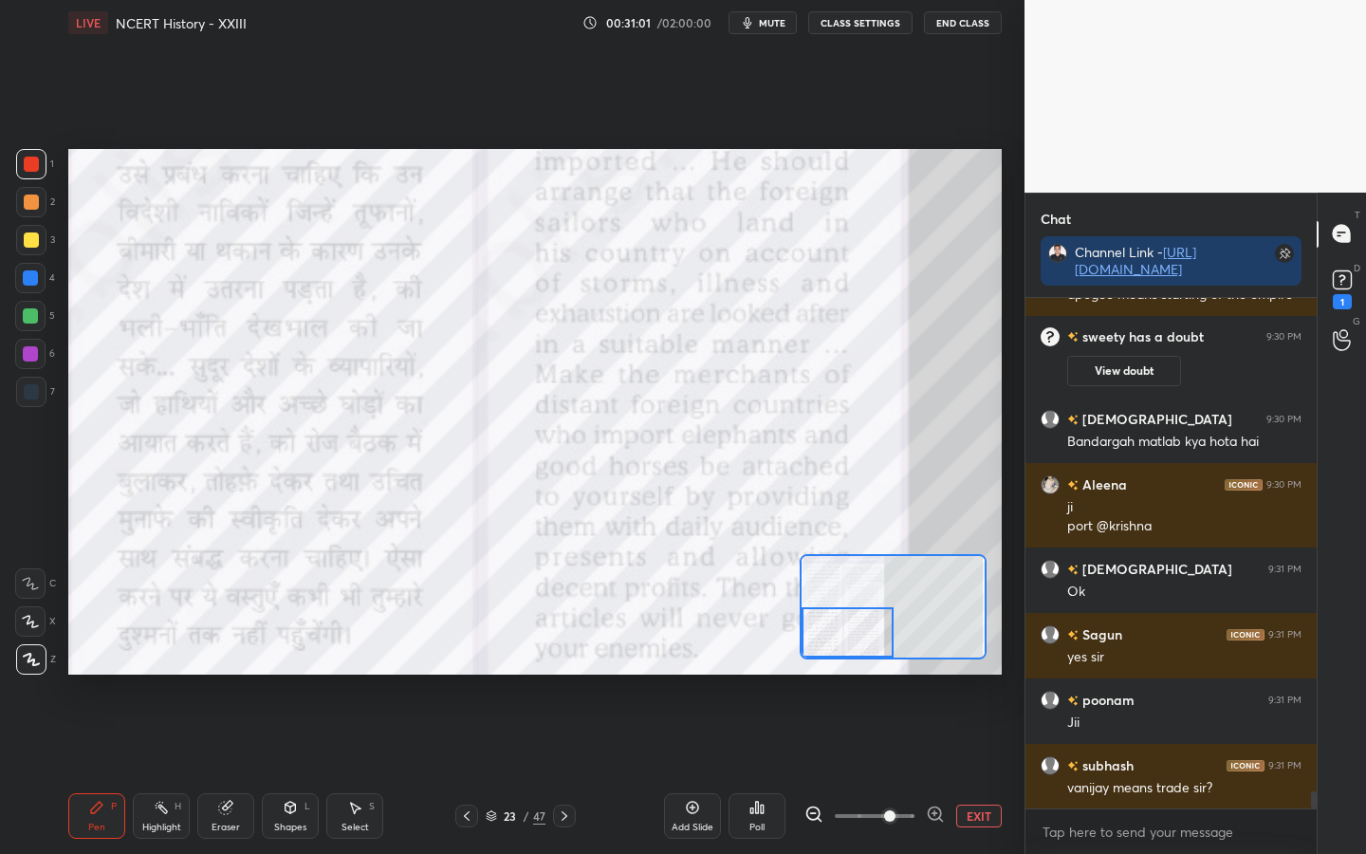
click at [812, 660] on div "Setting up your live class Poll for secs No correct answer Start poll" at bounding box center [534, 412] width 933 height 526
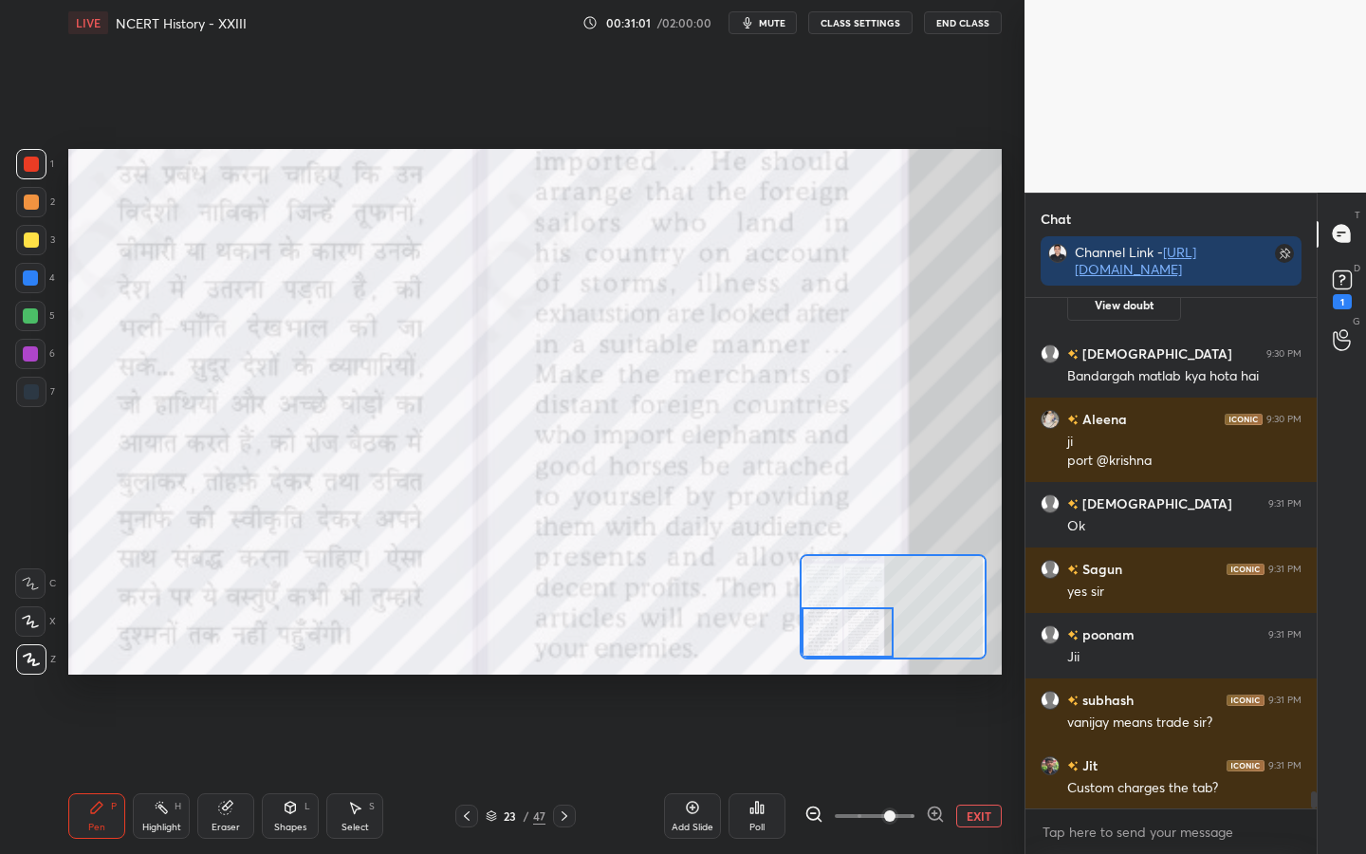
drag, startPoint x: 822, startPoint y: 654, endPoint x: 807, endPoint y: 657, distance: 15.6
click at [805, 657] on div at bounding box center [893, 606] width 187 height 105
click at [801, 655] on div at bounding box center [893, 606] width 187 height 105
click at [800, 656] on div "Setting up your live class Poll for secs No correct answer Start poll" at bounding box center [534, 412] width 933 height 526
click at [810, 652] on div at bounding box center [847, 632] width 91 height 50
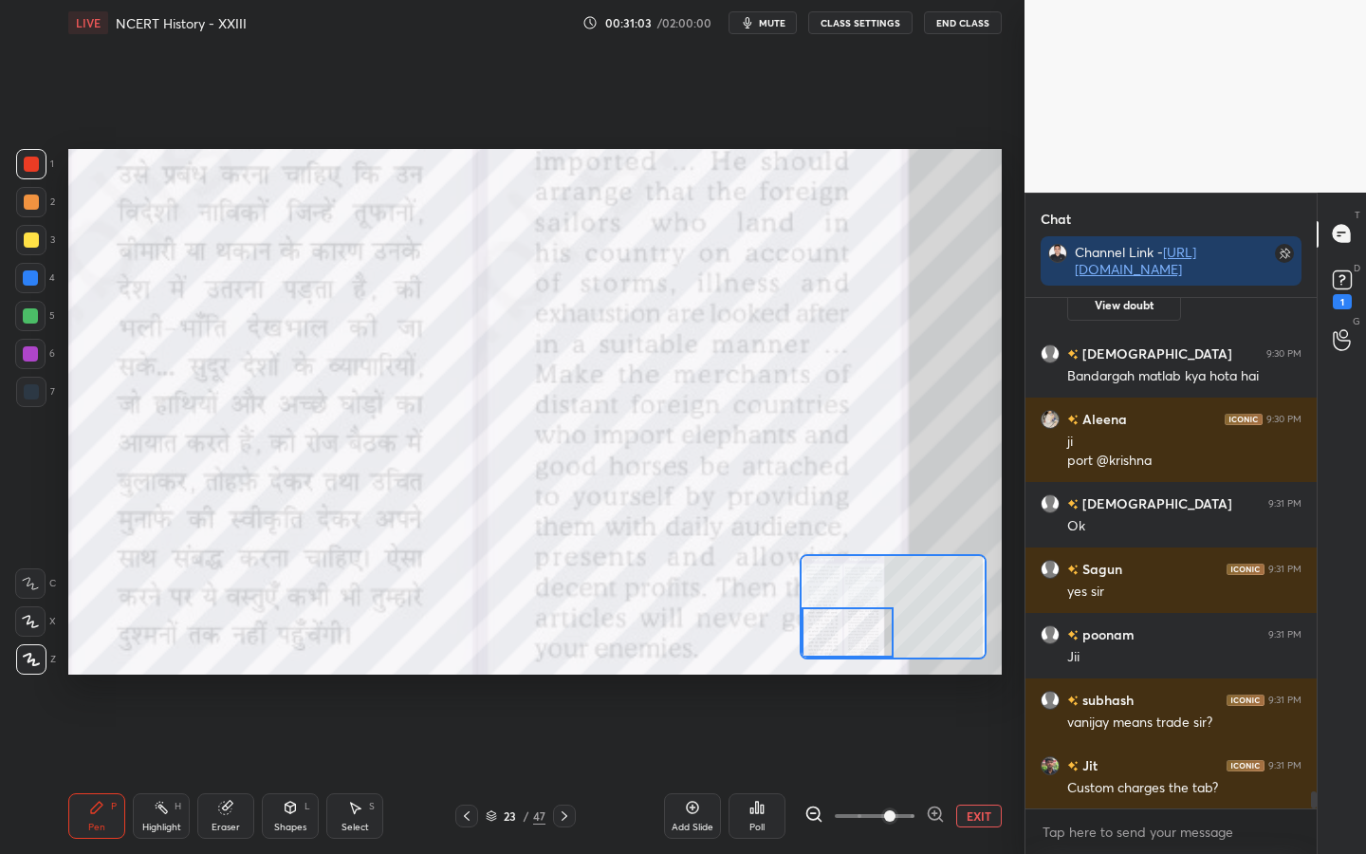
drag, startPoint x: 836, startPoint y: 645, endPoint x: 826, endPoint y: 650, distance: 10.6
click at [822, 650] on div at bounding box center [847, 632] width 91 height 50
click at [834, 635] on div at bounding box center [847, 632] width 91 height 50
click at [827, 642] on div at bounding box center [847, 632] width 91 height 50
click at [236, 674] on div "Eraser" at bounding box center [225, 816] width 57 height 46
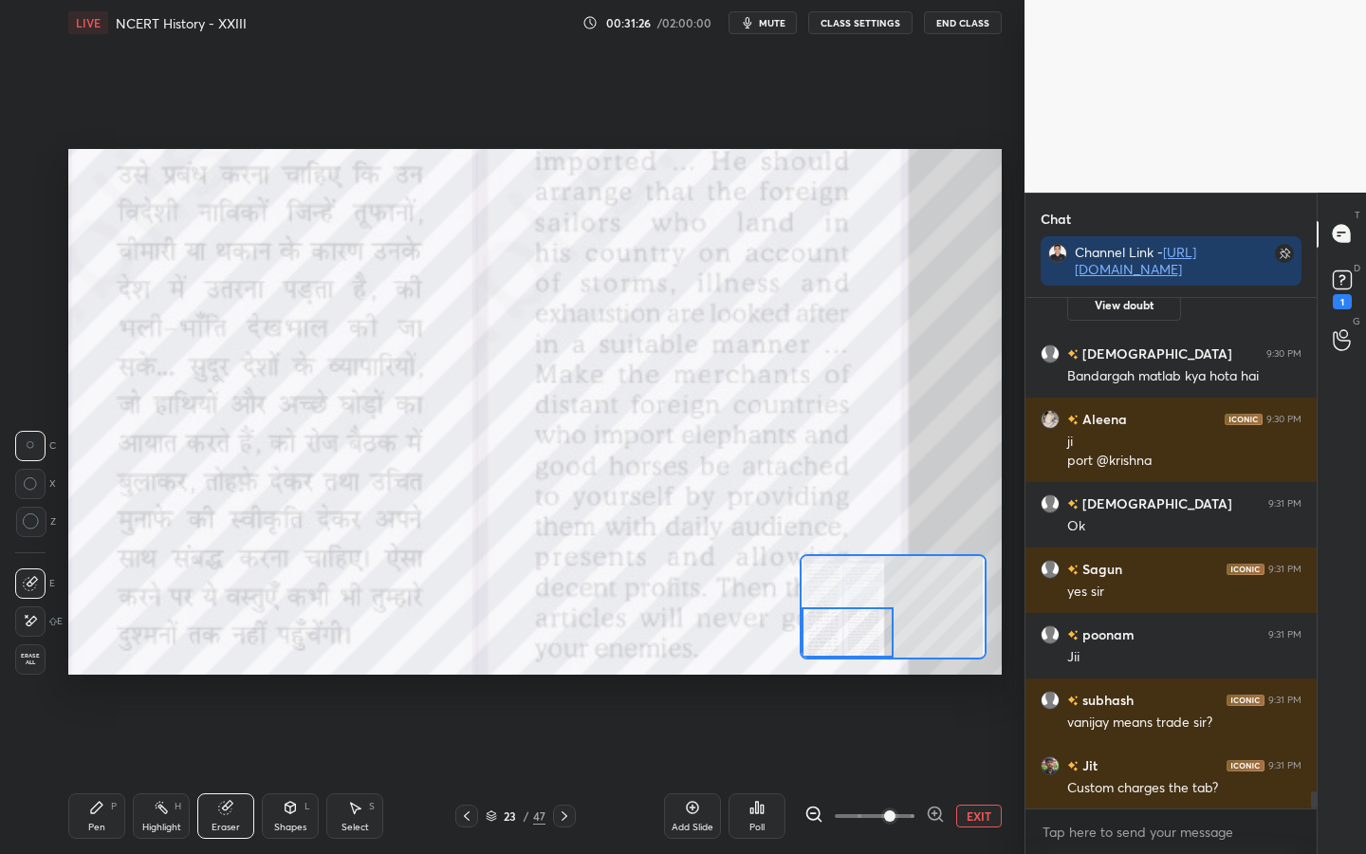
drag, startPoint x: 25, startPoint y: 663, endPoint x: 43, endPoint y: 654, distance: 20.4
click at [23, 664] on span "Erase all" at bounding box center [30, 659] width 28 height 13
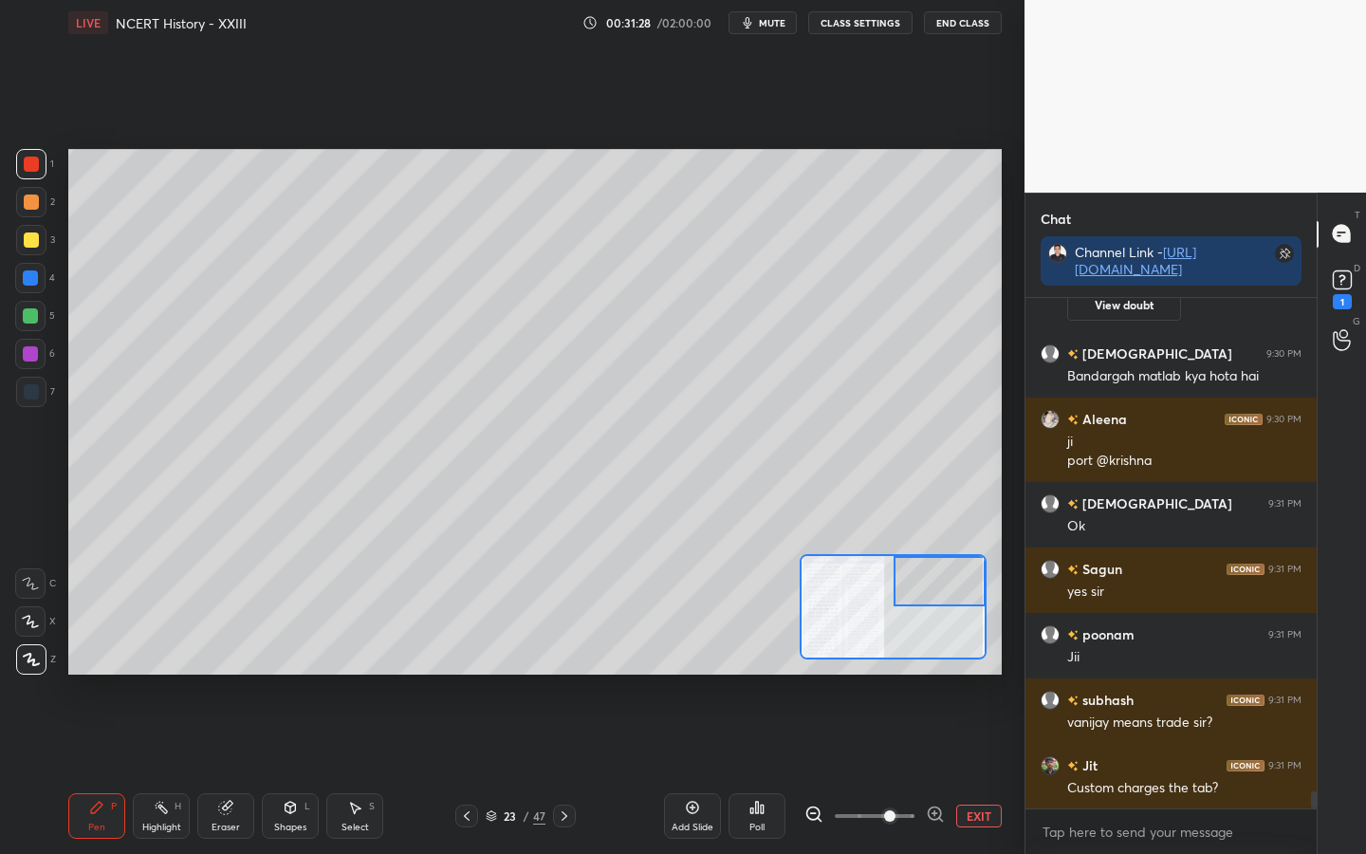
drag, startPoint x: 837, startPoint y: 640, endPoint x: 919, endPoint y: 583, distance: 100.2
click at [937, 581] on div at bounding box center [939, 581] width 91 height 50
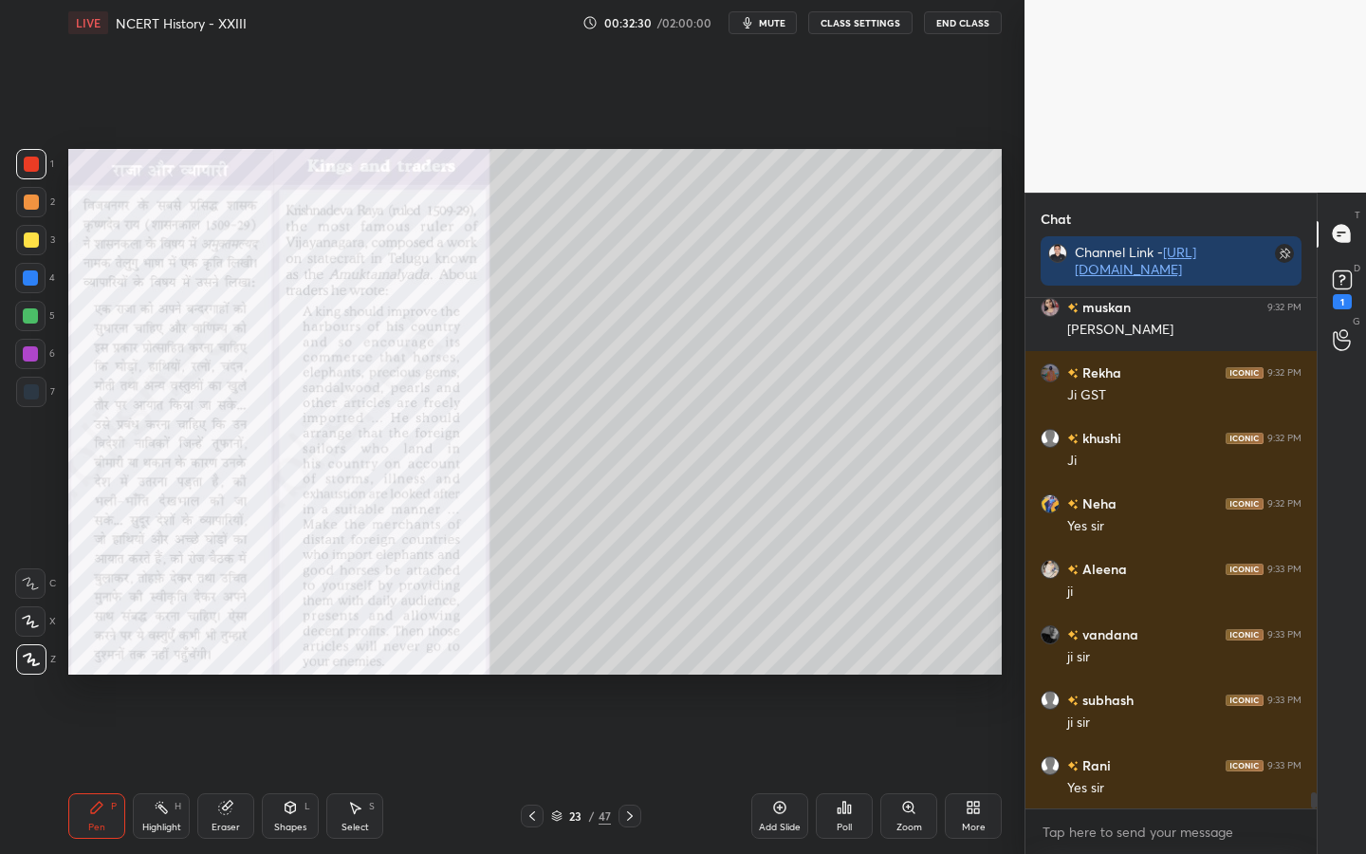
scroll to position [15558, 0]
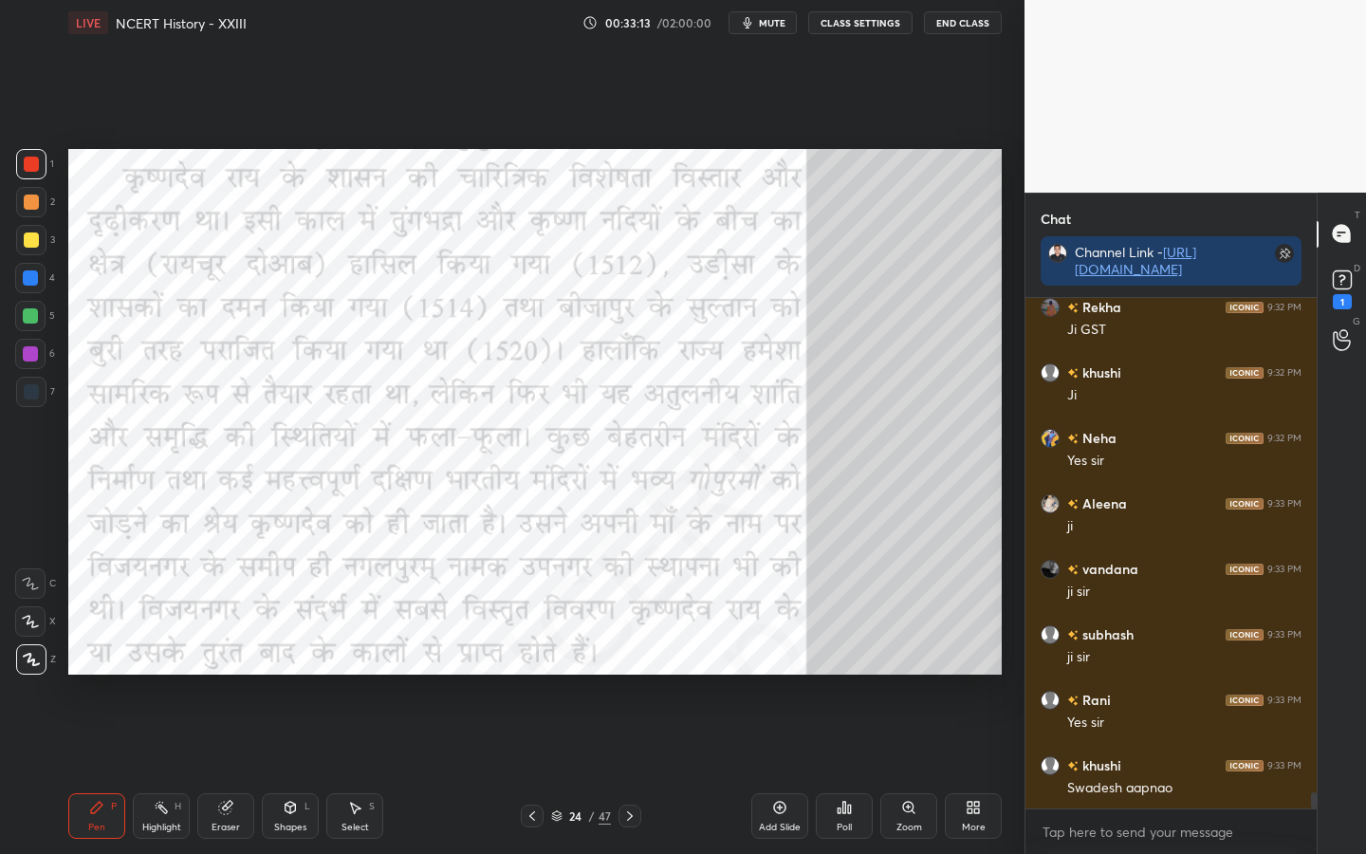
click at [235, 674] on div "Eraser" at bounding box center [226, 826] width 28 height 9
click at [36, 664] on span "Erase all" at bounding box center [30, 659] width 28 height 13
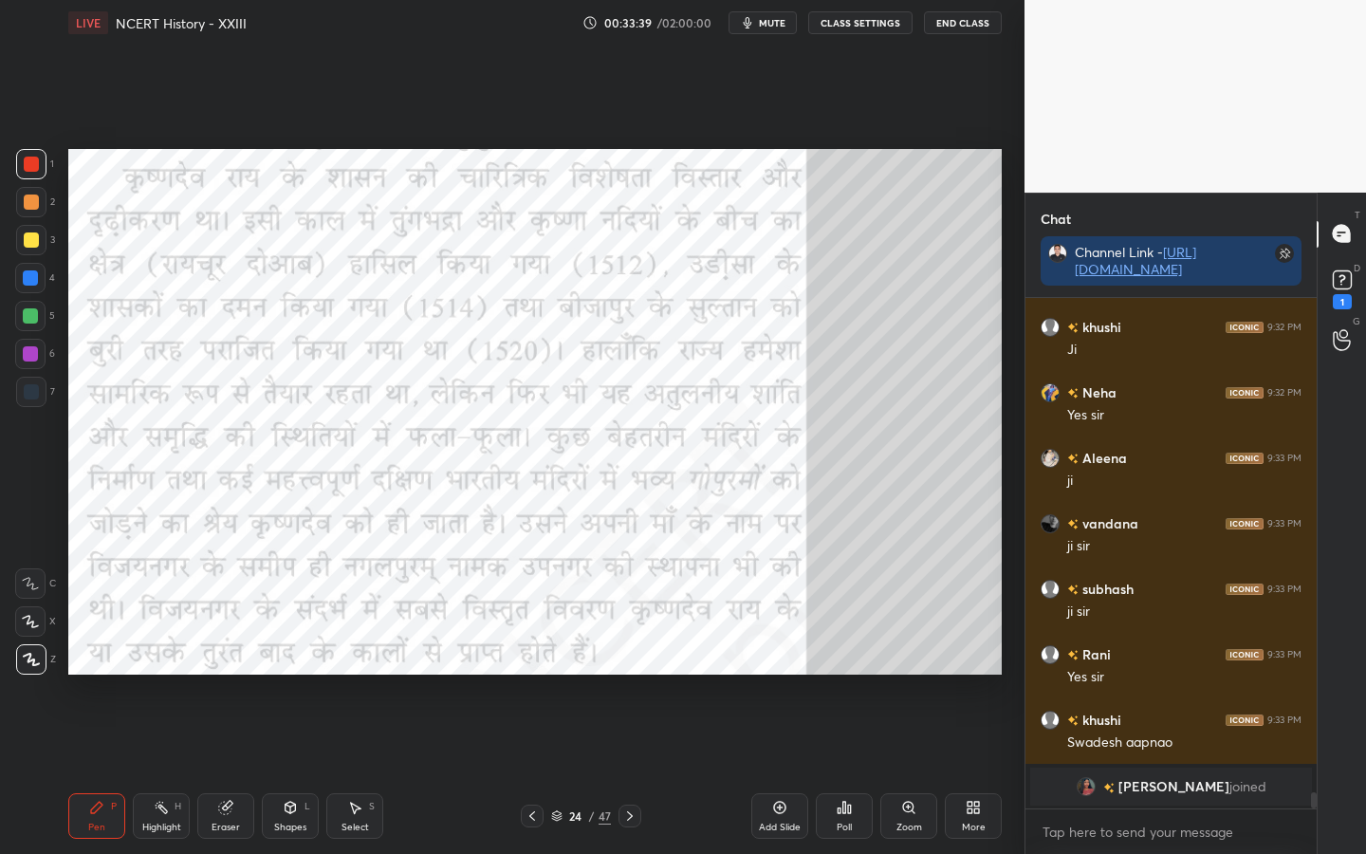
scroll to position [15362, 0]
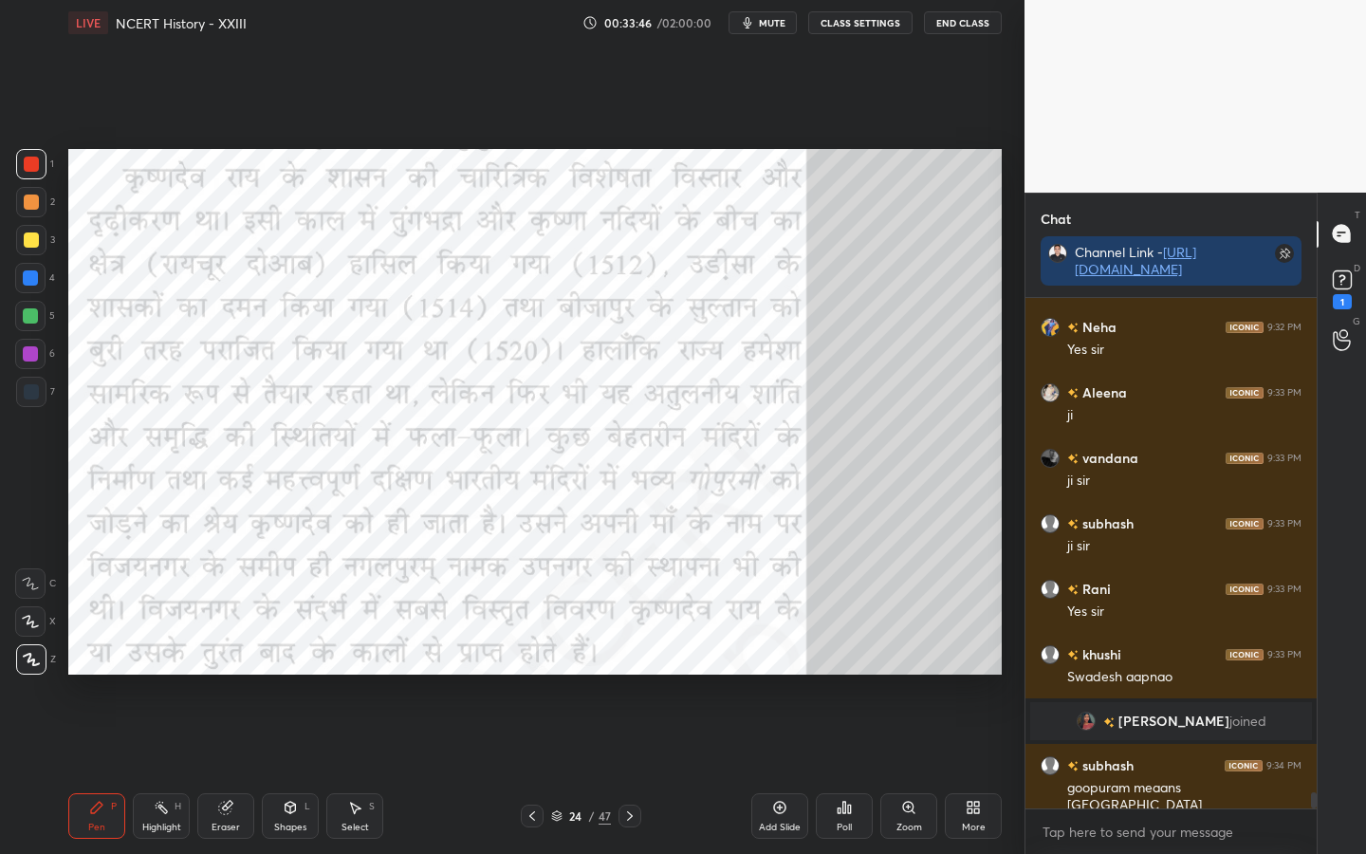
click at [230, 674] on div "Eraser" at bounding box center [225, 816] width 57 height 46
click at [37, 661] on span "Erase all" at bounding box center [30, 659] width 28 height 13
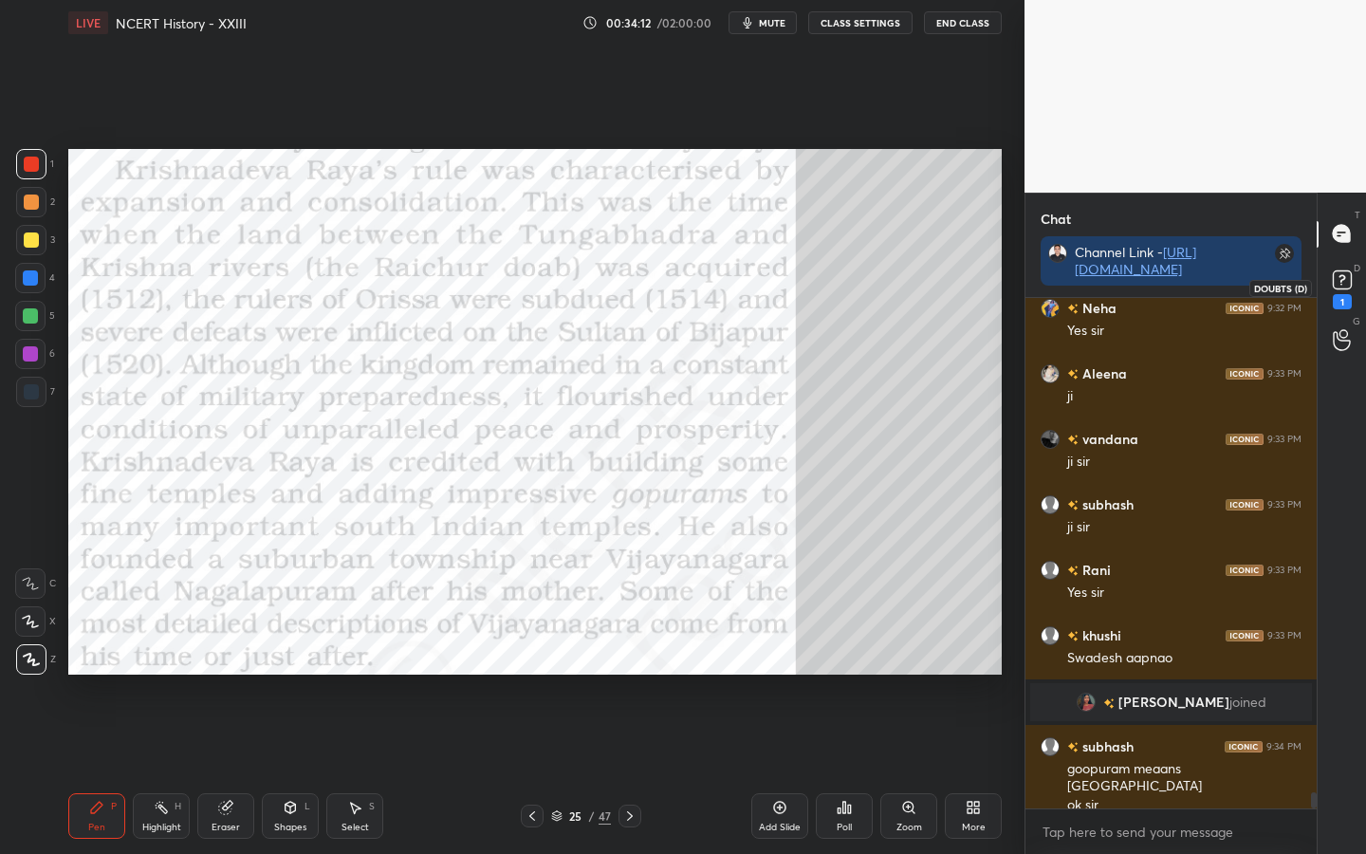
click at [1322, 289] on icon at bounding box center [1342, 280] width 28 height 28
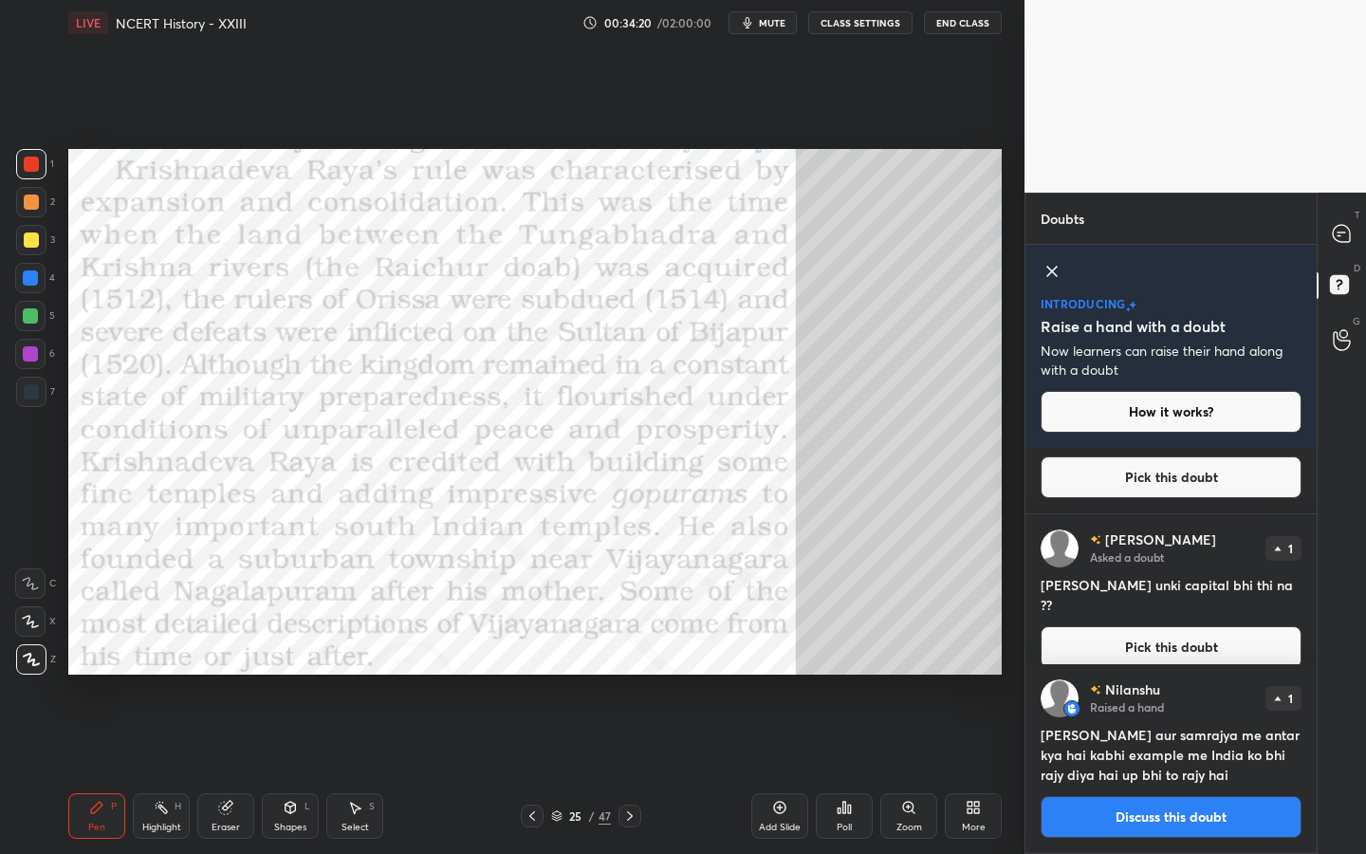
scroll to position [0, 0]
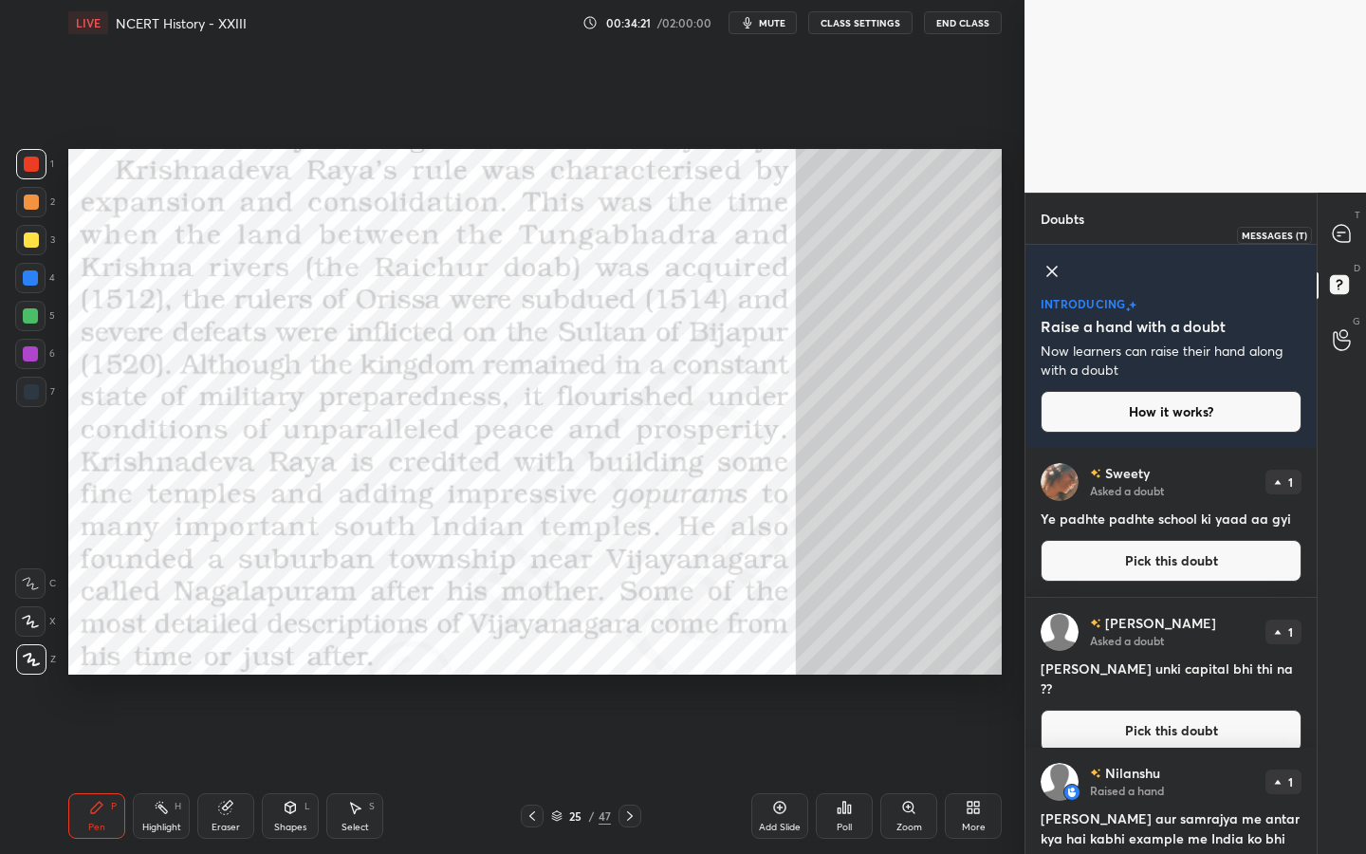
click at [1322, 228] on icon at bounding box center [1341, 233] width 17 height 17
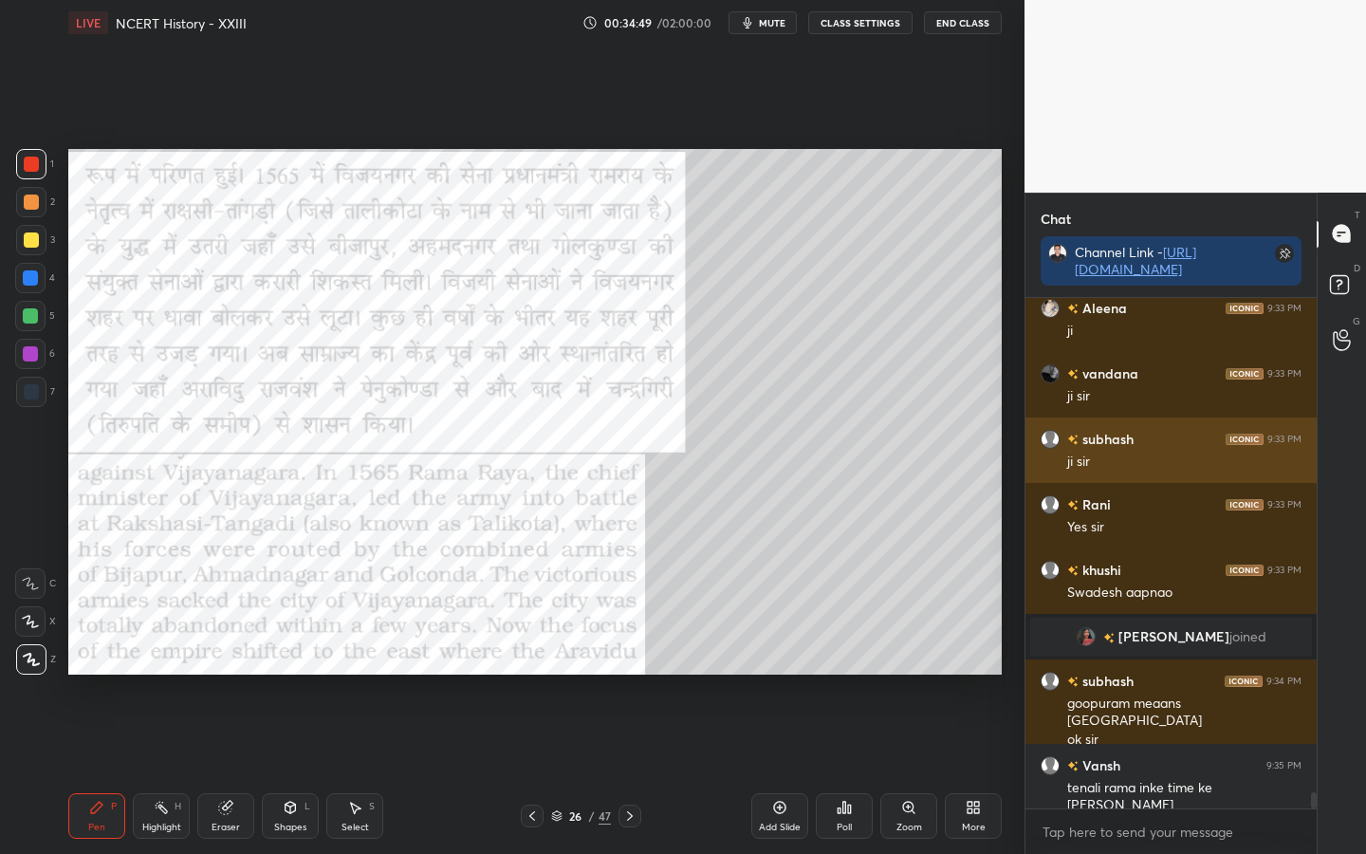
scroll to position [15779, 0]
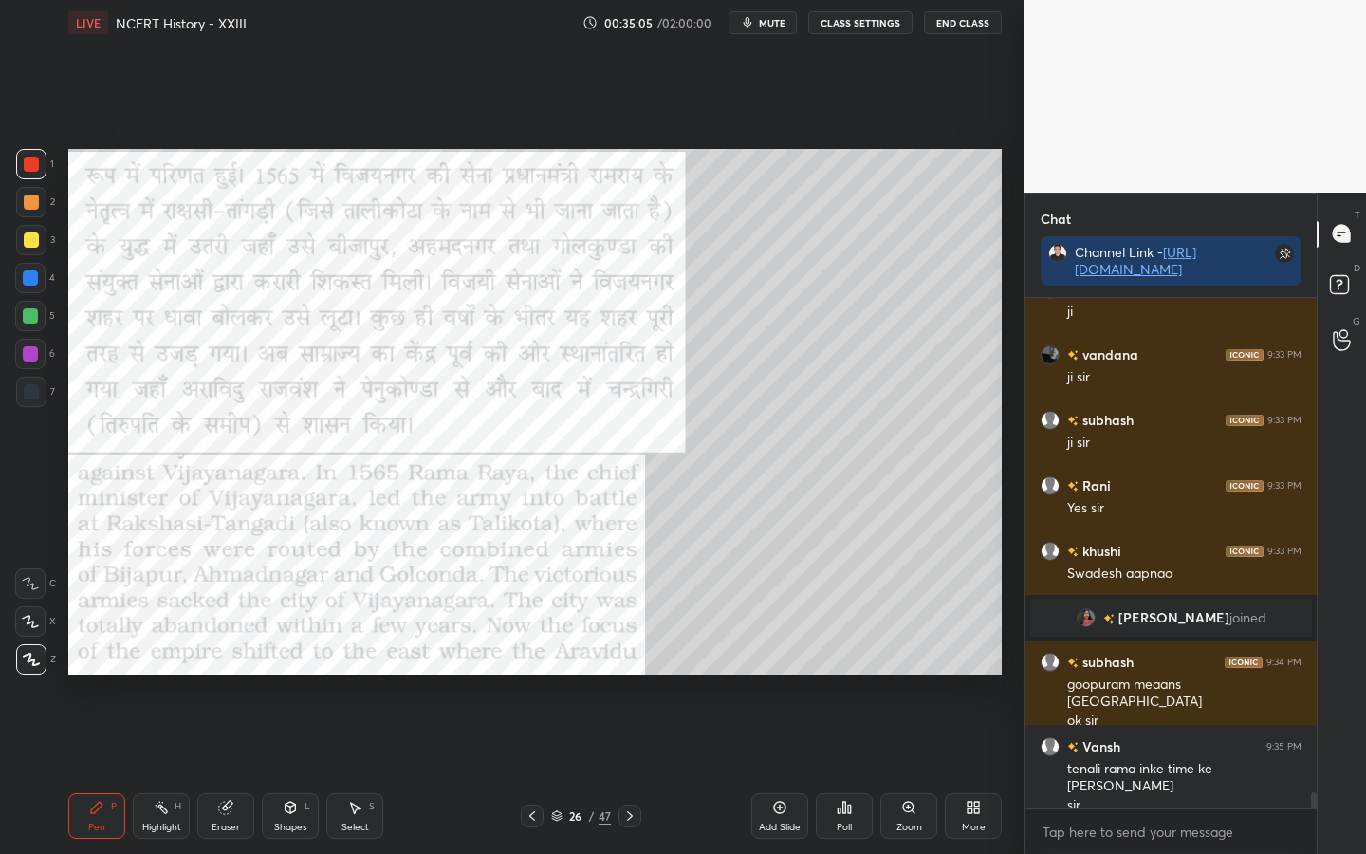
click at [773, 32] on button "mute" at bounding box center [763, 22] width 68 height 23
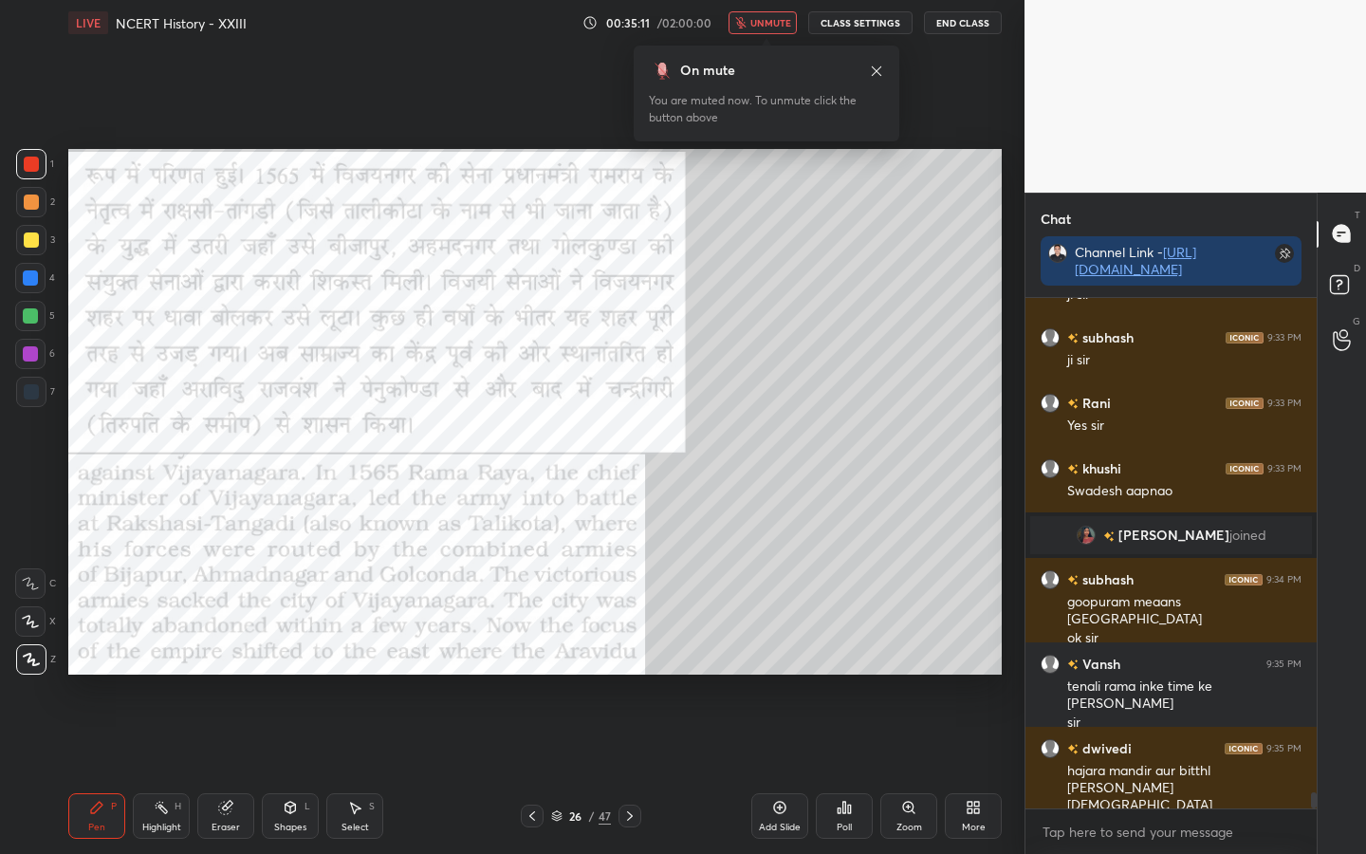
drag, startPoint x: 766, startPoint y: 25, endPoint x: 774, endPoint y: 51, distance: 27.6
click at [766, 25] on span "unmute" at bounding box center [770, 22] width 41 height 13
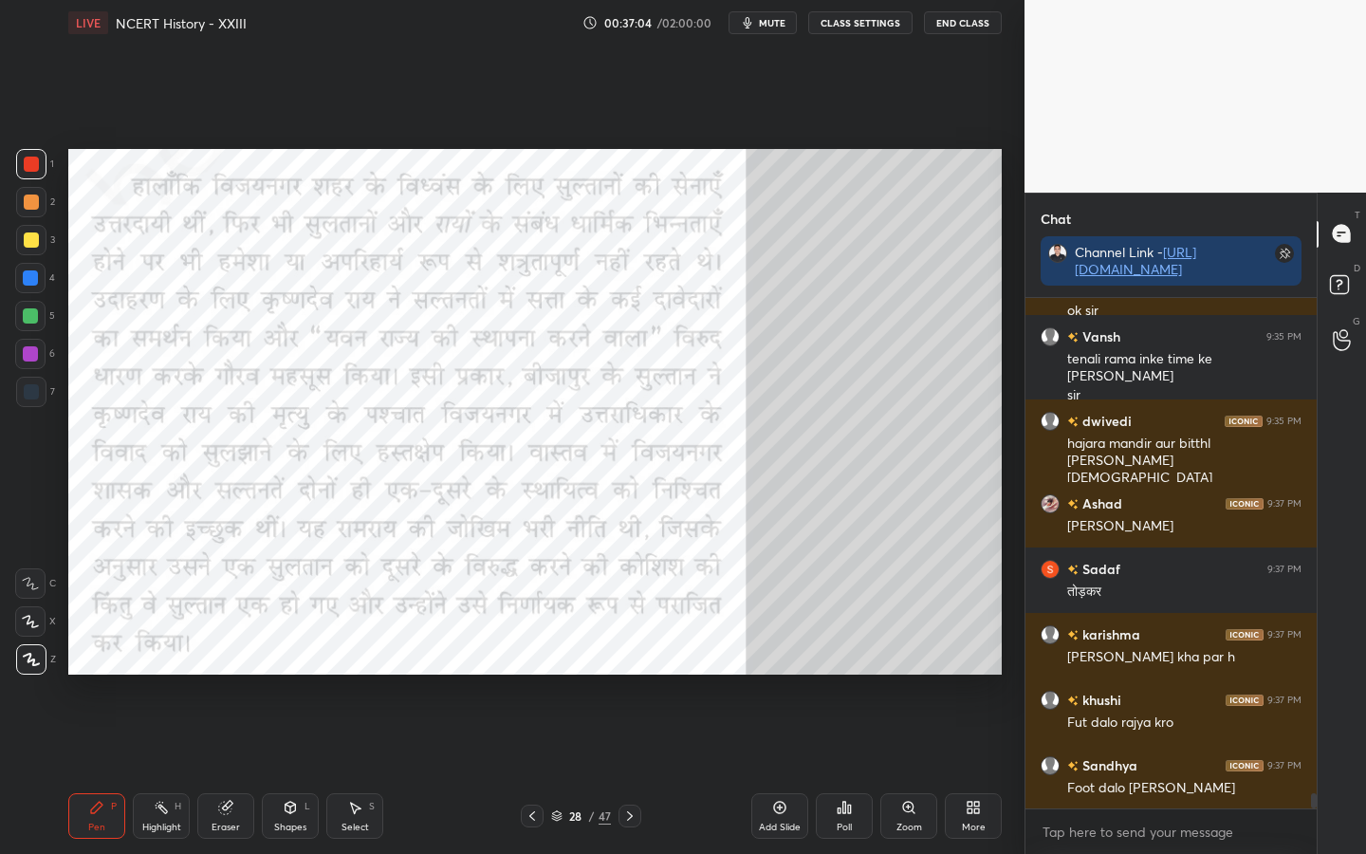
scroll to position [16254, 0]
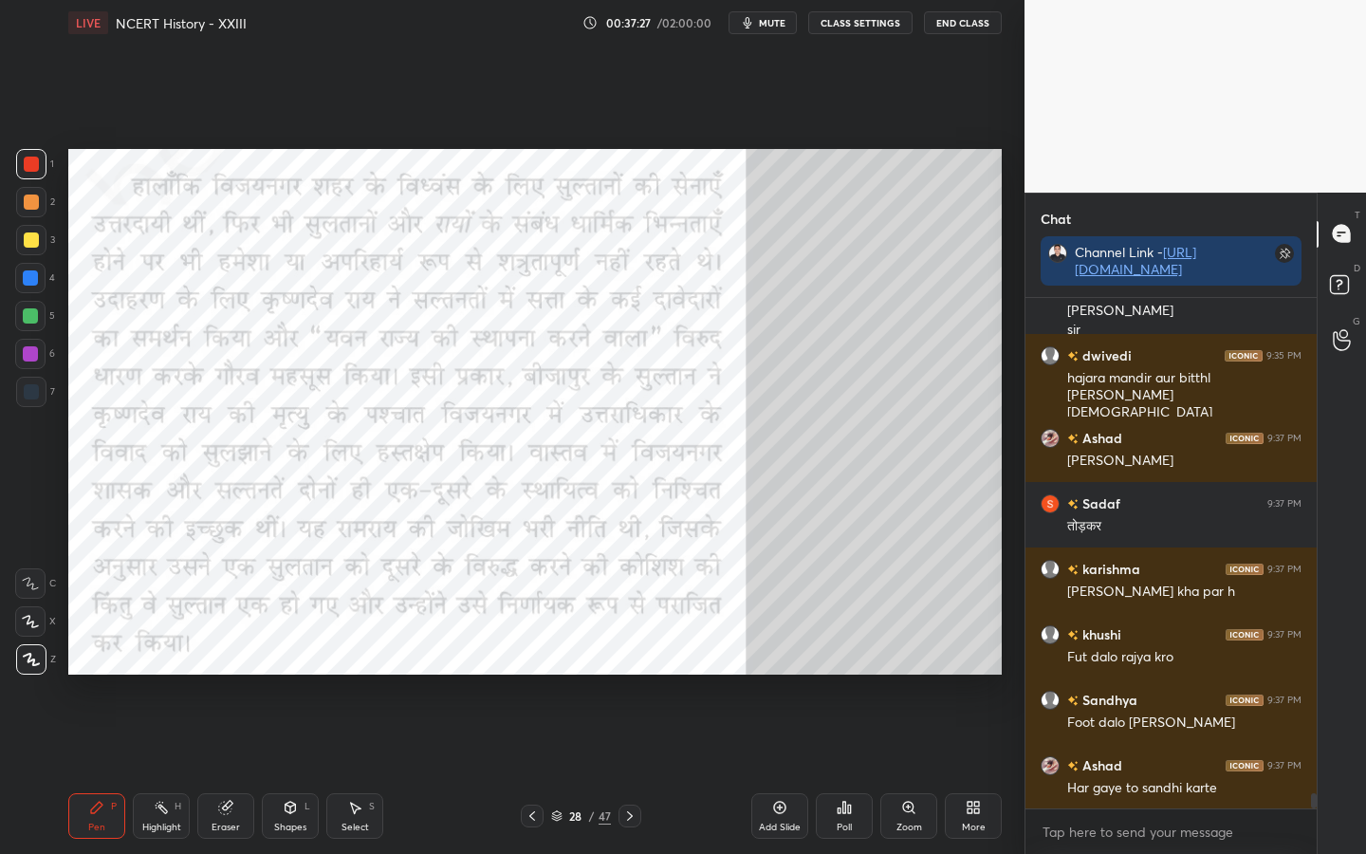
click at [784, 26] on span "mute" at bounding box center [772, 22] width 27 height 13
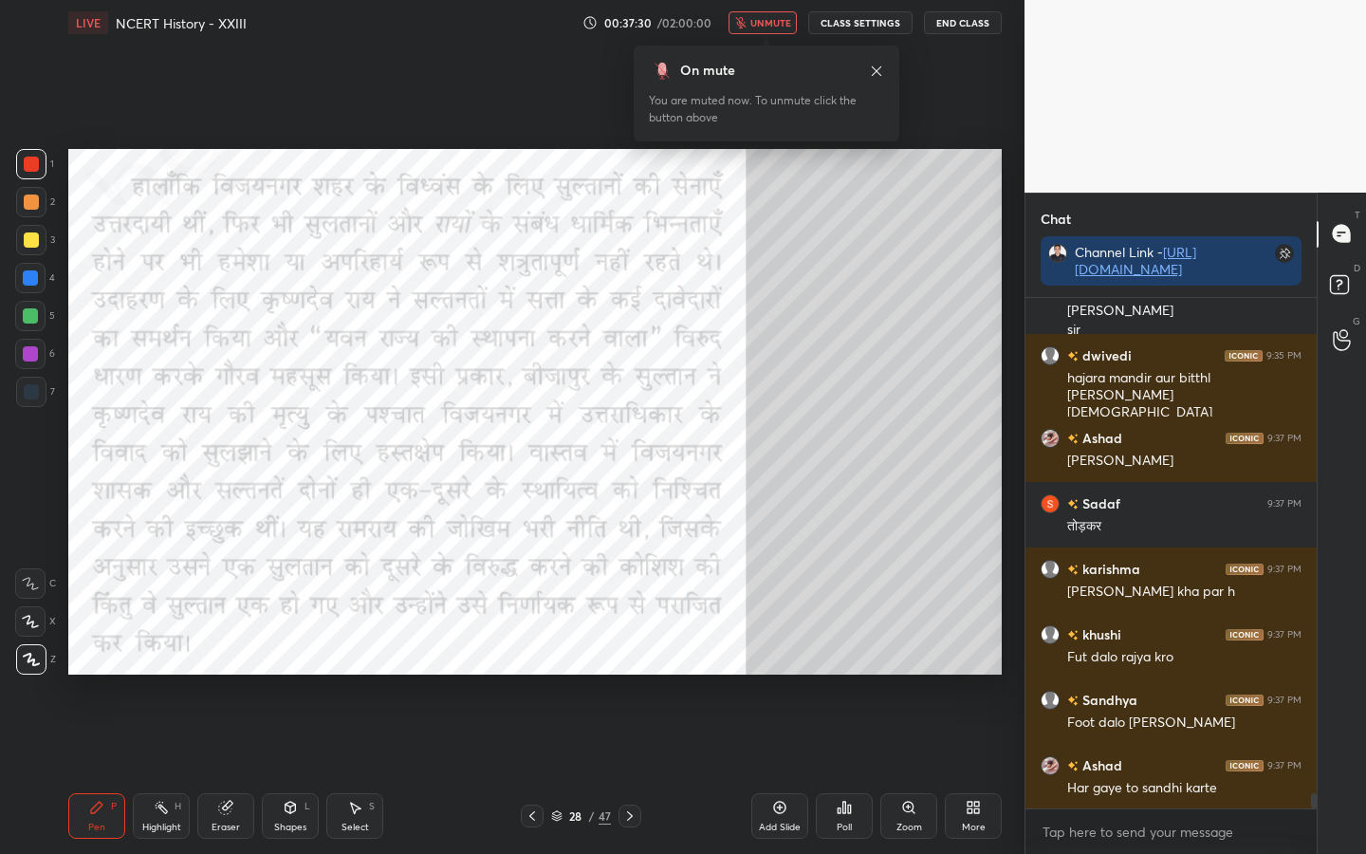
click at [777, 26] on span "unmute" at bounding box center [770, 22] width 41 height 13
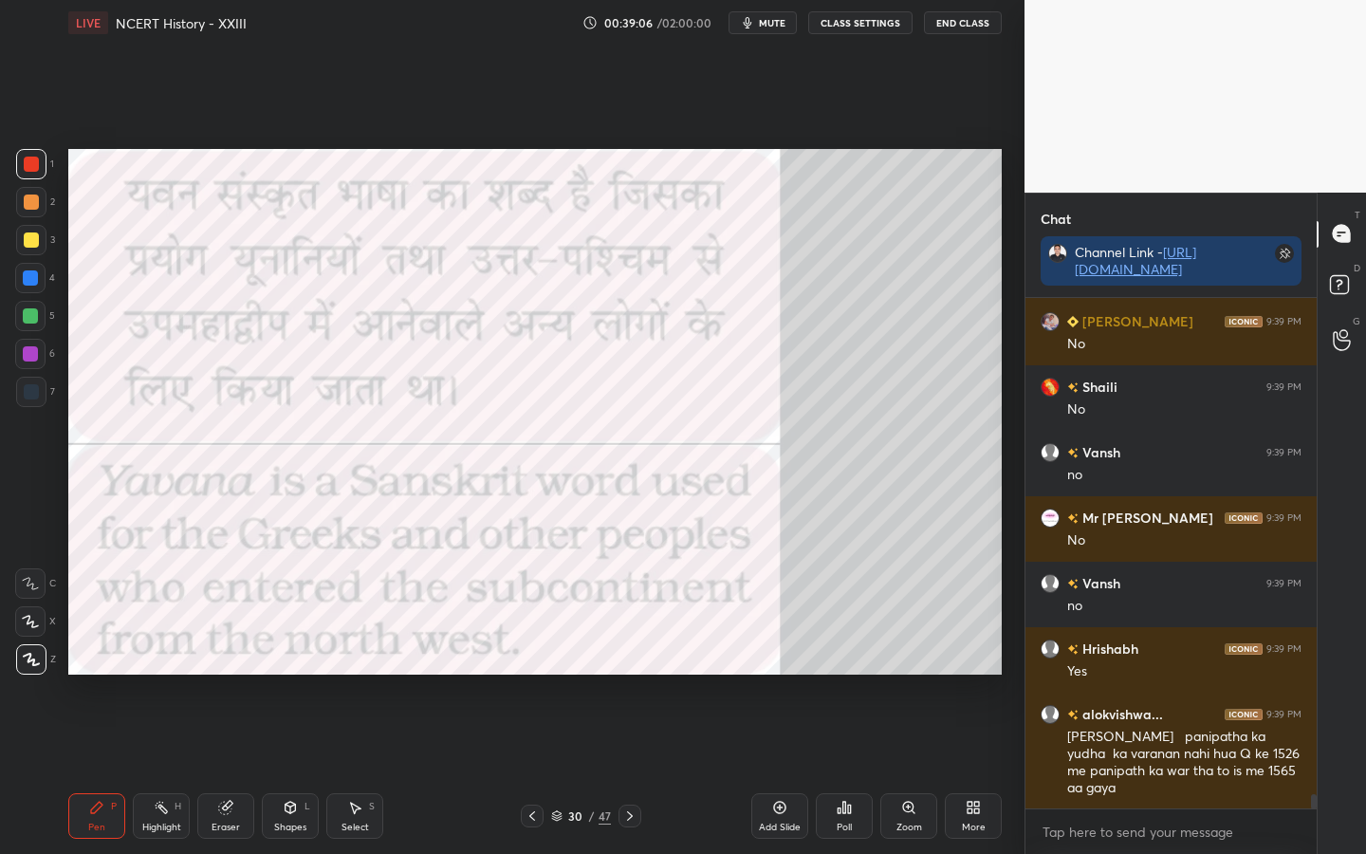
scroll to position [17352, 0]
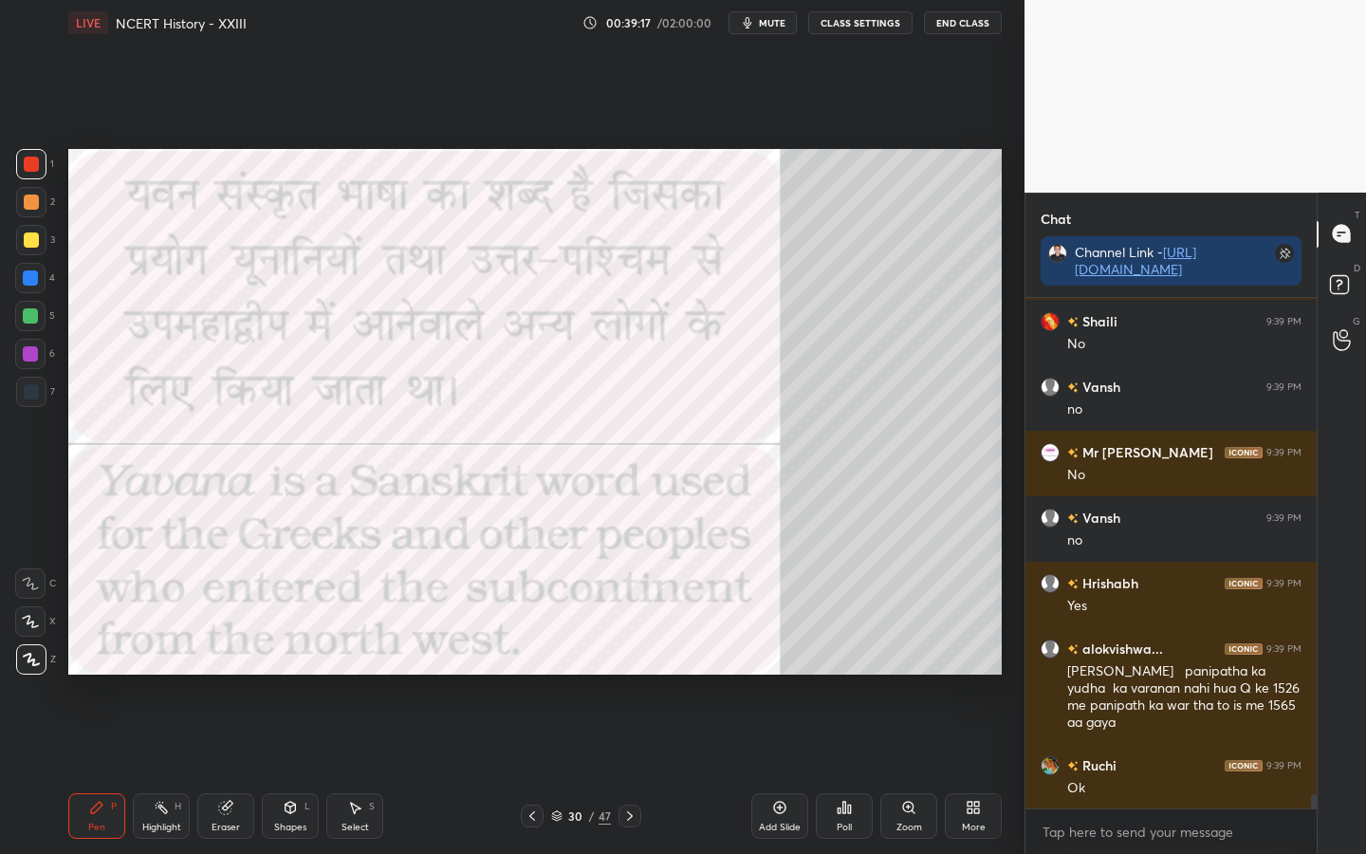
click at [29, 246] on div at bounding box center [31, 239] width 15 height 15
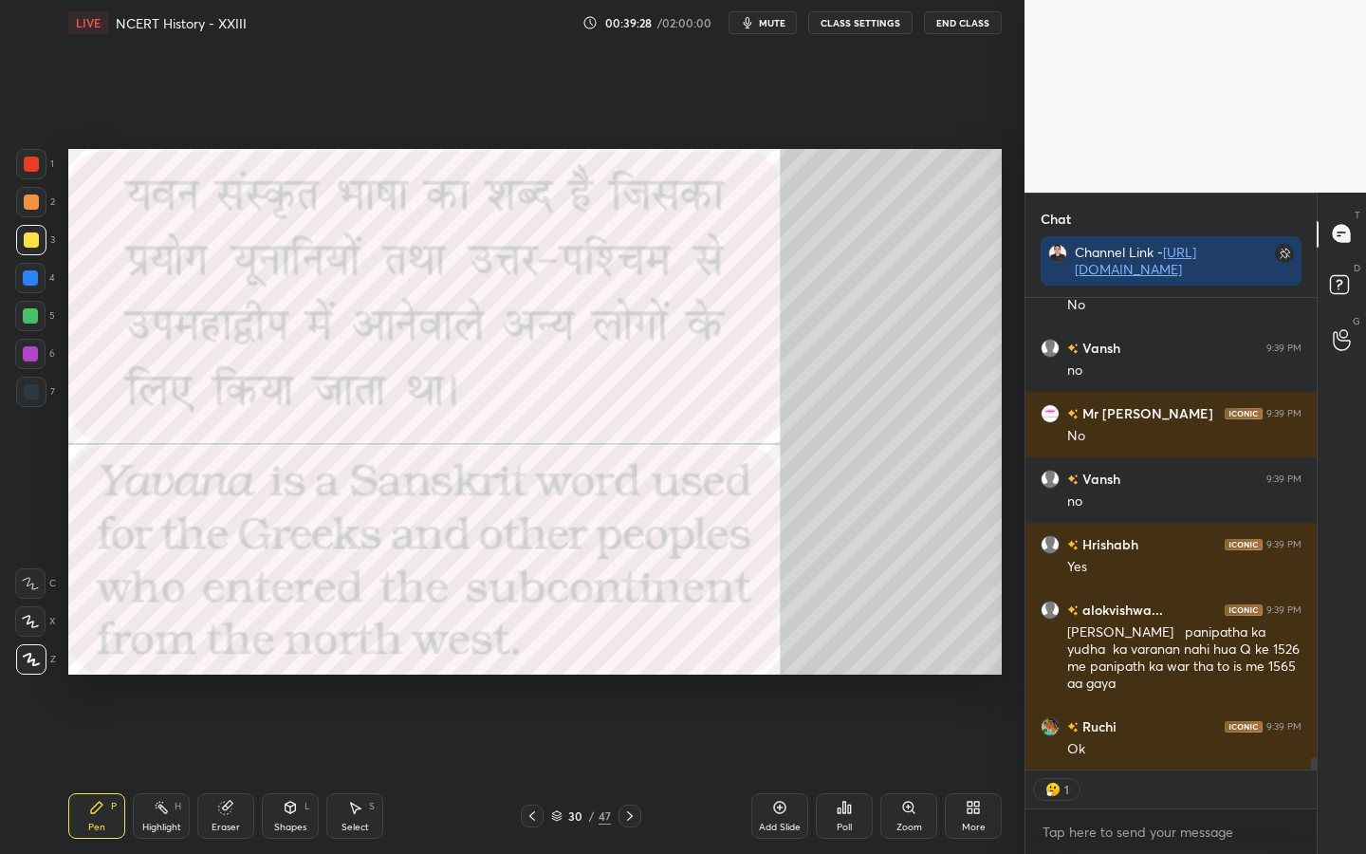
scroll to position [17457, 0]
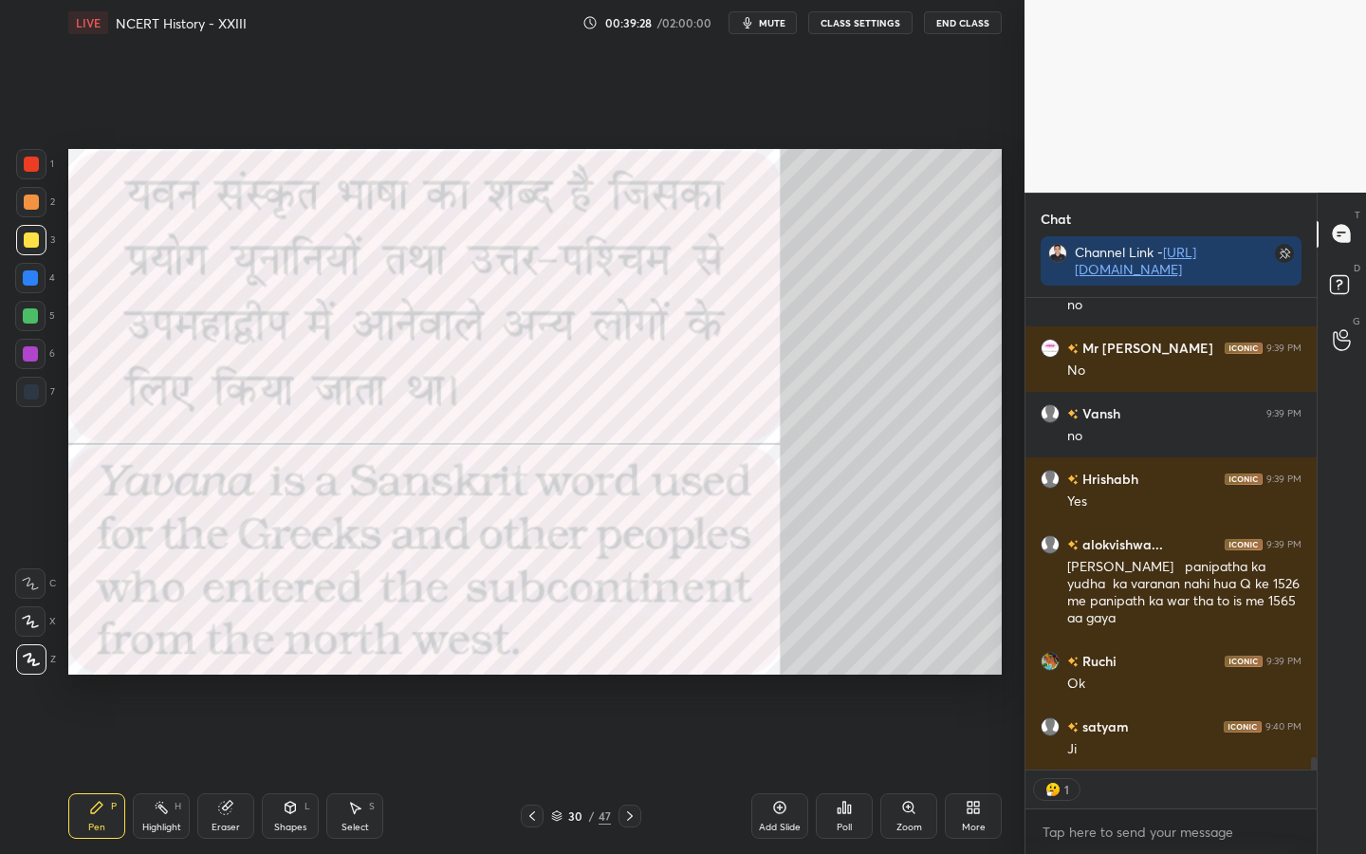
click at [214, 674] on div "Eraser" at bounding box center [226, 826] width 28 height 9
click at [28, 668] on div "Erase all" at bounding box center [30, 659] width 30 height 30
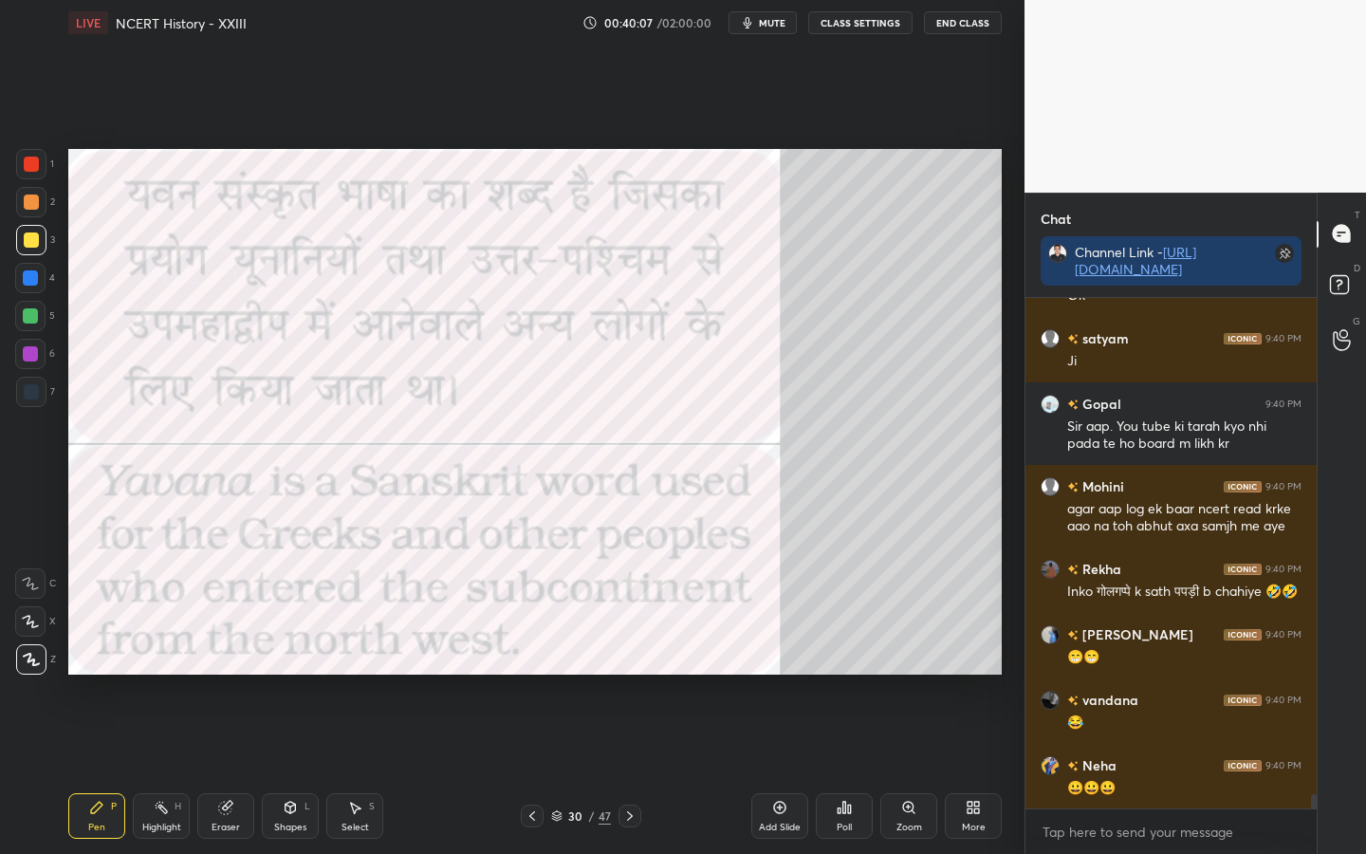
scroll to position [17910, 0]
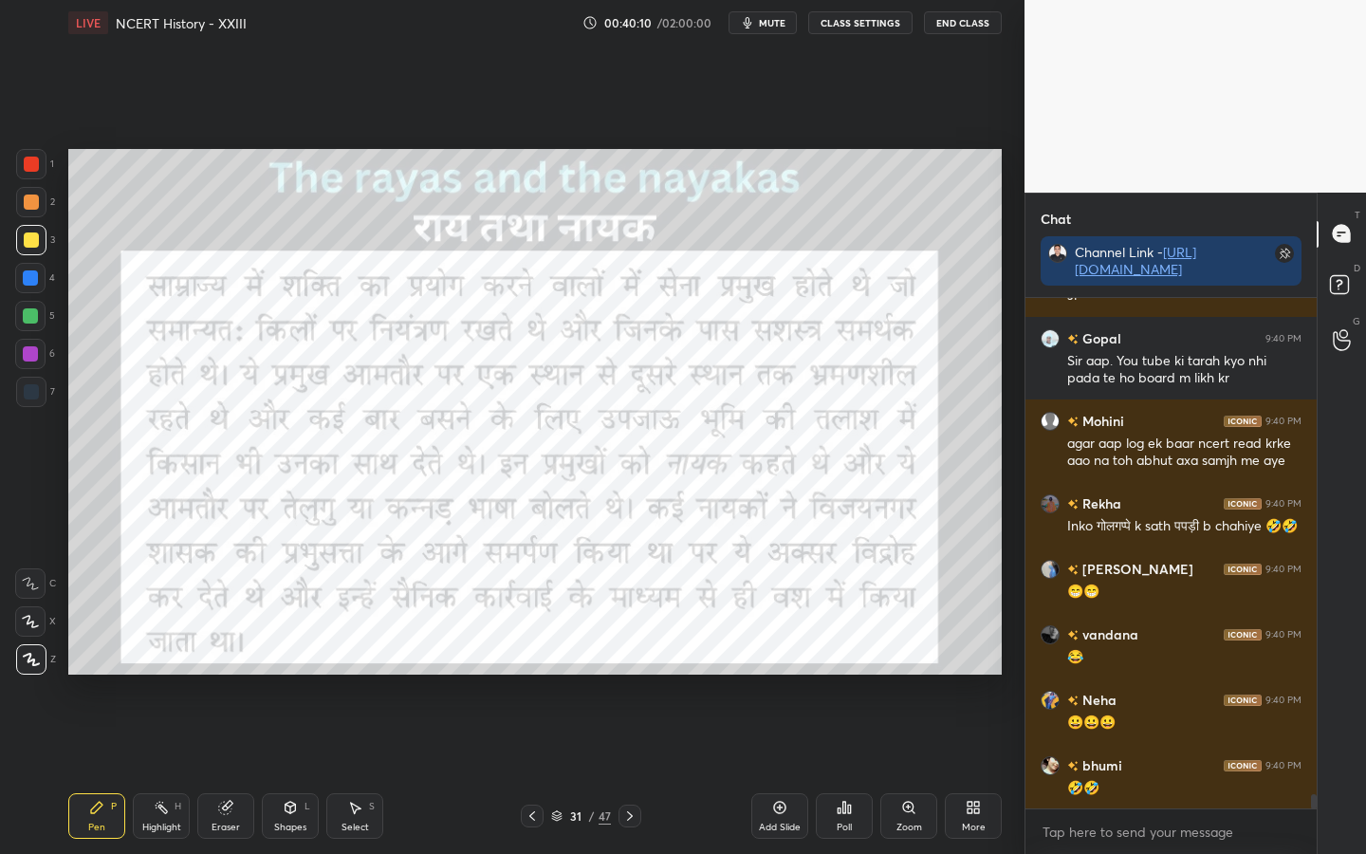
click at [609, 674] on div "47" at bounding box center [605, 815] width 12 height 17
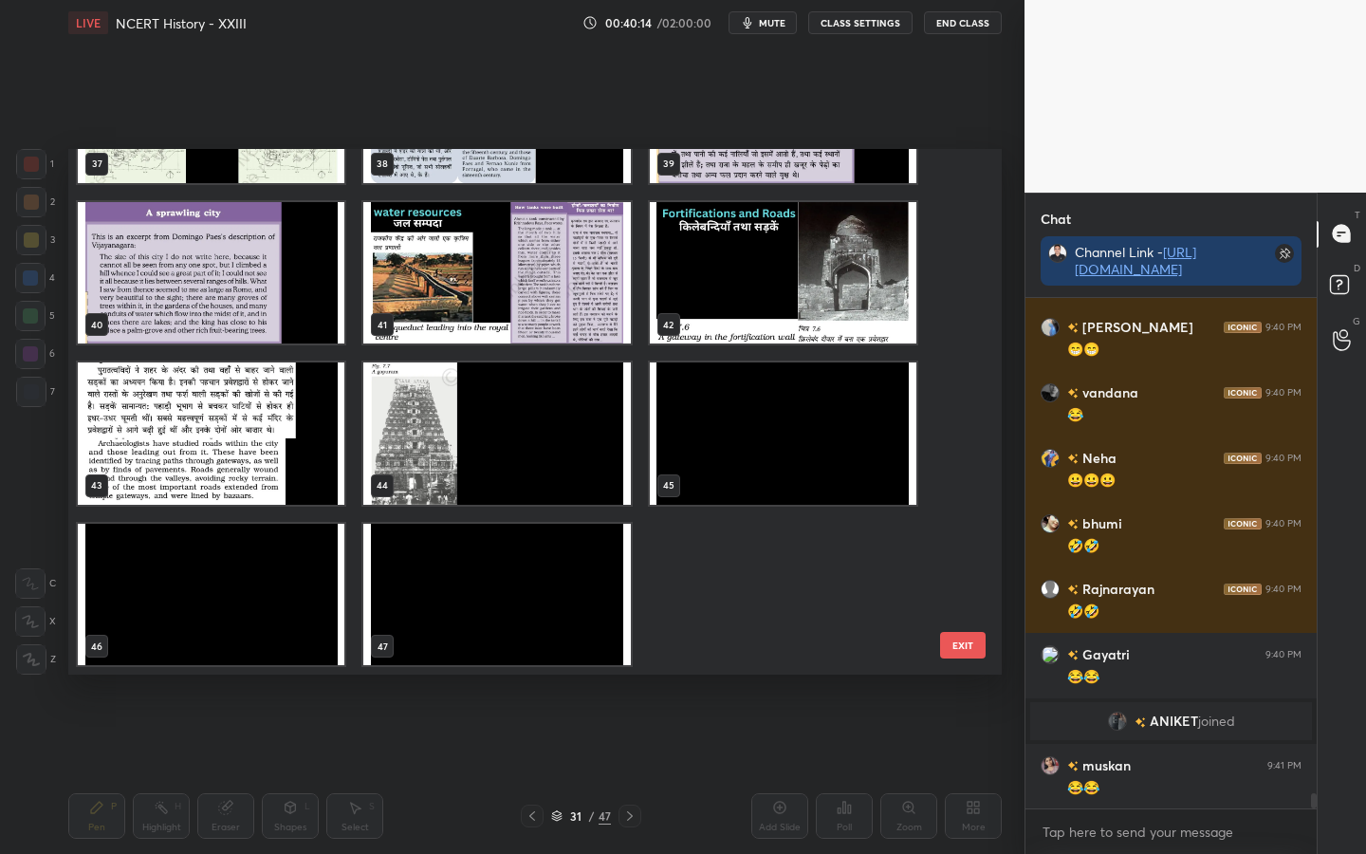
scroll to position [17168, 0]
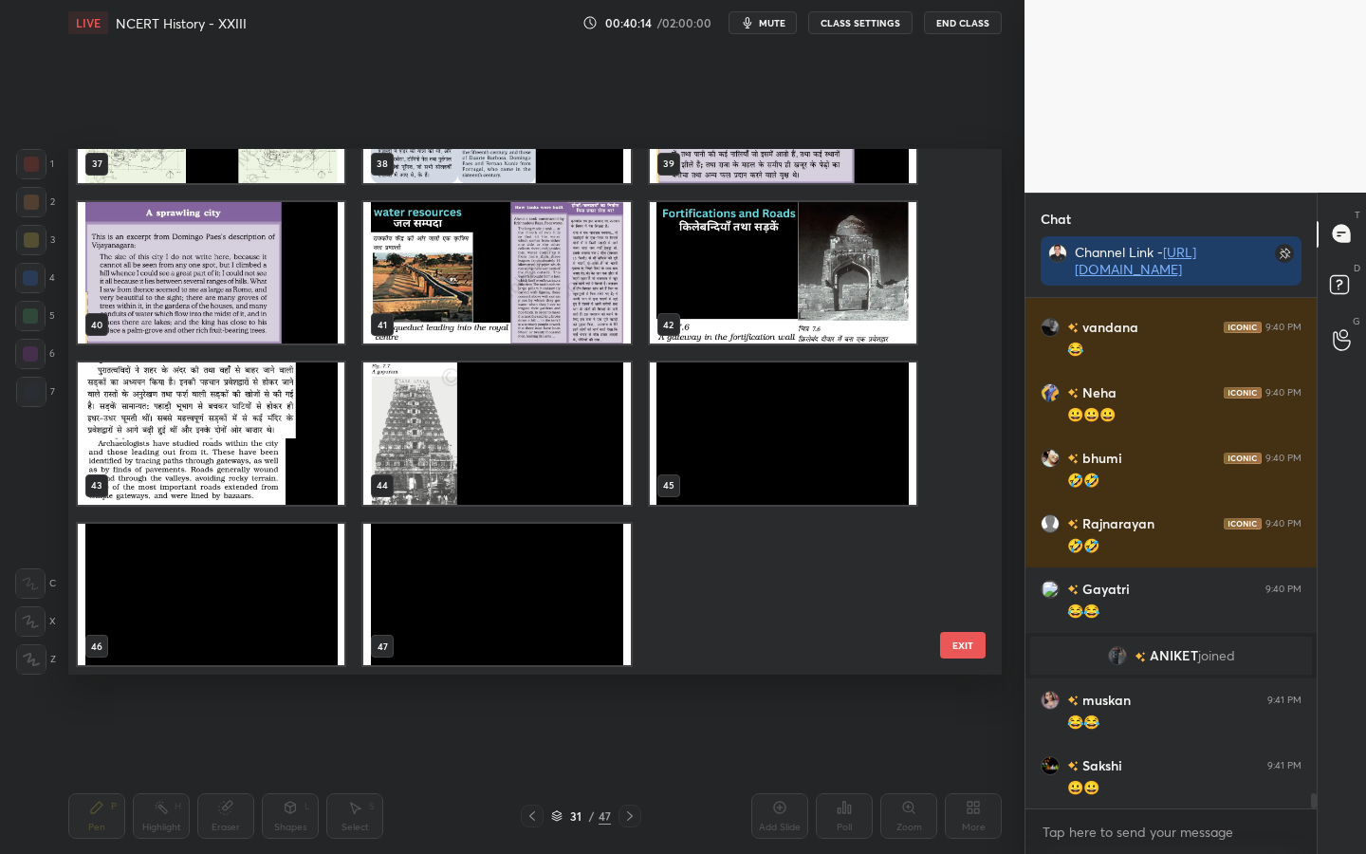
click at [963, 642] on button "EXIT" at bounding box center [963, 645] width 46 height 27
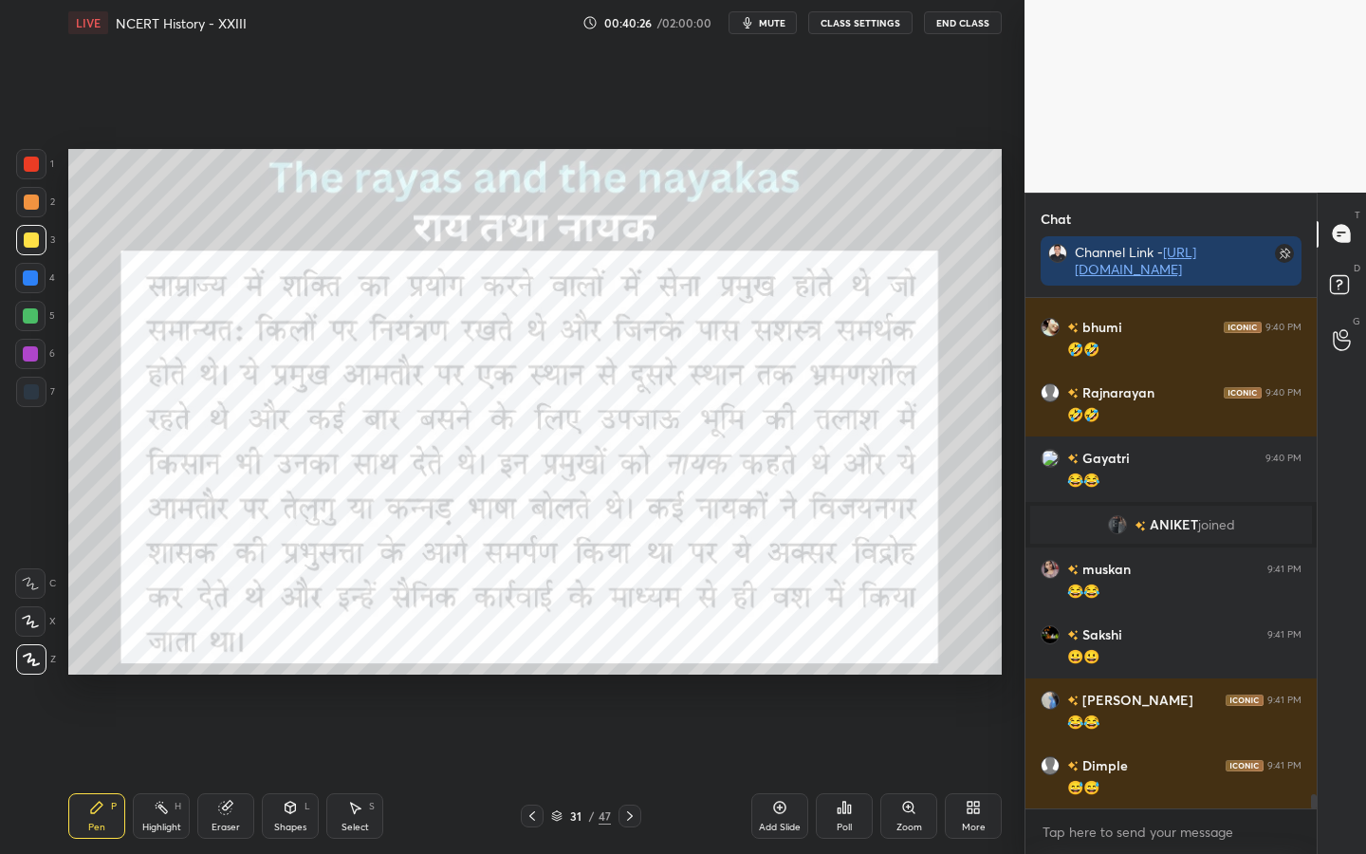
scroll to position [17364, 0]
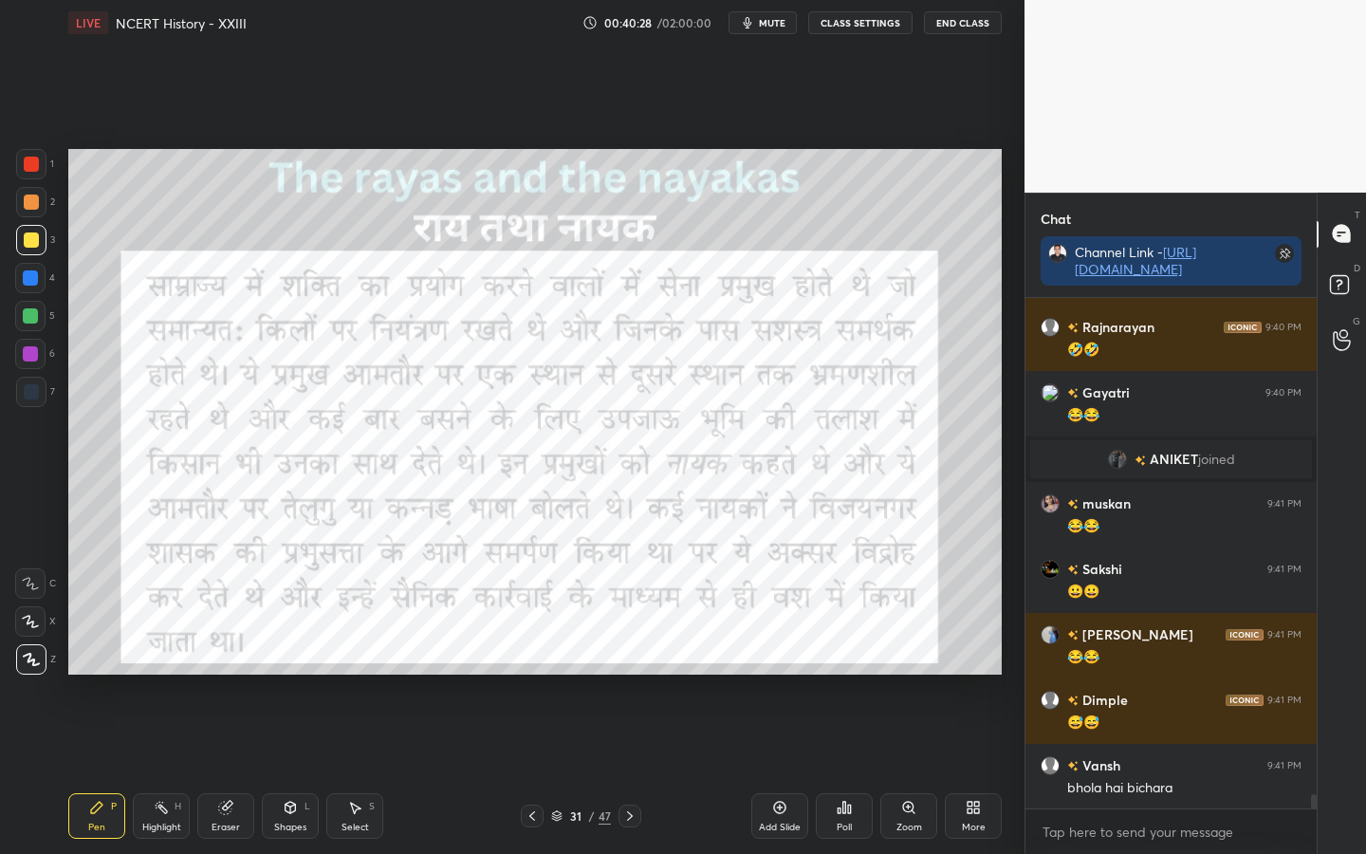
click at [35, 166] on div at bounding box center [31, 164] width 15 height 15
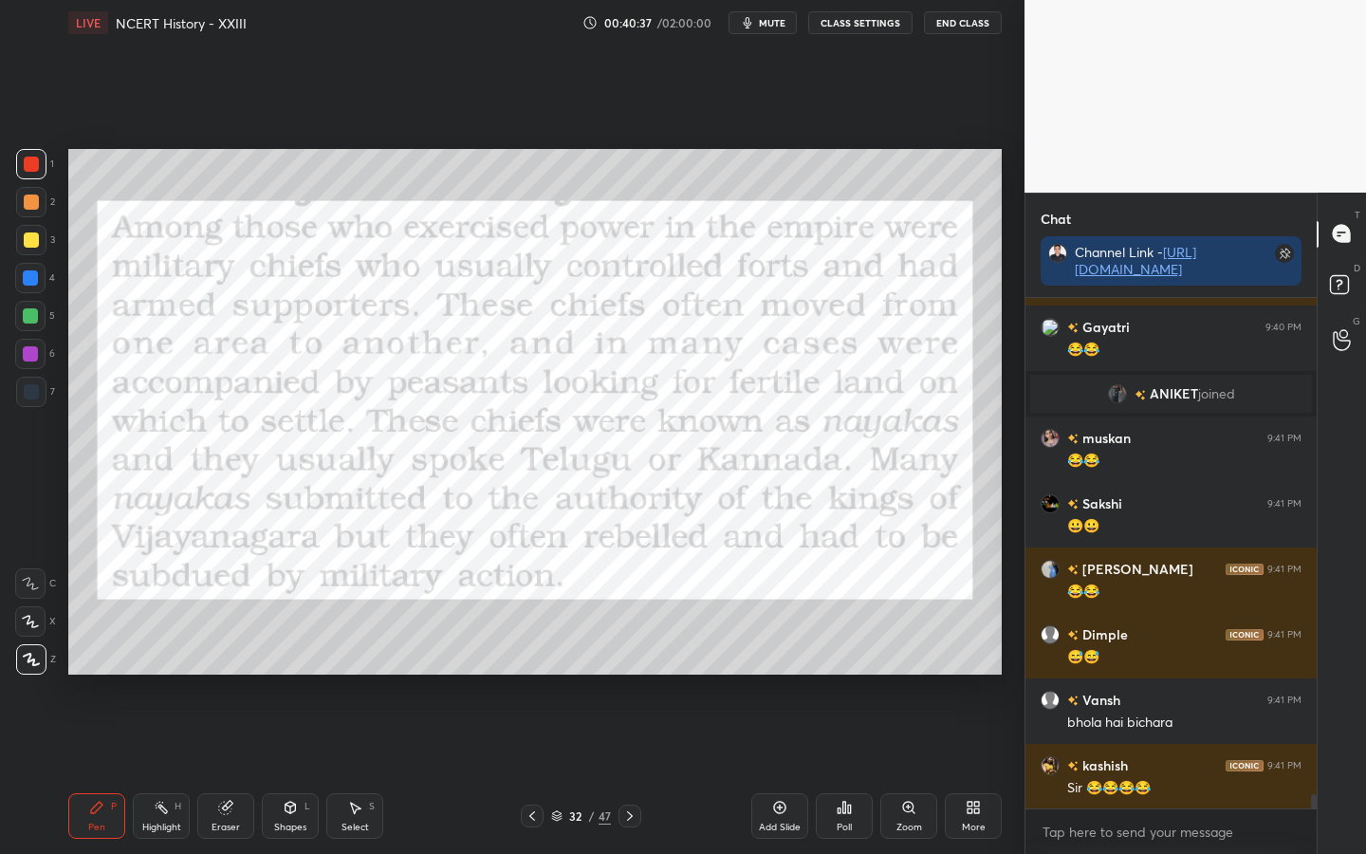
scroll to position [17495, 0]
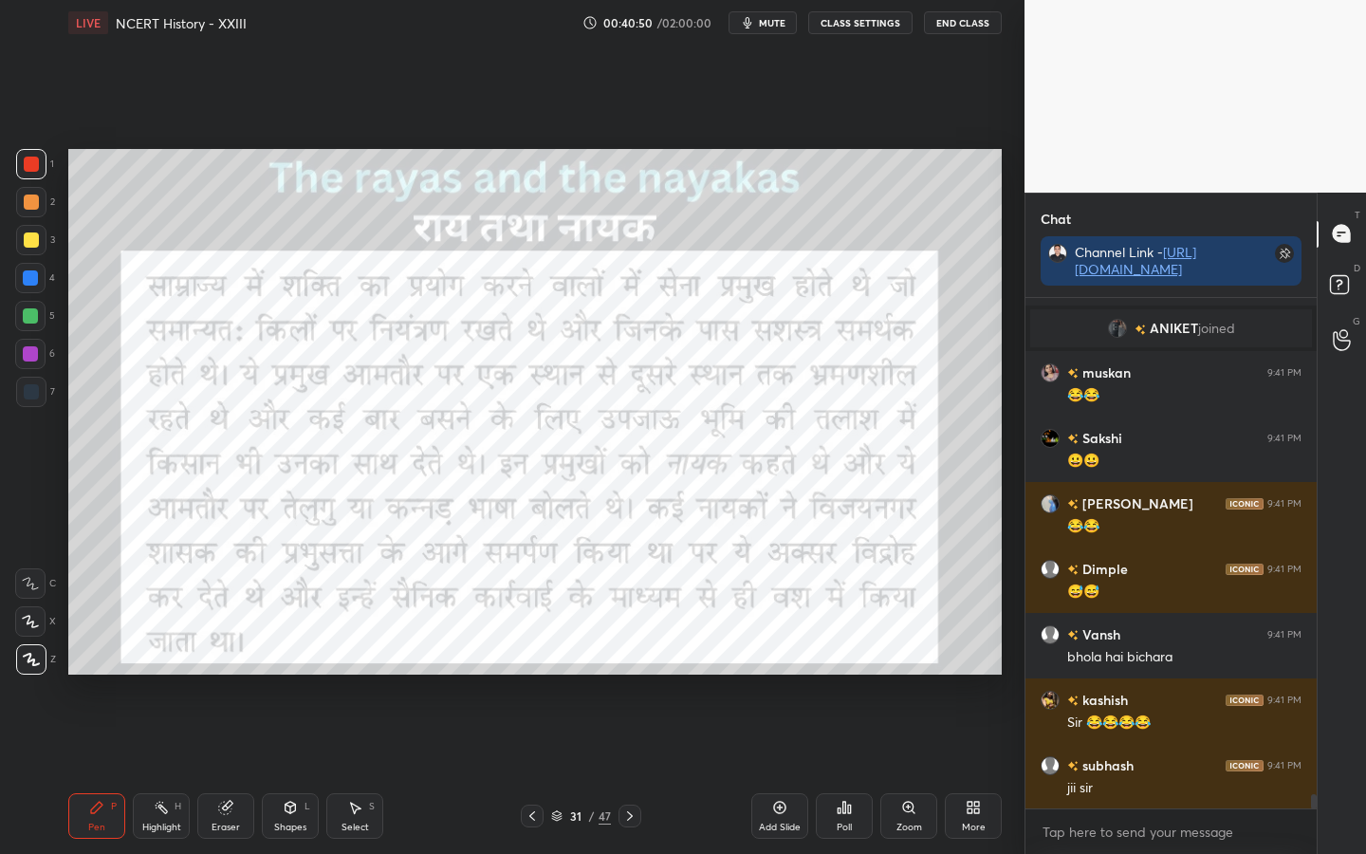
drag, startPoint x: 35, startPoint y: 241, endPoint x: 45, endPoint y: 236, distance: 10.6
click at [35, 241] on div at bounding box center [31, 239] width 15 height 15
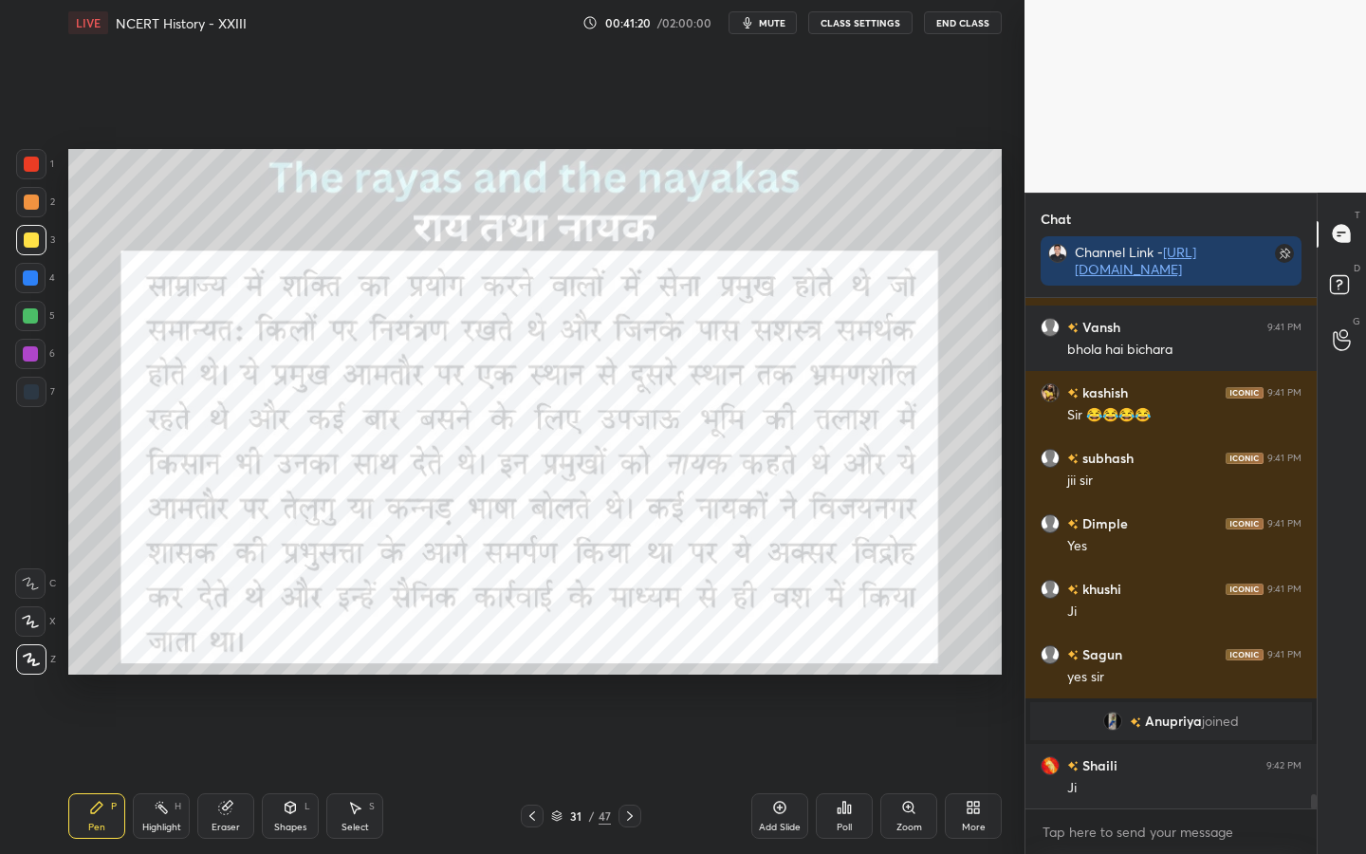
scroll to position [17581, 0]
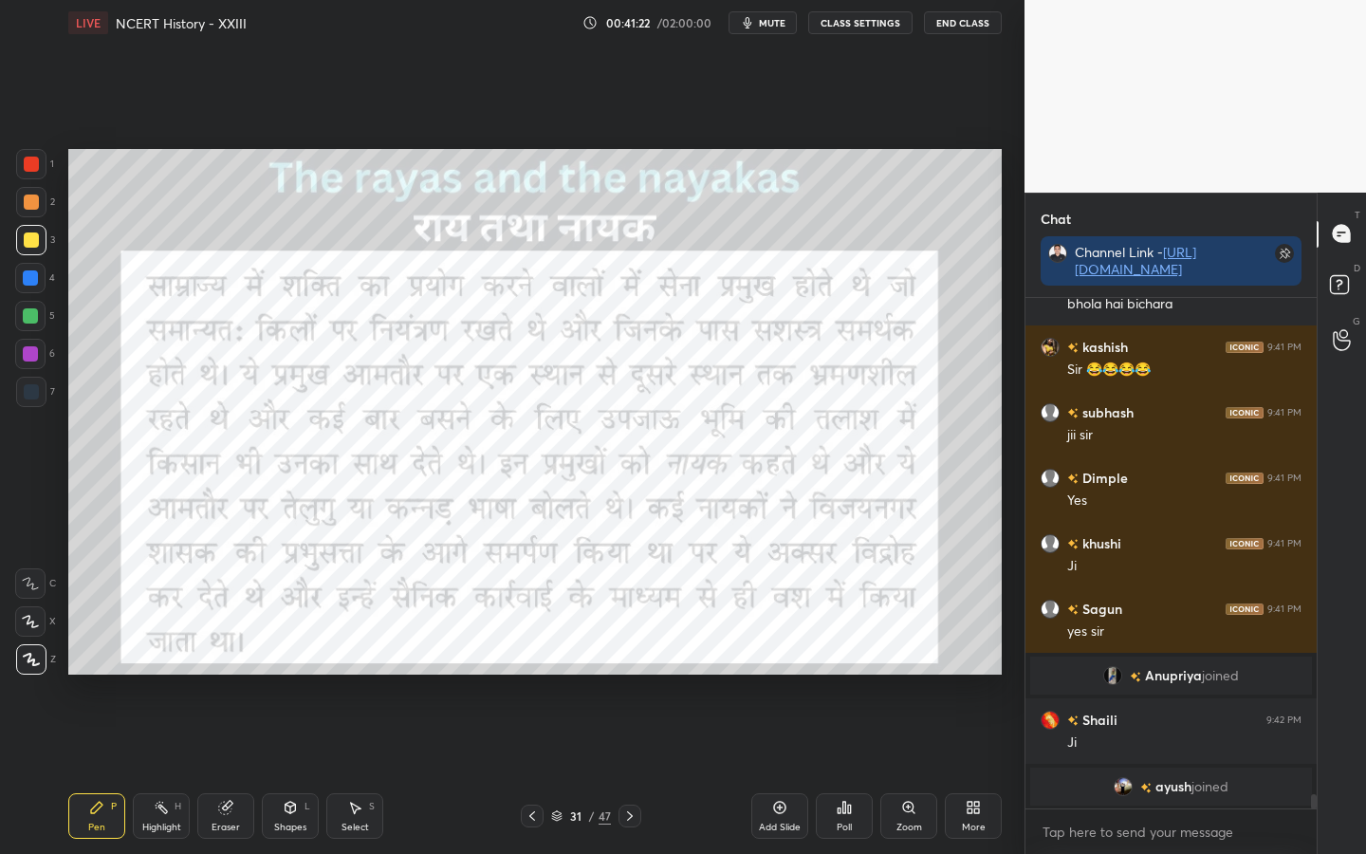
click at [31, 167] on div at bounding box center [31, 164] width 15 height 15
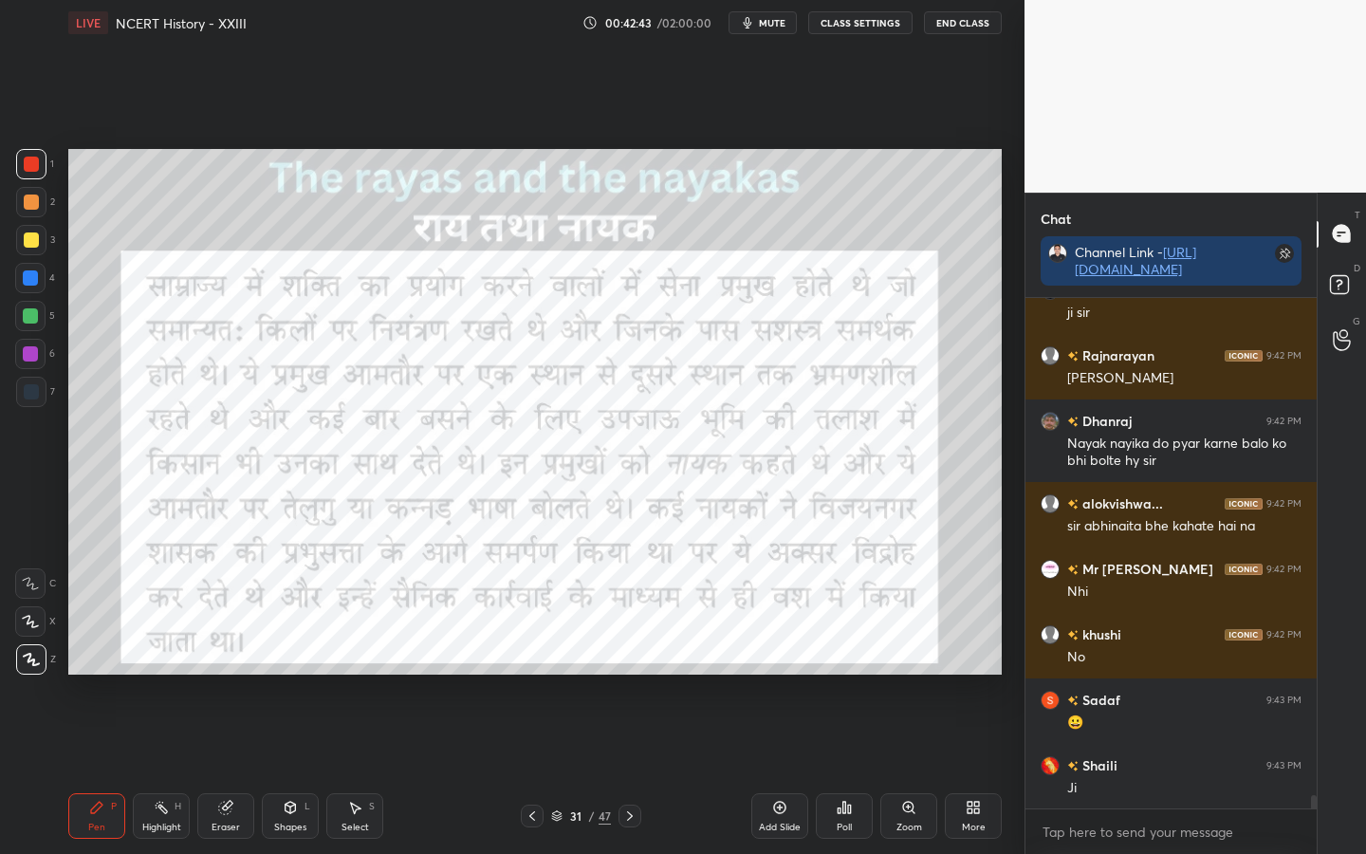
scroll to position [18658, 0]
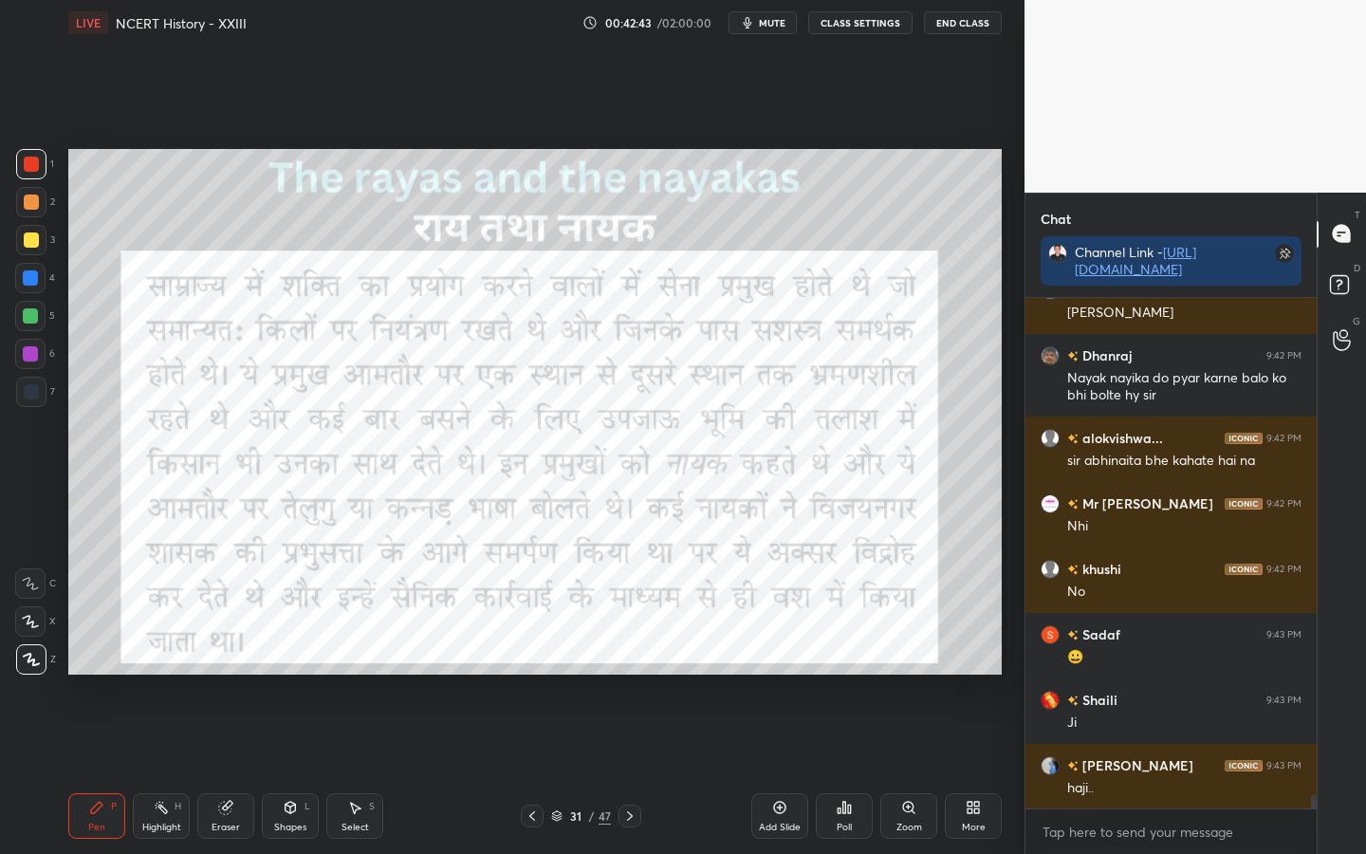
click at [751, 640] on div "Setting up your live class Poll for secs No correct answer Start poll" at bounding box center [535, 412] width 949 height 732
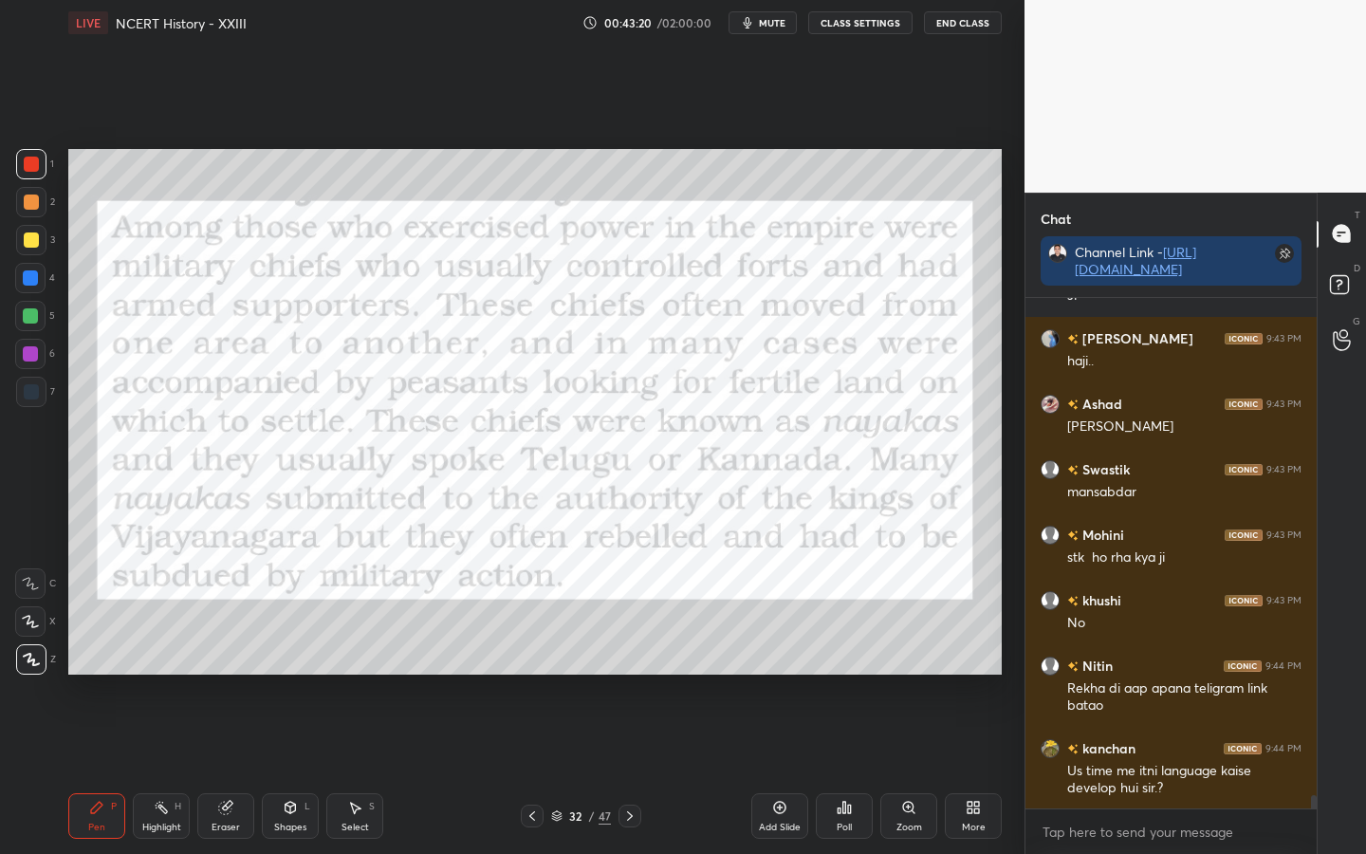
scroll to position [19150, 0]
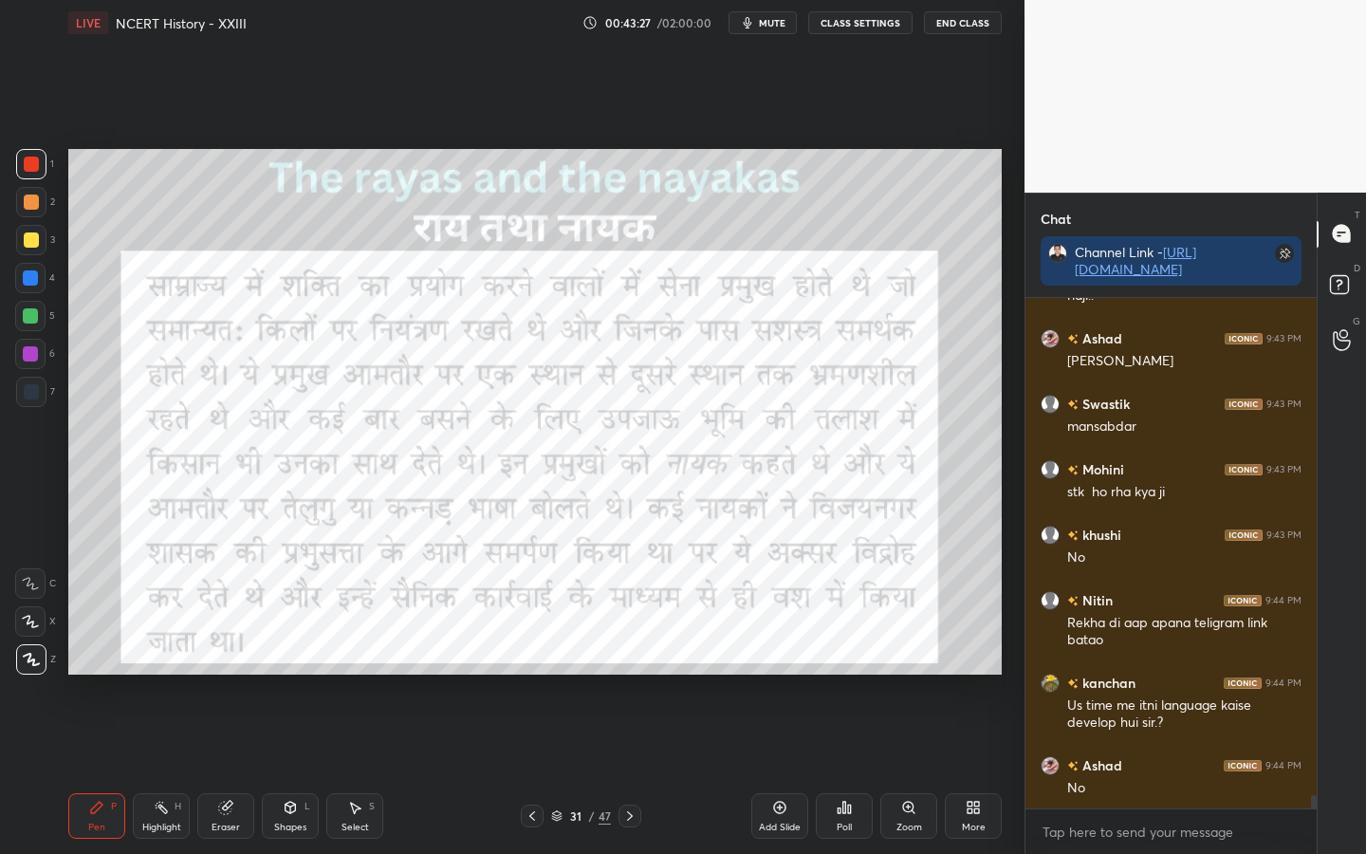
click at [230, 674] on div "Eraser" at bounding box center [226, 826] width 28 height 9
click at [33, 665] on div "Erase all" at bounding box center [30, 659] width 30 height 30
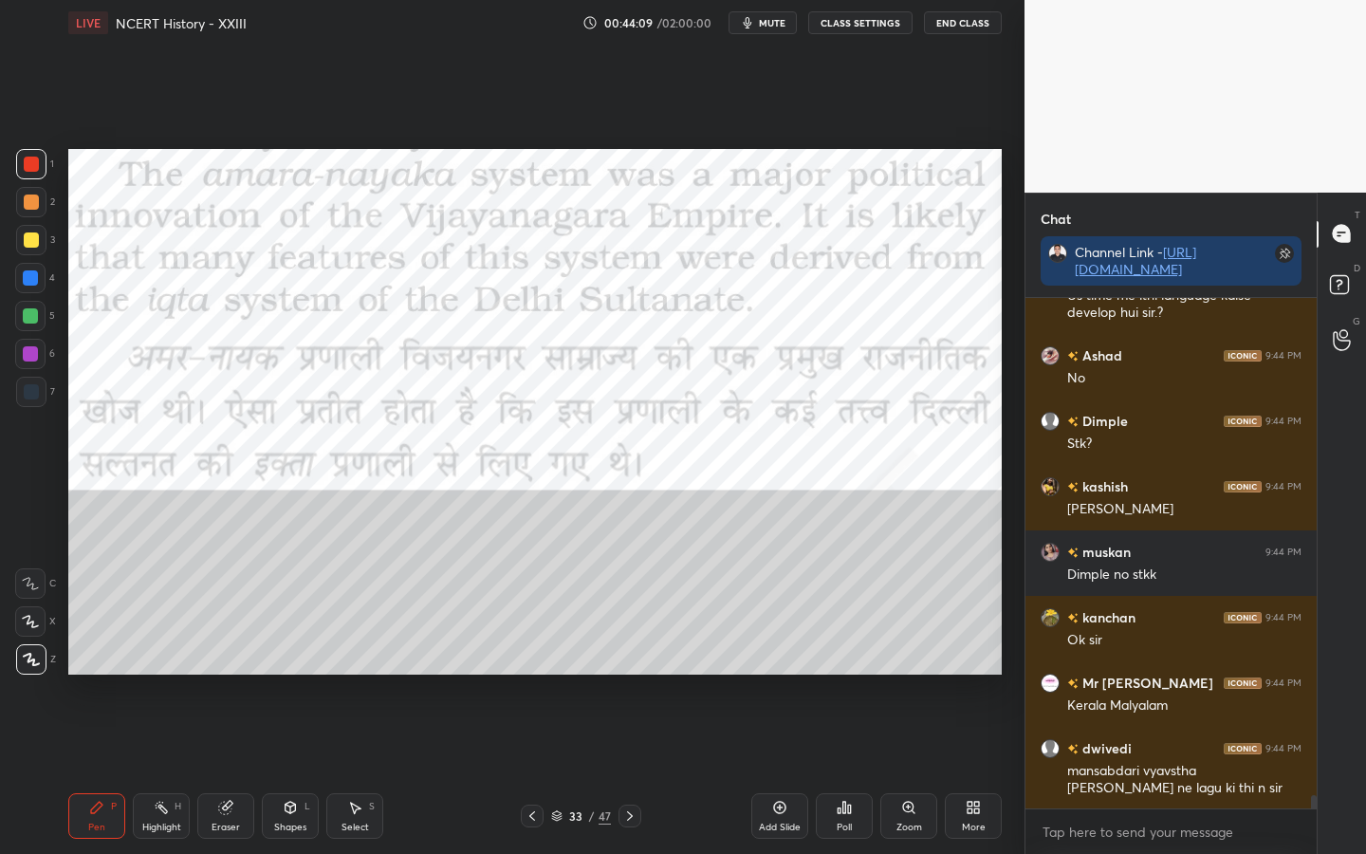
scroll to position [19625, 0]
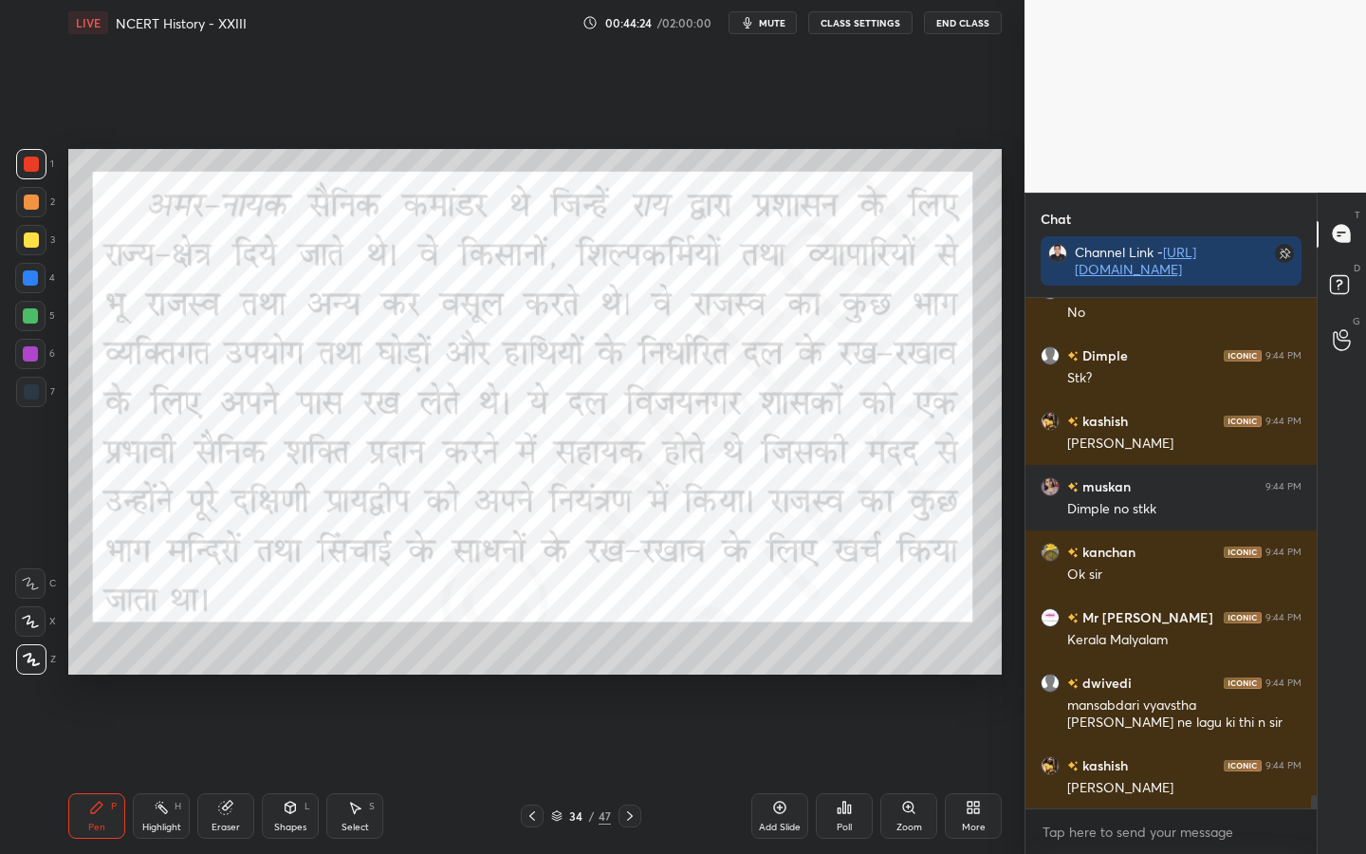
click at [534, 674] on icon at bounding box center [532, 815] width 15 height 15
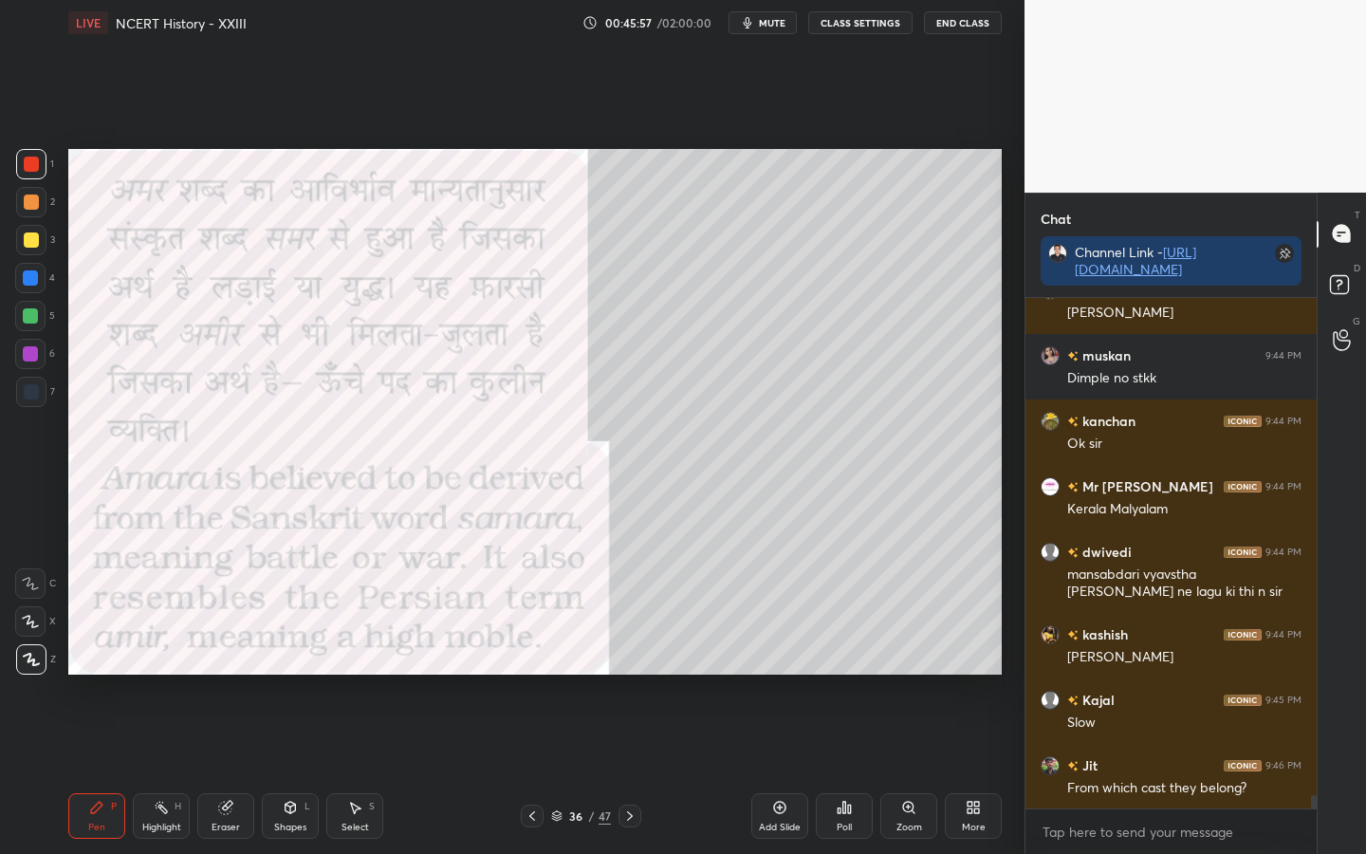
scroll to position [19839, 0]
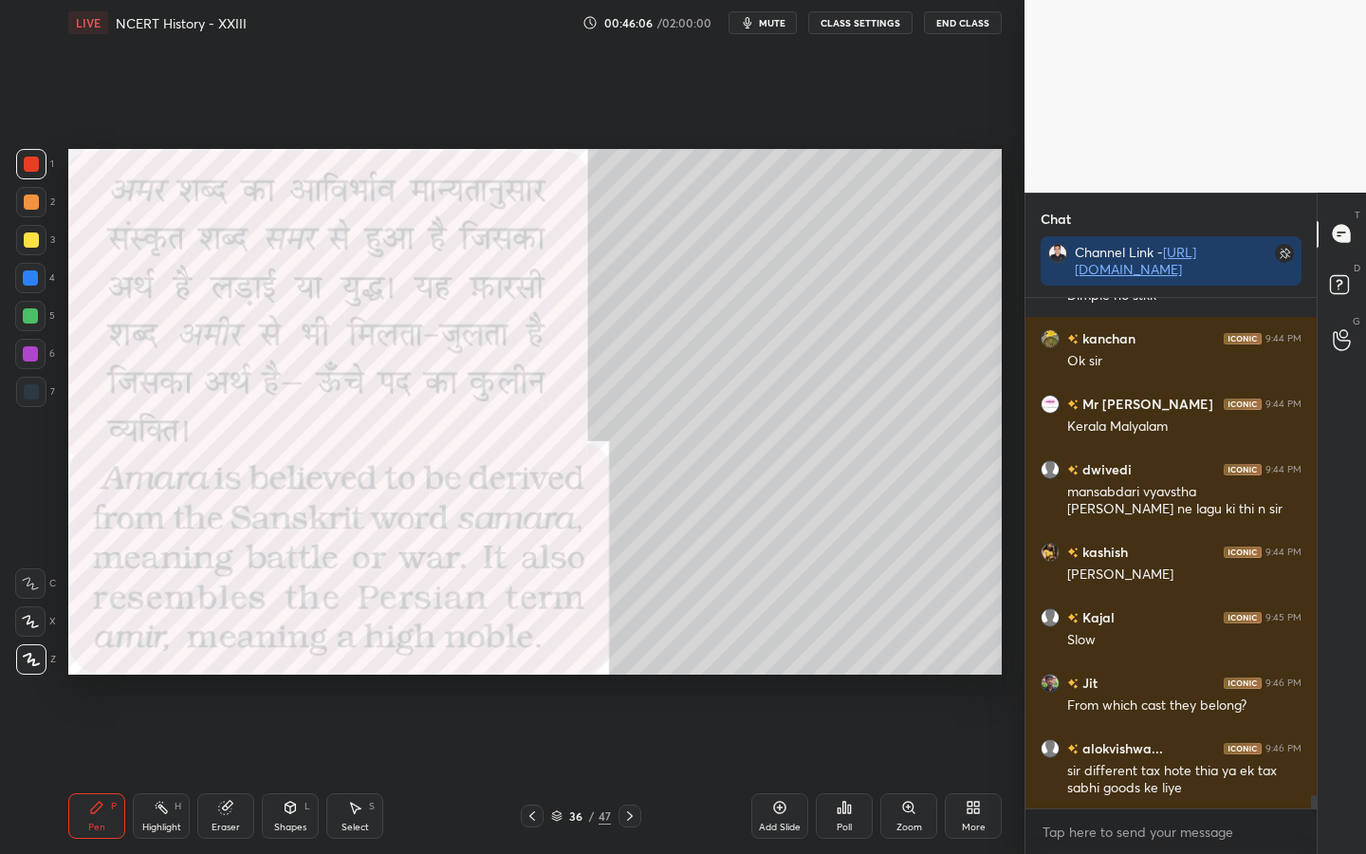
click at [35, 245] on div at bounding box center [31, 239] width 15 height 15
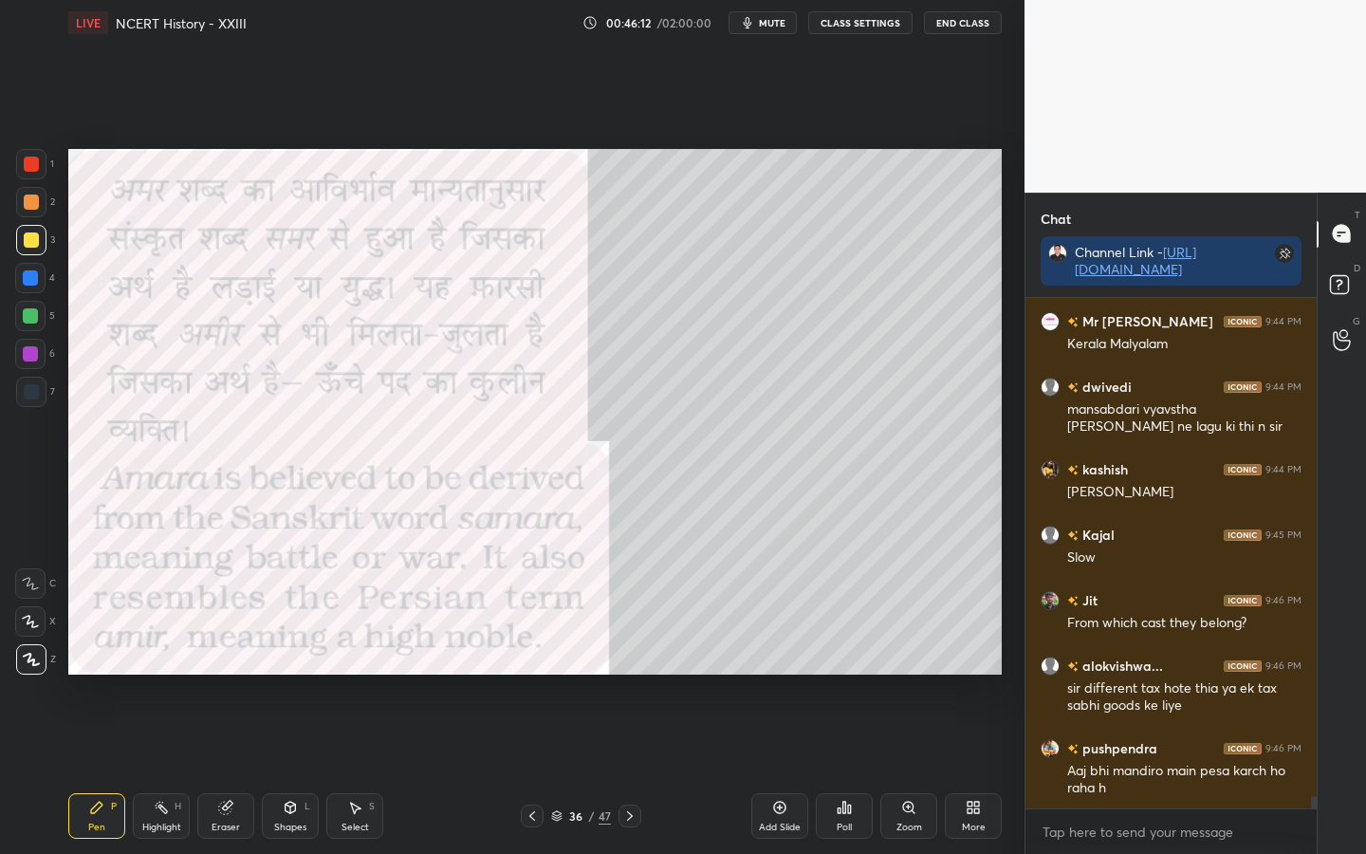
click at [231, 674] on div "Eraser" at bounding box center [225, 816] width 57 height 46
click at [35, 664] on span "Erase all" at bounding box center [30, 659] width 28 height 13
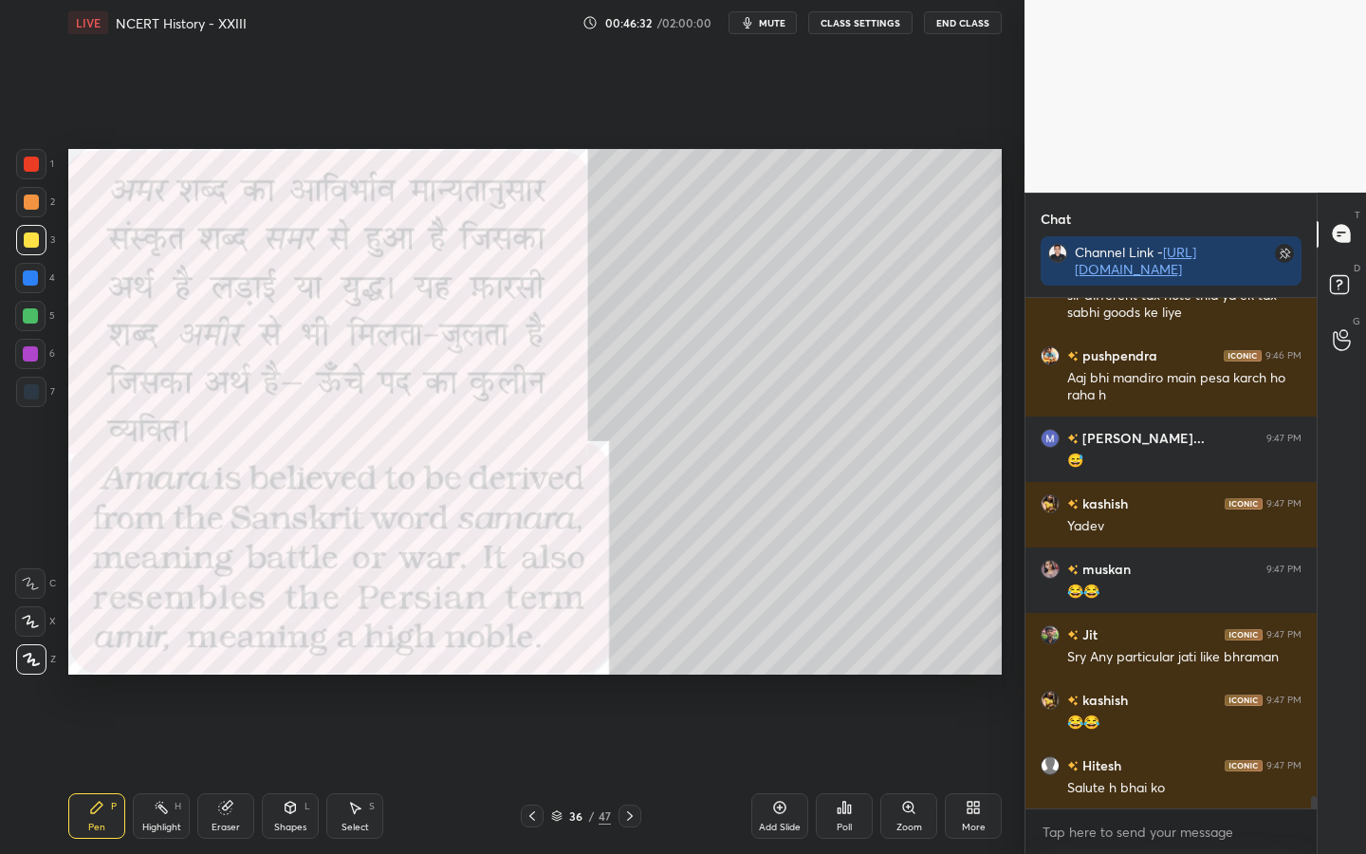
scroll to position [20379, 0]
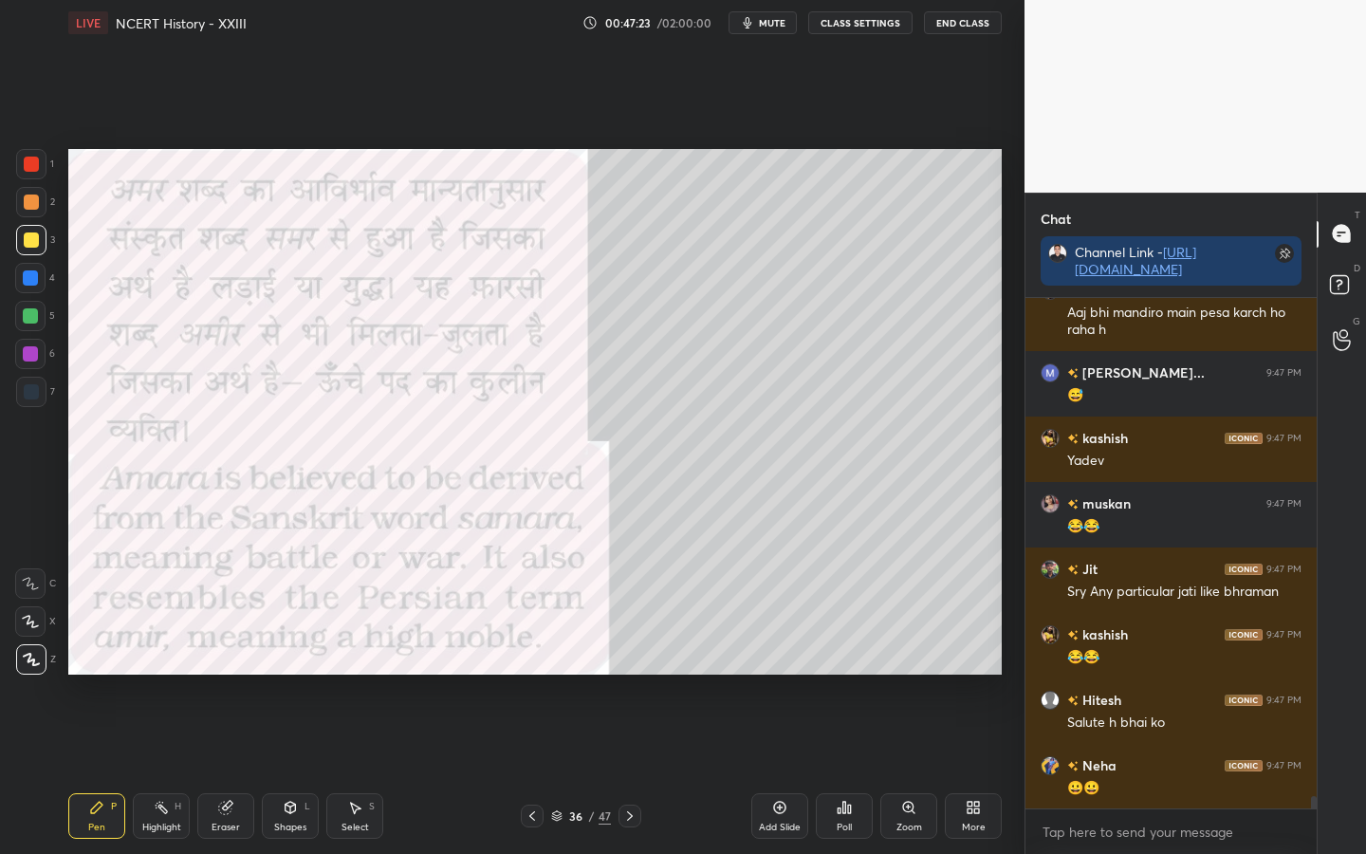
click at [228, 674] on div "Eraser" at bounding box center [226, 826] width 28 height 9
drag, startPoint x: 29, startPoint y: 657, endPoint x: 64, endPoint y: 645, distance: 36.3
click at [31, 657] on span "Erase all" at bounding box center [30, 659] width 28 height 13
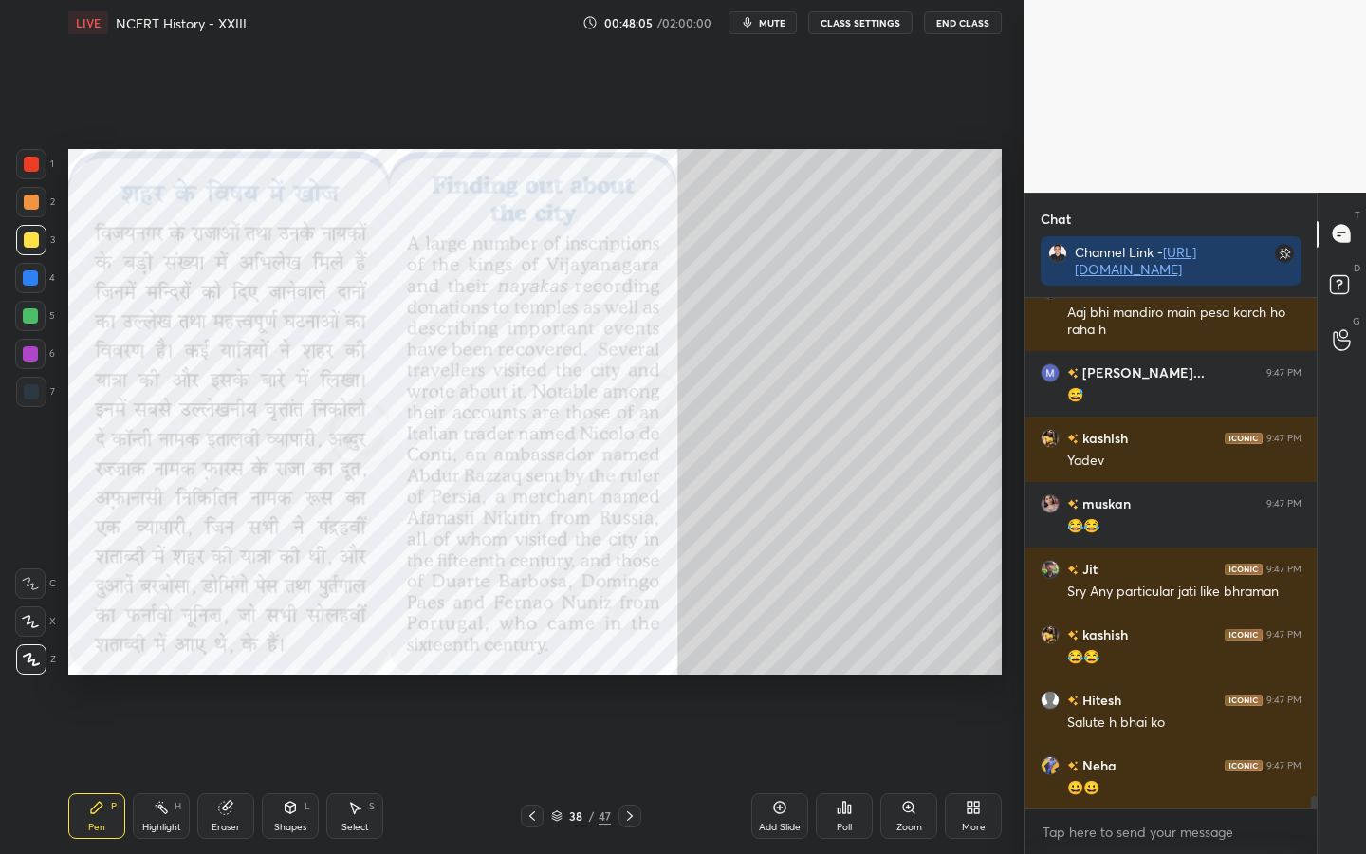
click at [910, 674] on icon at bounding box center [908, 807] width 10 height 10
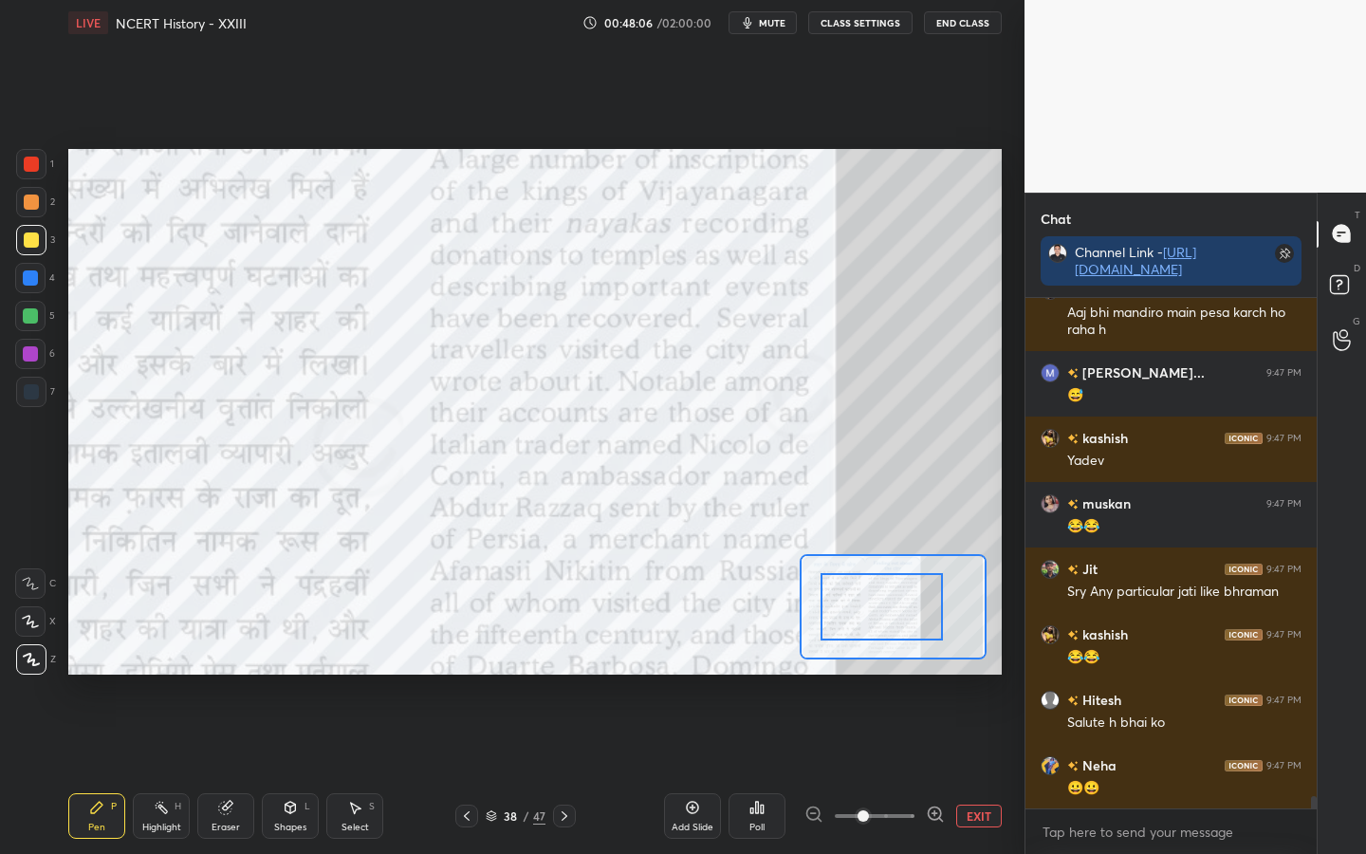
drag, startPoint x: 870, startPoint y: 618, endPoint x: 886, endPoint y: 619, distance: 16.2
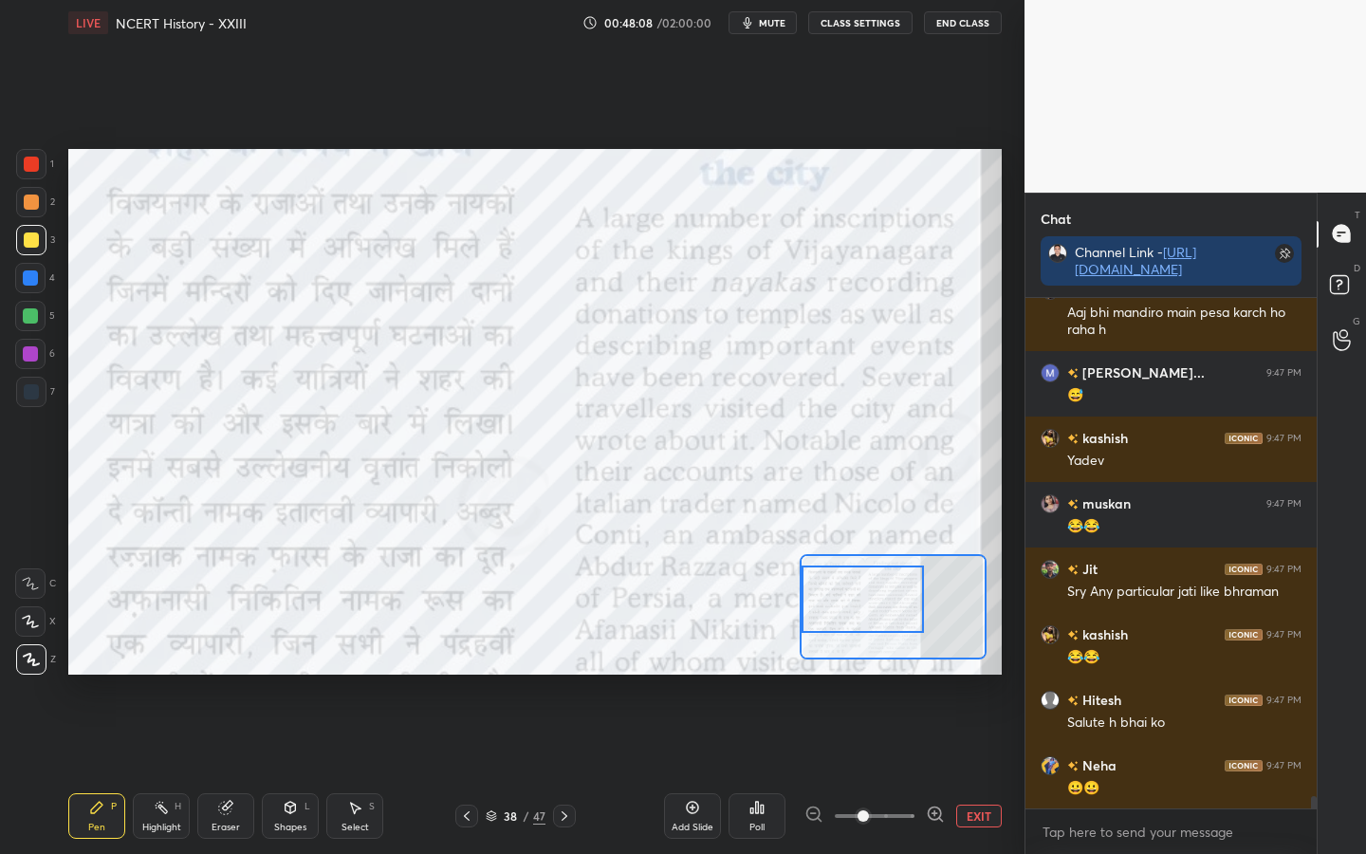
drag, startPoint x: 876, startPoint y: 618, endPoint x: 835, endPoint y: 612, distance: 41.2
click at [836, 610] on div at bounding box center [863, 598] width 122 height 67
click at [32, 169] on div at bounding box center [31, 164] width 15 height 15
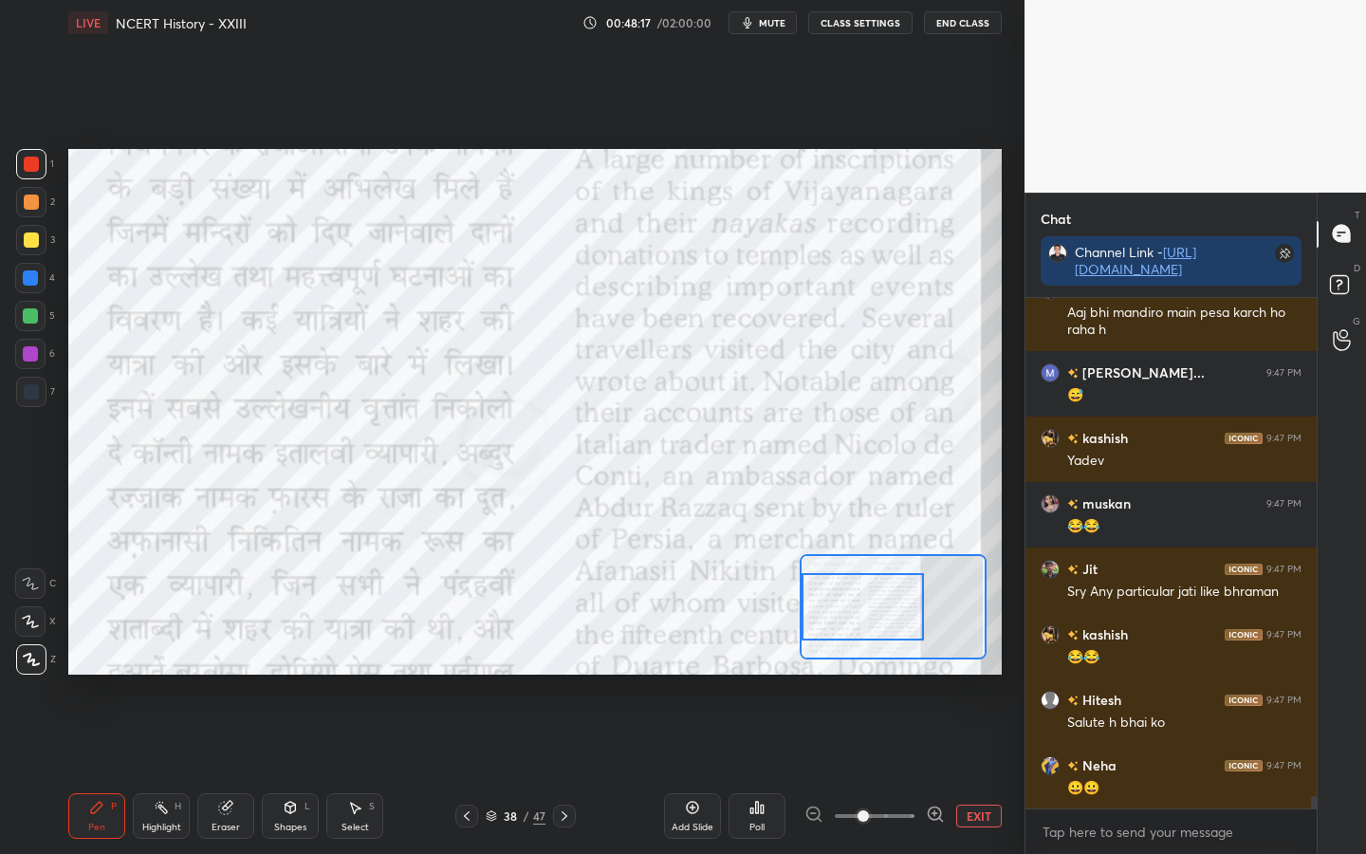
drag, startPoint x: 862, startPoint y: 603, endPoint x: 851, endPoint y: 603, distance: 11.4
click at [862, 610] on div at bounding box center [863, 606] width 122 height 67
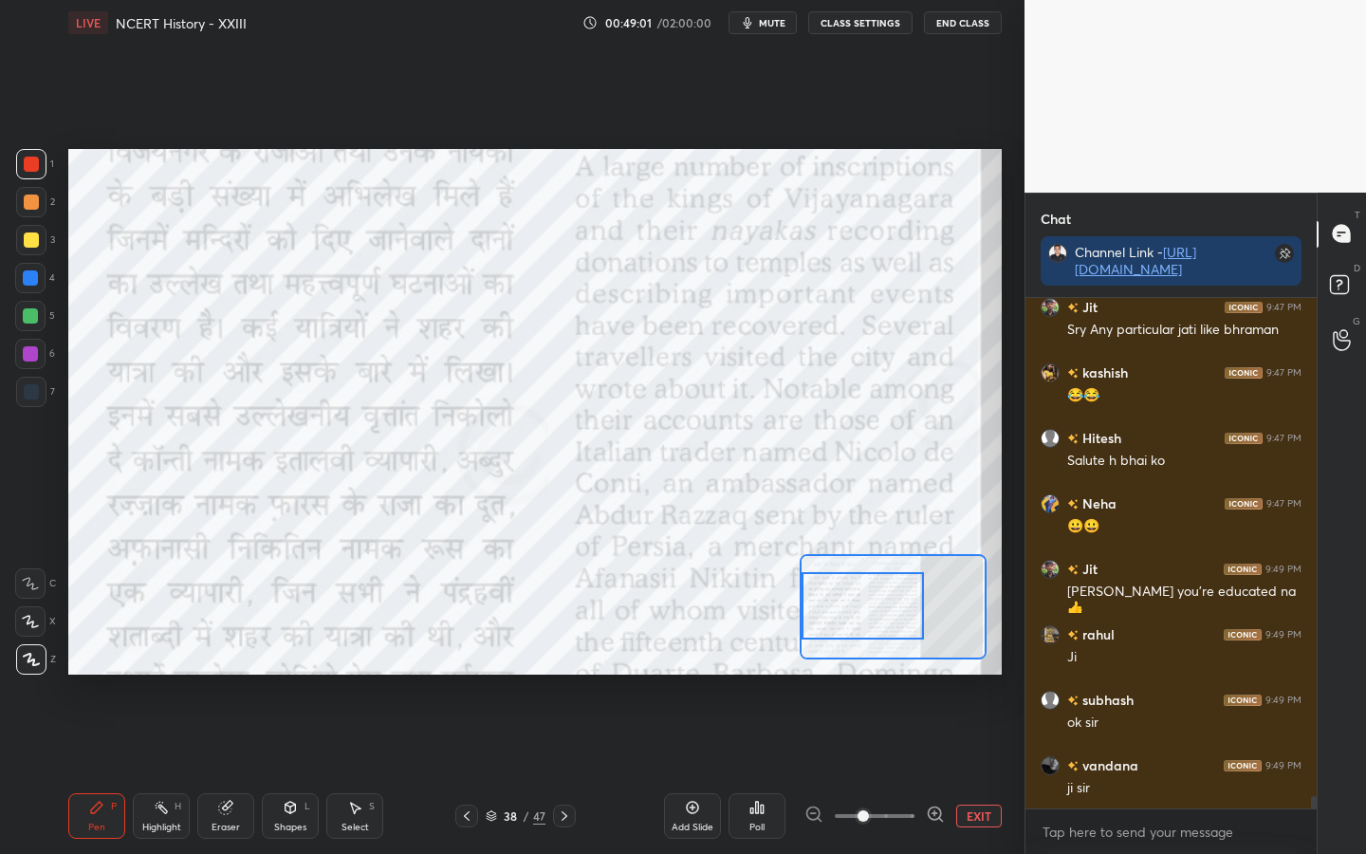
scroll to position [20707, 0]
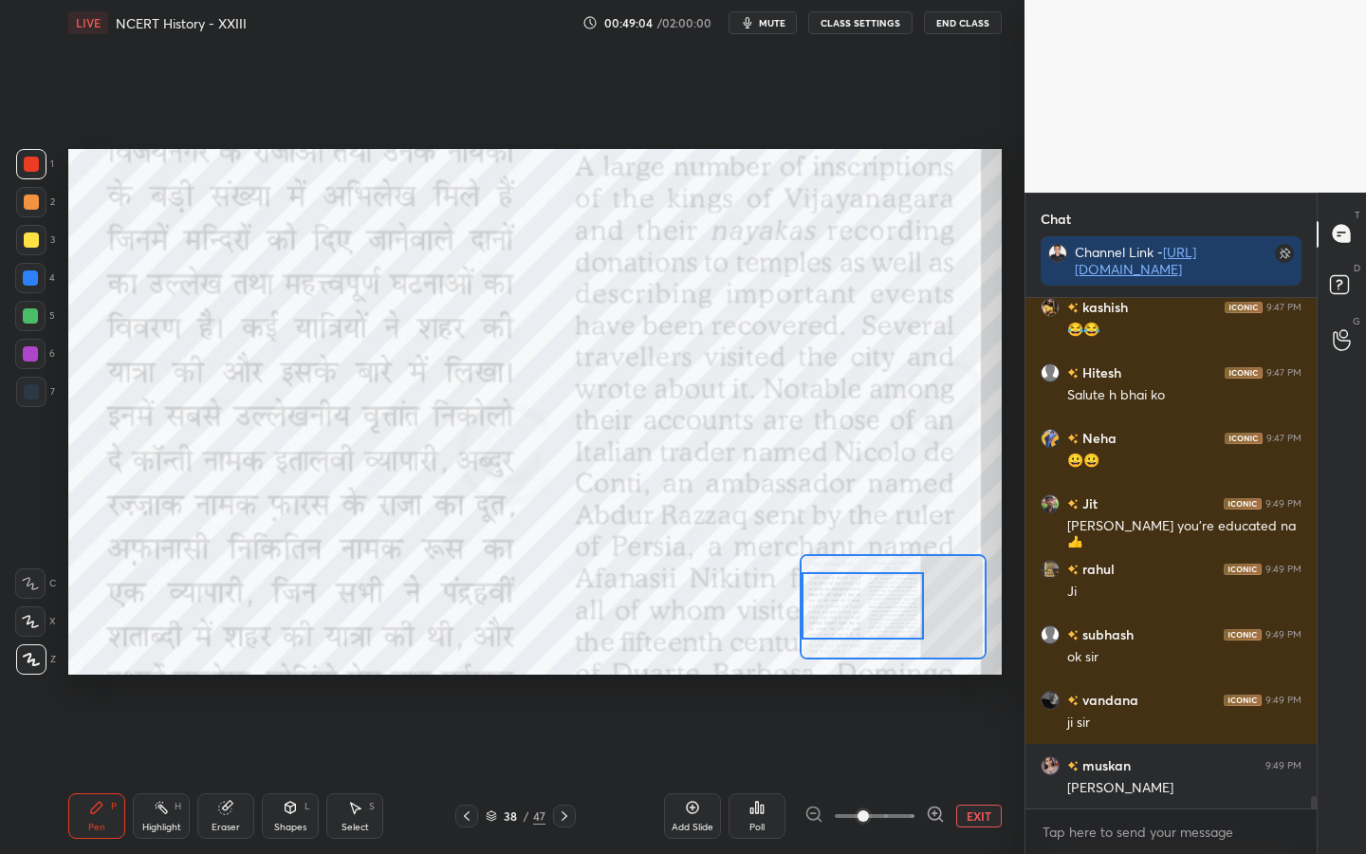
click at [236, 674] on div "Eraser" at bounding box center [225, 816] width 57 height 46
click at [31, 665] on span "Erase all" at bounding box center [30, 659] width 28 height 13
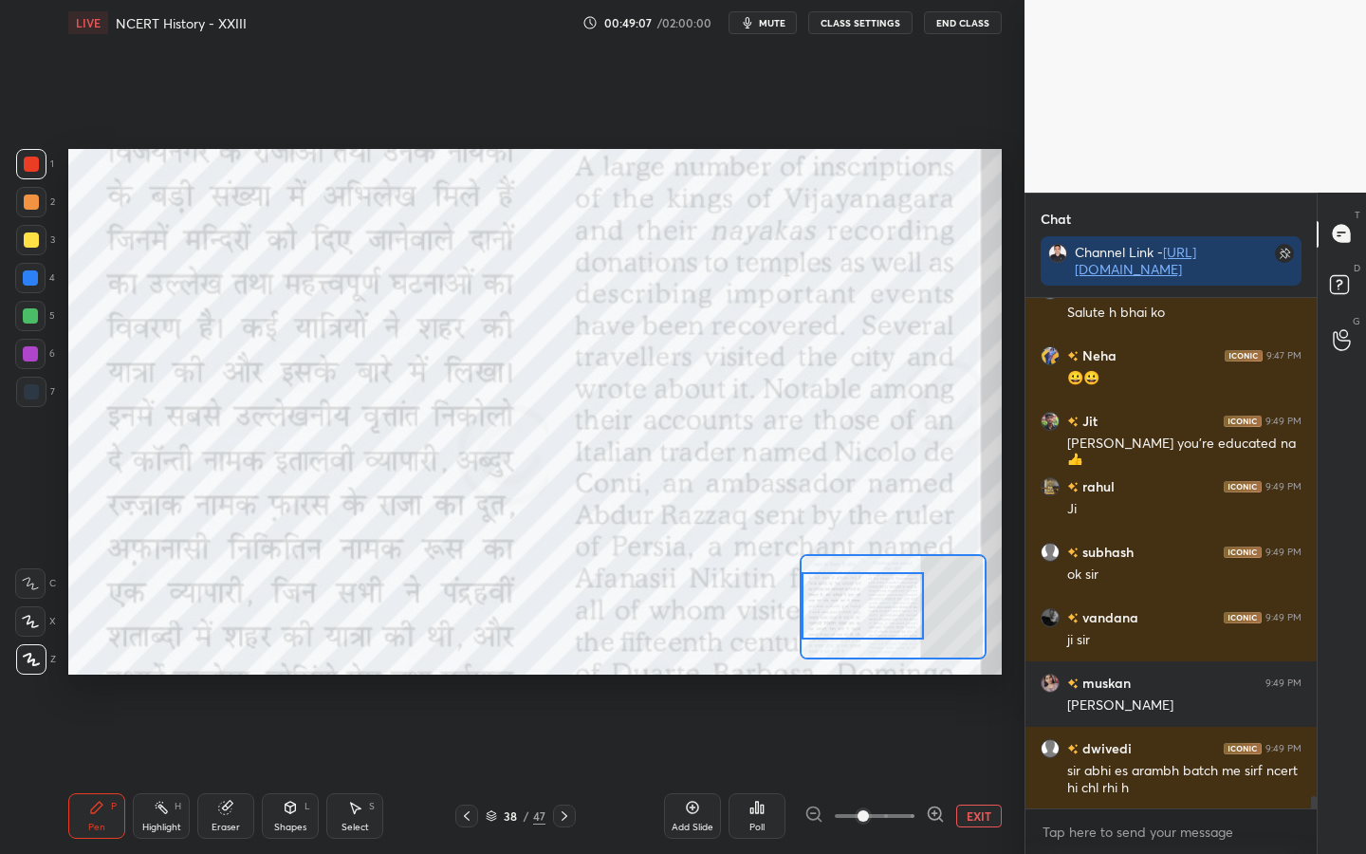
scroll to position [20855, 0]
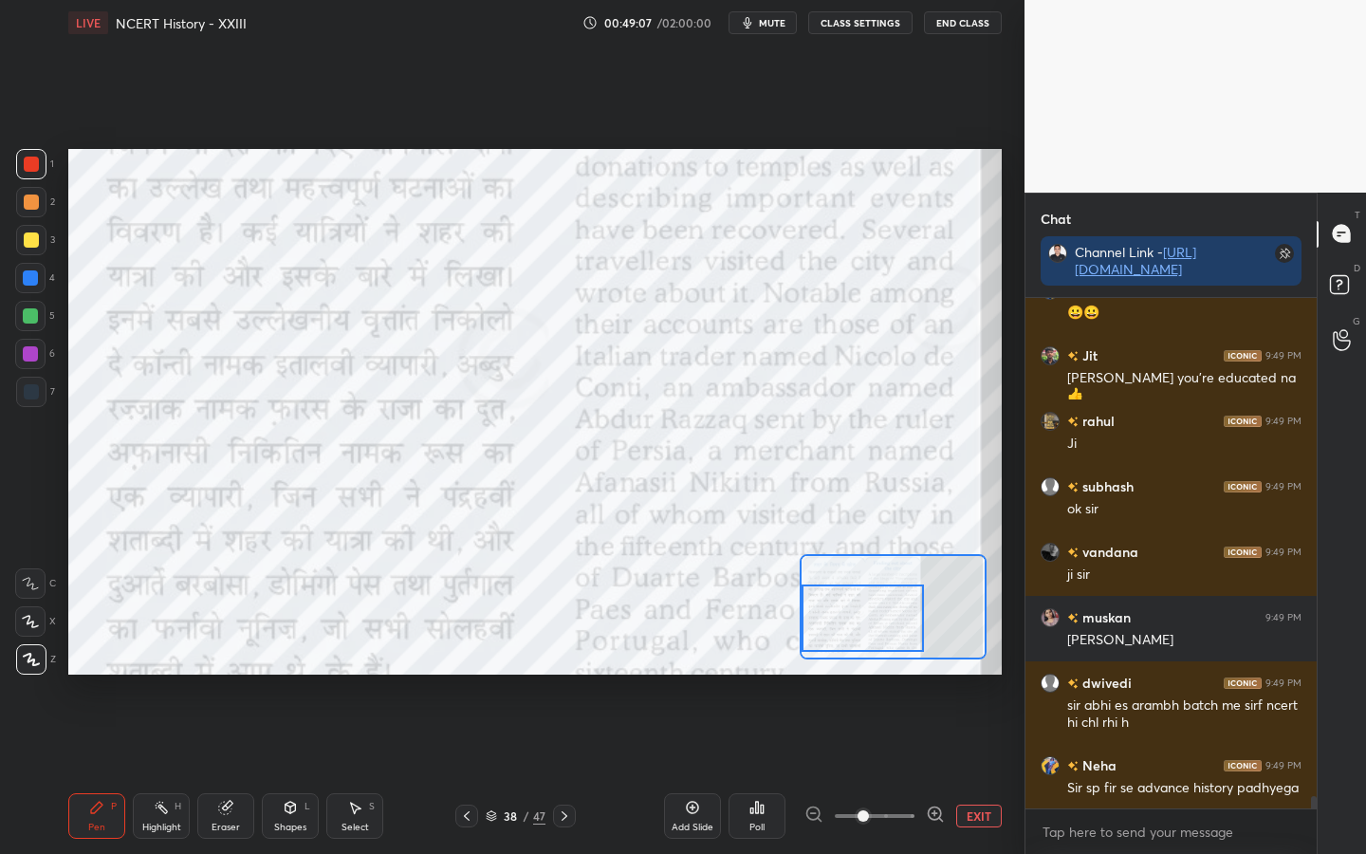
drag, startPoint x: 859, startPoint y: 611, endPoint x: 858, endPoint y: 623, distance: 12.5
click at [858, 624] on div at bounding box center [863, 617] width 122 height 67
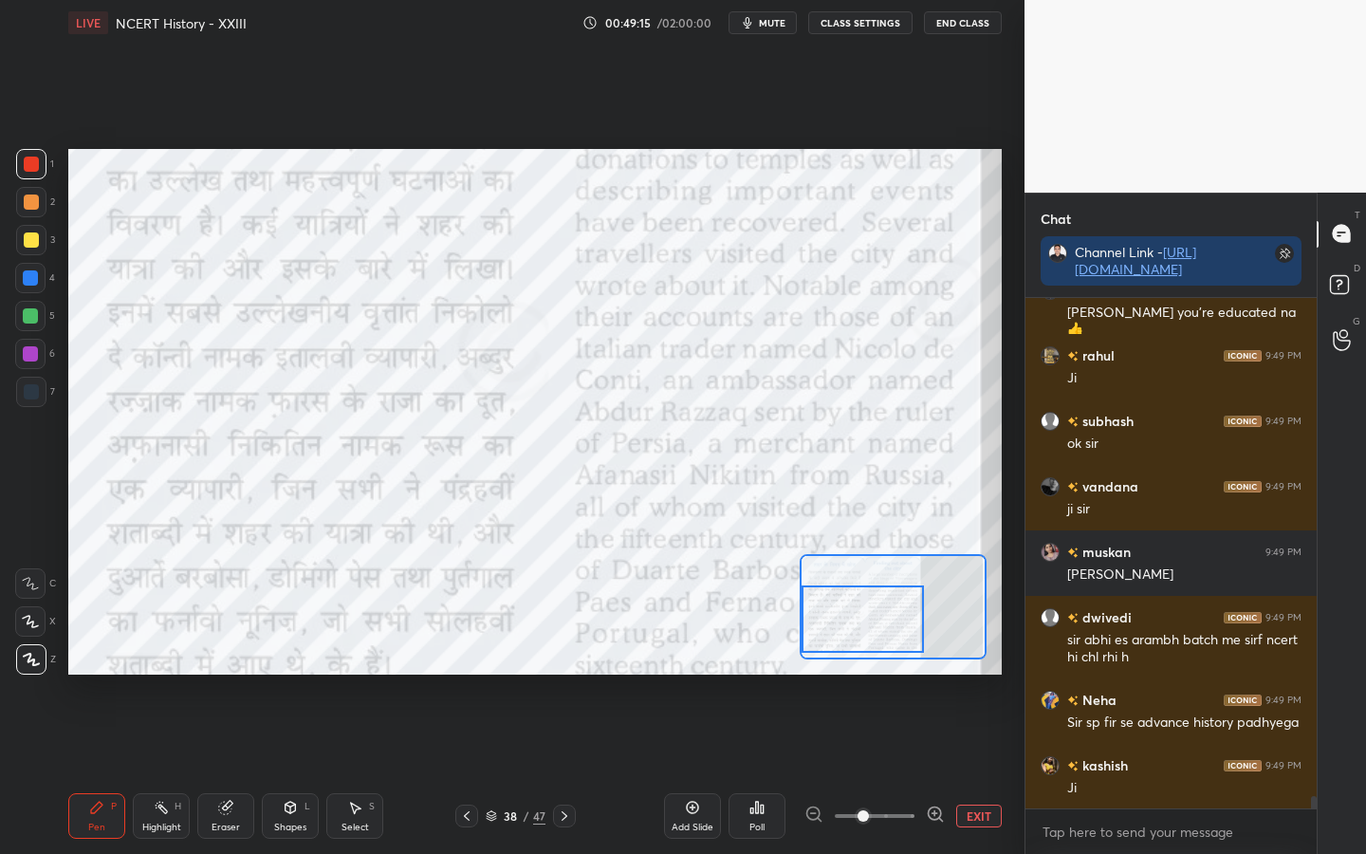
scroll to position [20986, 0]
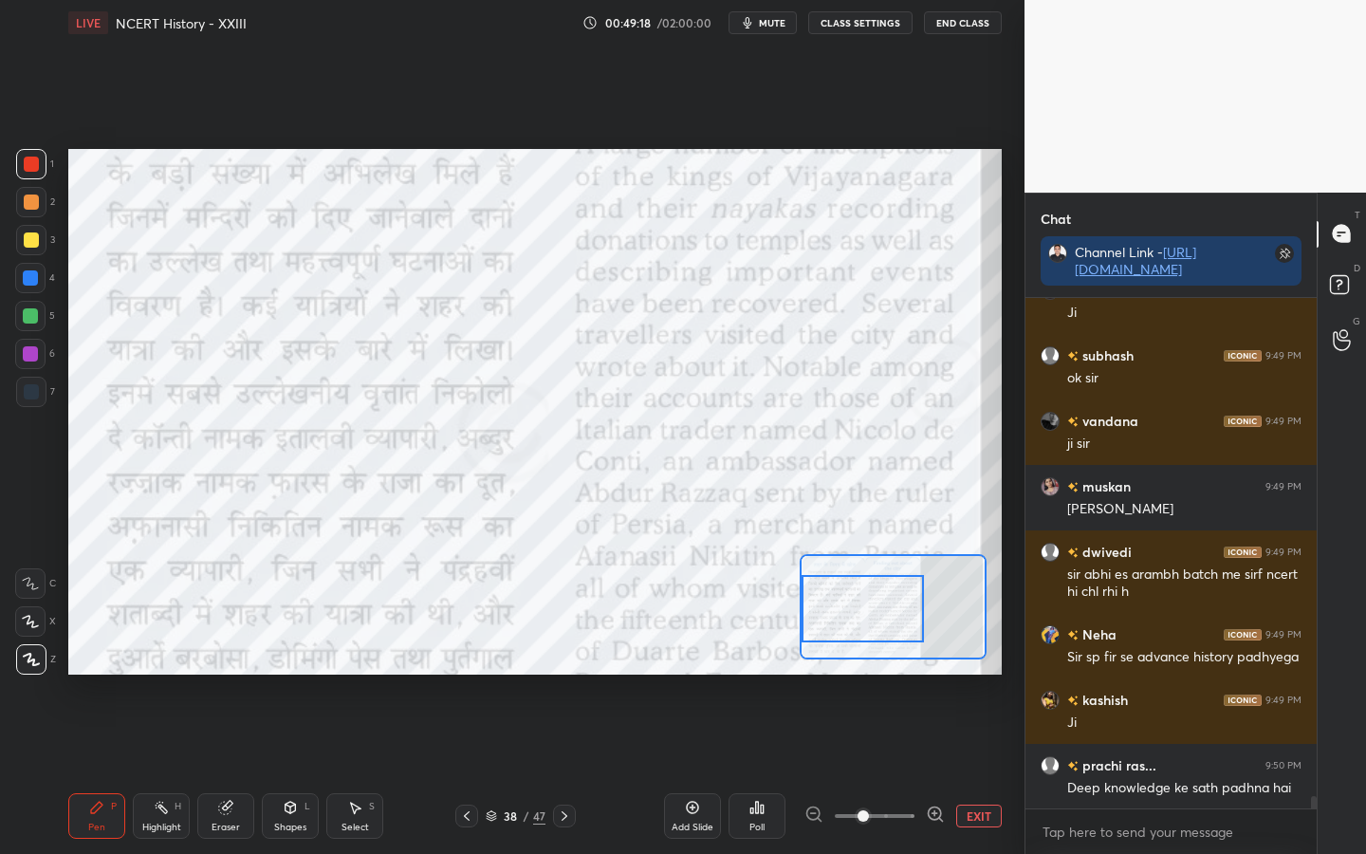
drag, startPoint x: 868, startPoint y: 631, endPoint x: 864, endPoint y: 620, distance: 11.1
click at [865, 620] on div at bounding box center [863, 608] width 122 height 67
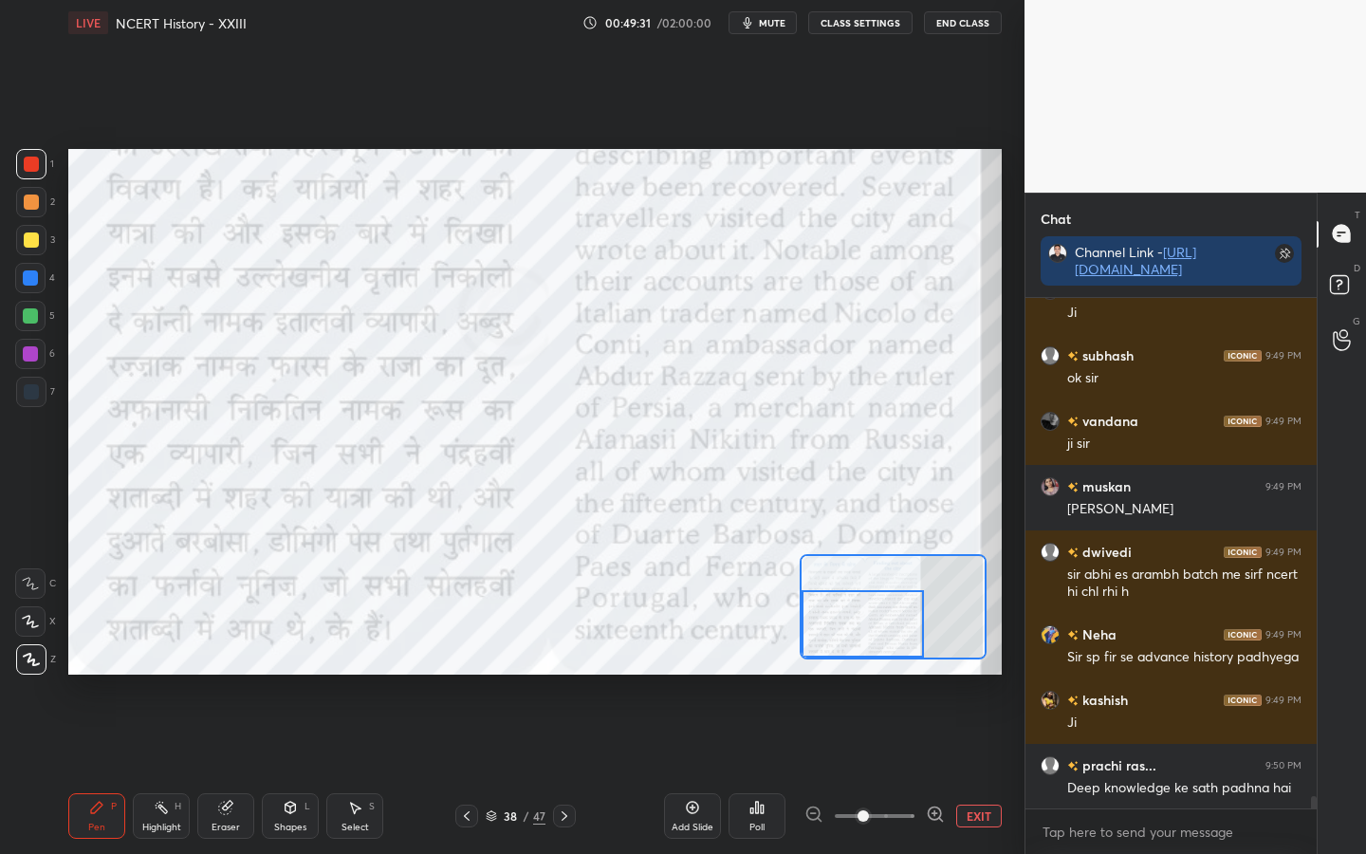
drag, startPoint x: 884, startPoint y: 600, endPoint x: 879, endPoint y: 616, distance: 16.8
click at [883, 628] on div at bounding box center [863, 623] width 122 height 67
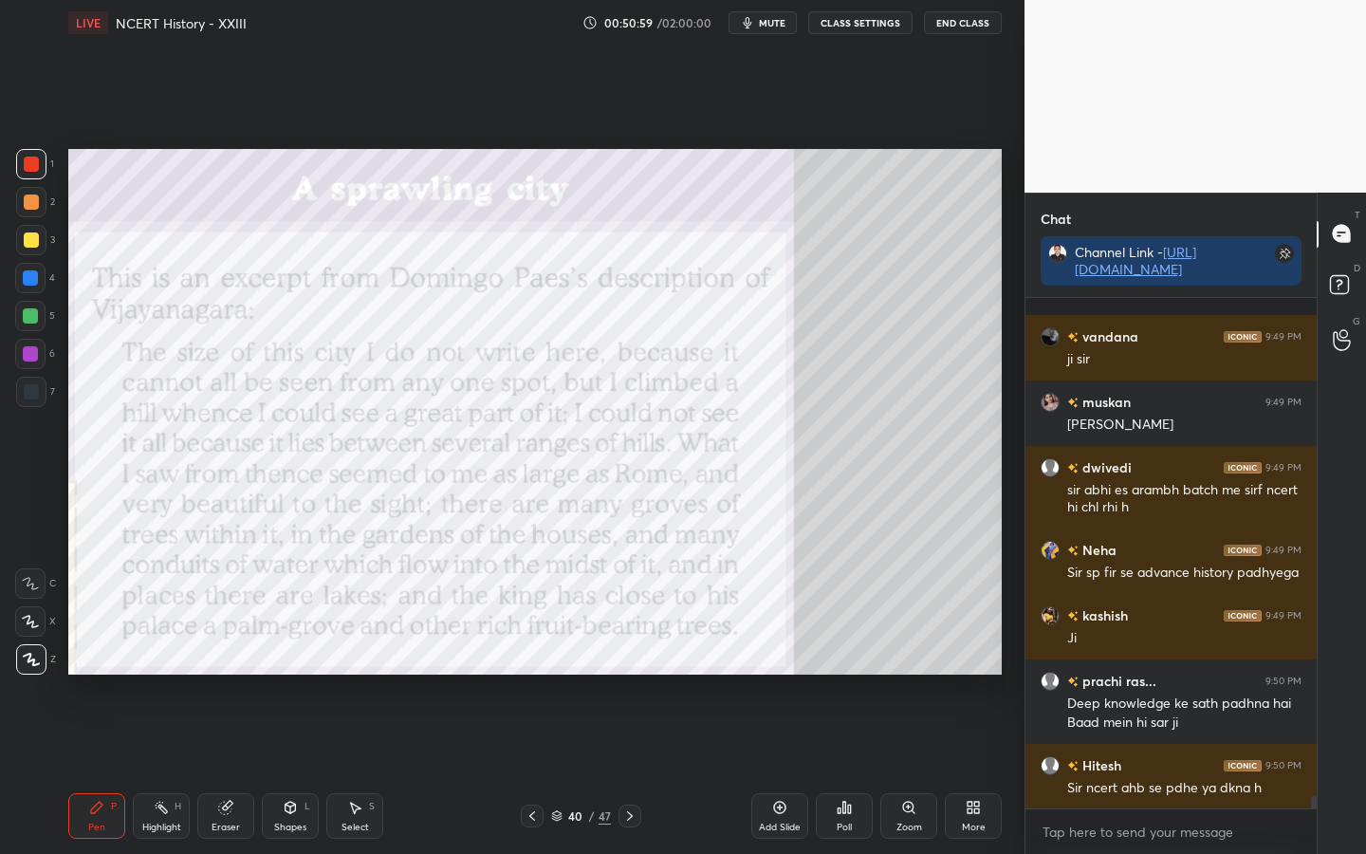
scroll to position [20225, 0]
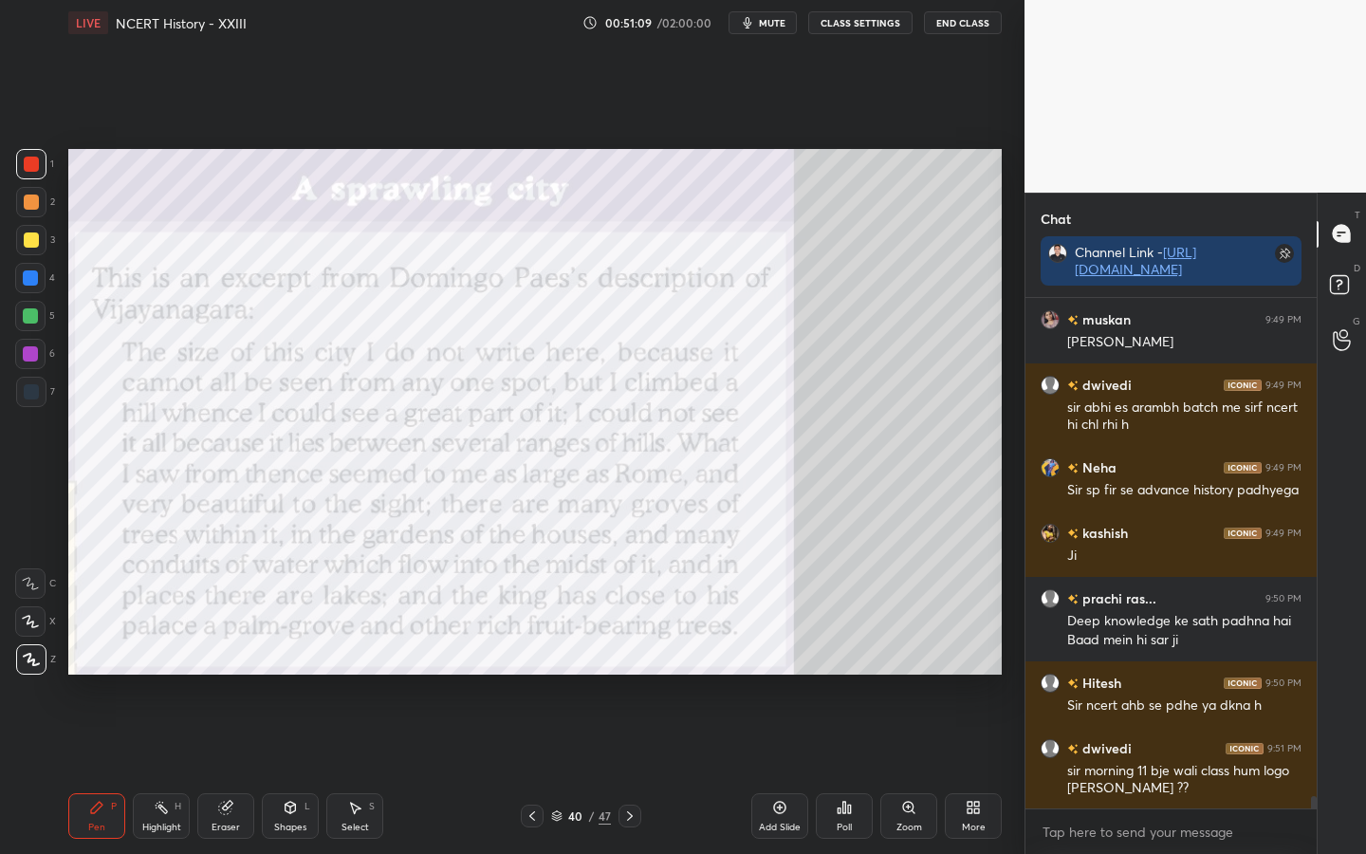
click at [19, 248] on div at bounding box center [31, 240] width 30 height 30
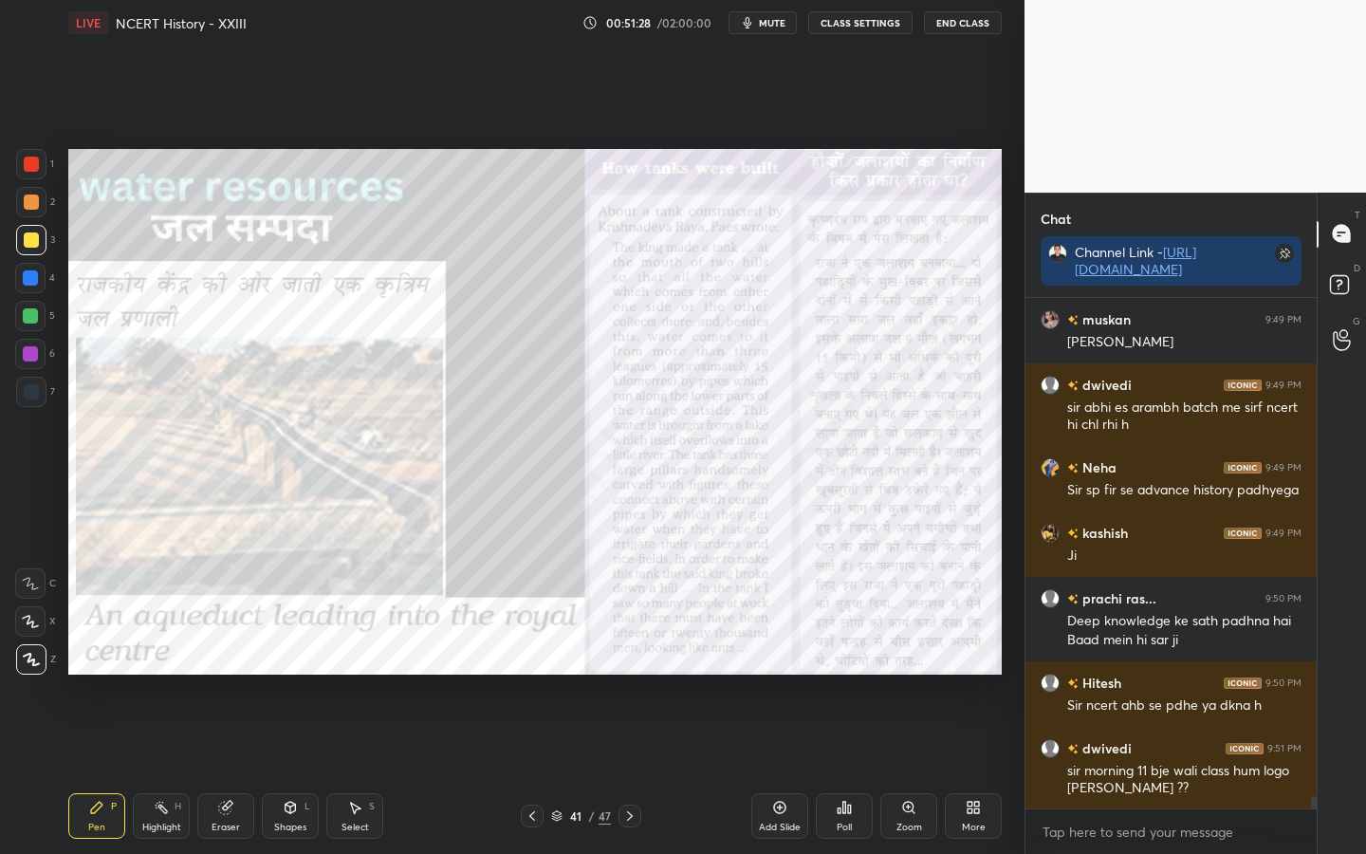
scroll to position [20290, 0]
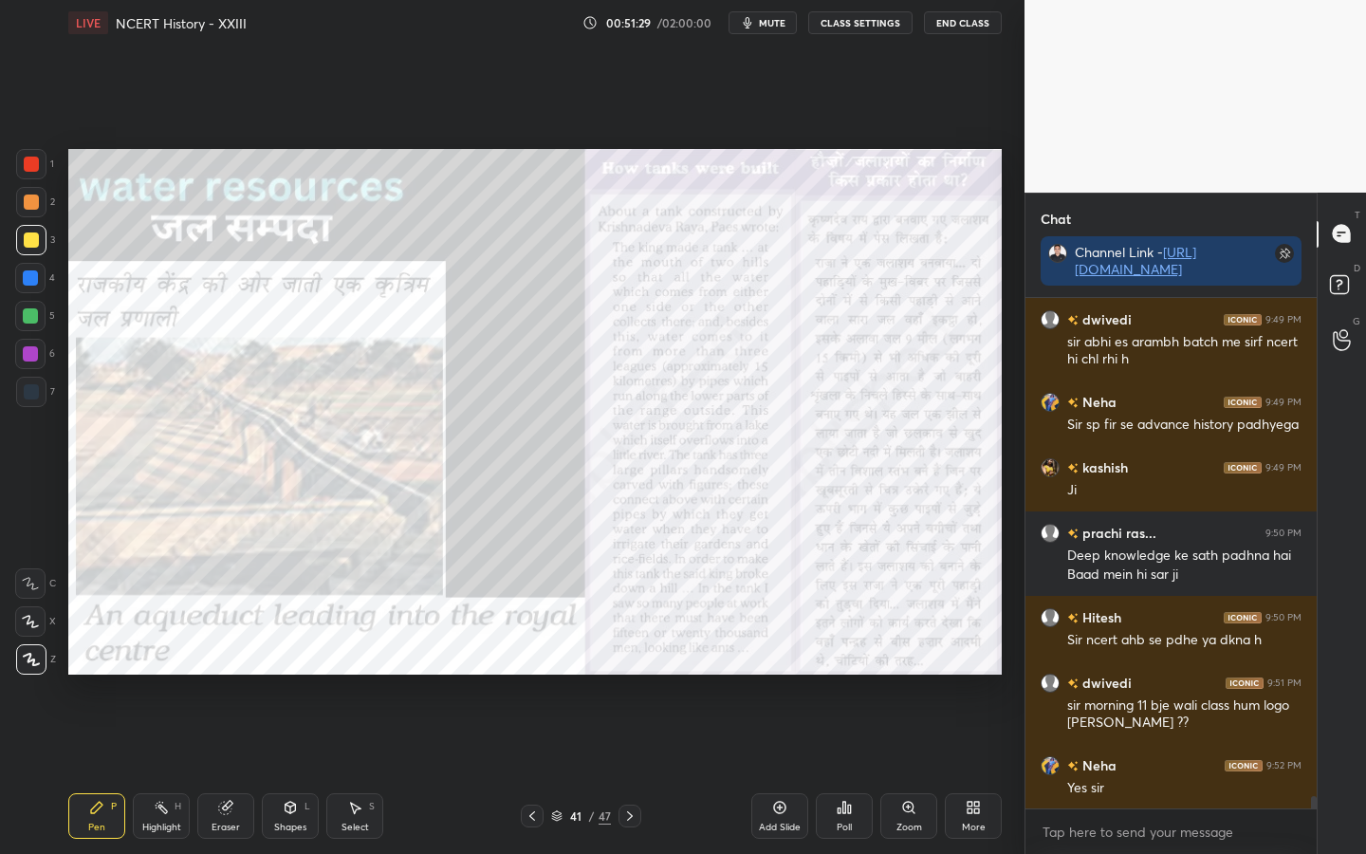
click at [35, 157] on div at bounding box center [31, 164] width 30 height 30
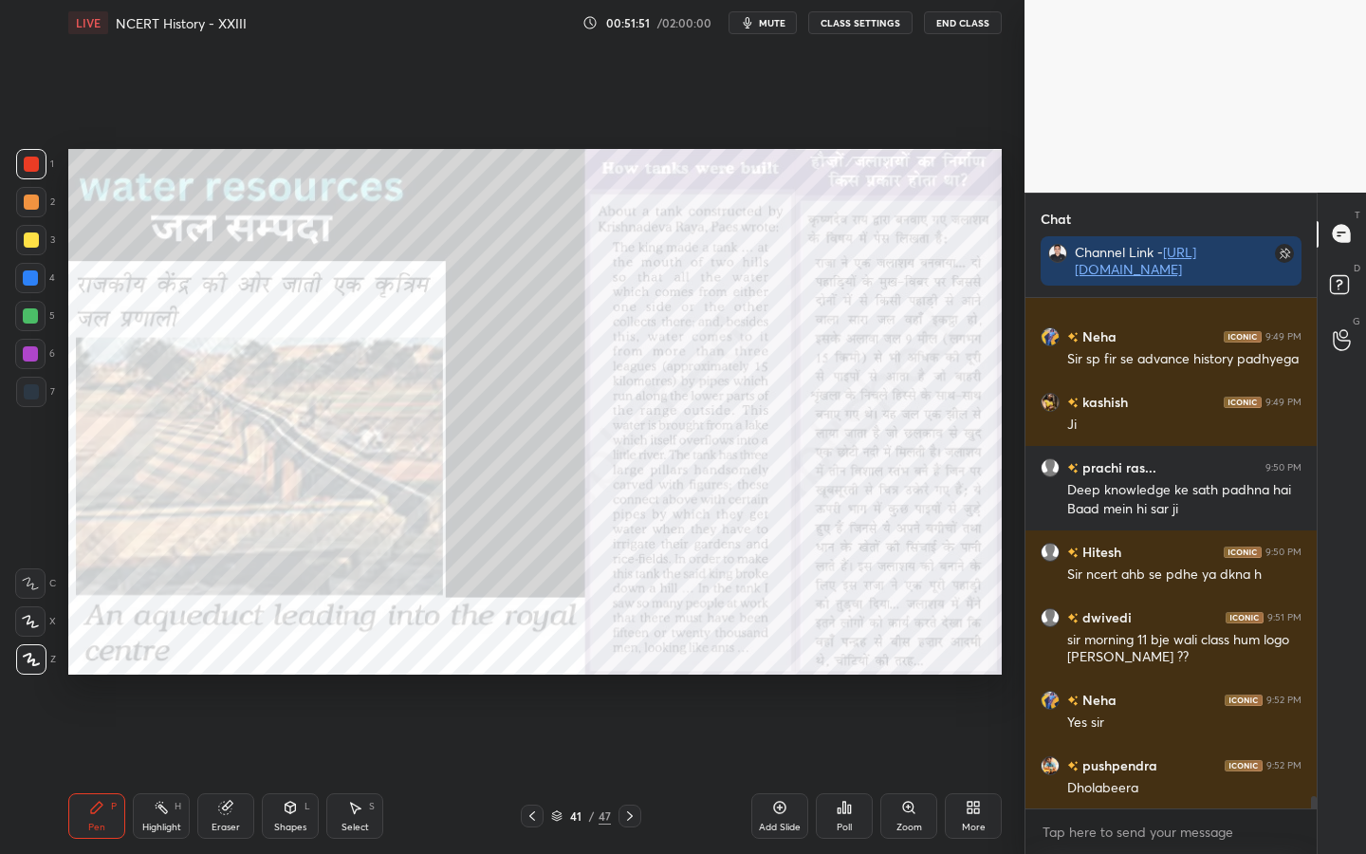
scroll to position [20421, 0]
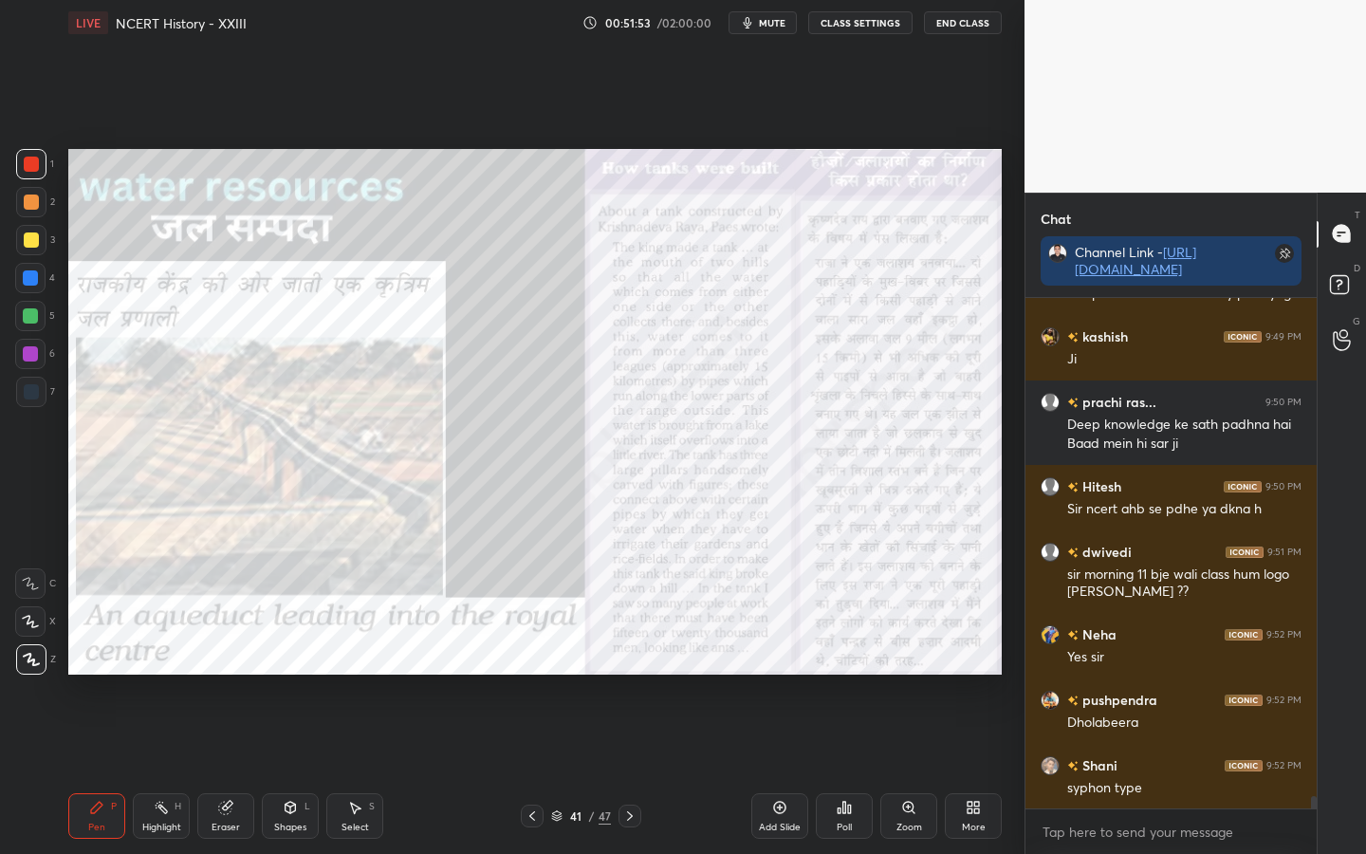
drag, startPoint x: 911, startPoint y: 814, endPoint x: 910, endPoint y: 800, distance: 14.3
click at [910, 674] on icon at bounding box center [908, 807] width 15 height 15
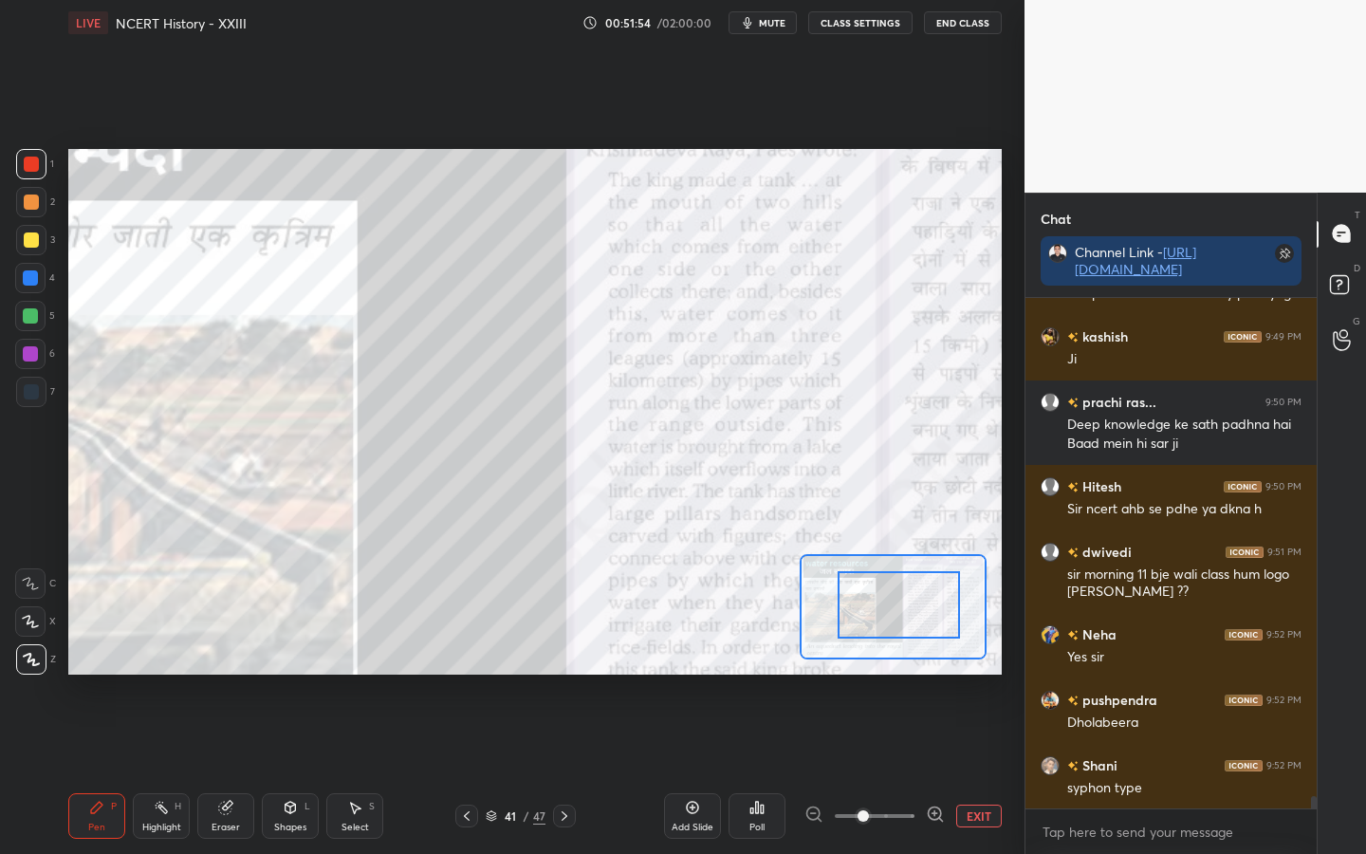
drag, startPoint x: 913, startPoint y: 619, endPoint x: 912, endPoint y: 658, distance: 38.9
click at [928, 621] on div at bounding box center [899, 604] width 122 height 67
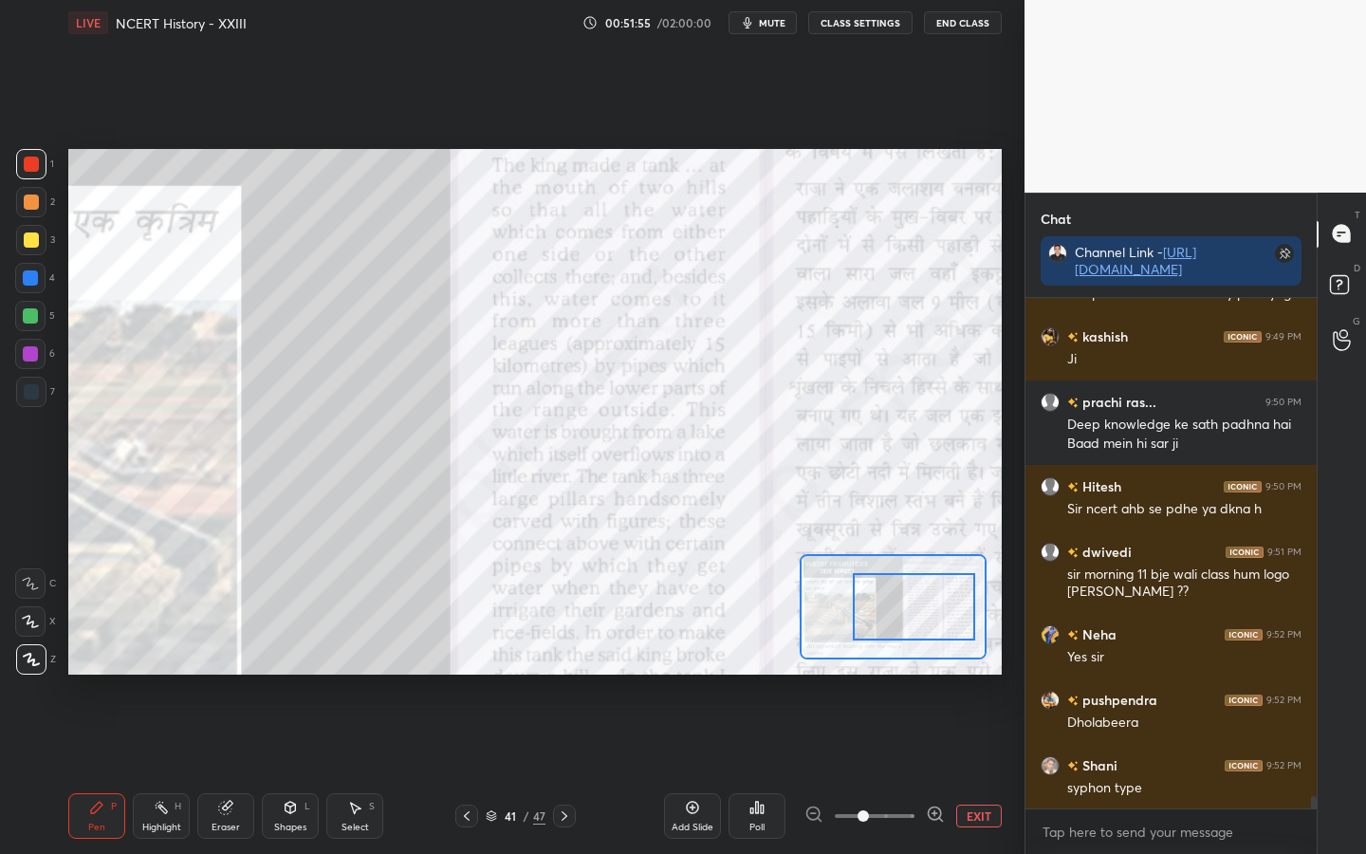
drag, startPoint x: 867, startPoint y: 814, endPoint x: 897, endPoint y: 792, distance: 37.4
click at [869, 674] on span at bounding box center [863, 815] width 11 height 11
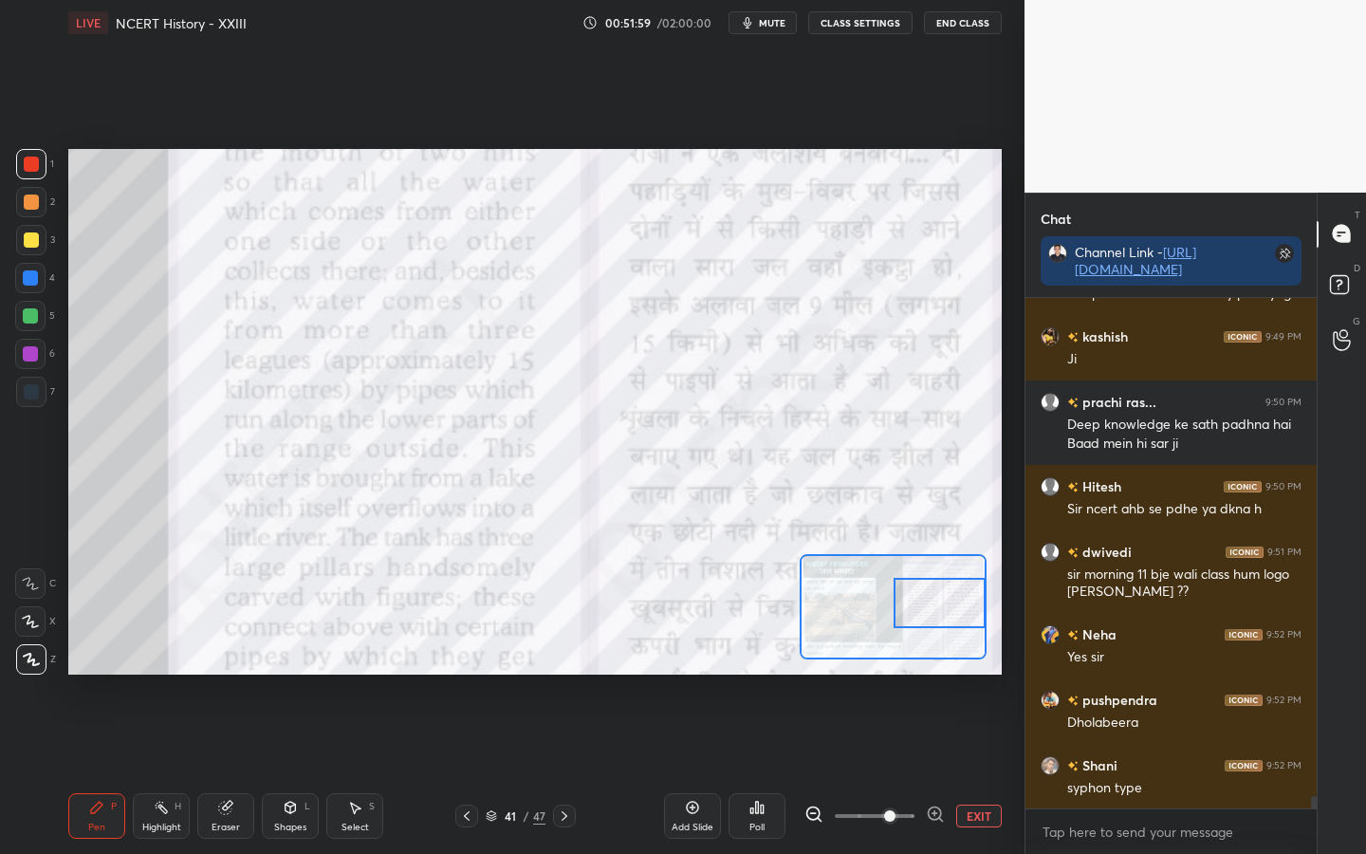
drag, startPoint x: 904, startPoint y: 626, endPoint x: 946, endPoint y: 622, distance: 41.9
click at [949, 624] on div at bounding box center [939, 603] width 91 height 50
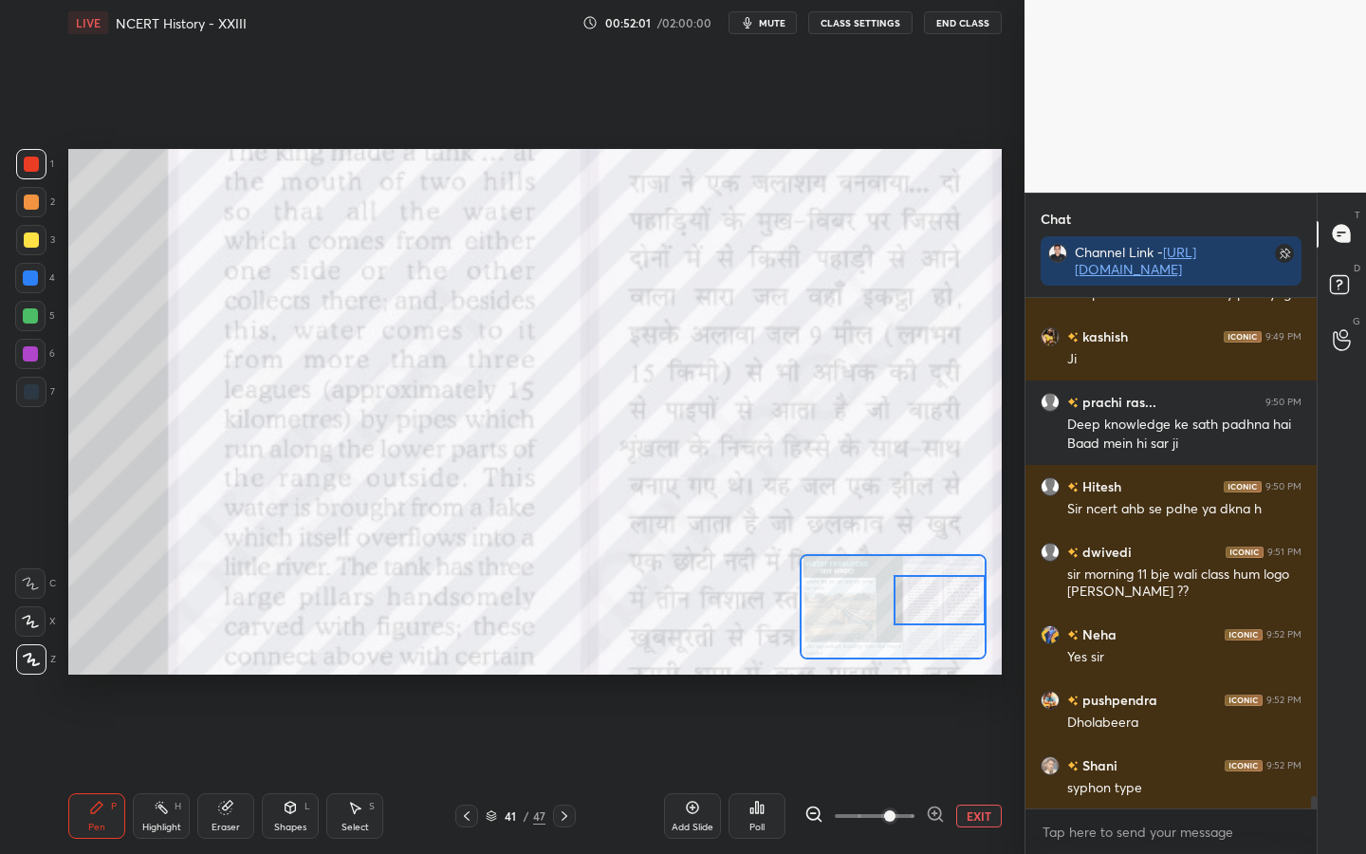
click at [947, 612] on div at bounding box center [939, 600] width 91 height 50
click at [967, 674] on button "EXIT" at bounding box center [979, 815] width 46 height 23
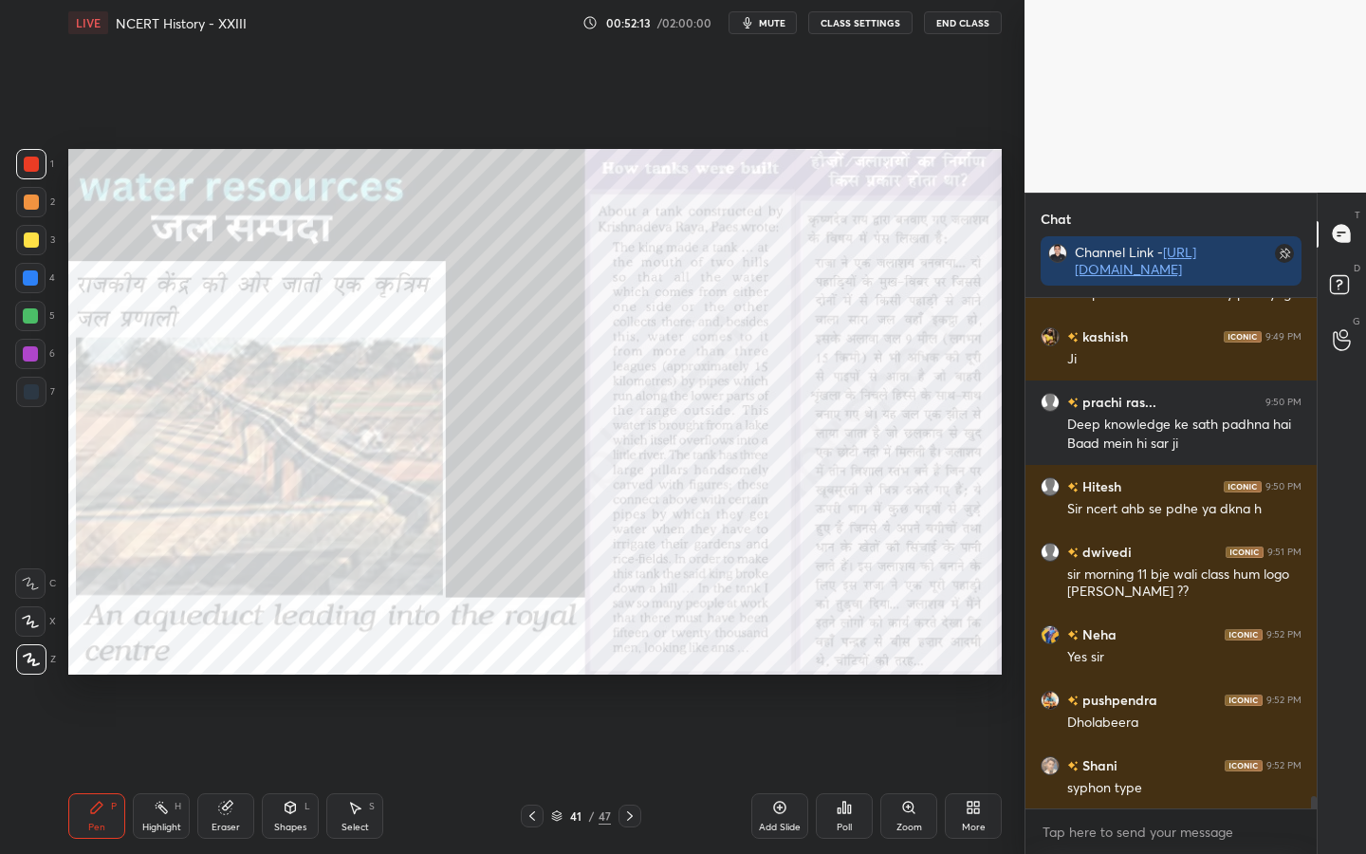
click at [767, 674] on div "Add Slide" at bounding box center [779, 816] width 57 height 46
click at [900, 674] on div "Zoom" at bounding box center [908, 816] width 57 height 46
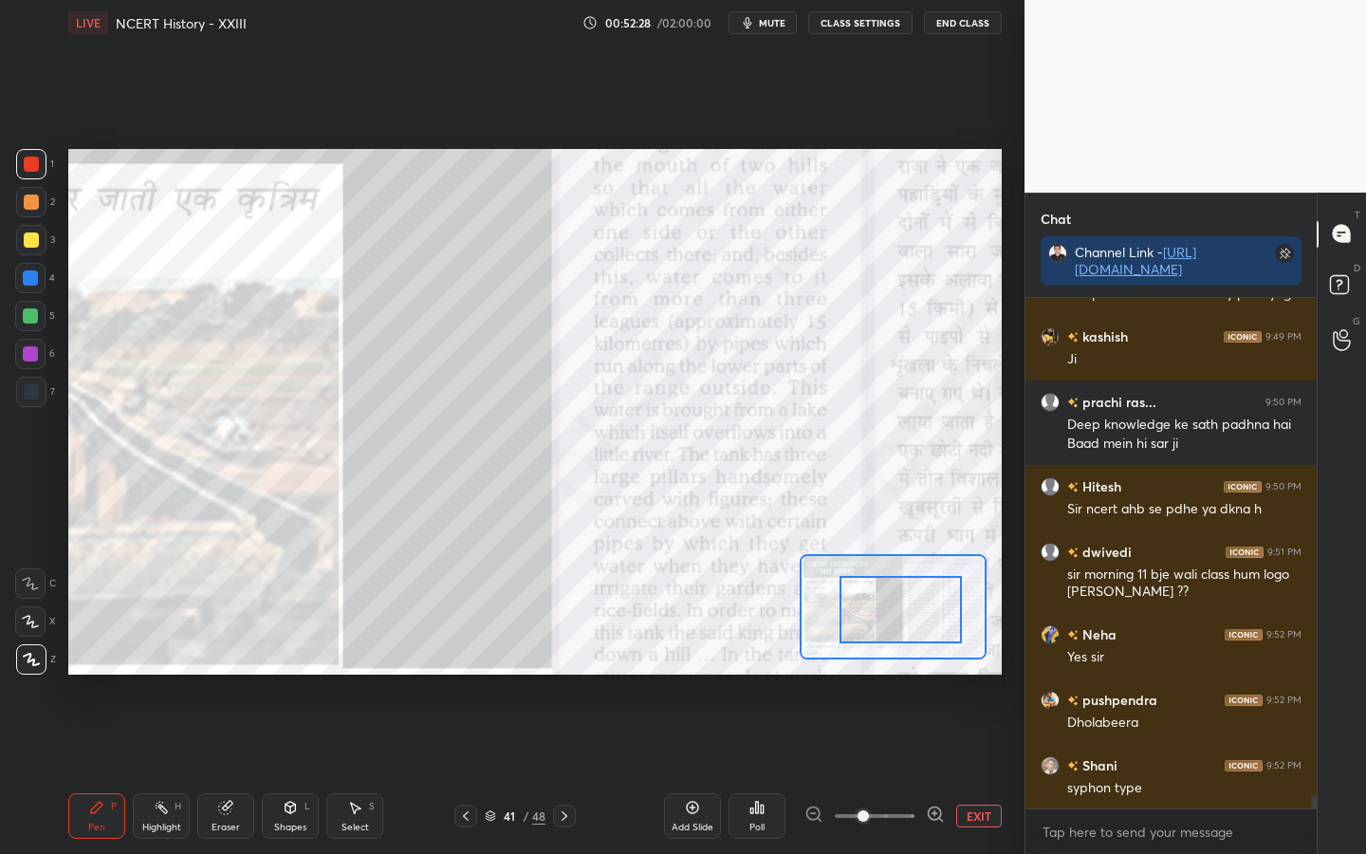
drag, startPoint x: 913, startPoint y: 613, endPoint x: 907, endPoint y: 629, distance: 17.4
click at [916, 615] on div at bounding box center [900, 609] width 122 height 67
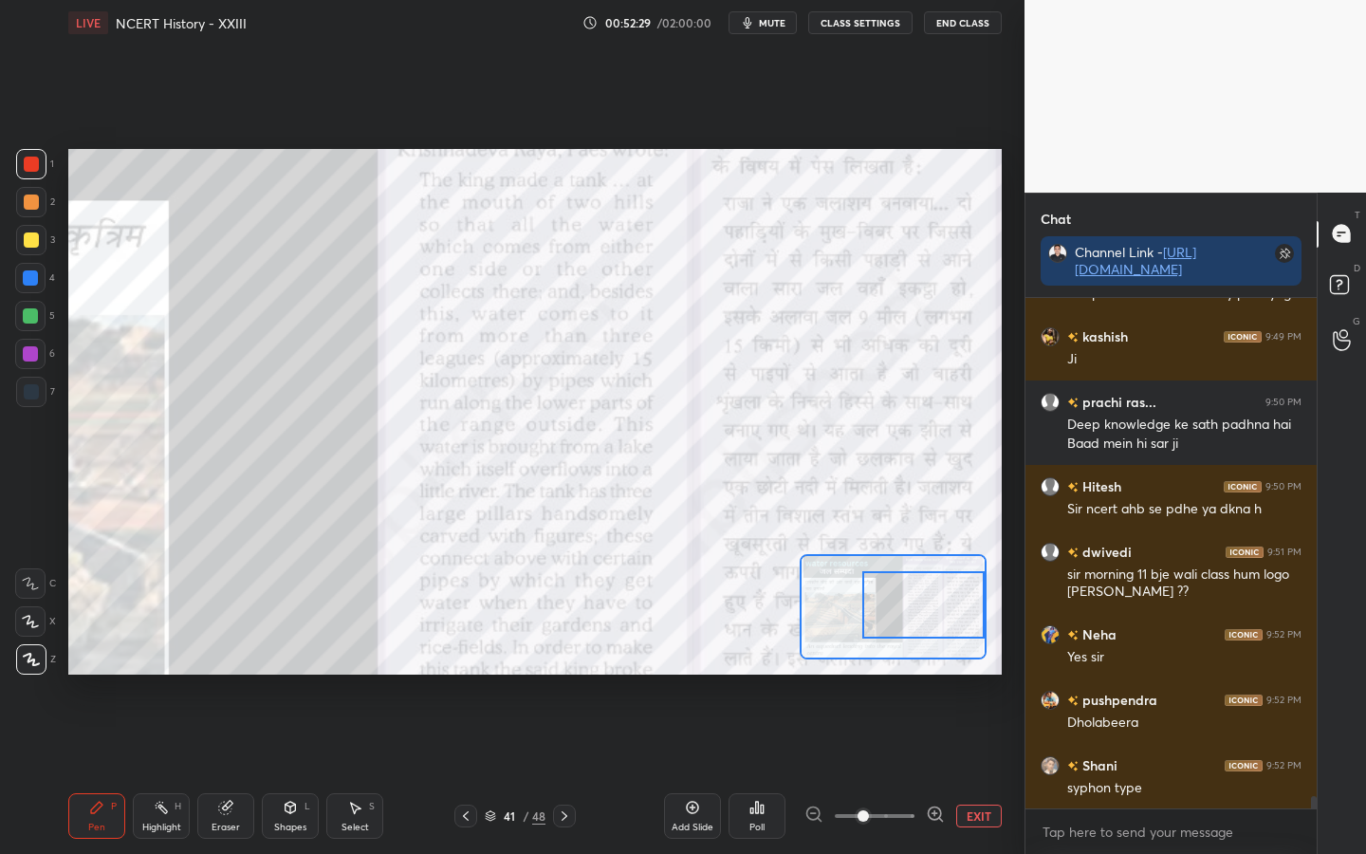
drag, startPoint x: 856, startPoint y: 813, endPoint x: 895, endPoint y: 799, distance: 42.3
click at [869, 674] on span at bounding box center [863, 815] width 11 height 11
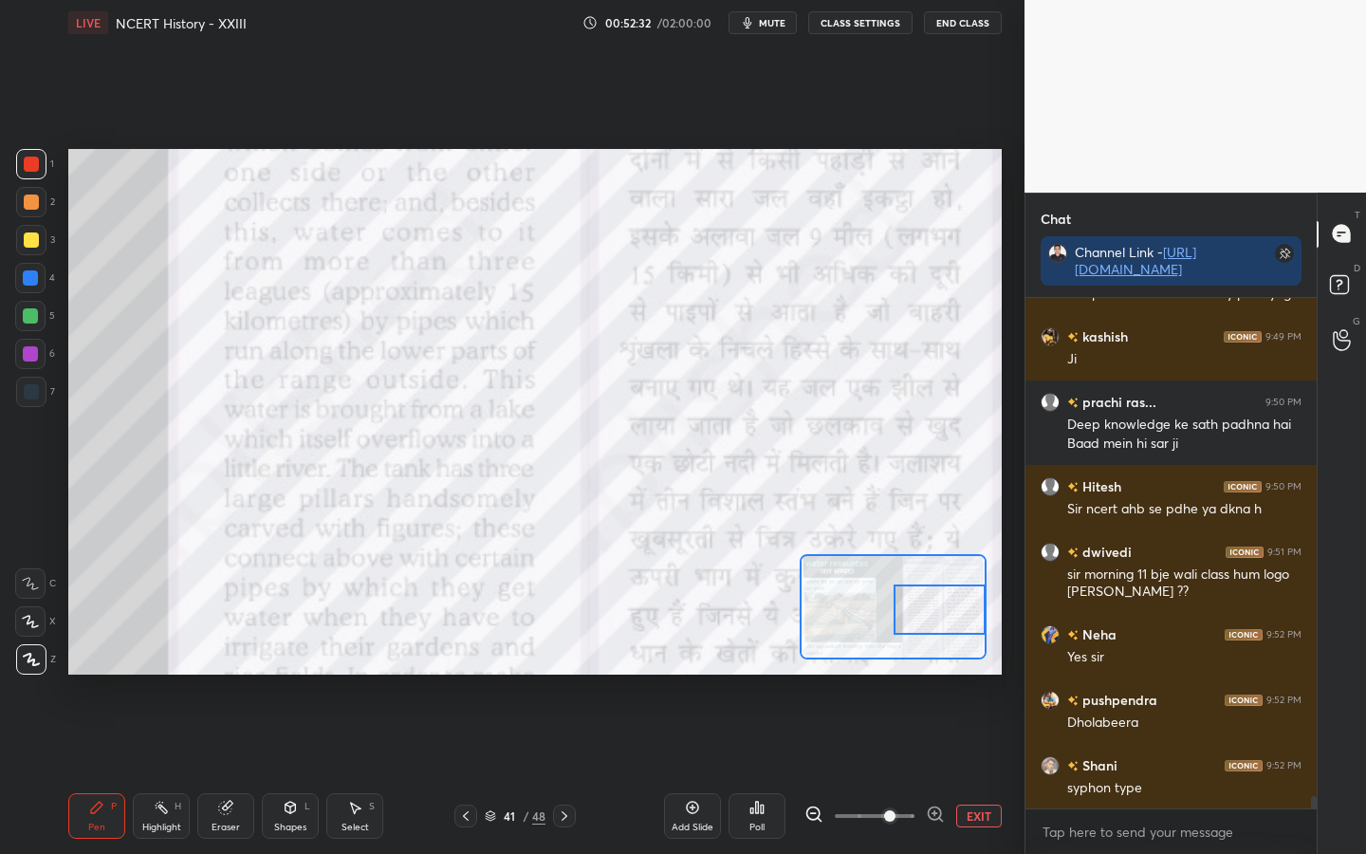
drag, startPoint x: 894, startPoint y: 615, endPoint x: 925, endPoint y: 618, distance: 31.5
click at [929, 619] on div at bounding box center [939, 609] width 91 height 50
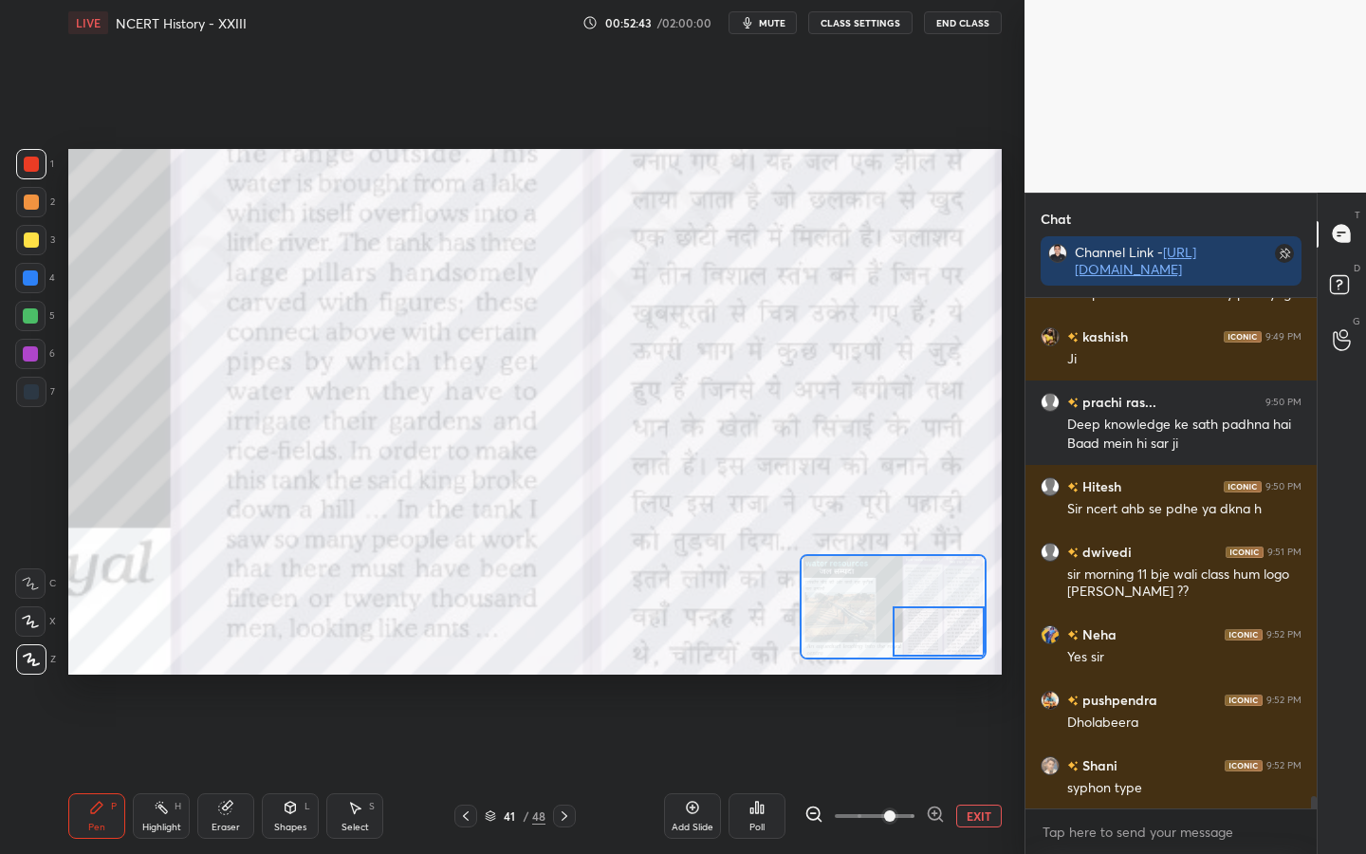
drag, startPoint x: 925, startPoint y: 608, endPoint x: 925, endPoint y: 628, distance: 19.9
click at [925, 630] on div at bounding box center [938, 631] width 91 height 50
drag, startPoint x: 915, startPoint y: 626, endPoint x: 925, endPoint y: 627, distance: 9.5
click at [934, 629] on div at bounding box center [939, 632] width 91 height 50
click at [976, 674] on button "EXIT" at bounding box center [979, 815] width 46 height 23
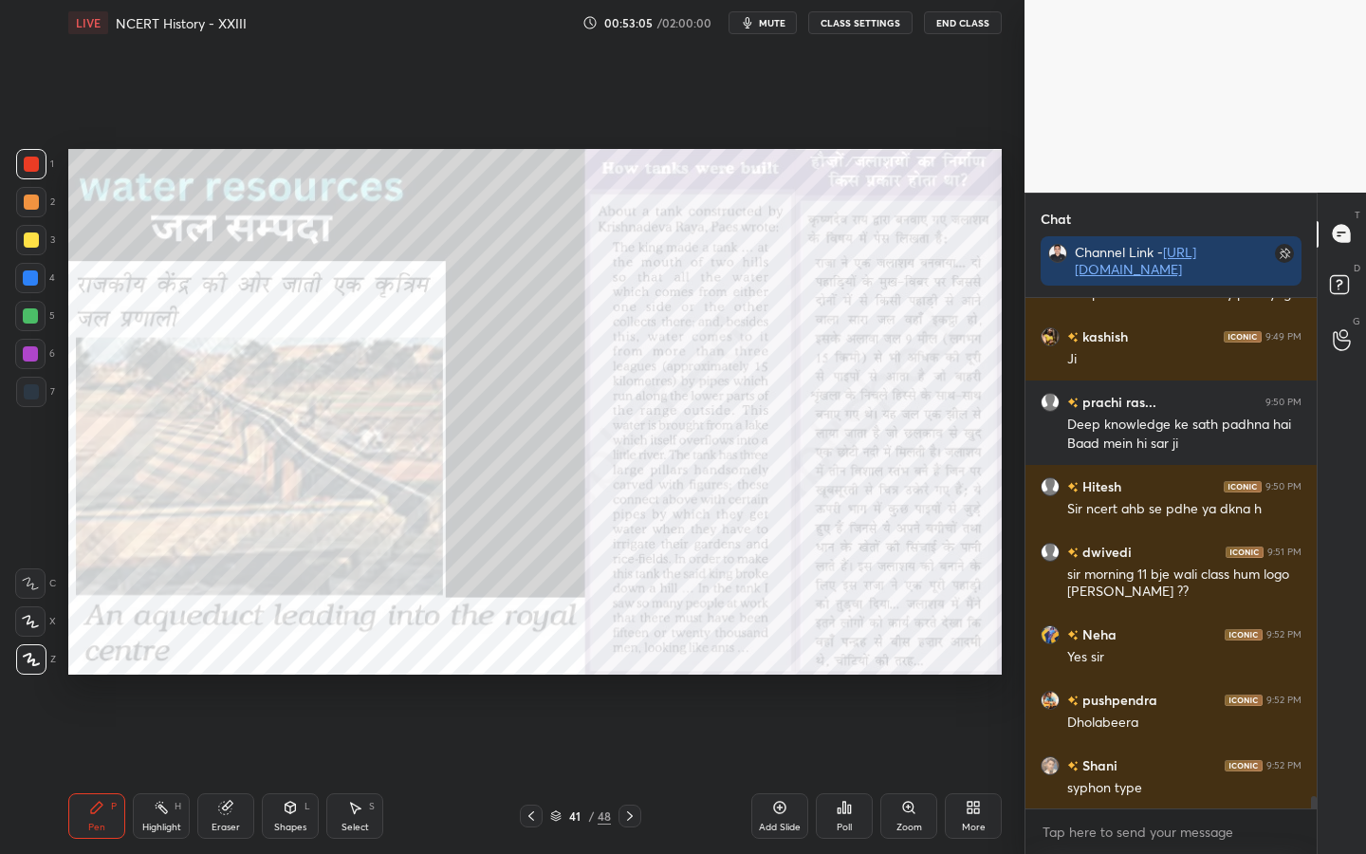
click at [38, 236] on div at bounding box center [31, 240] width 30 height 30
click at [632, 674] on icon at bounding box center [629, 815] width 15 height 15
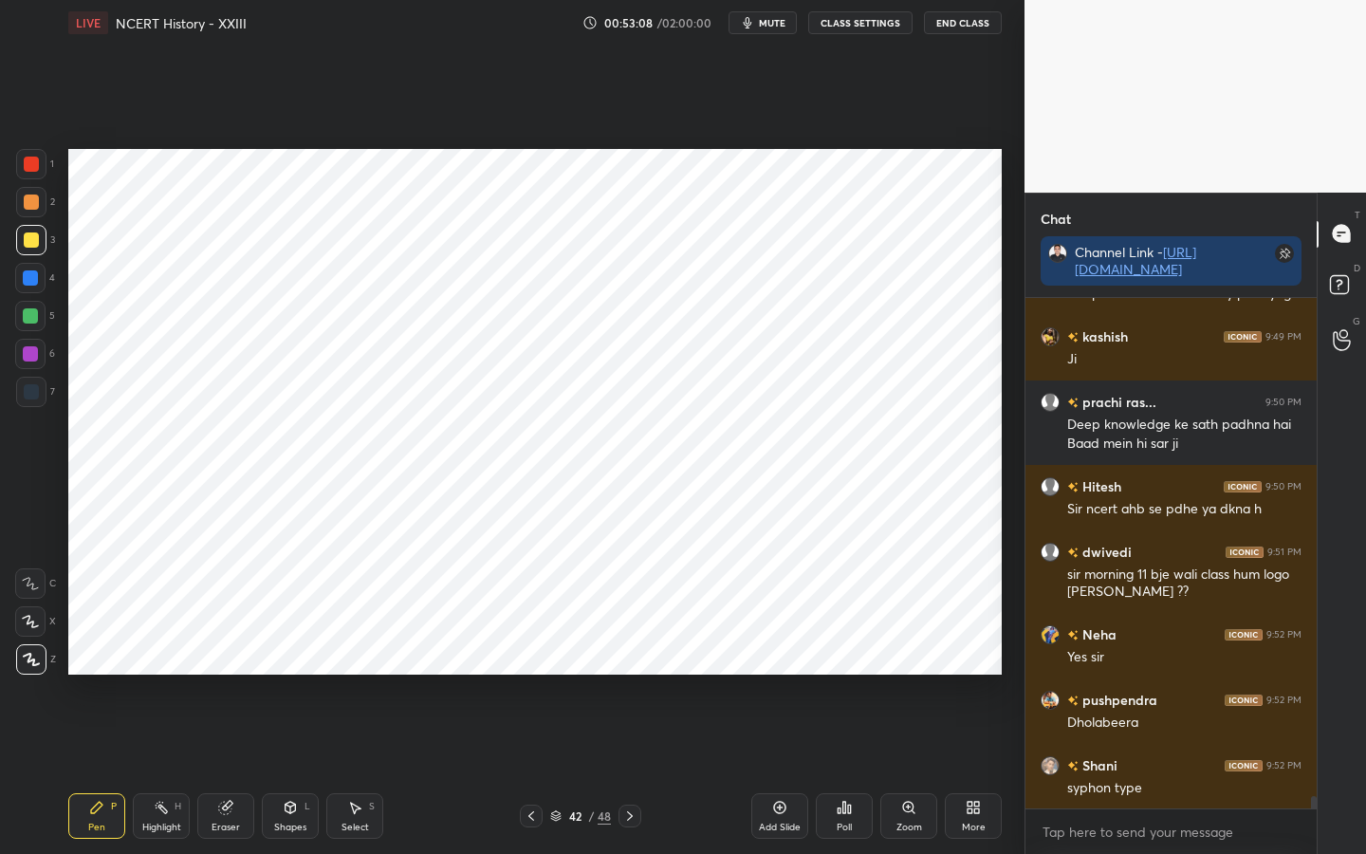
drag, startPoint x: 22, startPoint y: 169, endPoint x: 60, endPoint y: 190, distance: 43.3
click at [36, 165] on div at bounding box center [31, 164] width 30 height 30
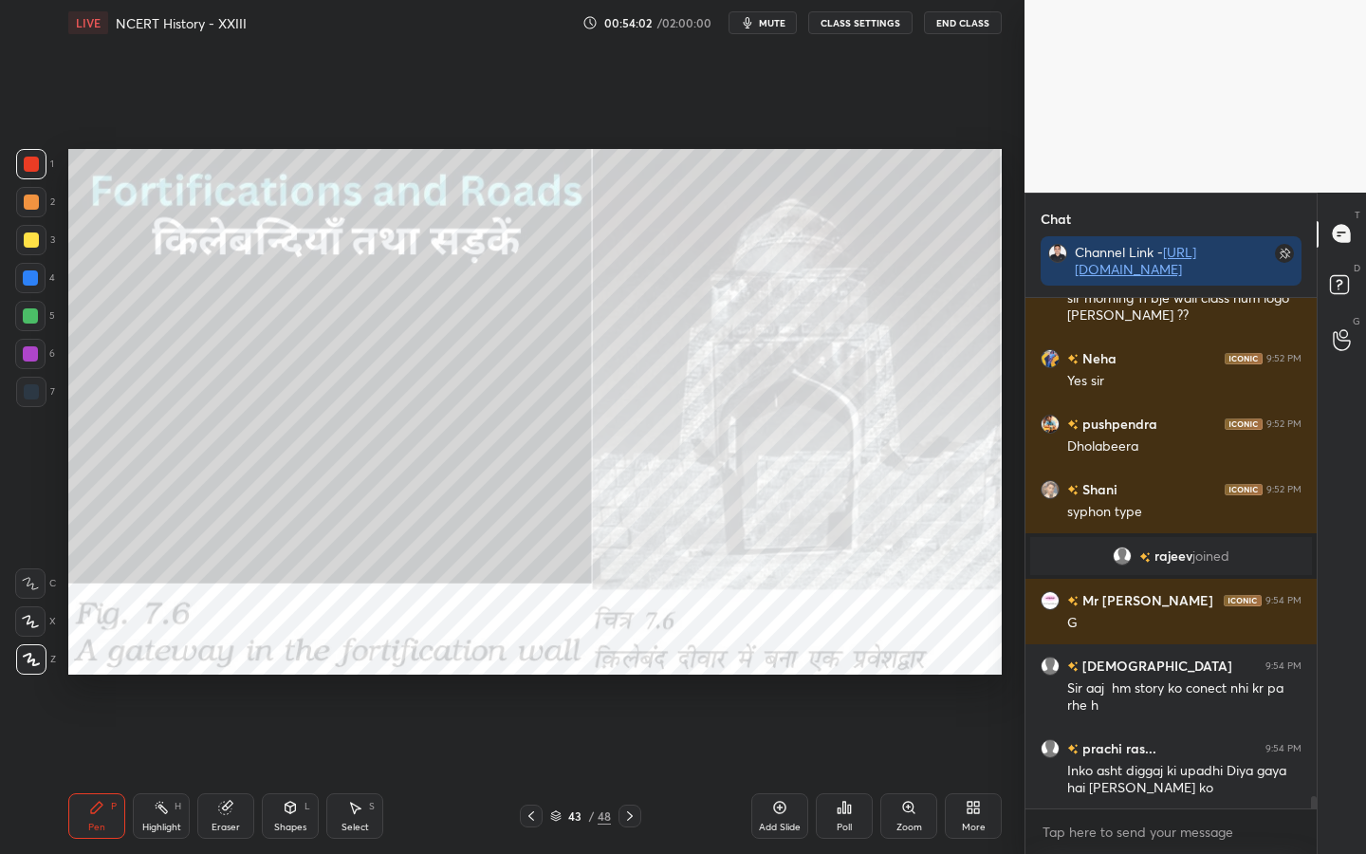
scroll to position [20637, 0]
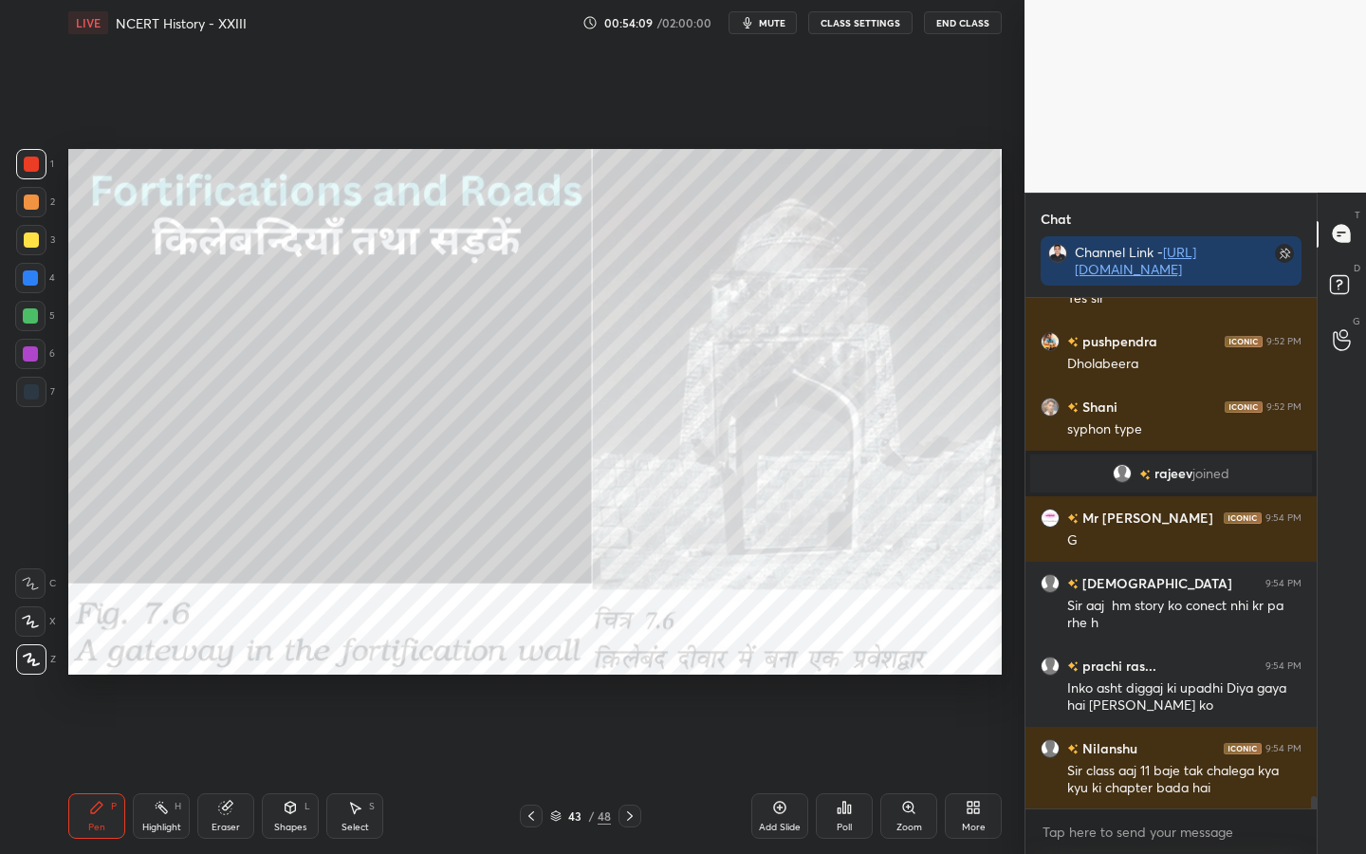
drag, startPoint x: 228, startPoint y: 825, endPoint x: 214, endPoint y: 793, distance: 34.9
click at [229, 674] on div "Eraser" at bounding box center [226, 826] width 28 height 9
drag, startPoint x: 26, startPoint y: 662, endPoint x: 26, endPoint y: 643, distance: 19.0
click at [31, 662] on span "Erase all" at bounding box center [30, 659] width 28 height 13
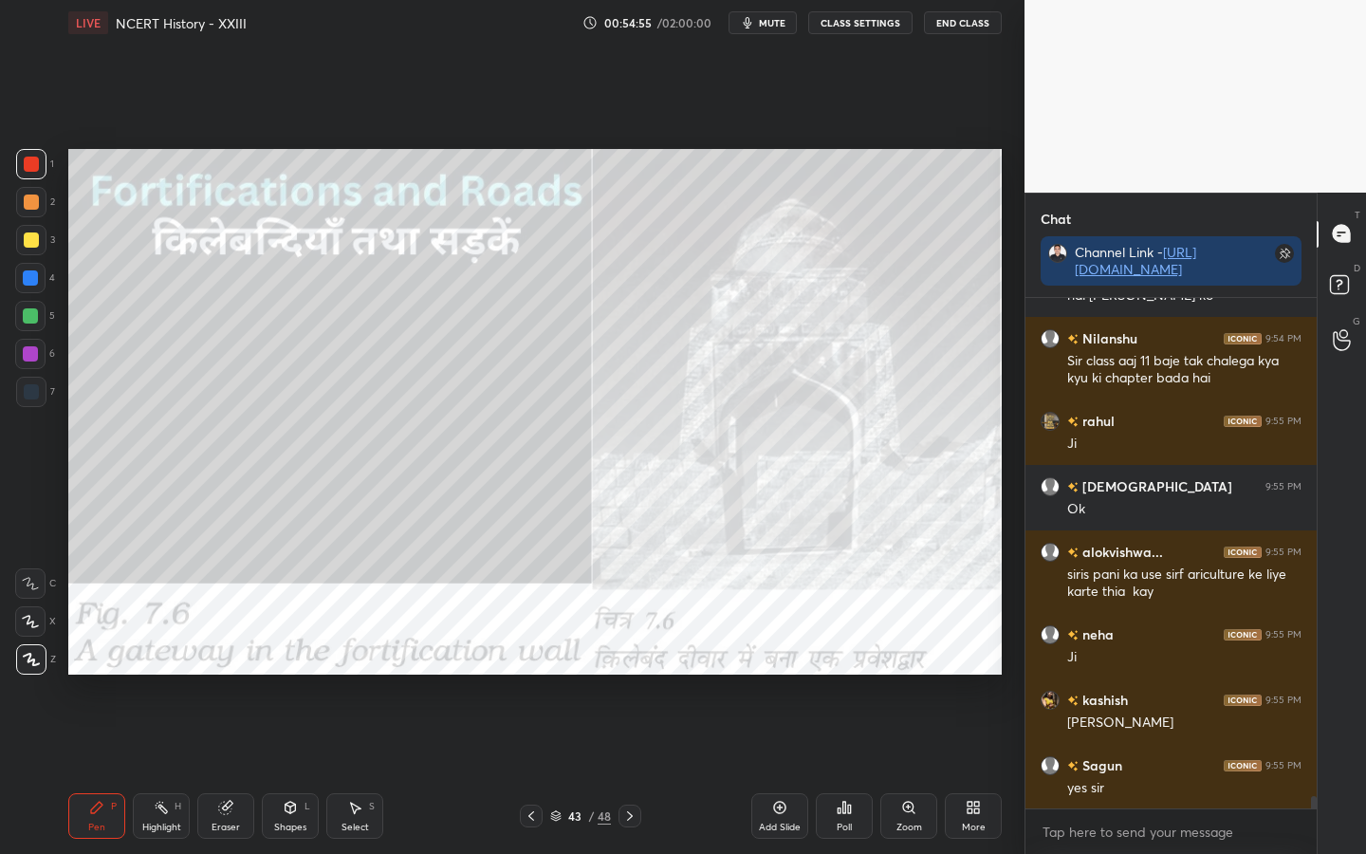
scroll to position [21113, 0]
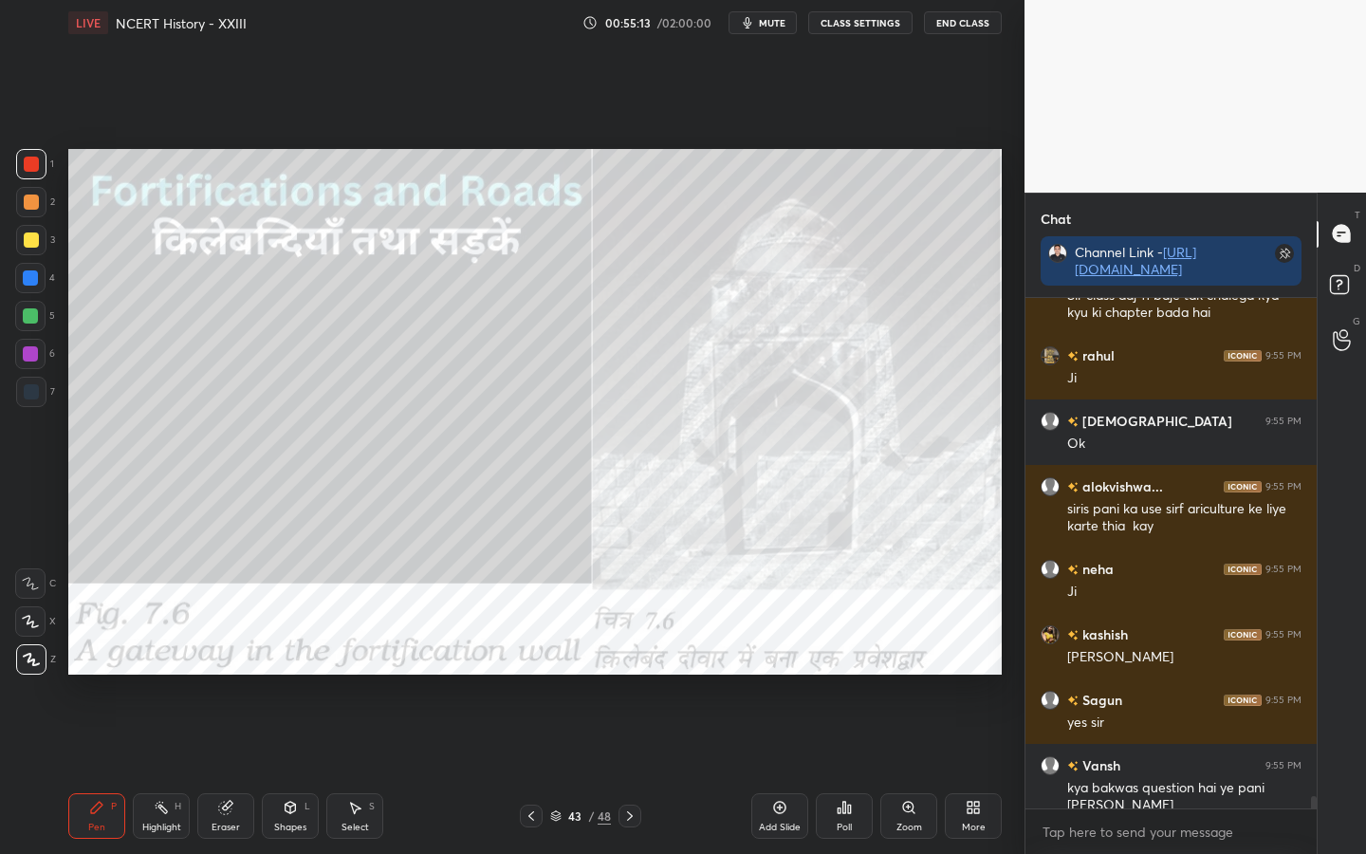
drag, startPoint x: 223, startPoint y: 817, endPoint x: 193, endPoint y: 777, distance: 50.1
click at [218, 674] on div "Eraser" at bounding box center [225, 816] width 57 height 46
click at [36, 660] on span "Erase all" at bounding box center [30, 659] width 28 height 13
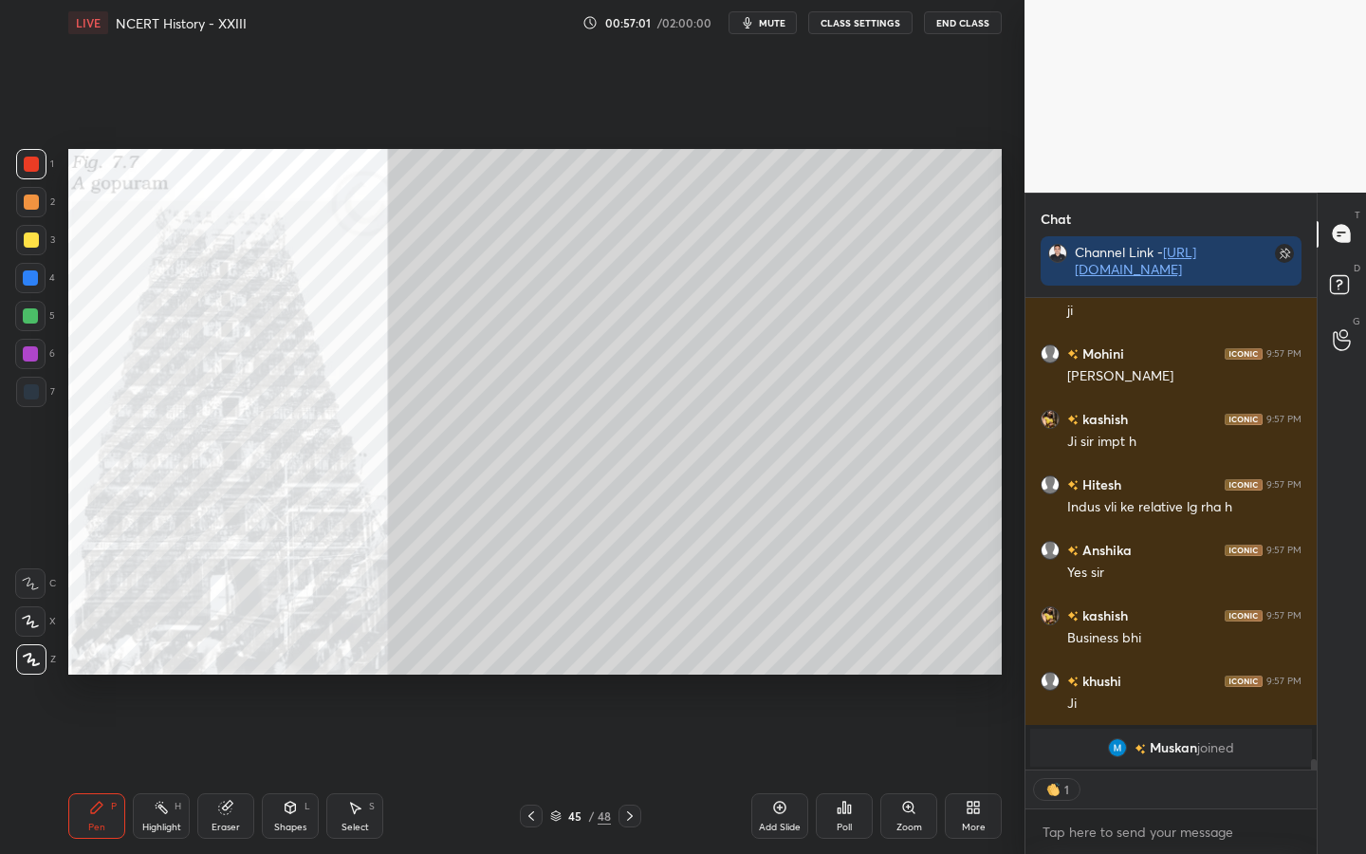
scroll to position [21559, 0]
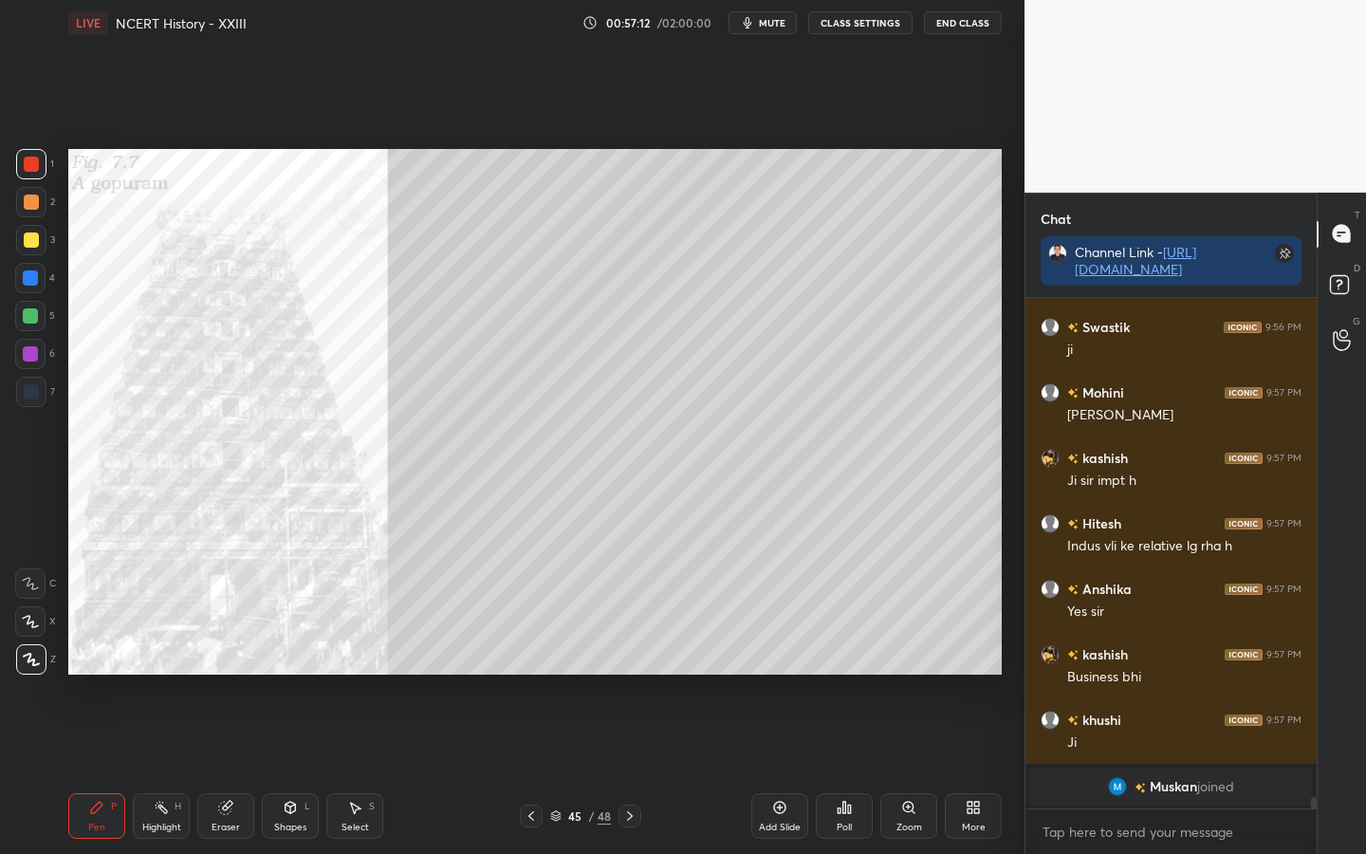
click at [600, 674] on div "48" at bounding box center [604, 815] width 13 height 17
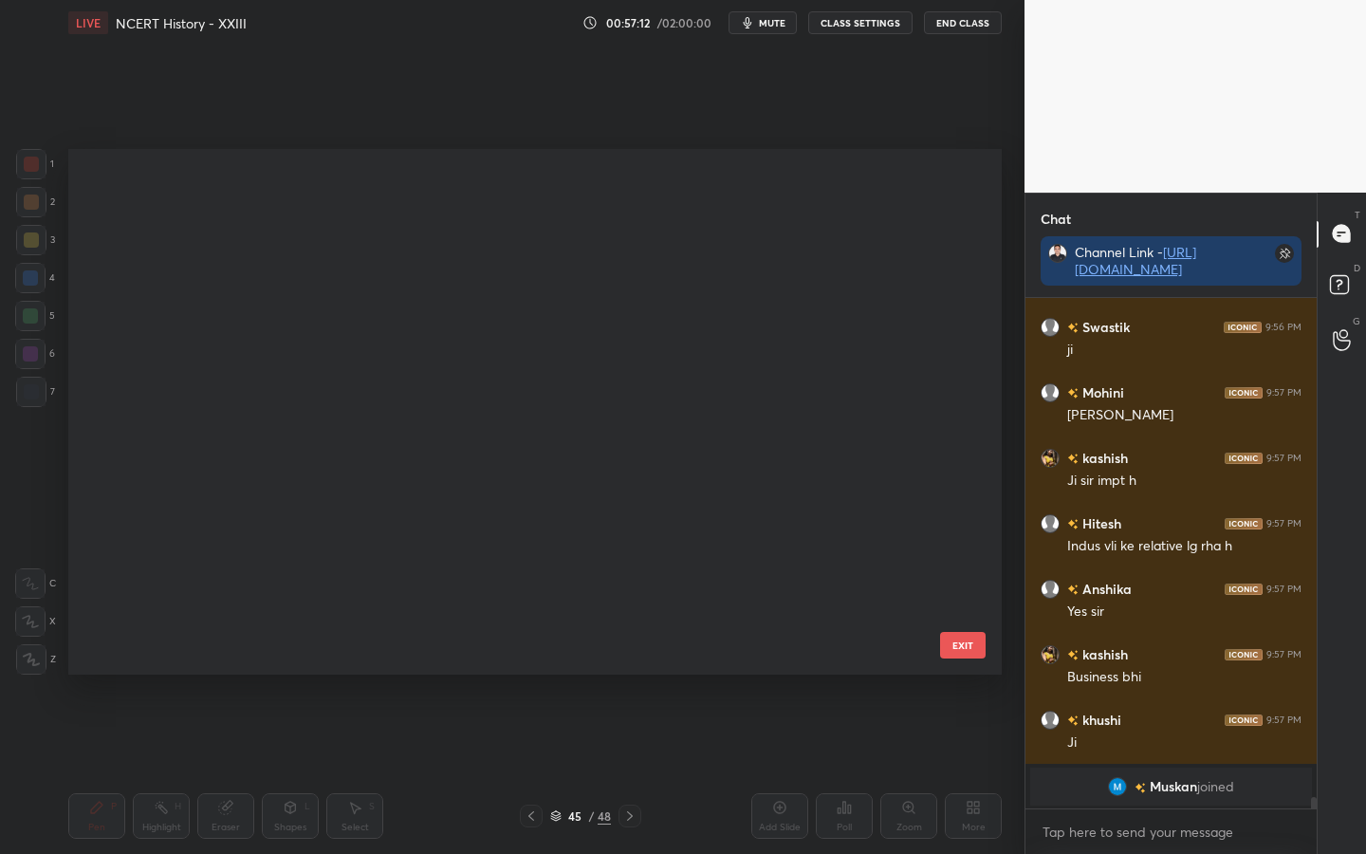
scroll to position [519, 924]
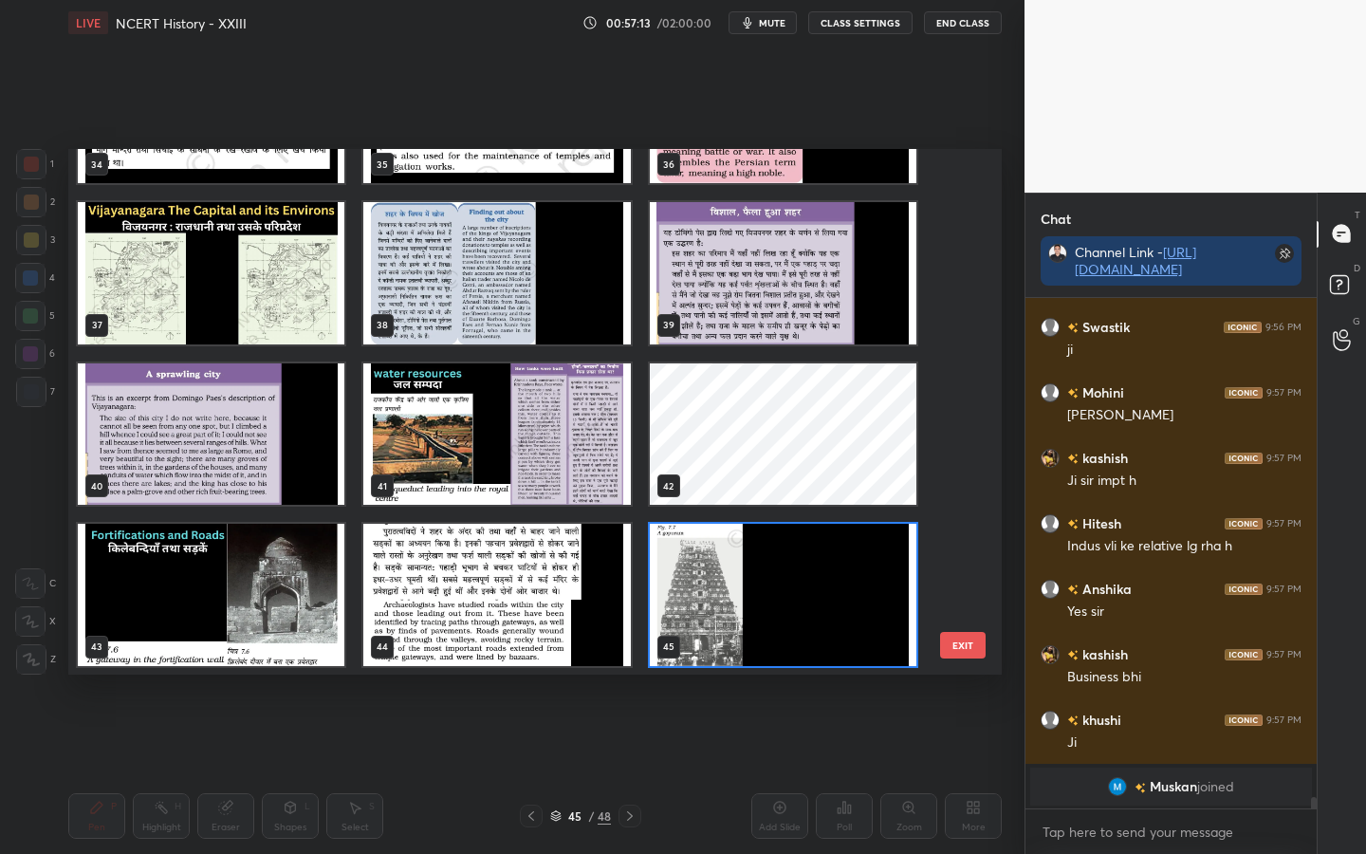
drag, startPoint x: 969, startPoint y: 645, endPoint x: 985, endPoint y: 615, distance: 33.9
click at [969, 646] on button "EXIT" at bounding box center [963, 645] width 46 height 27
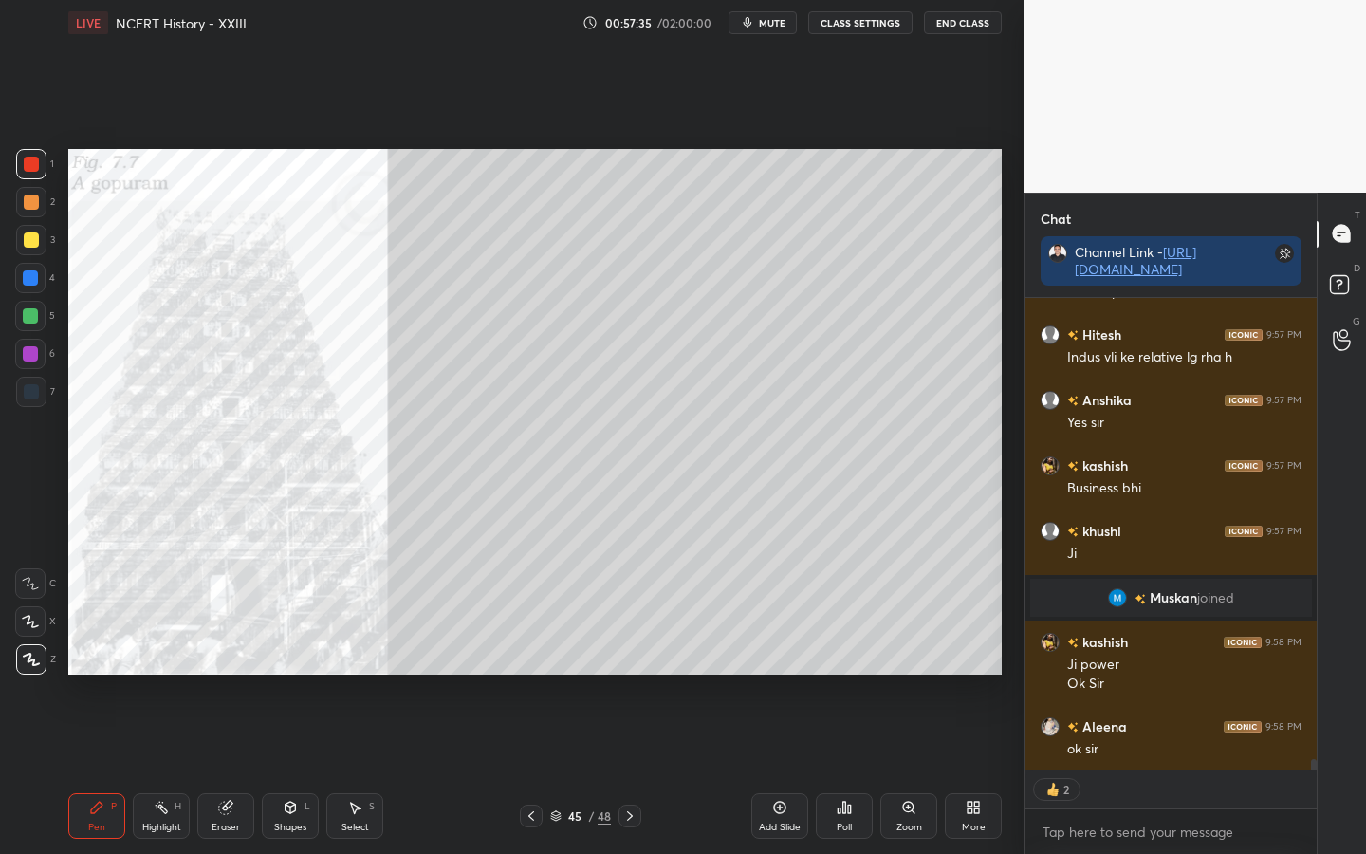
scroll to position [21565, 0]
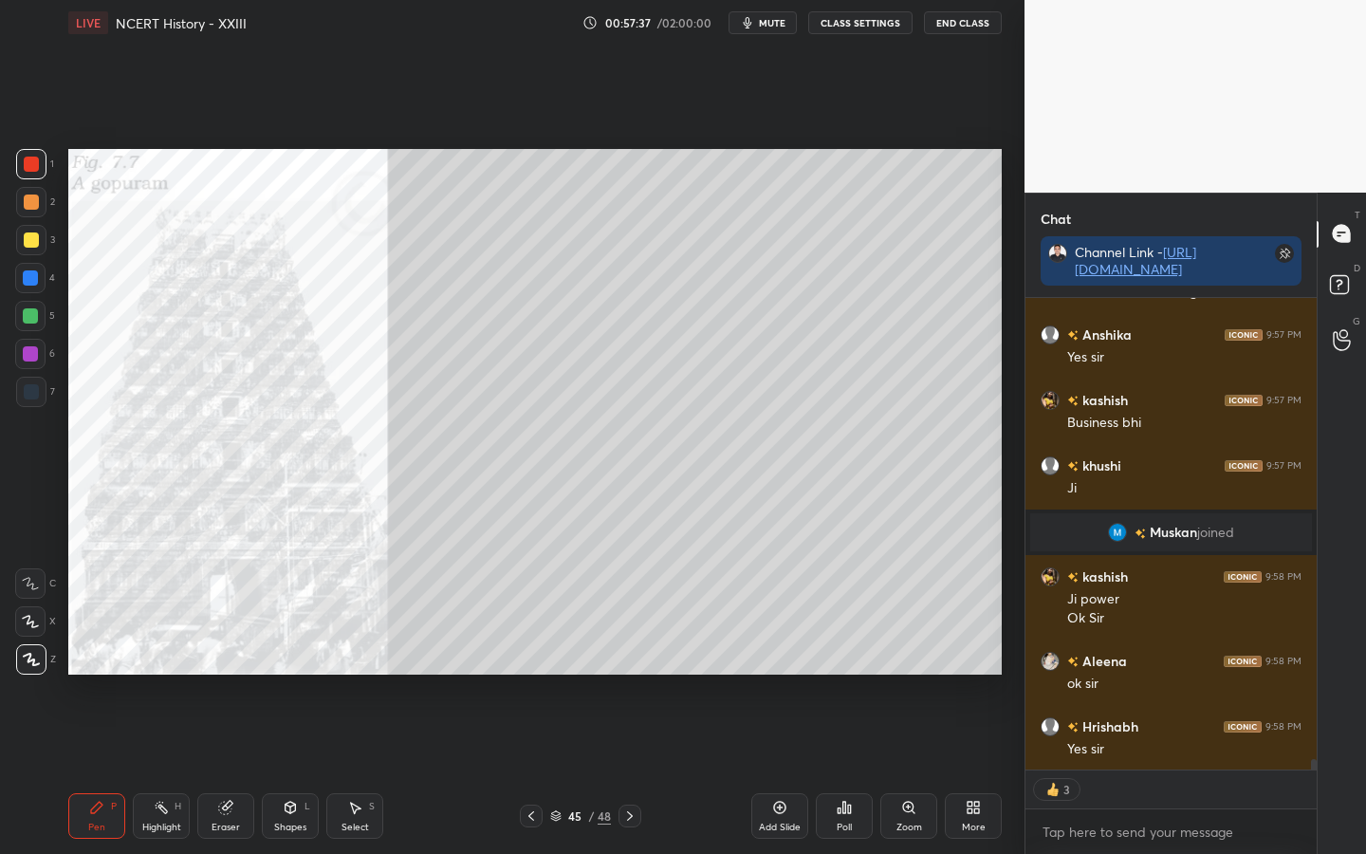
click at [33, 239] on div at bounding box center [31, 239] width 15 height 15
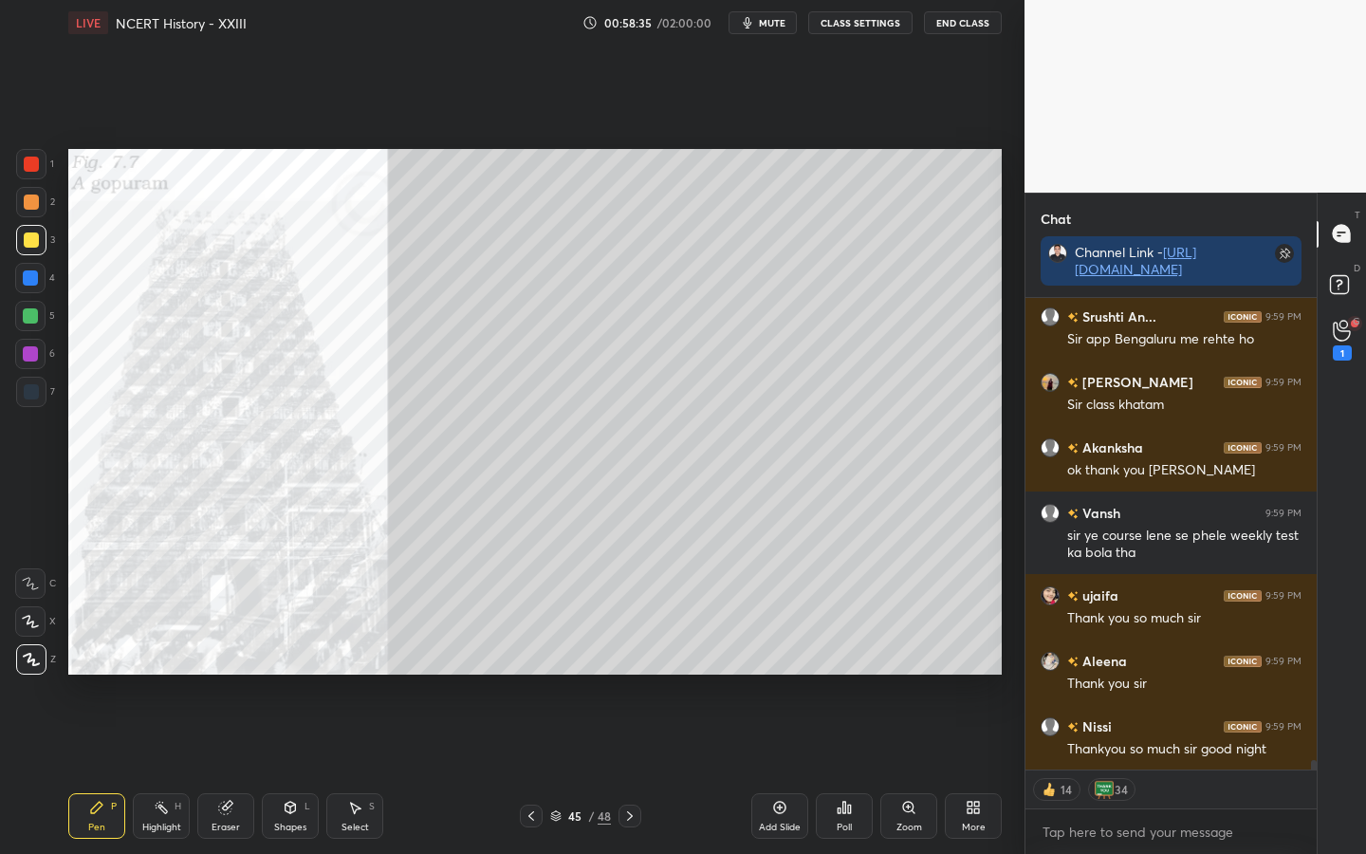
scroll to position [24021, 0]
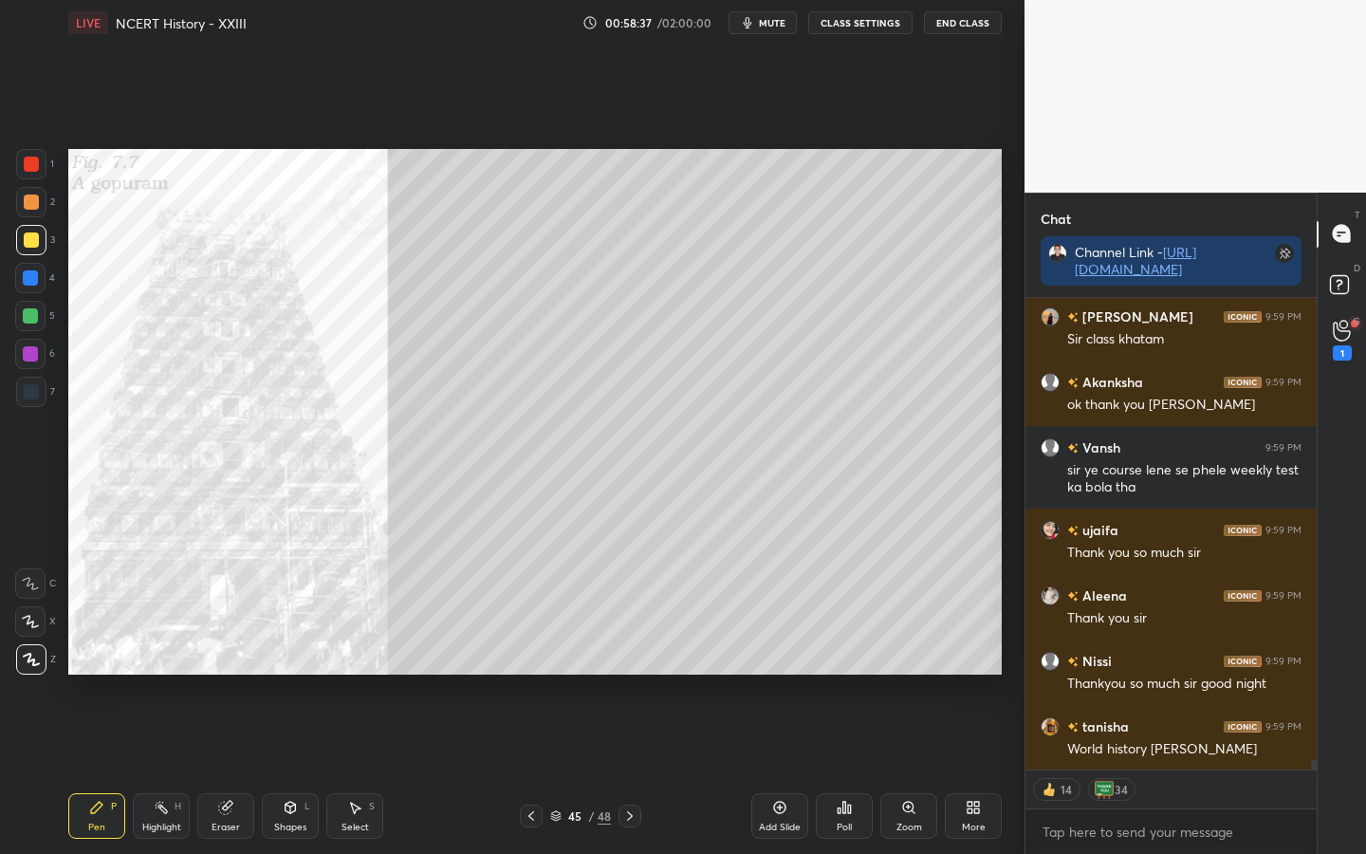
click at [223, 674] on div "Eraser" at bounding box center [225, 816] width 57 height 46
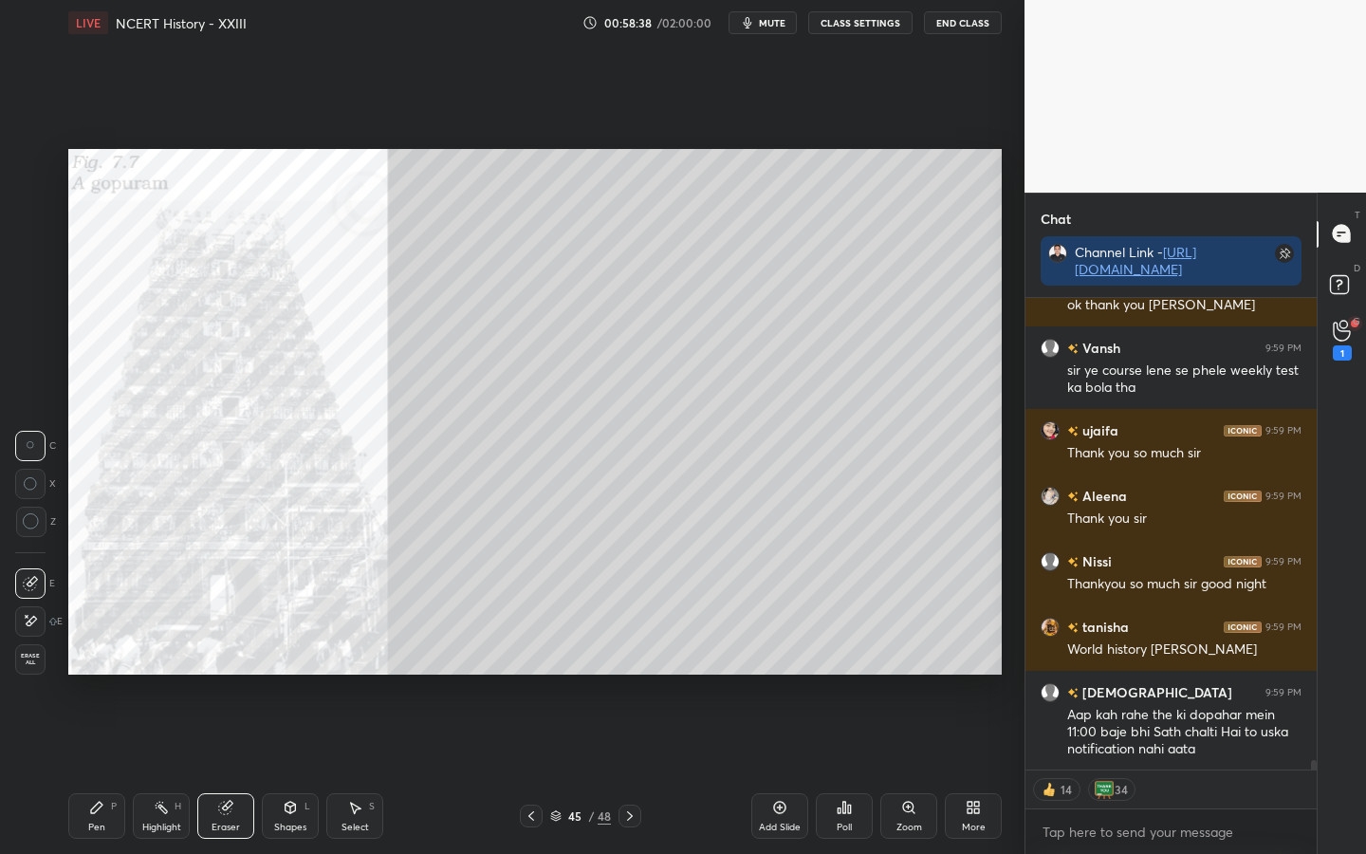
click at [32, 658] on span "Erase all" at bounding box center [30, 659] width 28 height 13
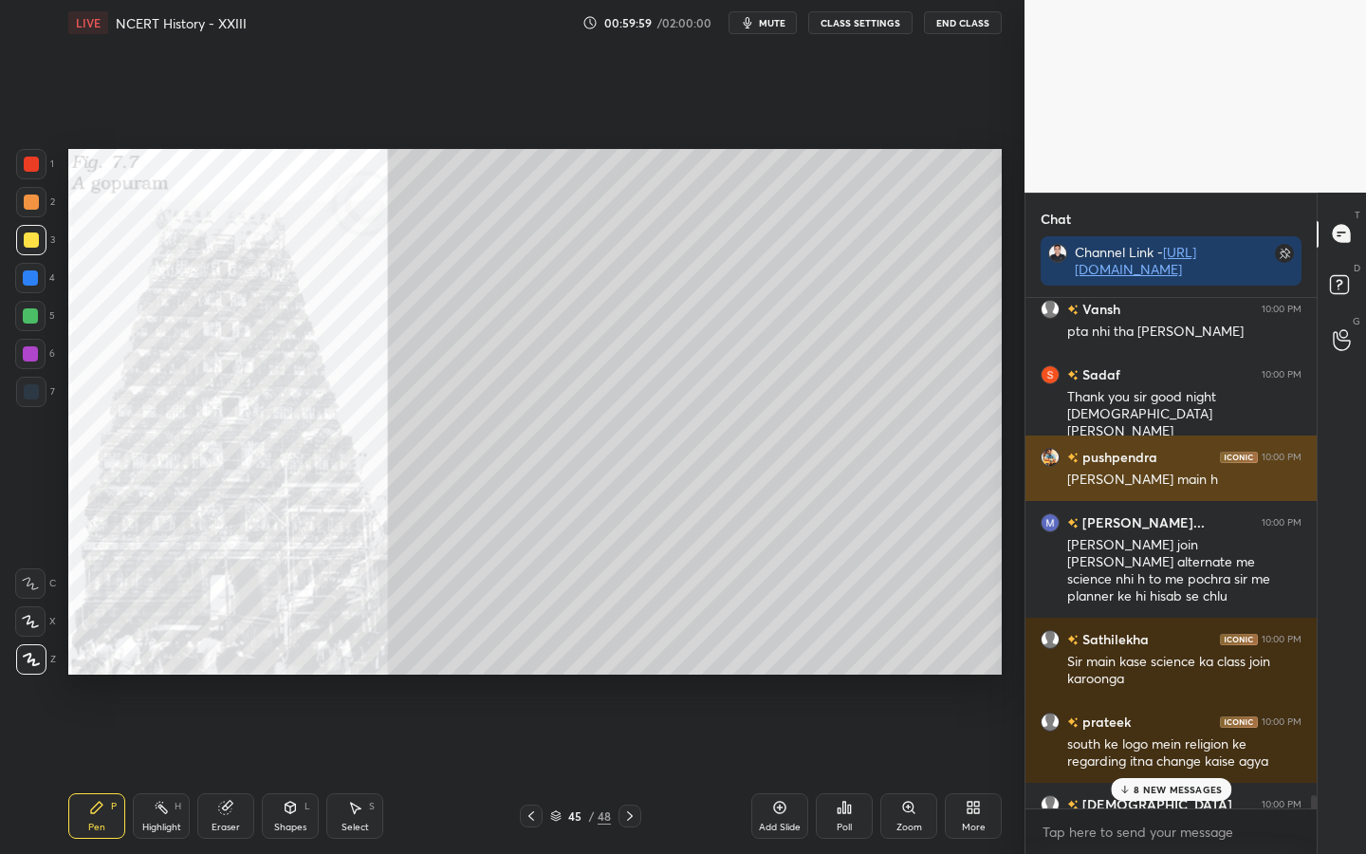
scroll to position [25661, 0]
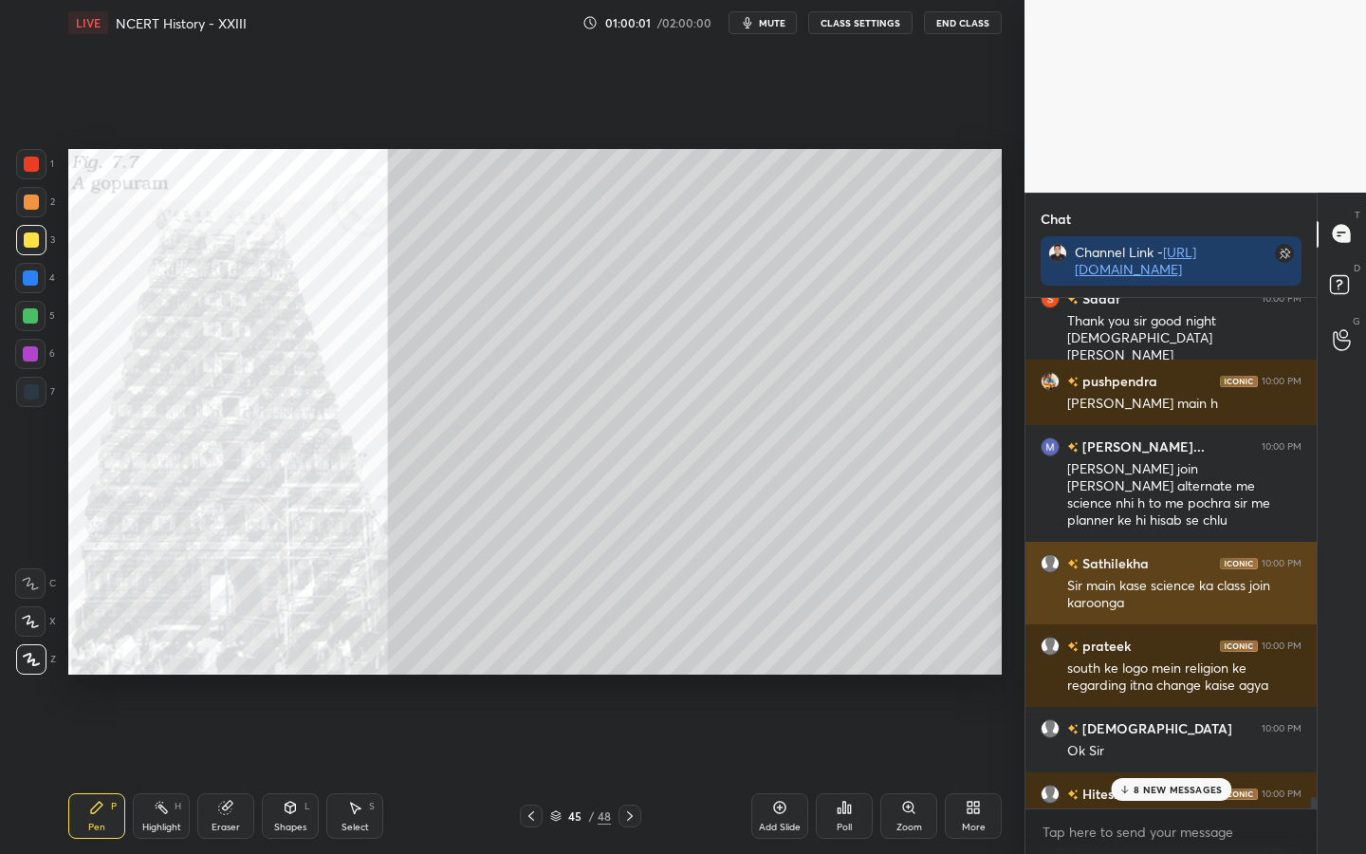
click at [1201, 549] on div "Sathilekha 10:00 PM Sir main kase science ka class join karoonga" at bounding box center [1170, 583] width 291 height 83
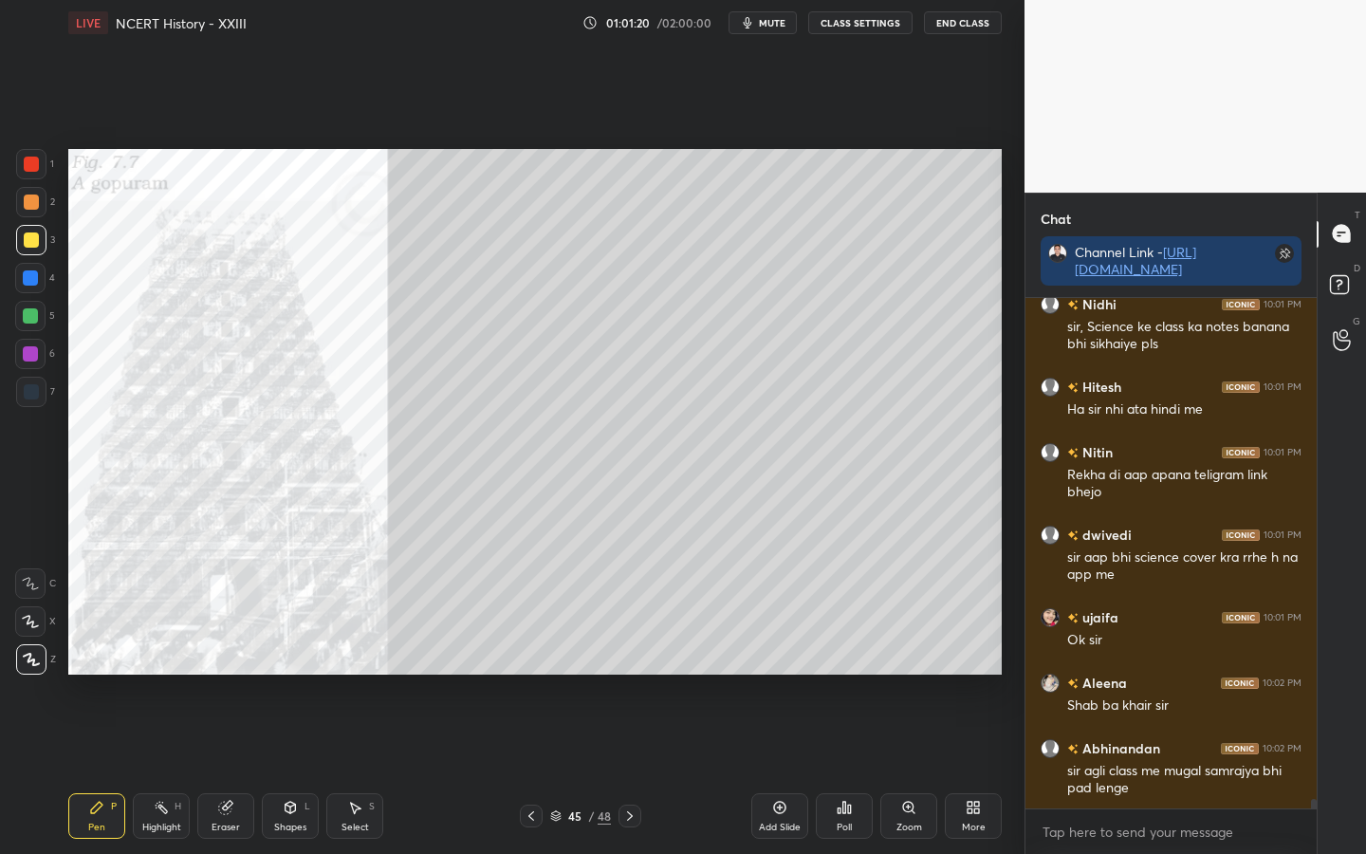
scroll to position [26757, 0]
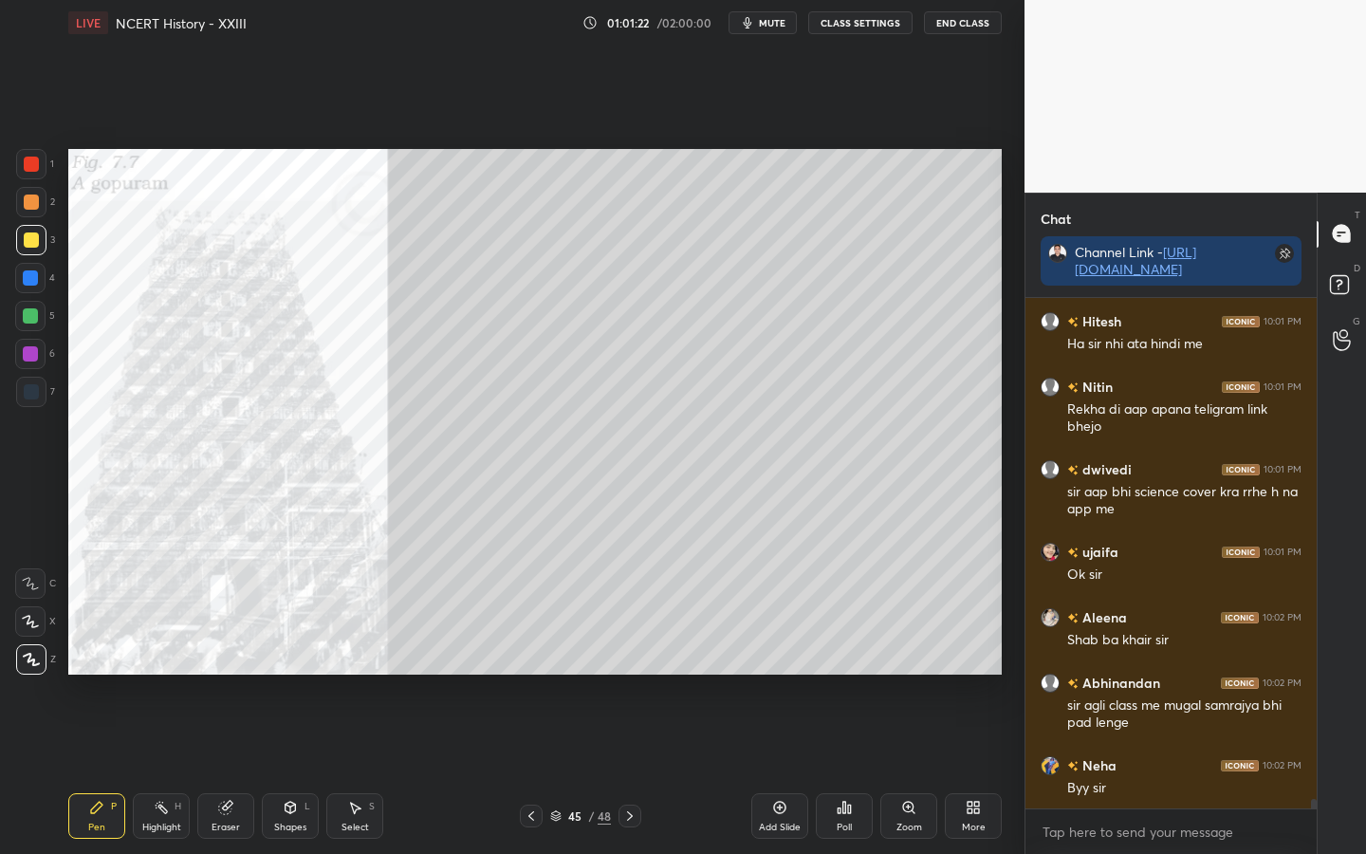
click at [966, 23] on button "End Class" at bounding box center [963, 22] width 78 height 23
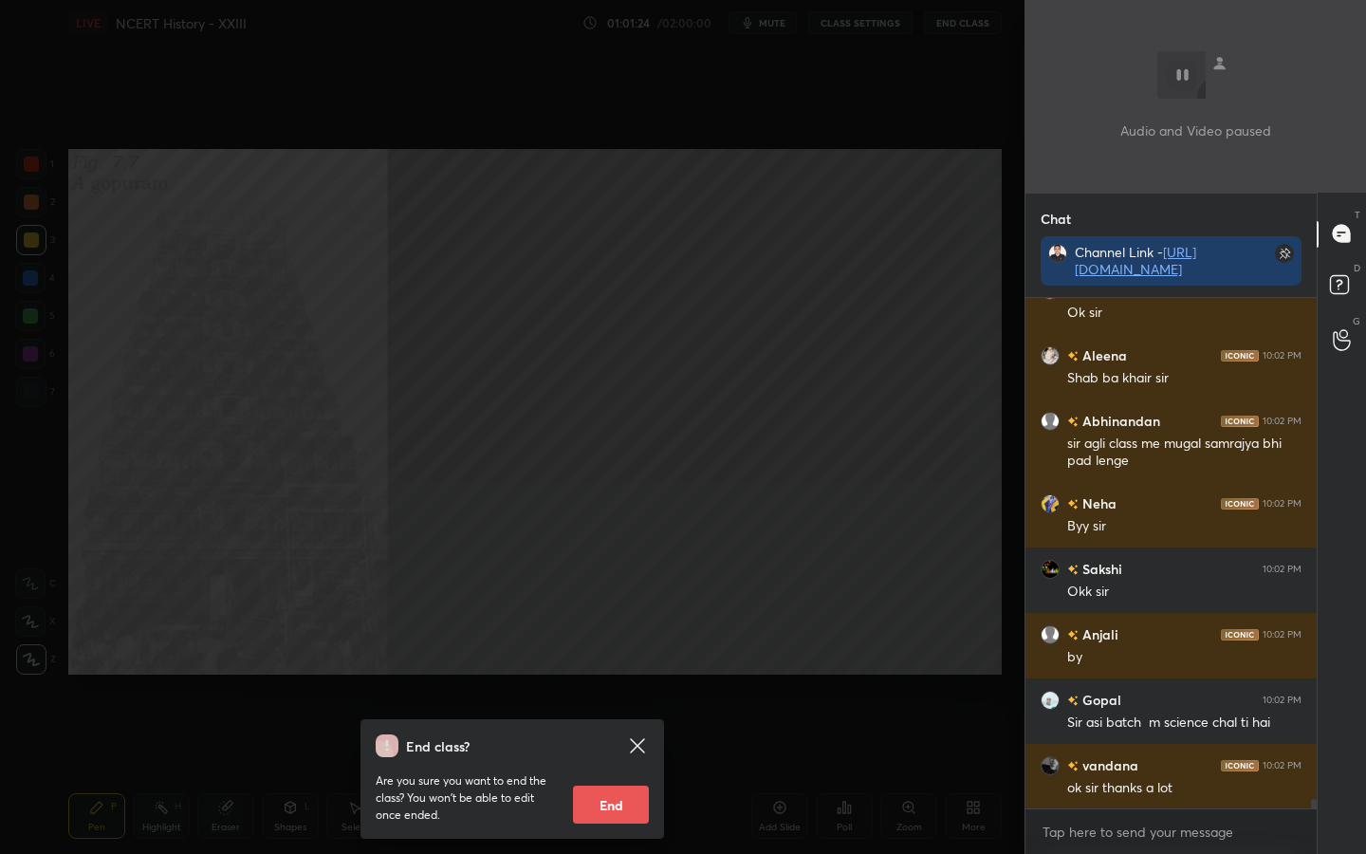
scroll to position [27084, 0]
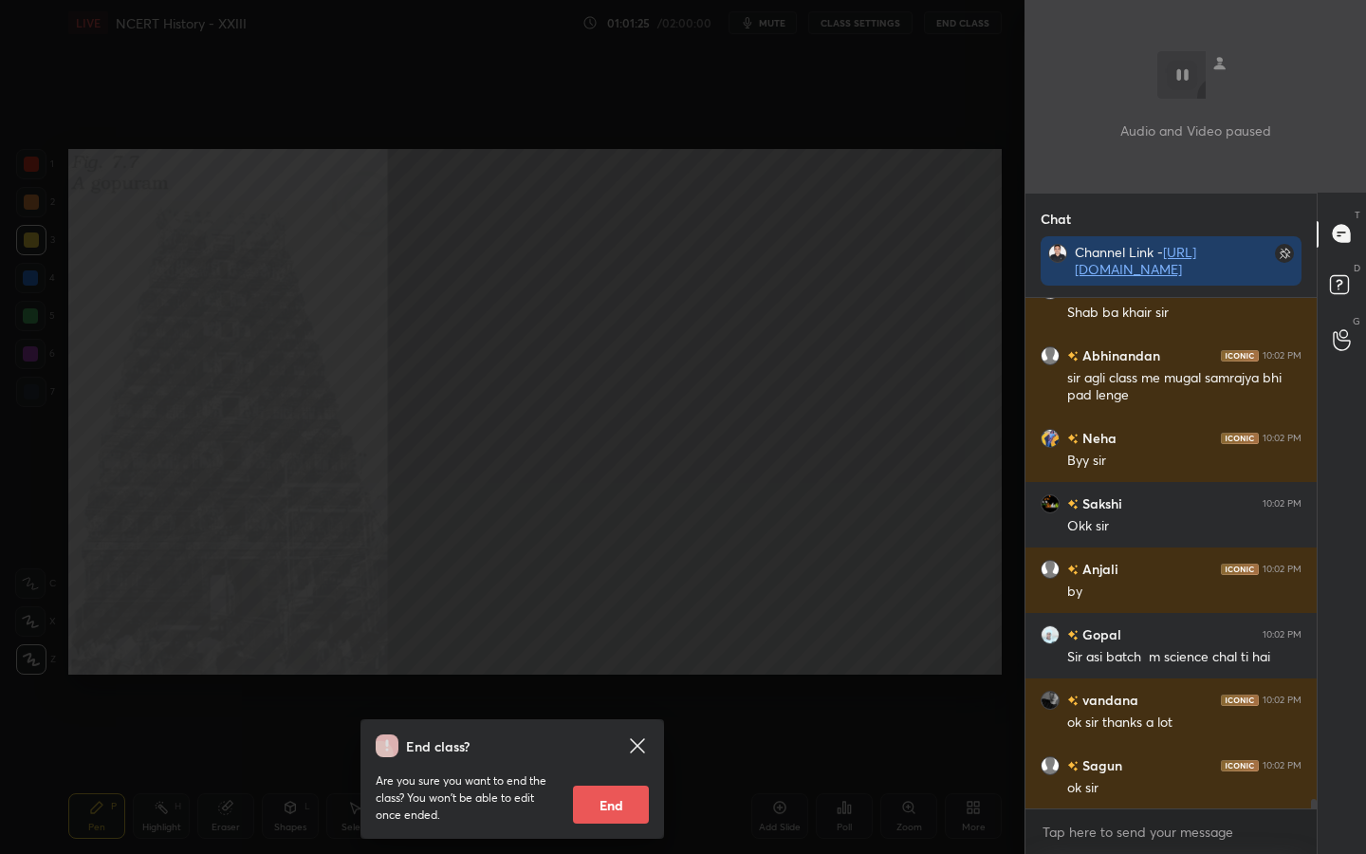
click at [608, 674] on button "End" at bounding box center [611, 804] width 76 height 38
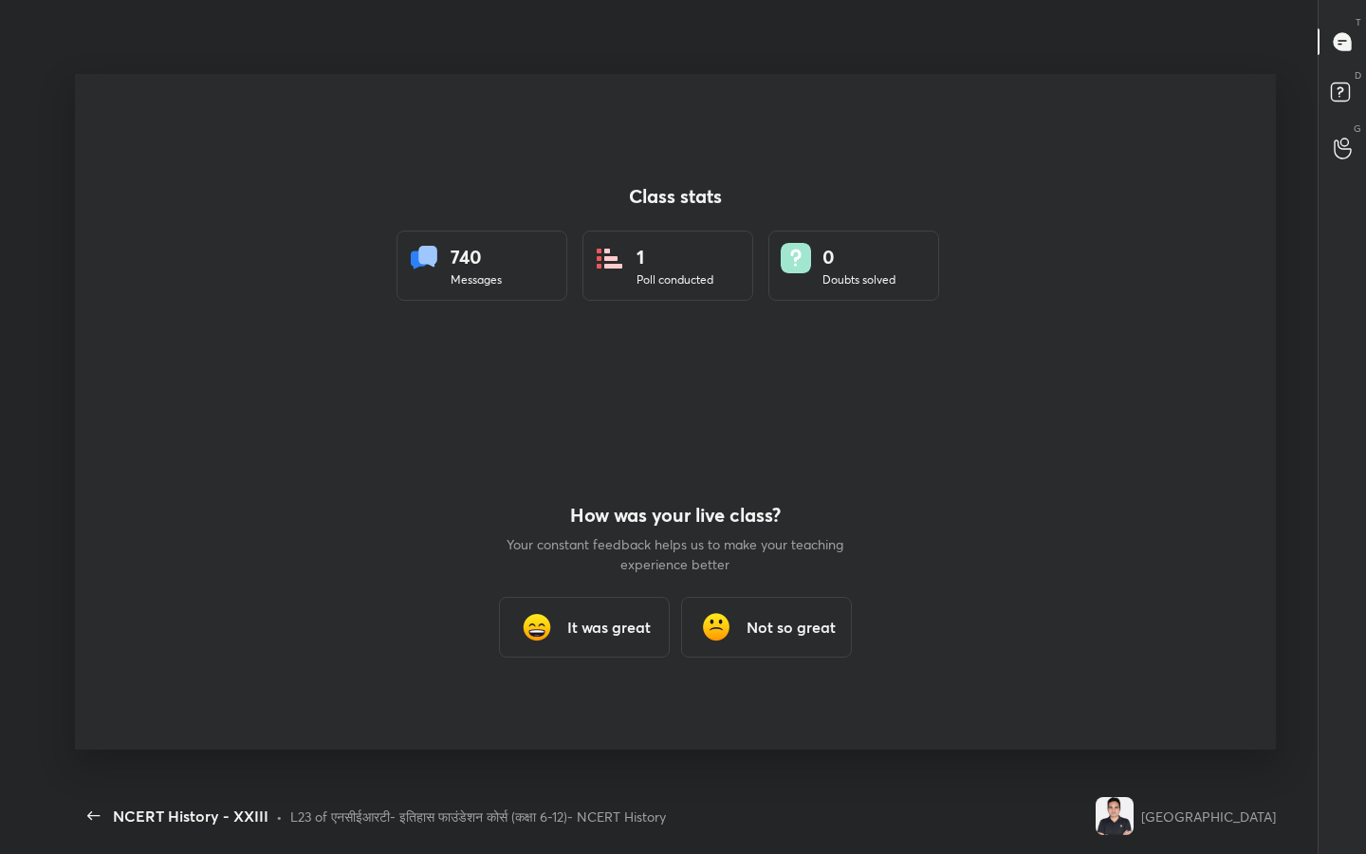
scroll to position [0, 0]
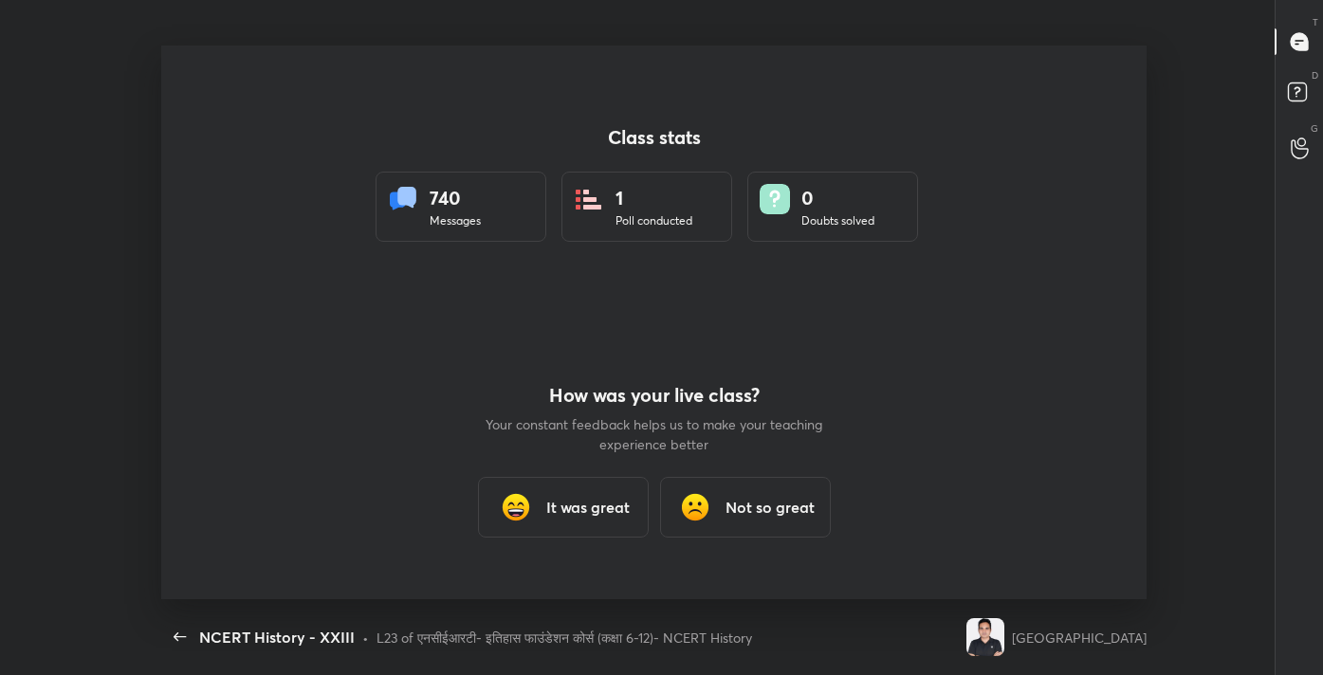
type textarea "x"
click at [595, 520] on div "It was great" at bounding box center [563, 507] width 171 height 61
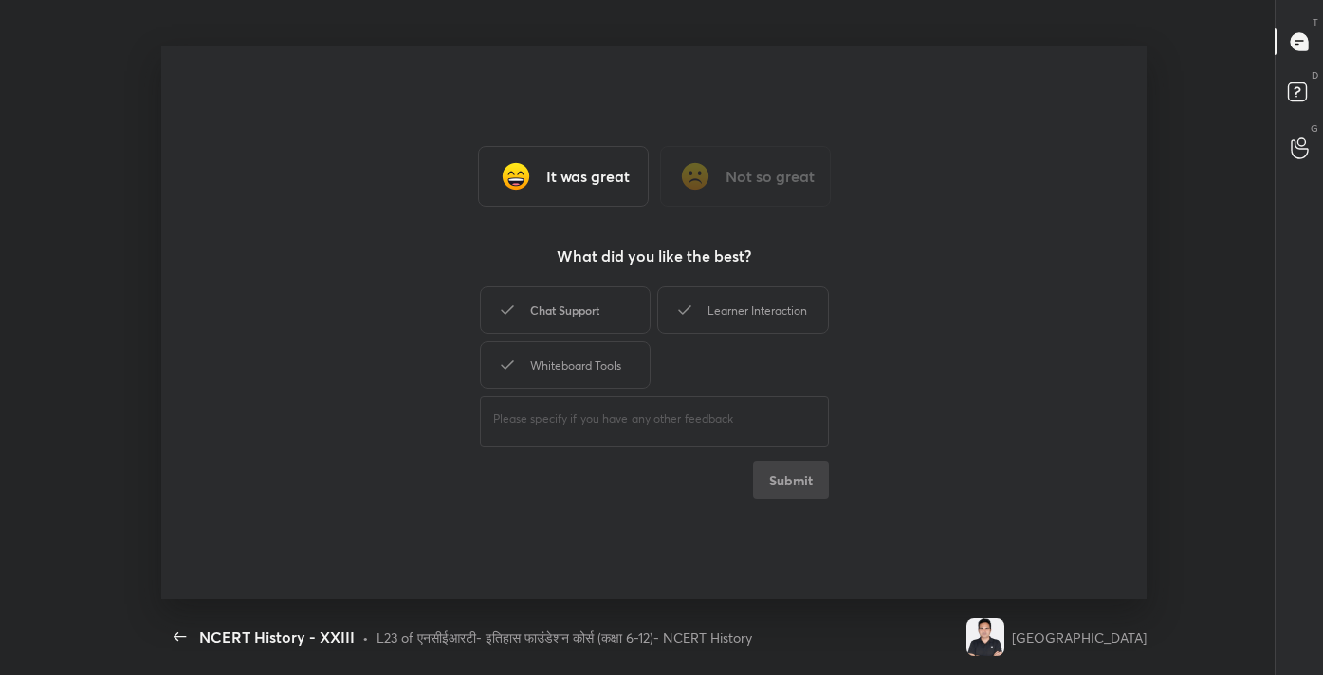
click at [576, 323] on div "Chat Support" at bounding box center [565, 309] width 171 height 47
click at [734, 318] on div "Learner Interaction" at bounding box center [742, 309] width 171 height 47
click at [582, 373] on div "Whiteboard Tools" at bounding box center [565, 364] width 171 height 47
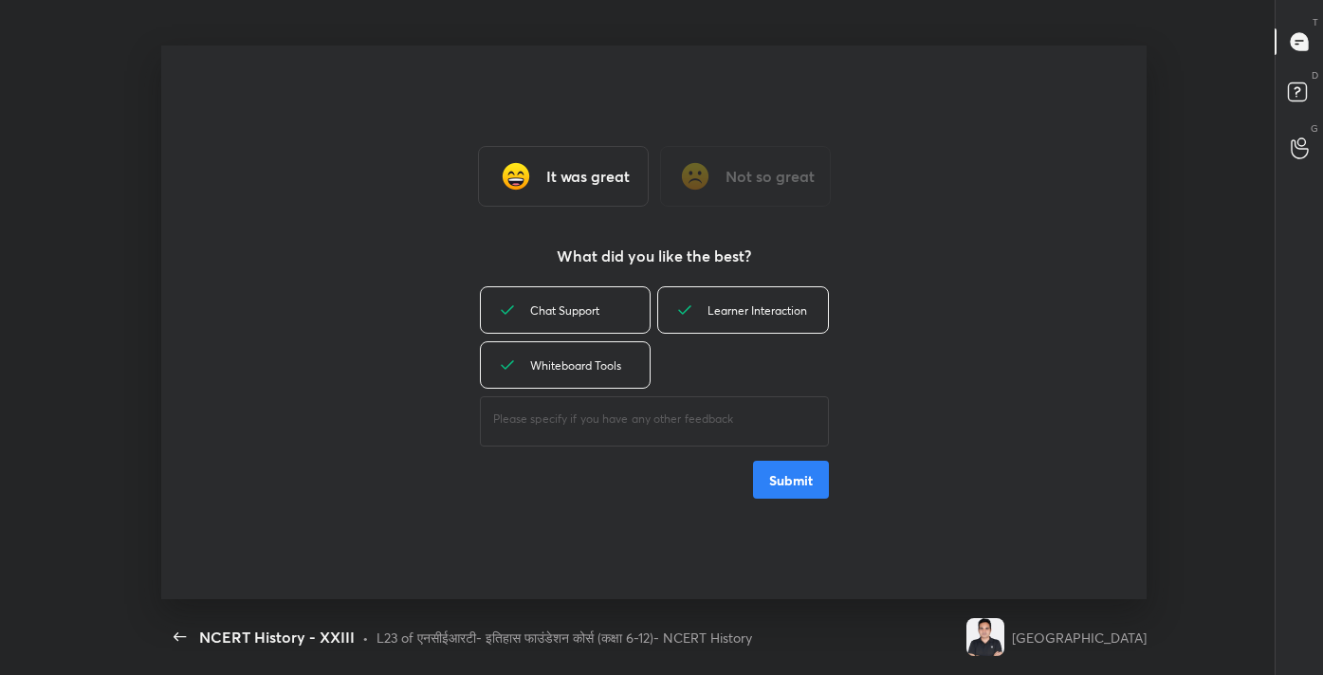
click at [815, 482] on button "Submit" at bounding box center [791, 480] width 76 height 38
